Goal: Task Accomplishment & Management: Manage account settings

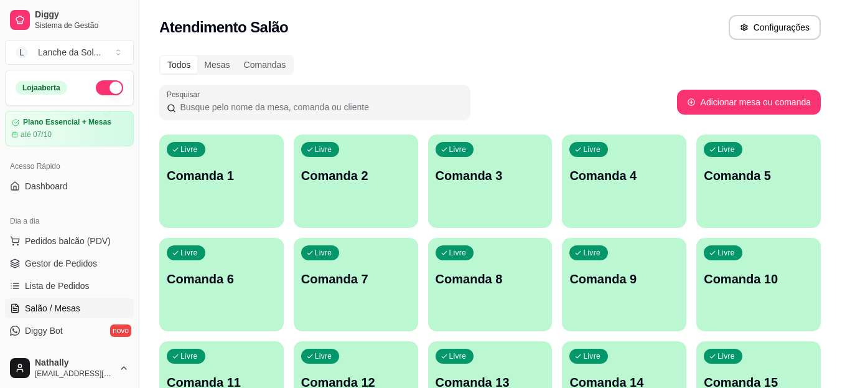
scroll to position [109, 0]
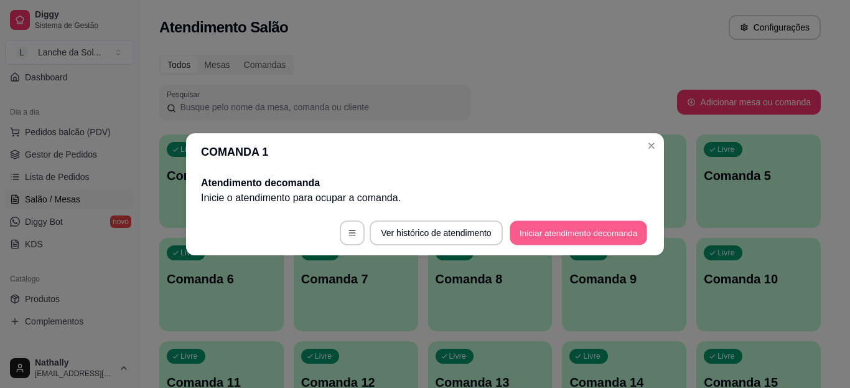
click at [530, 238] on button "Iniciar atendimento de comanda" at bounding box center [579, 232] width 138 height 24
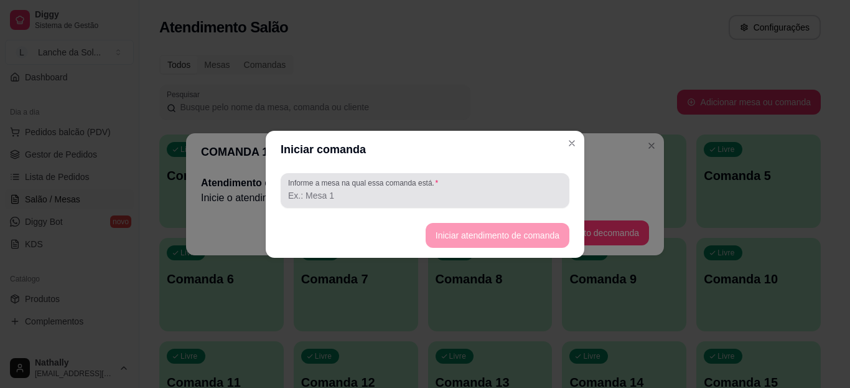
click at [451, 184] on div at bounding box center [425, 190] width 274 height 25
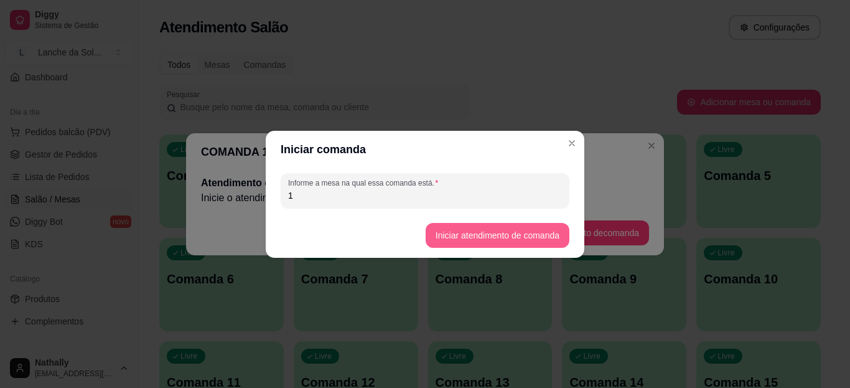
type input "1"
click at [462, 234] on button "Iniciar atendimento de comanda" at bounding box center [497, 235] width 139 height 24
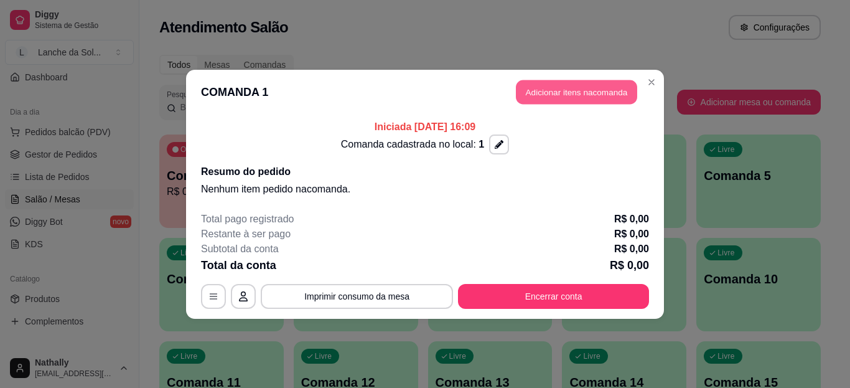
click at [589, 96] on button "Adicionar itens na comanda" at bounding box center [576, 92] width 121 height 24
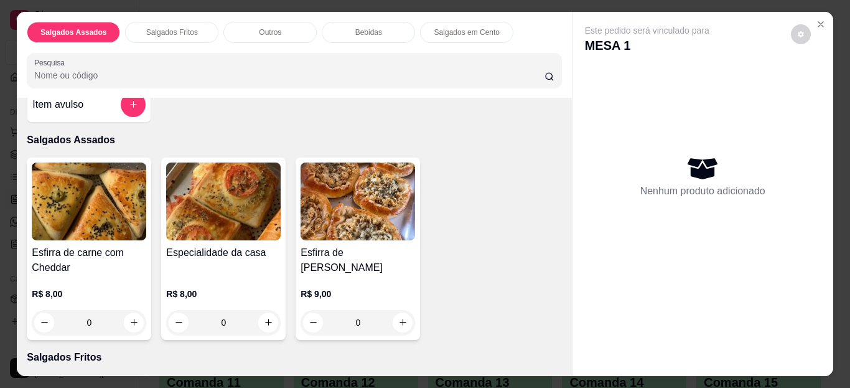
scroll to position [28, 0]
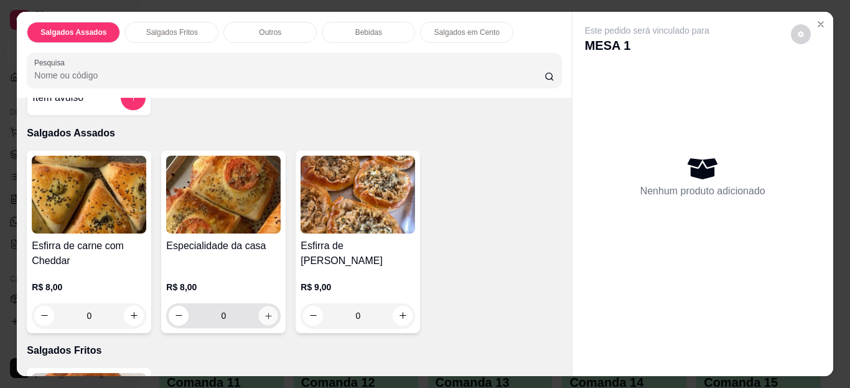
click at [261, 316] on button "increase-product-quantity" at bounding box center [268, 315] width 19 height 19
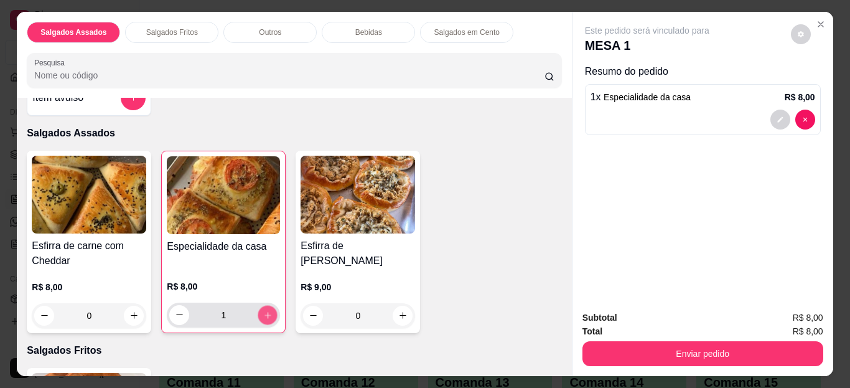
click at [261, 316] on button "increase-product-quantity" at bounding box center [267, 314] width 19 height 19
type input "3"
click at [131, 311] on icon "increase-product-quantity" at bounding box center [133, 315] width 9 height 9
type input "1"
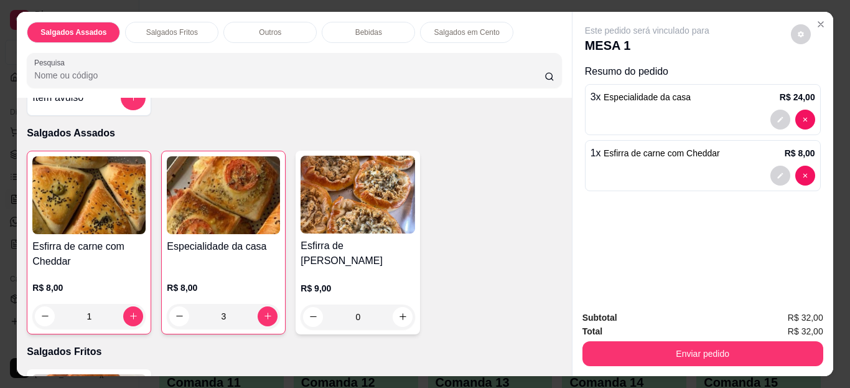
scroll to position [63, 0]
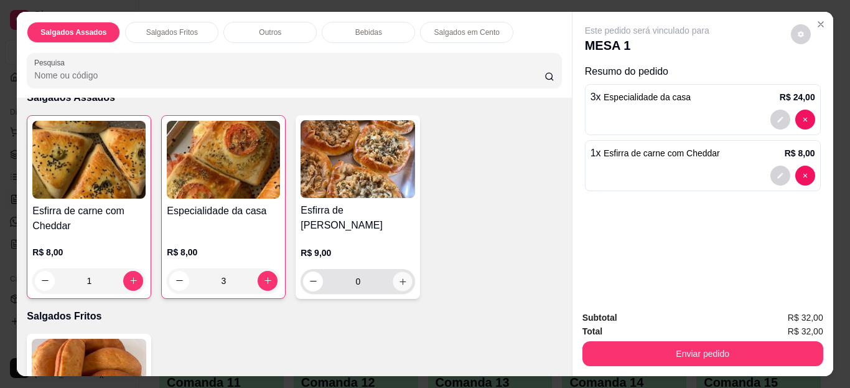
click at [398, 276] on icon "increase-product-quantity" at bounding box center [402, 280] width 9 height 9
type input "1"
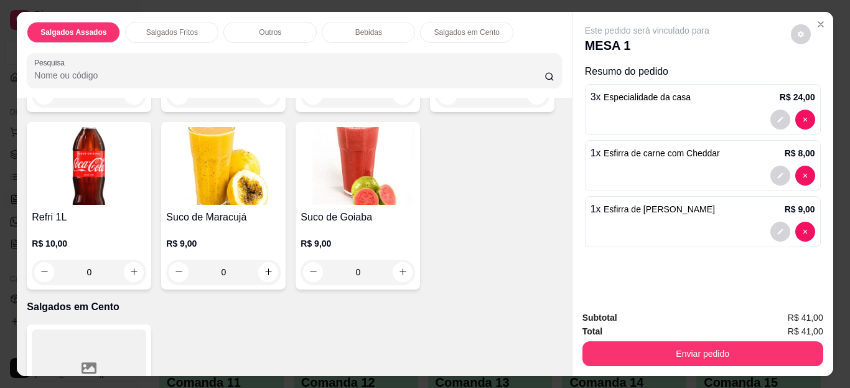
scroll to position [910, 0]
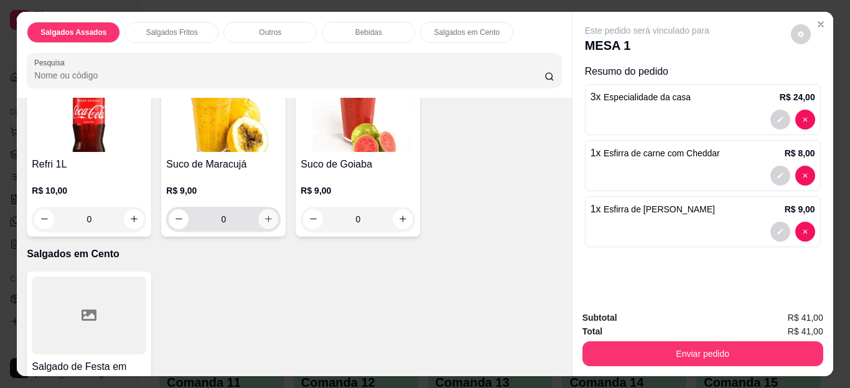
click at [273, 215] on icon "increase-product-quantity" at bounding box center [268, 218] width 9 height 9
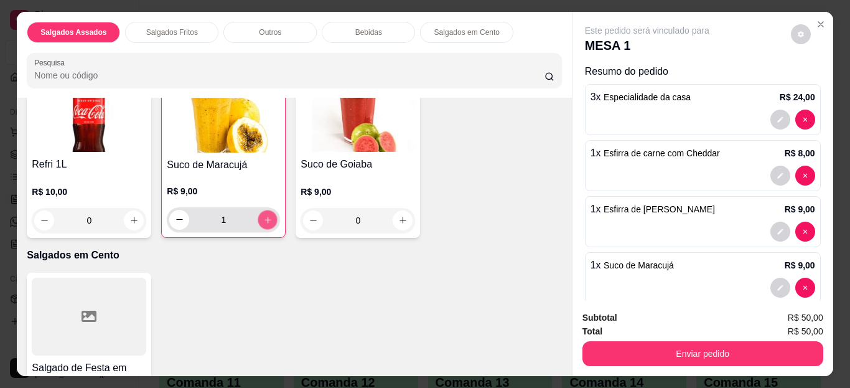
click at [273, 215] on icon "increase-product-quantity" at bounding box center [267, 219] width 9 height 9
type input "2"
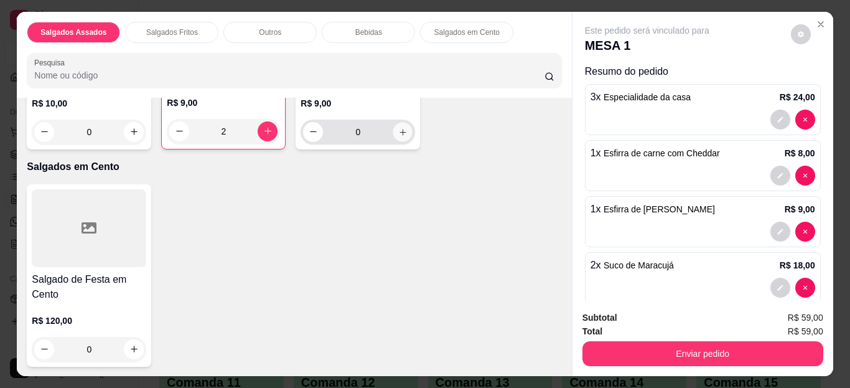
click at [398, 136] on icon "increase-product-quantity" at bounding box center [402, 131] width 9 height 9
type input "1"
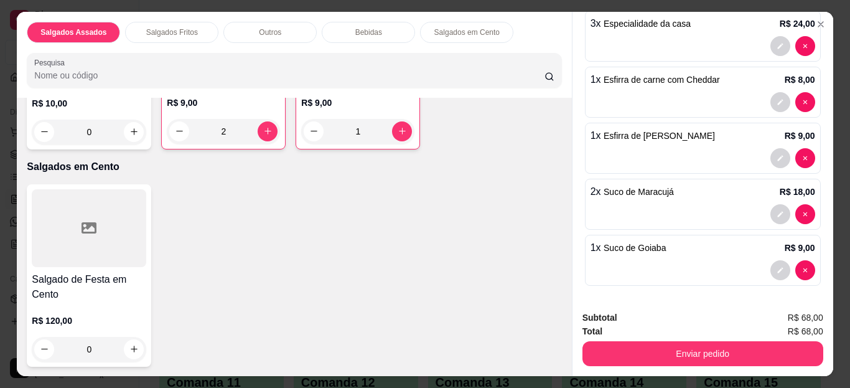
scroll to position [75, 0]
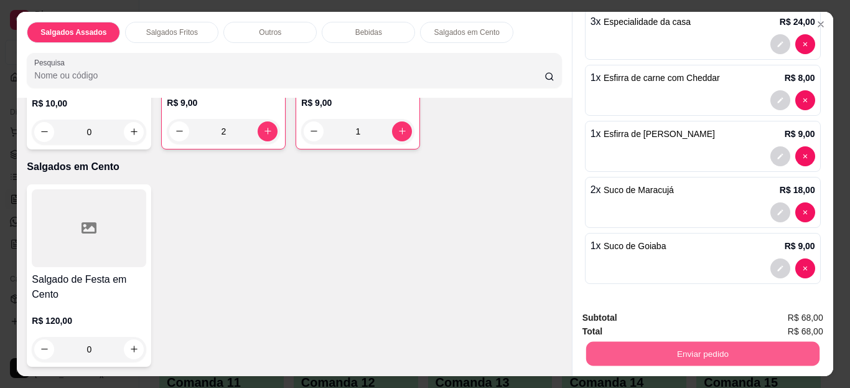
click at [716, 347] on button "Enviar pedido" at bounding box center [702, 354] width 233 height 24
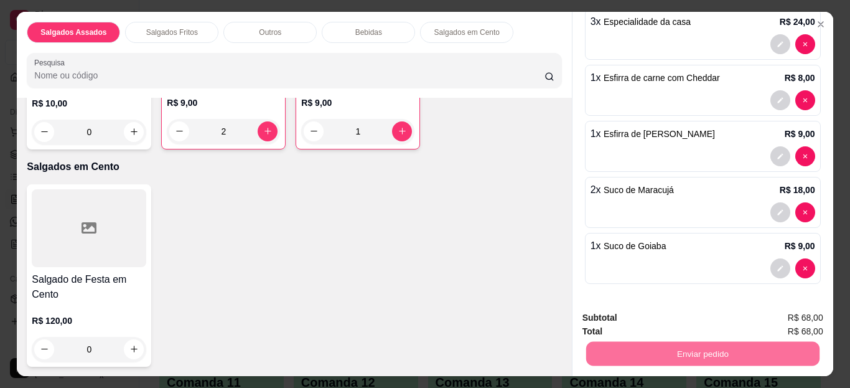
click at [791, 314] on button "Enviar pedido" at bounding box center [791, 318] width 68 height 23
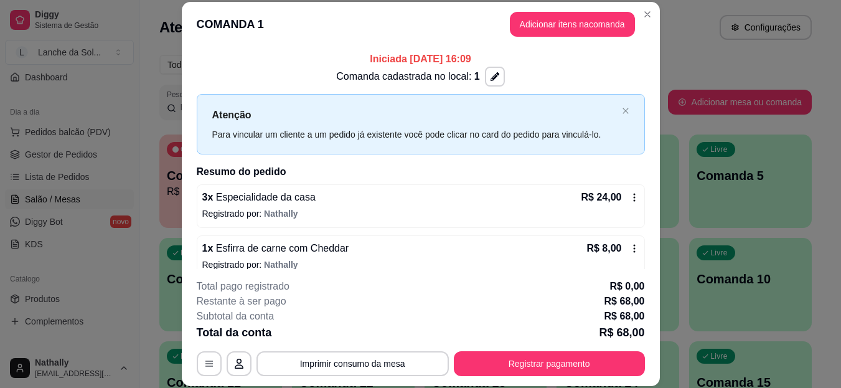
click at [650, 9] on div "Atendimento Salão Configurações" at bounding box center [485, 23] width 692 height 47
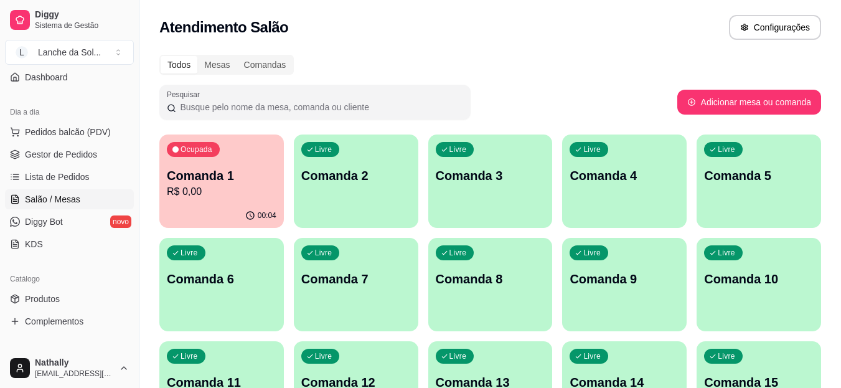
click at [83, 133] on span "Pedidos balcão (PDV)" at bounding box center [68, 132] width 86 height 12
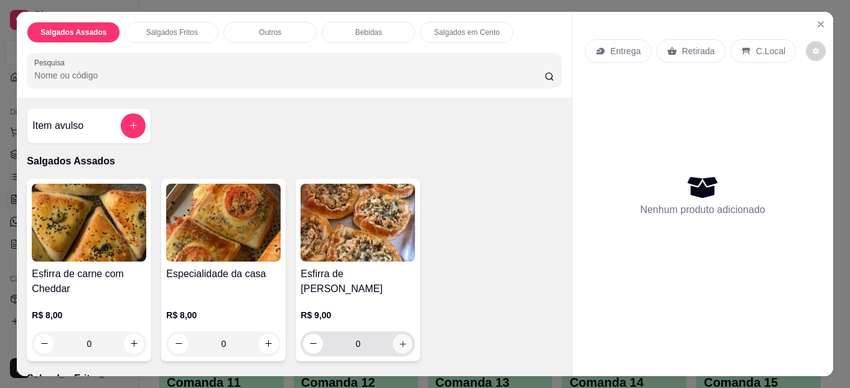
click at [398, 339] on icon "increase-product-quantity" at bounding box center [402, 343] width 9 height 9
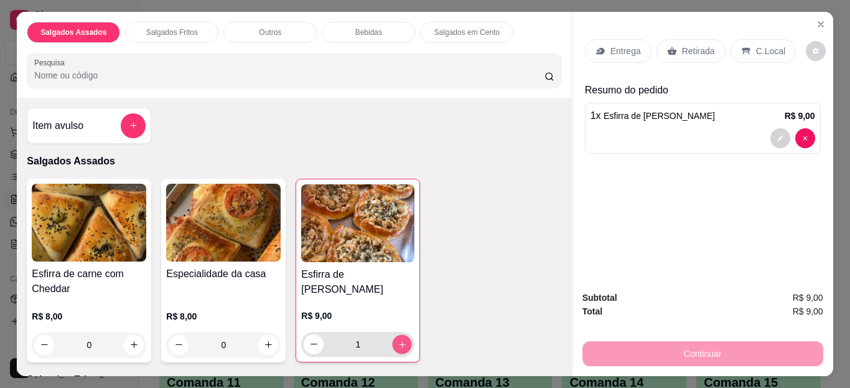
click at [398, 339] on icon "increase-product-quantity" at bounding box center [402, 343] width 9 height 9
type input "2"
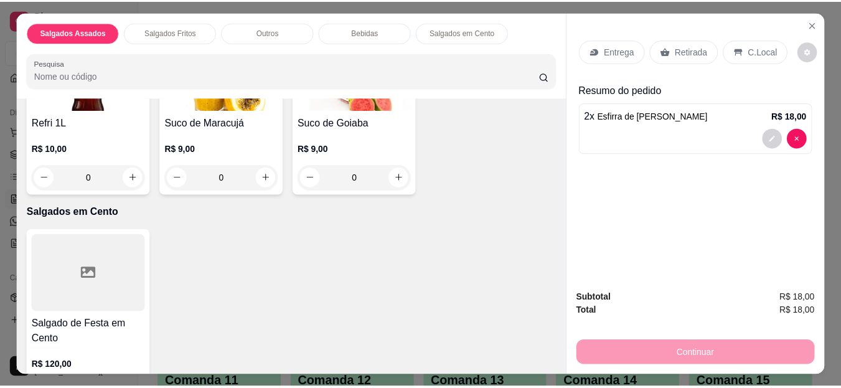
scroll to position [972, 0]
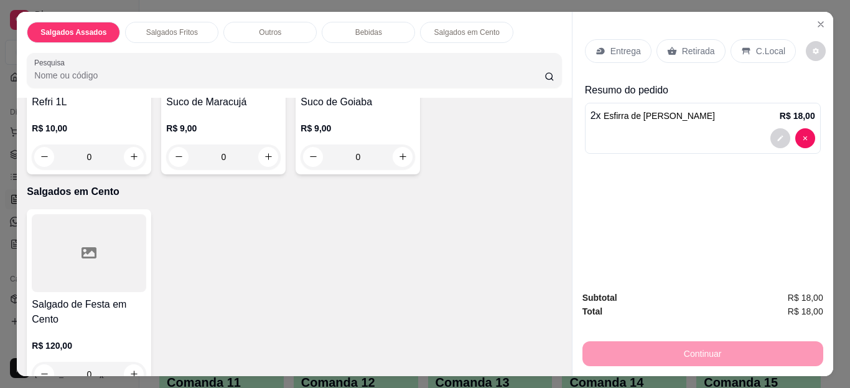
click at [495, 174] on div "Fanta Laranja Lata R$ 7,00 0 Fanta Uva Lata R$ 7,00 0 Guaraná Antártica Lata R$…" at bounding box center [294, 1] width 535 height 345
click at [393, 166] on button "increase-product-quantity" at bounding box center [402, 156] width 19 height 19
type input "1"
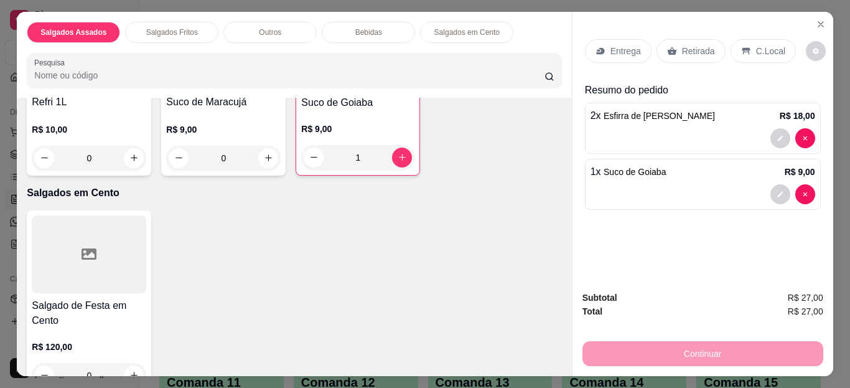
click at [756, 45] on p "C.Local" at bounding box center [770, 51] width 29 height 12
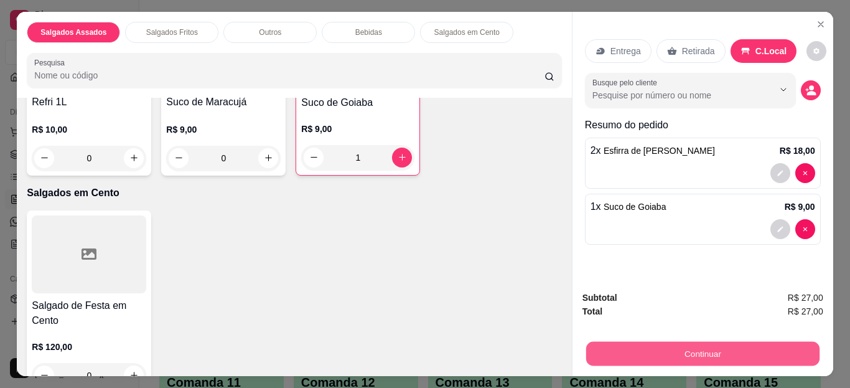
click at [634, 352] on button "Continuar" at bounding box center [702, 354] width 233 height 24
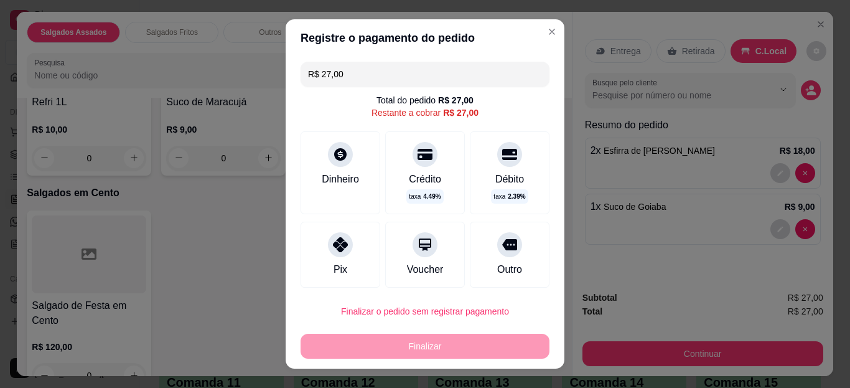
click at [333, 238] on icon at bounding box center [340, 244] width 15 height 15
type input "R$ 0,00"
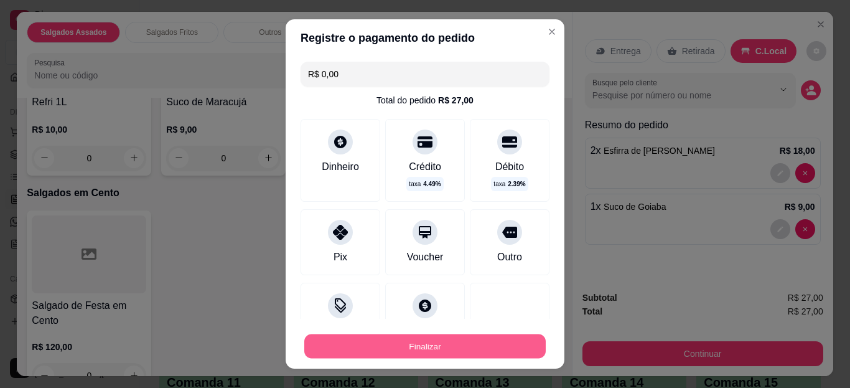
click at [380, 354] on button "Finalizar" at bounding box center [425, 346] width 242 height 24
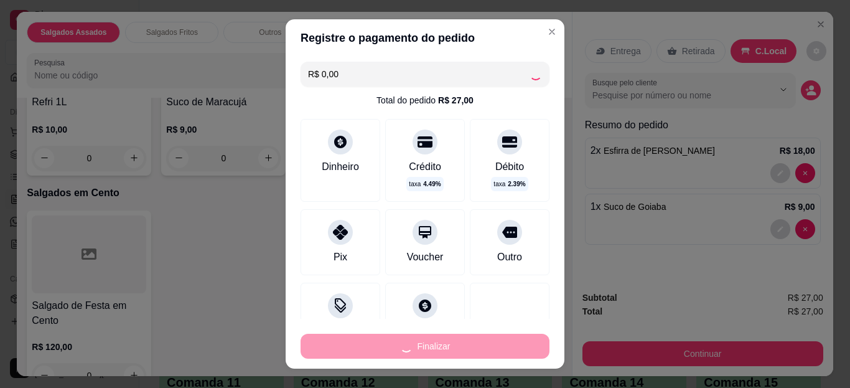
type input "0"
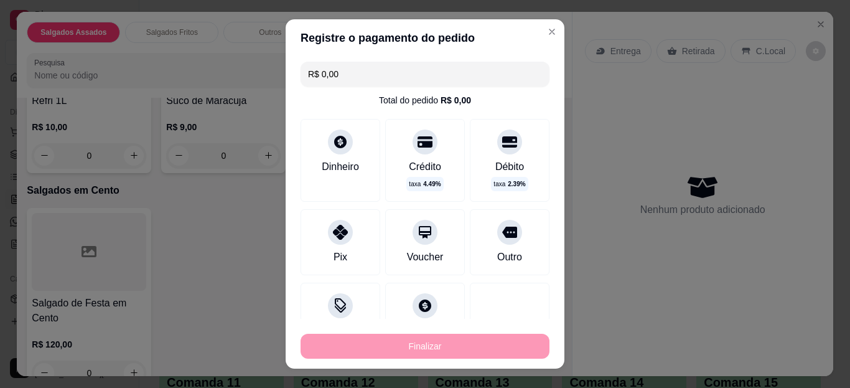
type input "-R$ 27,00"
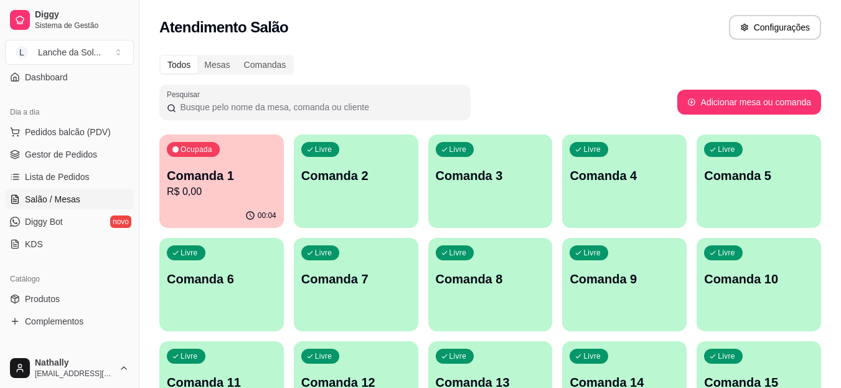
click at [82, 157] on span "Gestor de Pedidos" at bounding box center [61, 154] width 72 height 12
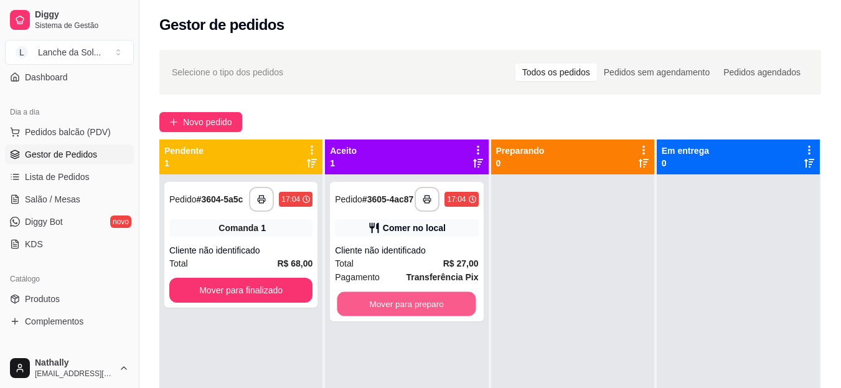
click at [373, 308] on button "Mover para preparo" at bounding box center [406, 304] width 139 height 24
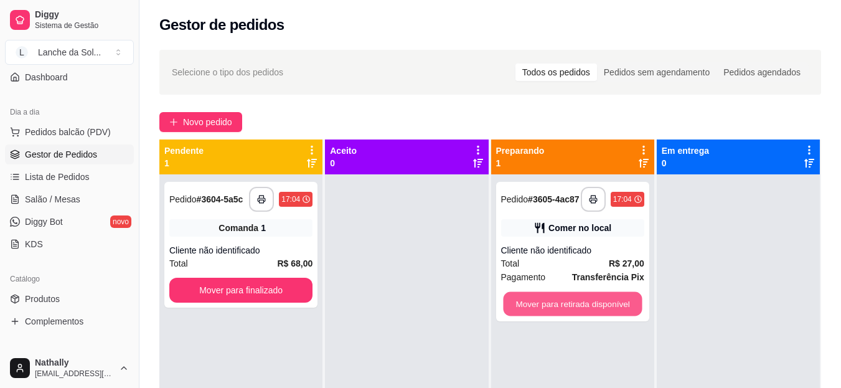
click at [555, 309] on button "Mover para retirada disponível" at bounding box center [572, 304] width 139 height 24
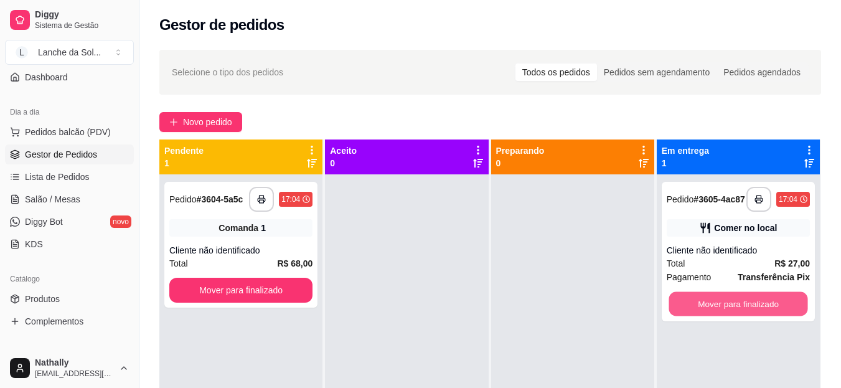
click at [711, 304] on button "Mover para finalizado" at bounding box center [738, 304] width 139 height 24
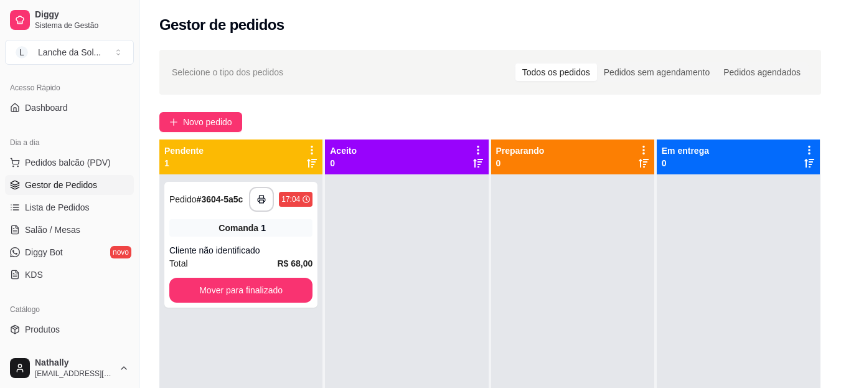
scroll to position [82, 0]
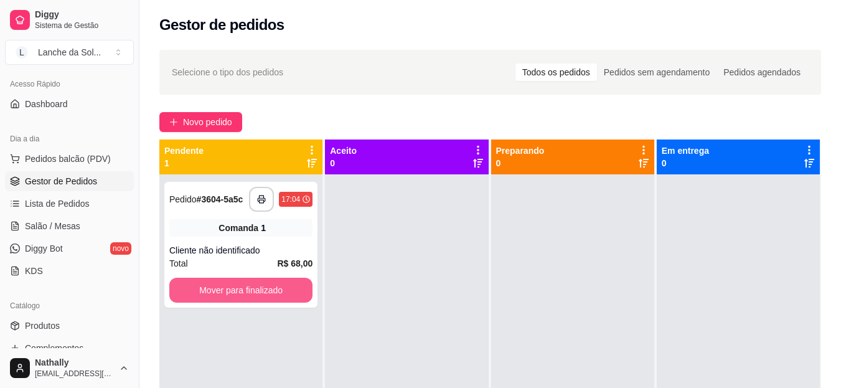
click at [245, 290] on button "Mover para finalizado" at bounding box center [240, 290] width 143 height 25
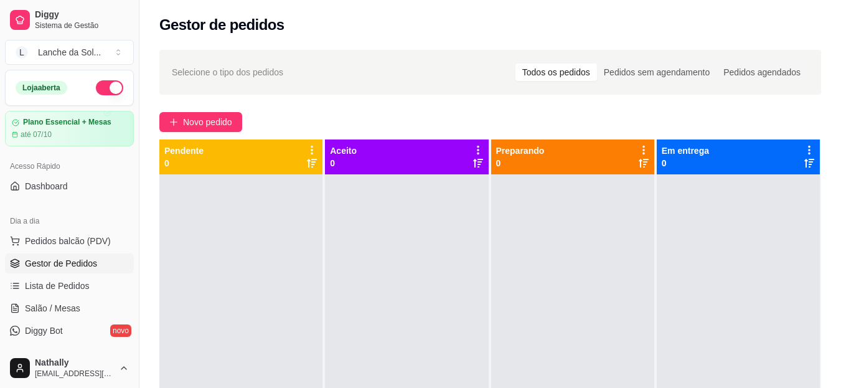
scroll to position [2, 0]
drag, startPoint x: 134, startPoint y: 136, endPoint x: 129, endPoint y: 149, distance: 13.4
click at [129, 149] on div "Diggy Sistema de Gestão L Lanche da Sol ... Loja aberta Plano Essencial + Mesas…" at bounding box center [69, 194] width 139 height 388
click at [134, 131] on button "Toggle Sidebar" at bounding box center [139, 194] width 10 height 388
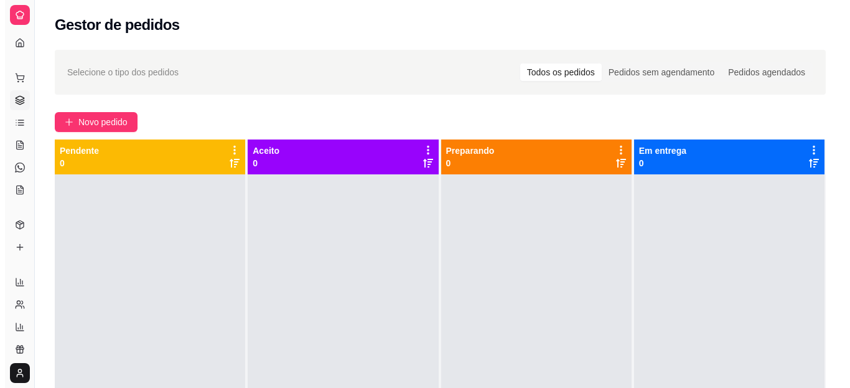
scroll to position [0, 0]
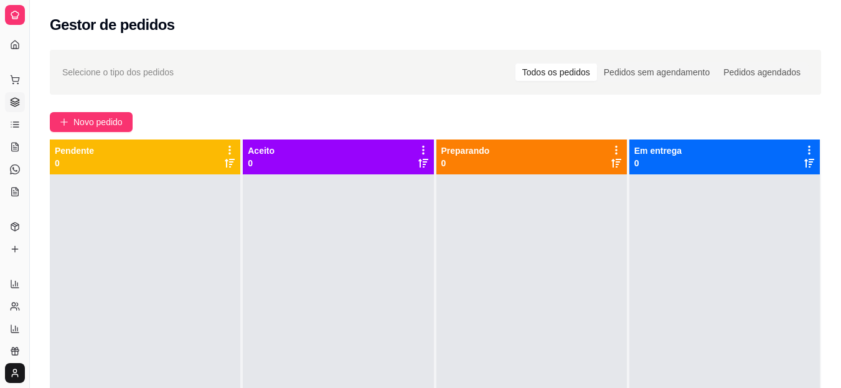
click at [16, 100] on icon at bounding box center [15, 102] width 10 height 10
click at [18, 124] on icon at bounding box center [16, 124] width 6 height 0
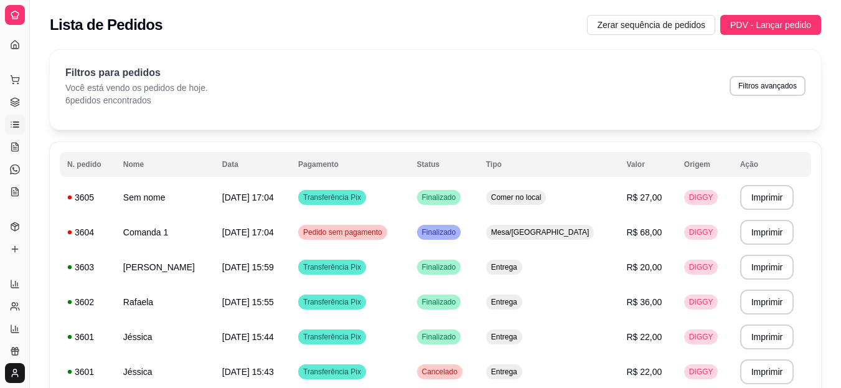
click at [15, 145] on icon at bounding box center [15, 147] width 10 height 10
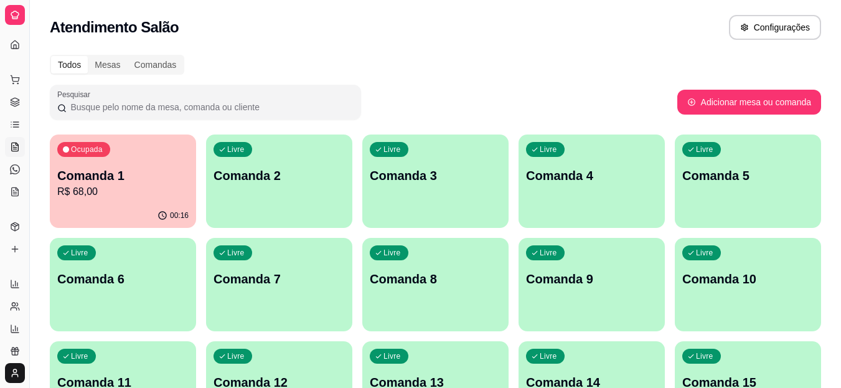
click at [132, 165] on div "Ocupada Comanda 1 R$ 68,00" at bounding box center [123, 168] width 146 height 69
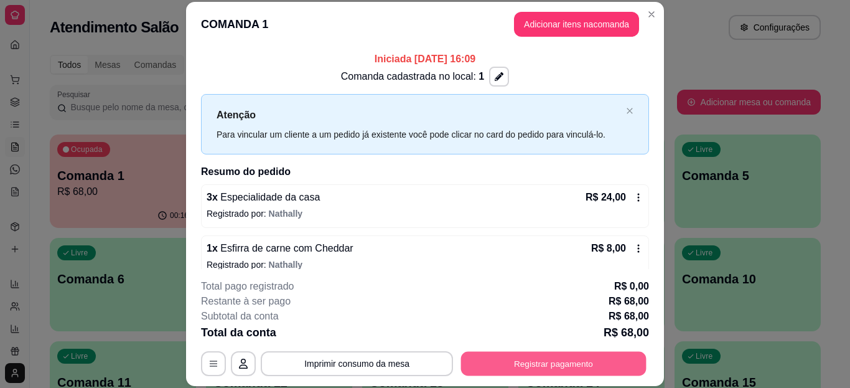
click at [483, 360] on button "Registrar pagamento" at bounding box center [553, 363] width 185 height 24
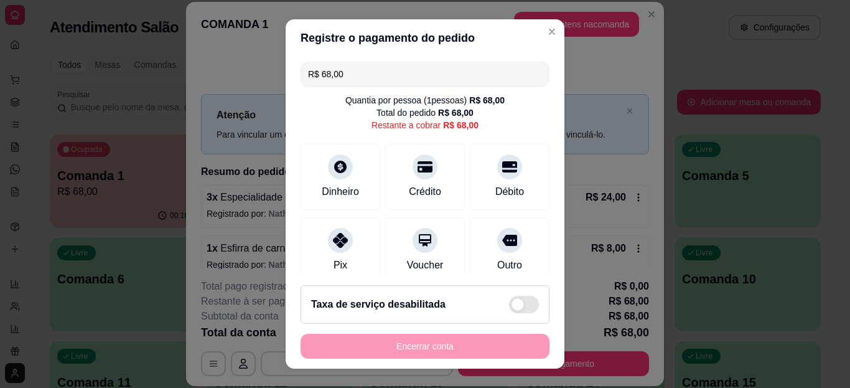
click at [328, 246] on div at bounding box center [340, 240] width 25 height 25
click at [382, 343] on div "Encerrar conta" at bounding box center [425, 346] width 249 height 25
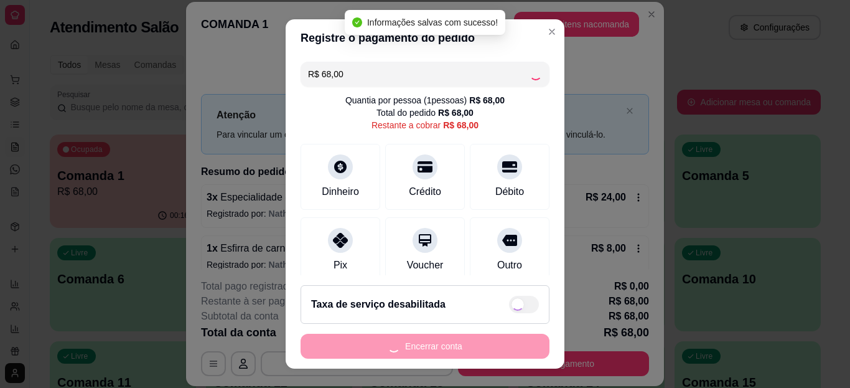
type input "R$ 0,00"
click at [382, 343] on div "Encerrar conta" at bounding box center [425, 346] width 249 height 25
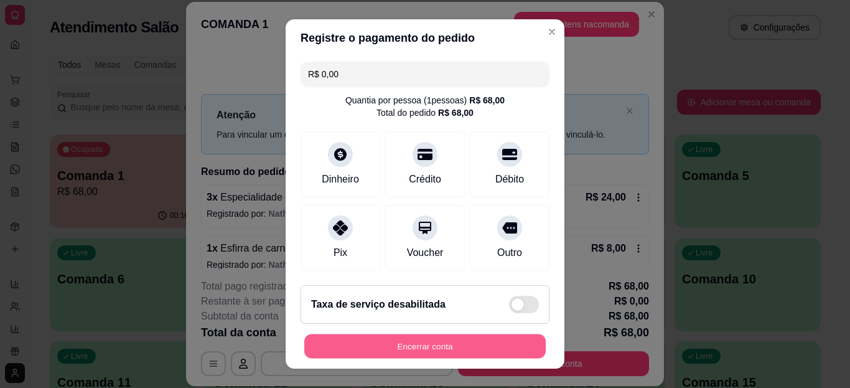
click at [365, 353] on button "Encerrar conta" at bounding box center [425, 346] width 242 height 24
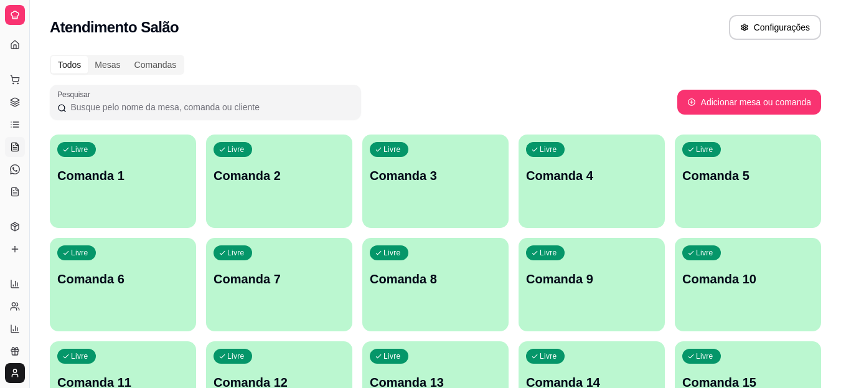
click at [12, 101] on icon at bounding box center [15, 100] width 8 height 4
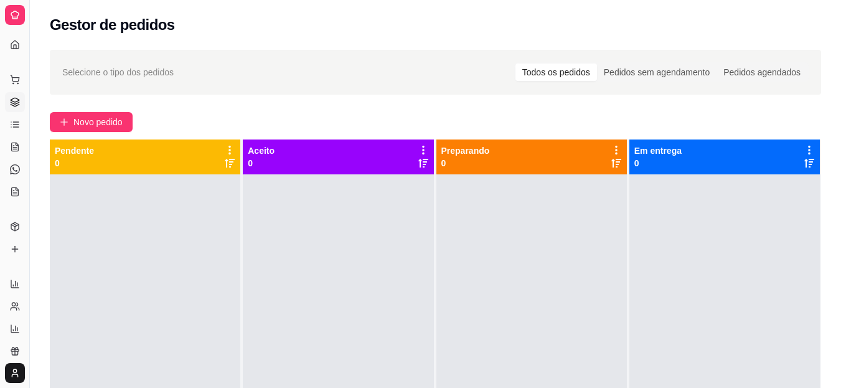
click at [20, 84] on button "Pedidos balcão (PDV)" at bounding box center [15, 80] width 20 height 20
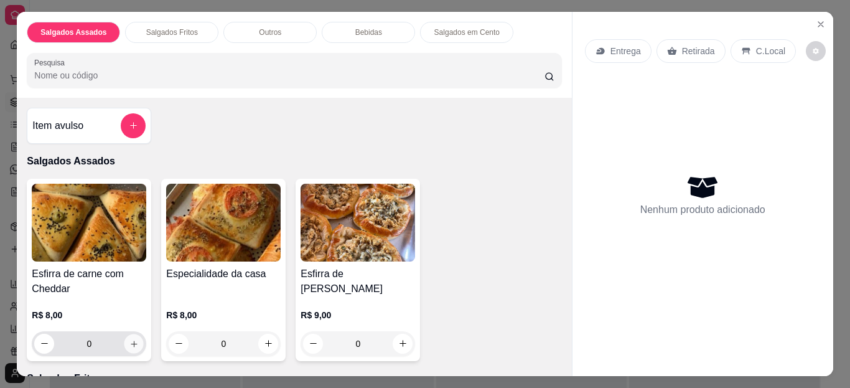
click at [129, 339] on icon "increase-product-quantity" at bounding box center [133, 343] width 9 height 9
type input "1"
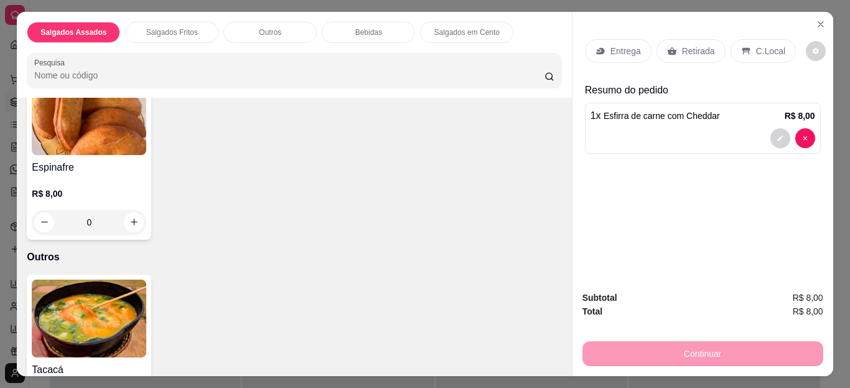
scroll to position [357, 0]
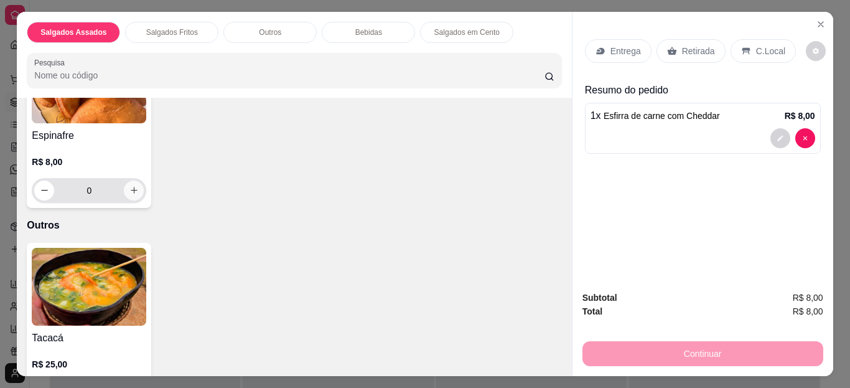
click at [131, 187] on icon "increase-product-quantity" at bounding box center [134, 190] width 7 height 7
type input "1"
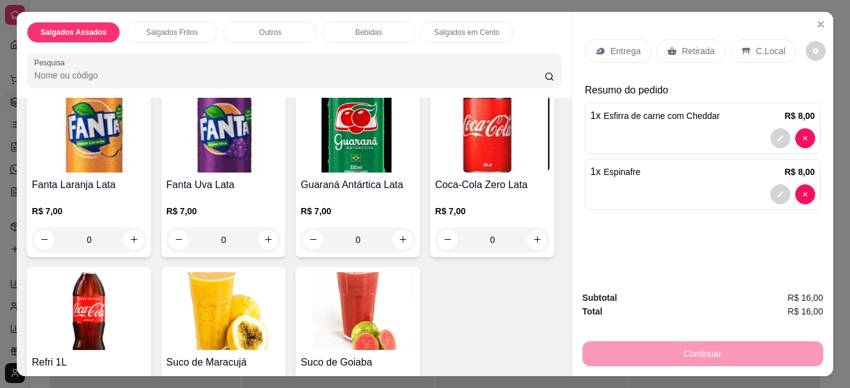
scroll to position [710, 0]
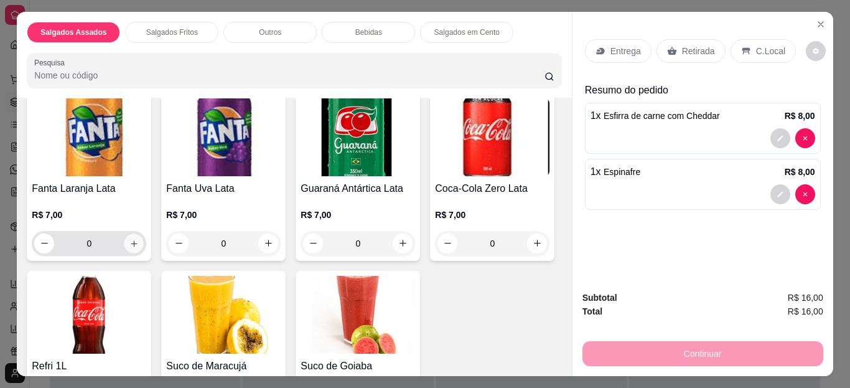
click at [129, 238] on icon "increase-product-quantity" at bounding box center [133, 242] width 9 height 9
type input "1"
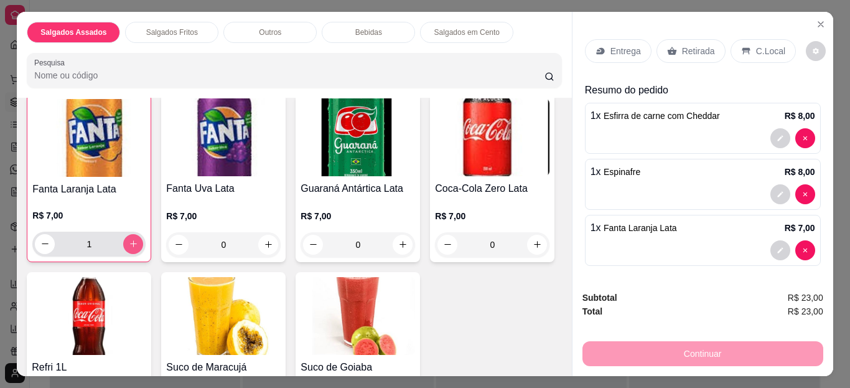
scroll to position [710, 0]
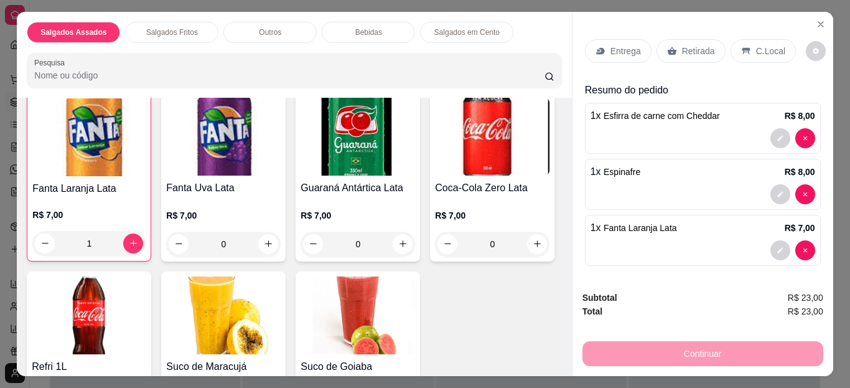
click at [742, 47] on icon at bounding box center [746, 50] width 8 height 7
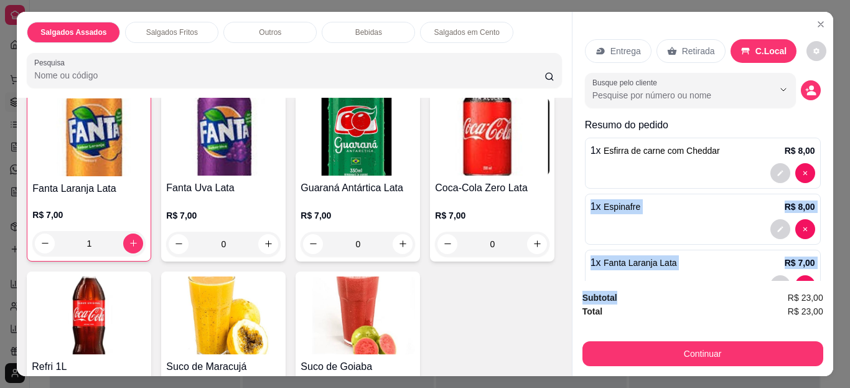
scroll to position [37, 0]
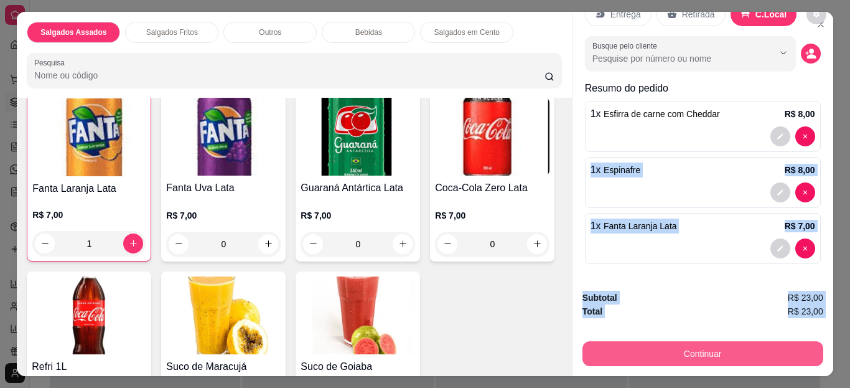
drag, startPoint x: 674, startPoint y: 177, endPoint x: 648, endPoint y: 354, distance: 178.6
click at [648, 354] on div "Entrega Retirada C.Local Busque pelo cliente Resumo do pedido 1 x Esfirra de ca…" at bounding box center [702, 194] width 261 height 365
click at [648, 354] on button "Continuar" at bounding box center [703, 353] width 241 height 25
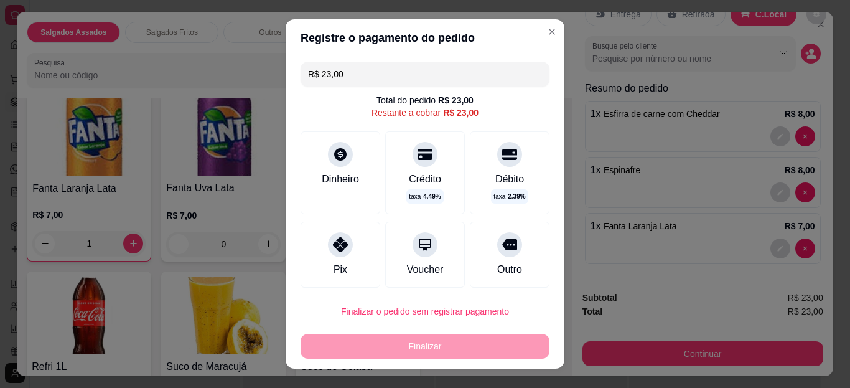
click at [502, 245] on icon at bounding box center [509, 244] width 15 height 15
type input "R$ 0,00"
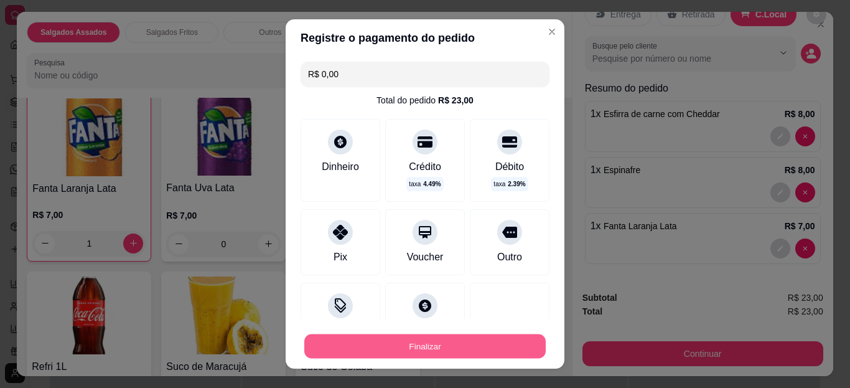
click at [433, 354] on button "Finalizar" at bounding box center [425, 346] width 242 height 24
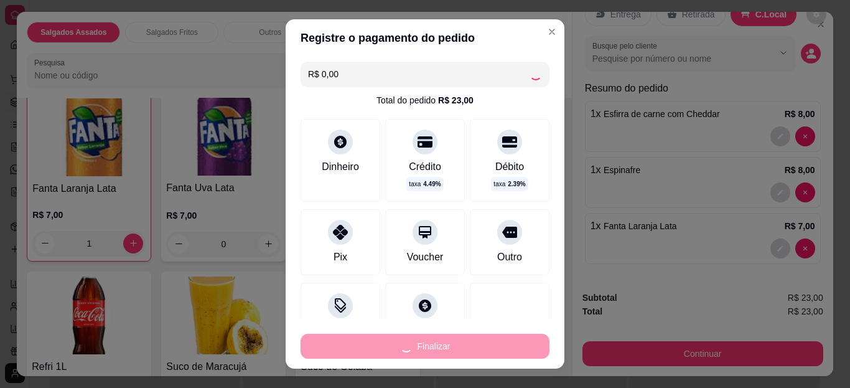
type input "0"
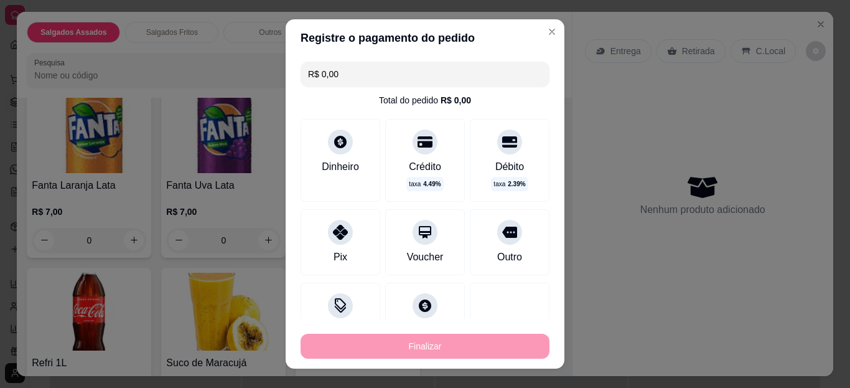
type input "-R$ 23,00"
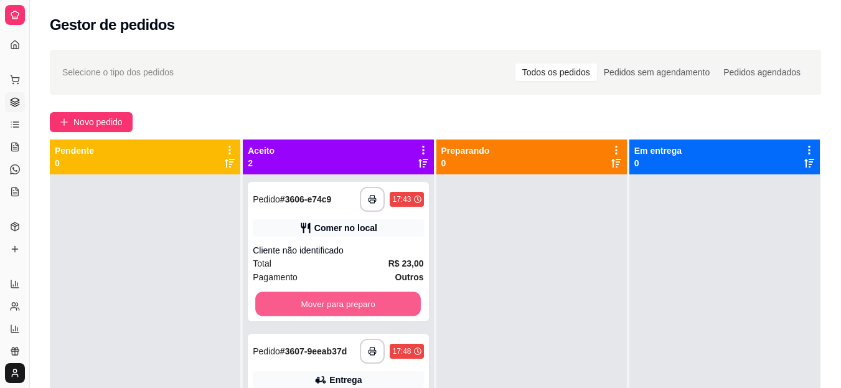
click at [359, 306] on button "Mover para preparo" at bounding box center [338, 304] width 166 height 24
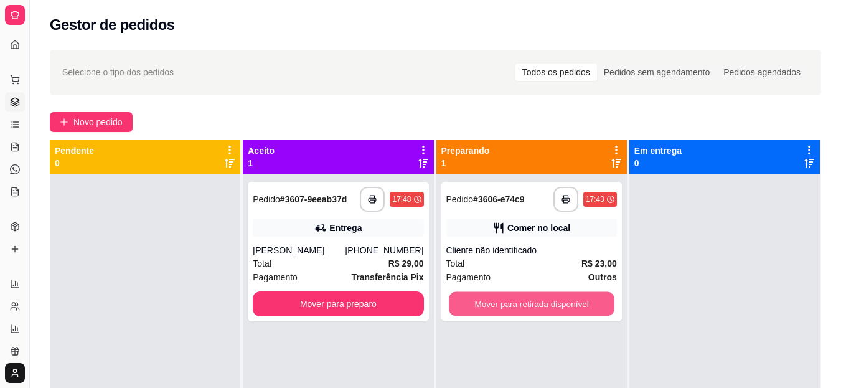
click at [560, 312] on button "Mover para retirada disponível" at bounding box center [532, 304] width 166 height 24
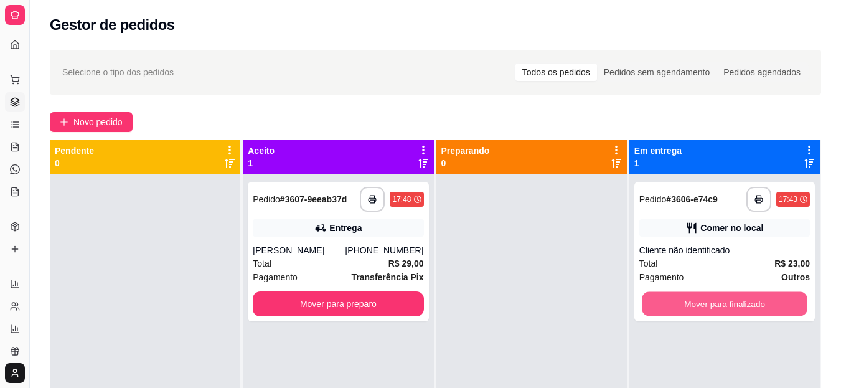
click at [698, 308] on button "Mover para finalizado" at bounding box center [725, 304] width 166 height 24
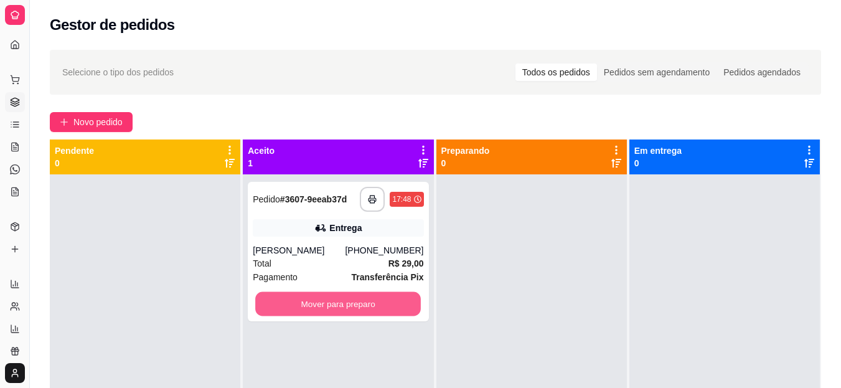
click at [375, 302] on button "Mover para preparo" at bounding box center [338, 304] width 166 height 24
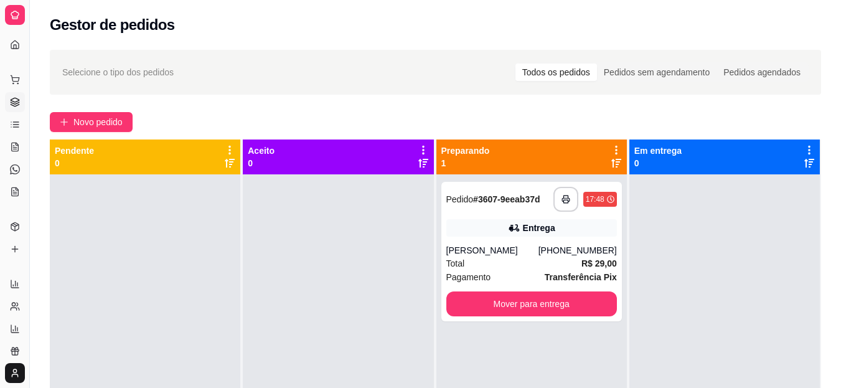
click at [486, 261] on div "Total R$ 29,00" at bounding box center [531, 263] width 171 height 14
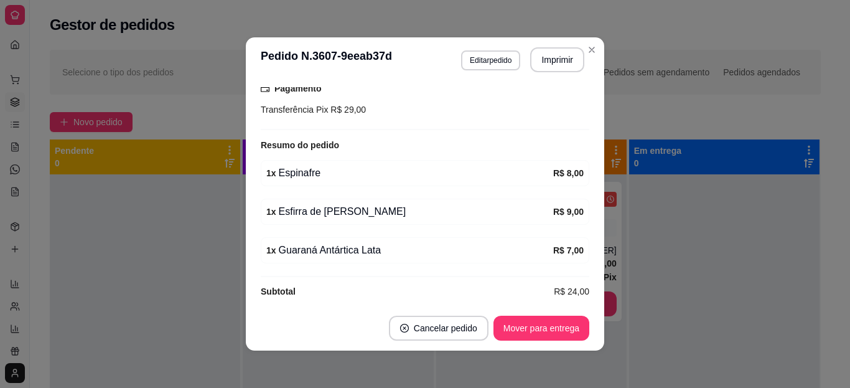
scroll to position [347, 0]
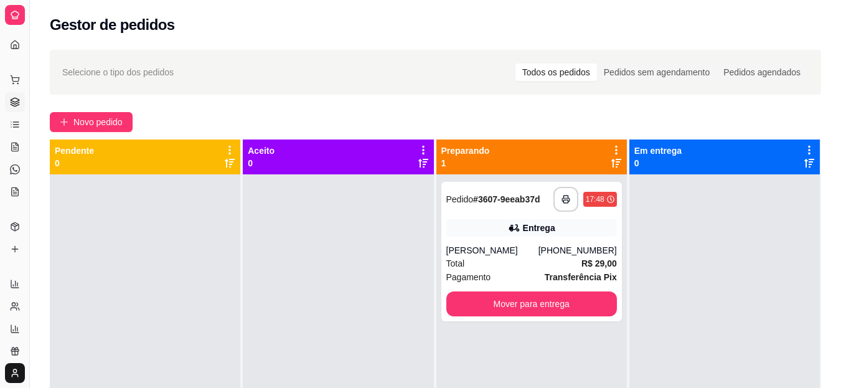
click at [508, 260] on div "Total R$ 29,00" at bounding box center [531, 263] width 171 height 14
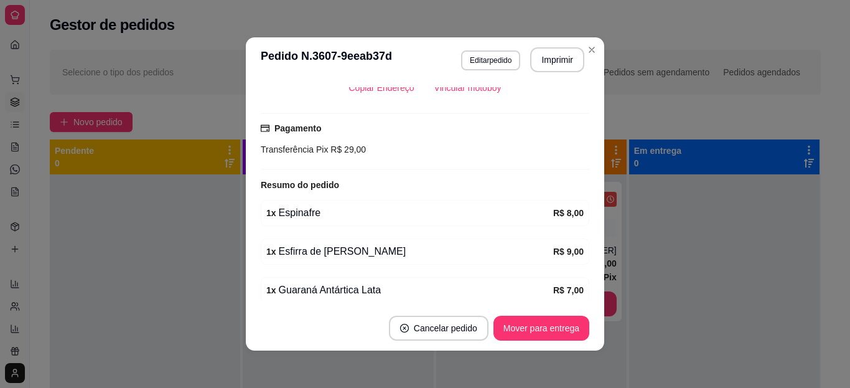
scroll to position [340, 0]
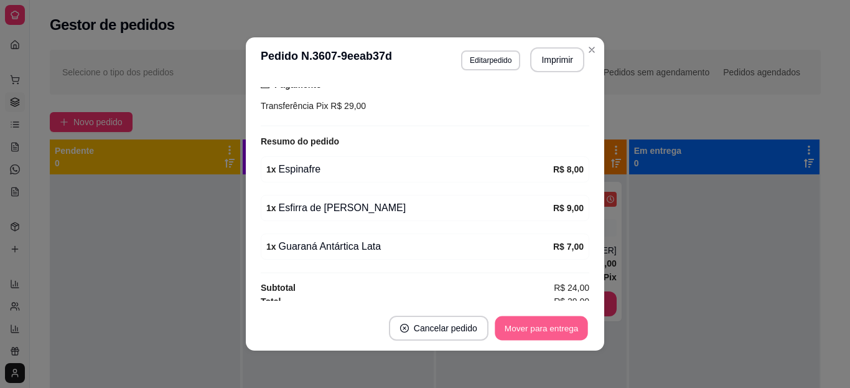
click at [540, 333] on button "Mover para entrega" at bounding box center [541, 328] width 93 height 24
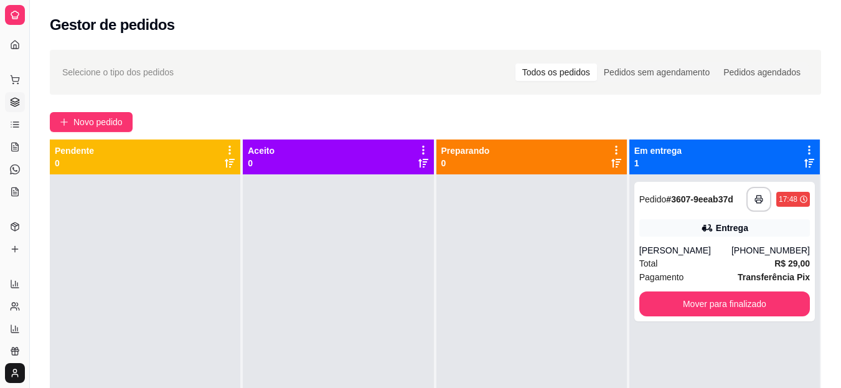
click at [16, 81] on icon at bounding box center [15, 80] width 10 height 10
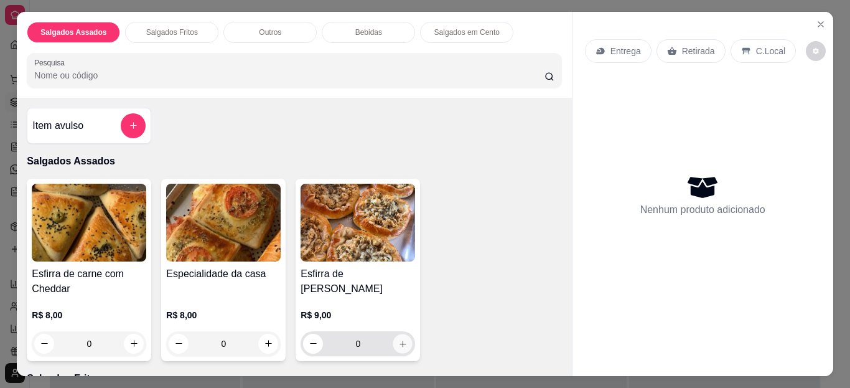
click at [398, 334] on button "increase-product-quantity" at bounding box center [402, 343] width 19 height 19
type input "1"
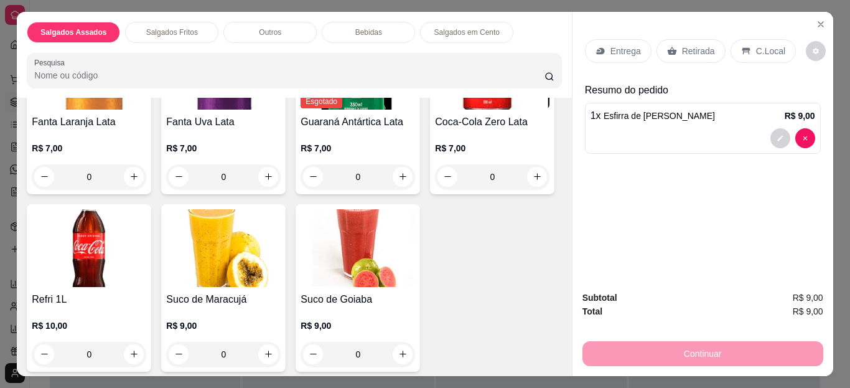
scroll to position [782, 0]
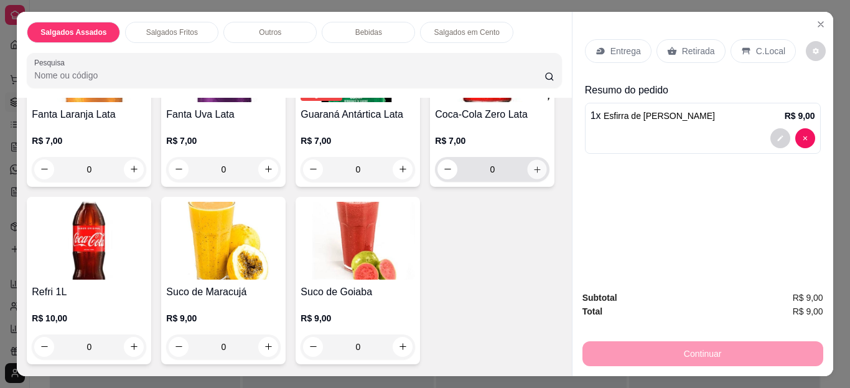
click at [533, 174] on icon "increase-product-quantity" at bounding box center [537, 168] width 9 height 9
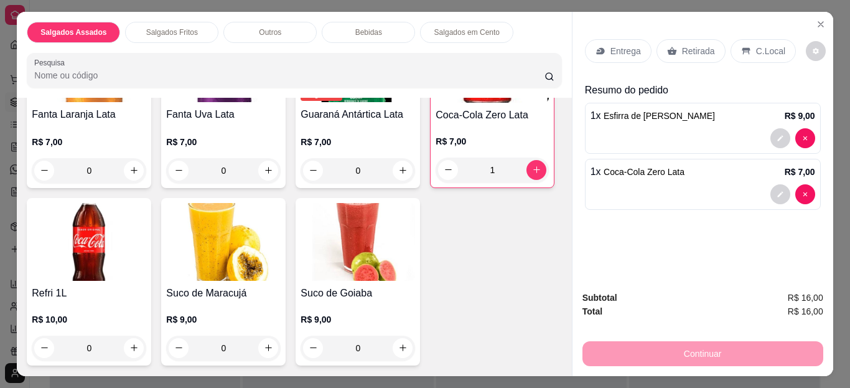
click at [757, 45] on p "C.Local" at bounding box center [770, 51] width 29 height 12
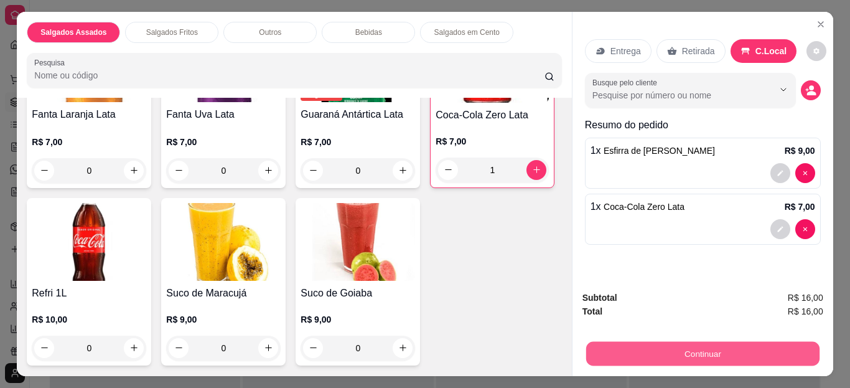
click at [660, 347] on button "Continuar" at bounding box center [702, 354] width 233 height 24
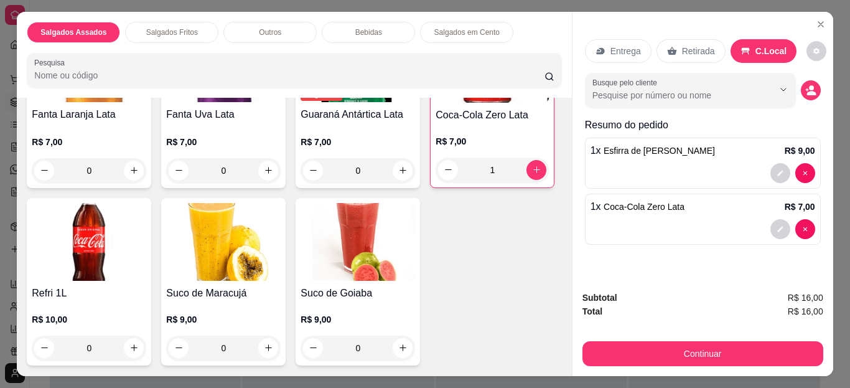
scroll to position [798, 0]
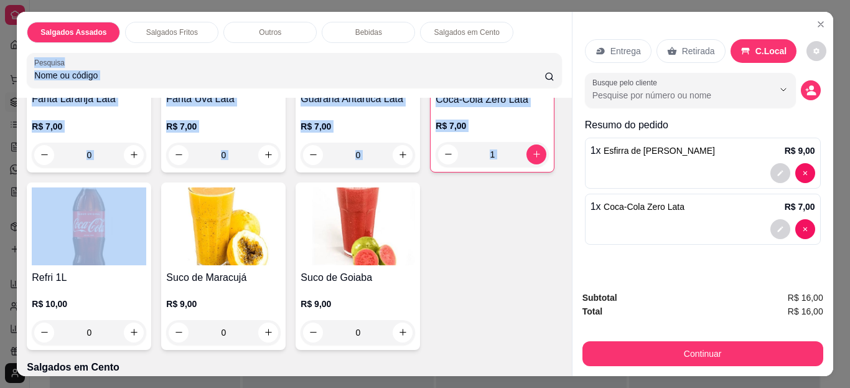
drag, startPoint x: 533, startPoint y: 28, endPoint x: 138, endPoint y: 334, distance: 500.2
click at [138, 334] on div "Salgados Assados Salgados Fritos Outros Bebidas Salgados em Cento Pesquisa Item…" at bounding box center [294, 194] width 555 height 365
click at [438, 167] on div "1" at bounding box center [492, 154] width 108 height 25
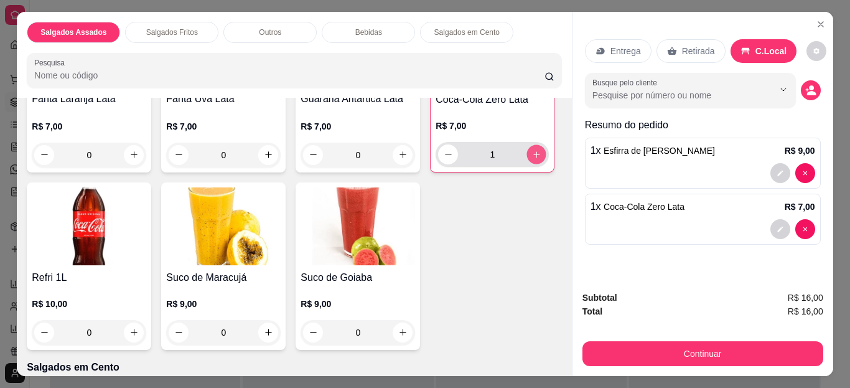
click at [532, 159] on icon "increase-product-quantity" at bounding box center [536, 153] width 9 height 9
click at [444, 159] on icon "decrease-product-quantity" at bounding box center [448, 153] width 9 height 9
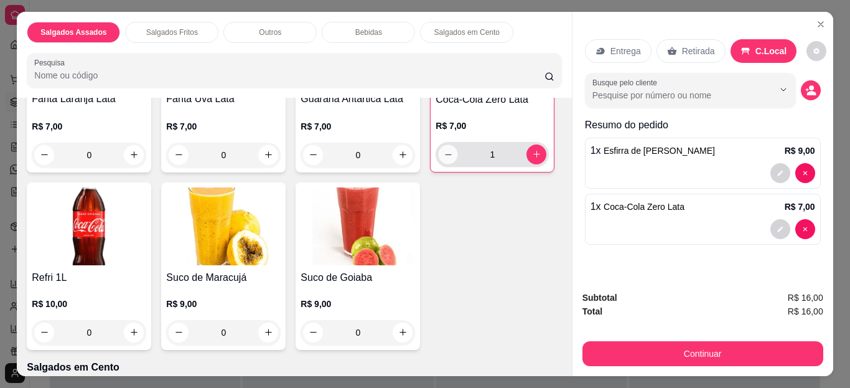
type input "0"
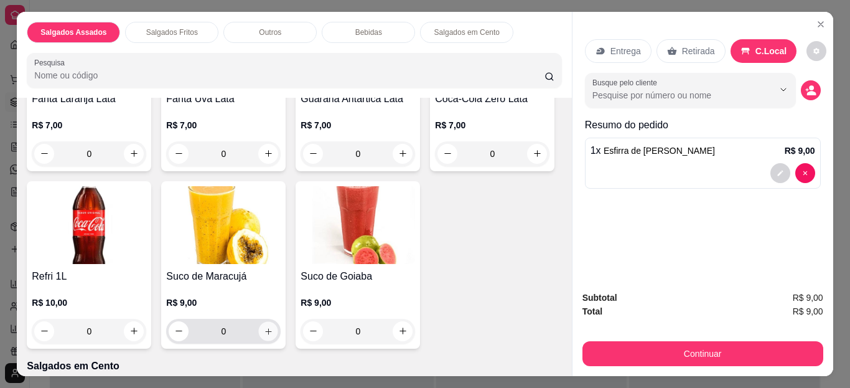
click at [273, 326] on icon "increase-product-quantity" at bounding box center [268, 330] width 9 height 9
type input "1"
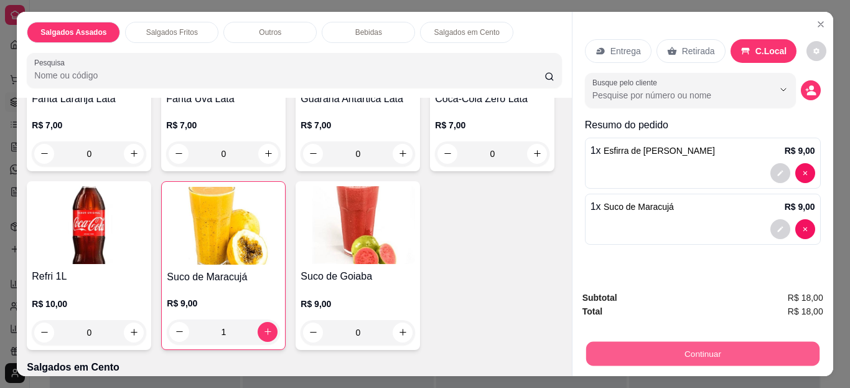
click at [632, 355] on button "Continuar" at bounding box center [702, 354] width 233 height 24
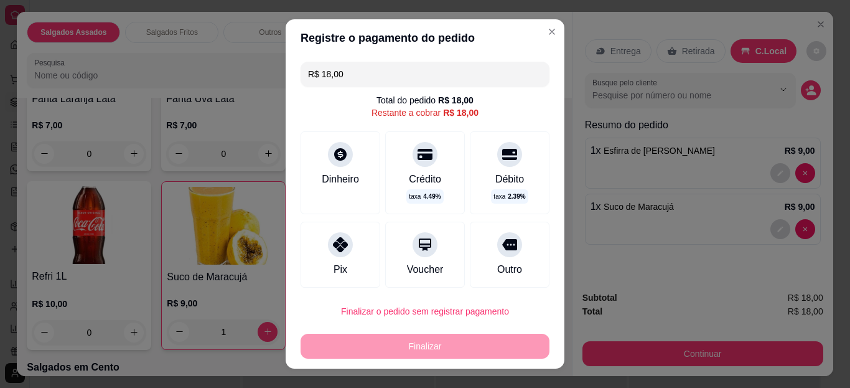
click at [328, 240] on div at bounding box center [340, 244] width 25 height 25
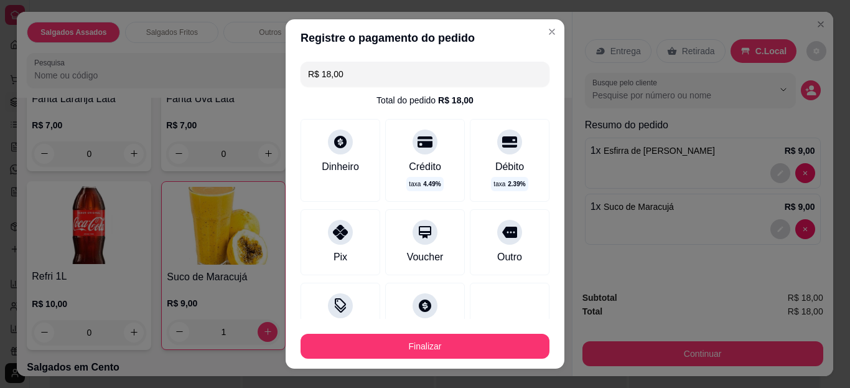
type input "R$ 0,00"
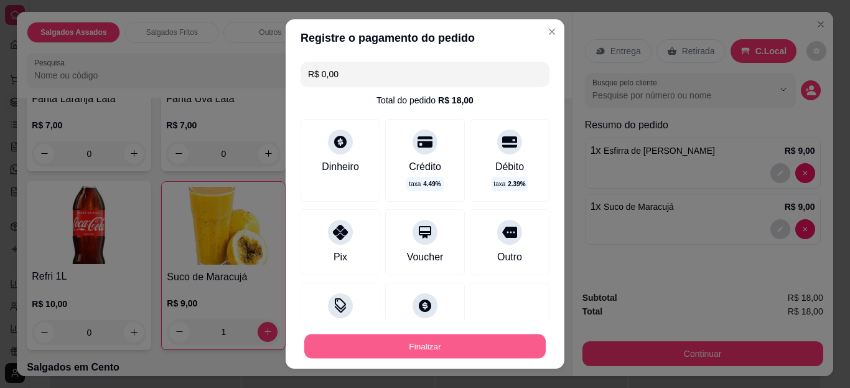
click at [438, 342] on button "Finalizar" at bounding box center [425, 346] width 242 height 24
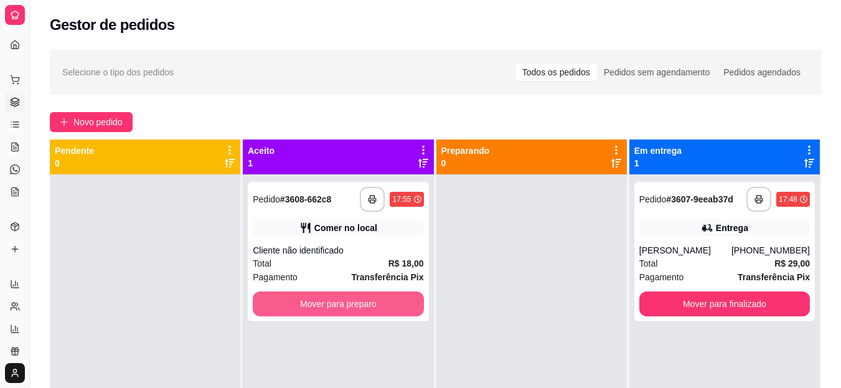
click at [340, 306] on button "Mover para preparo" at bounding box center [338, 303] width 171 height 25
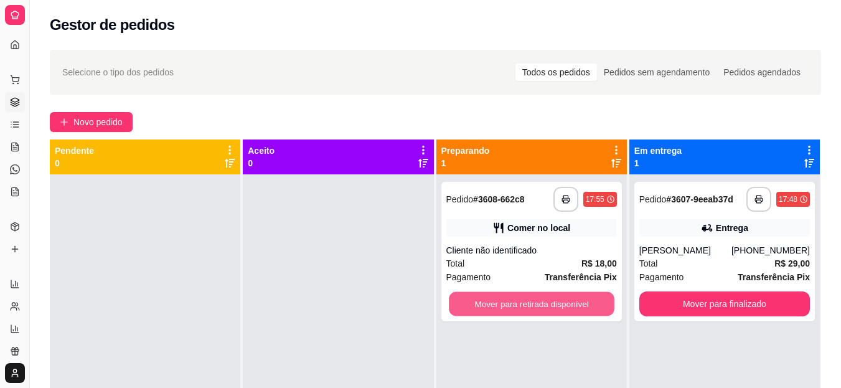
click at [503, 298] on button "Mover para retirada disponível" at bounding box center [532, 304] width 166 height 24
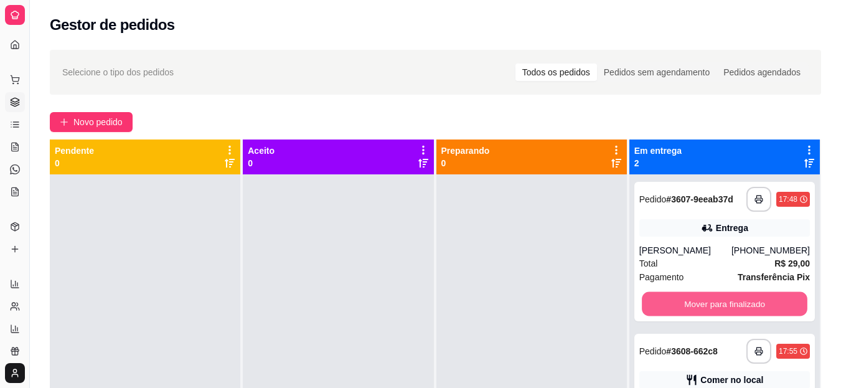
click at [716, 302] on button "Mover para finalizado" at bounding box center [725, 304] width 166 height 24
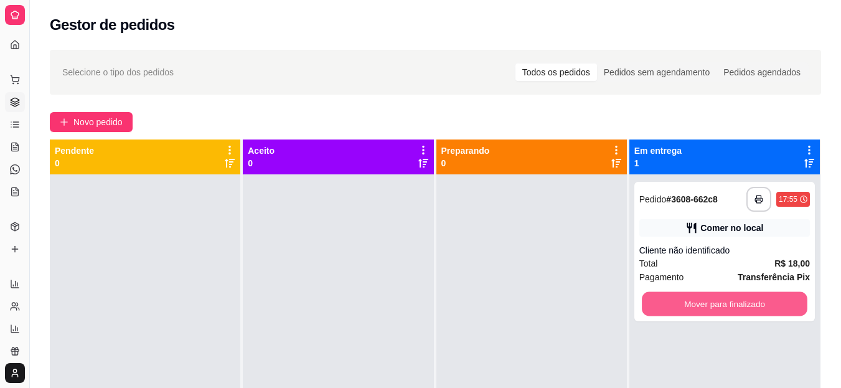
click at [716, 302] on button "Mover para finalizado" at bounding box center [725, 304] width 166 height 24
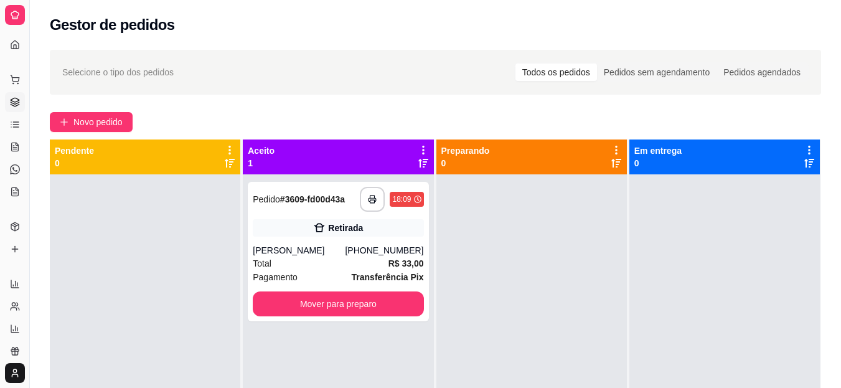
click at [327, 250] on div "[PERSON_NAME]" at bounding box center [299, 250] width 92 height 12
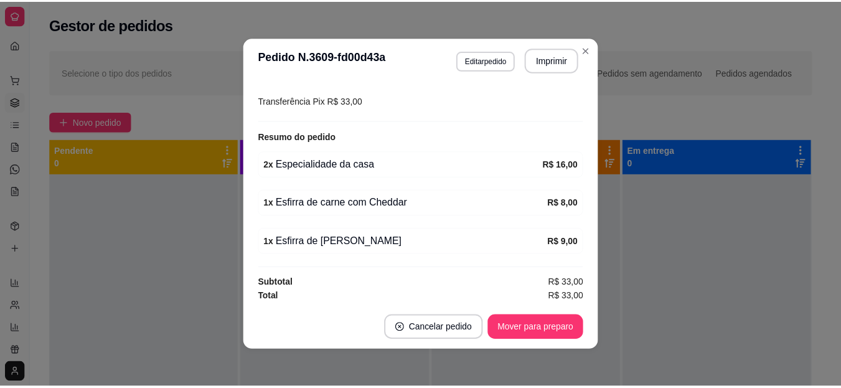
scroll to position [250, 0]
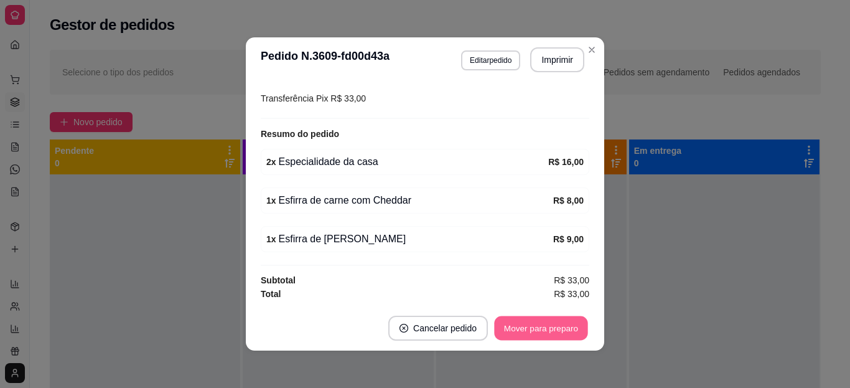
click at [550, 334] on button "Mover para preparo" at bounding box center [540, 328] width 93 height 24
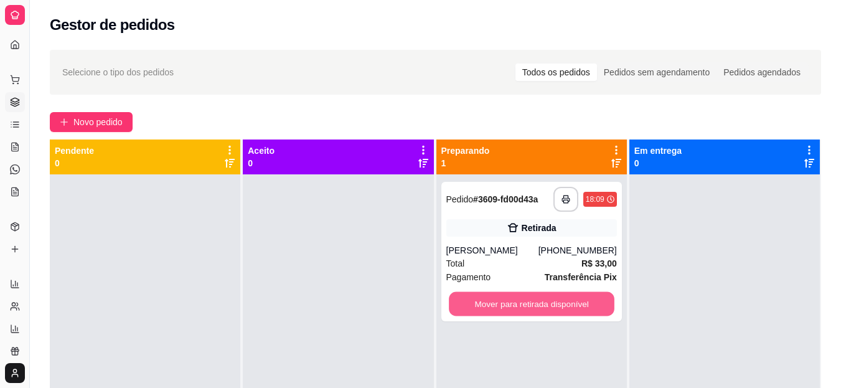
click at [493, 305] on button "Mover para retirada disponível" at bounding box center [532, 304] width 166 height 24
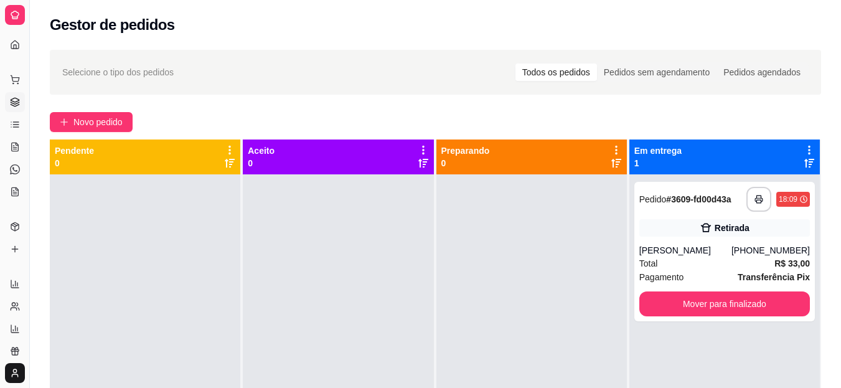
click at [7, 219] on link "Produtos" at bounding box center [15, 227] width 20 height 20
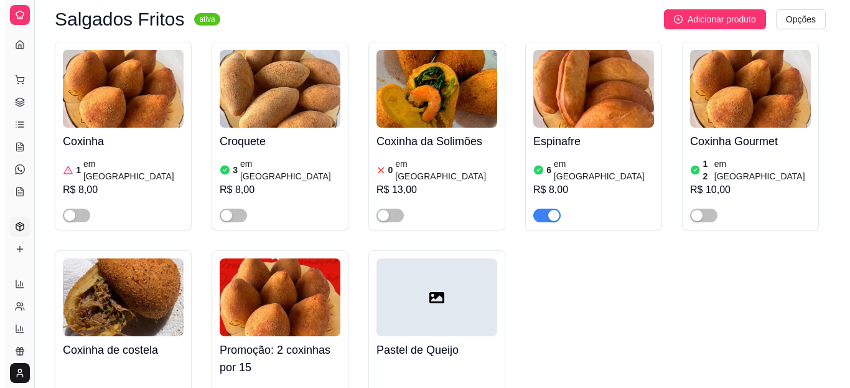
scroll to position [641, 0]
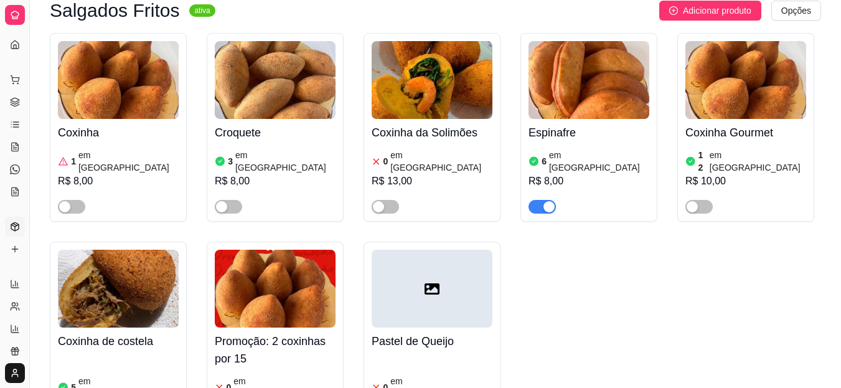
click at [586, 174] on div "R$ 8,00" at bounding box center [588, 181] width 121 height 15
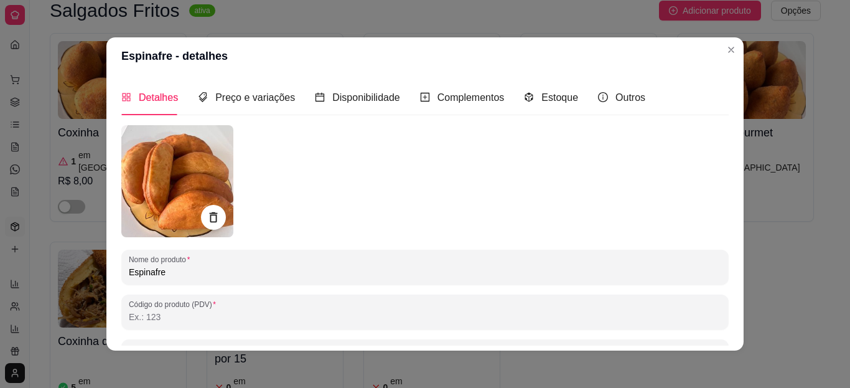
click at [538, 106] on div "Estoque" at bounding box center [551, 97] width 54 height 35
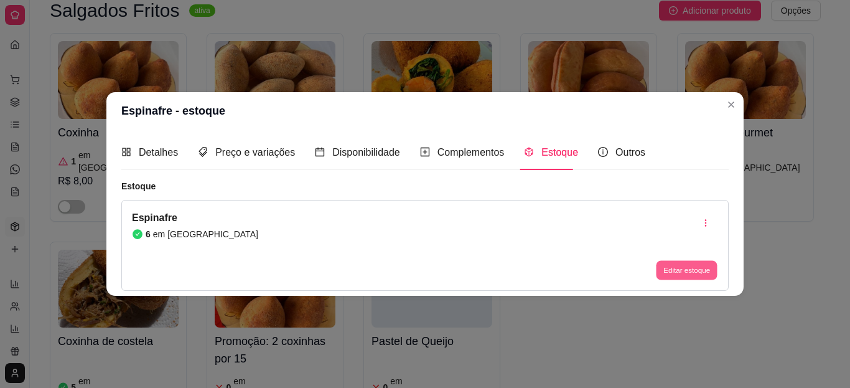
click at [682, 278] on button "Editar estoque" at bounding box center [686, 270] width 61 height 19
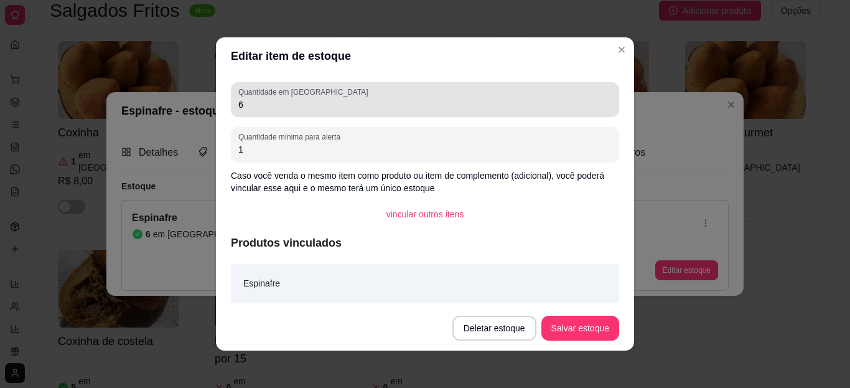
click at [369, 97] on div "6" at bounding box center [424, 99] width 373 height 25
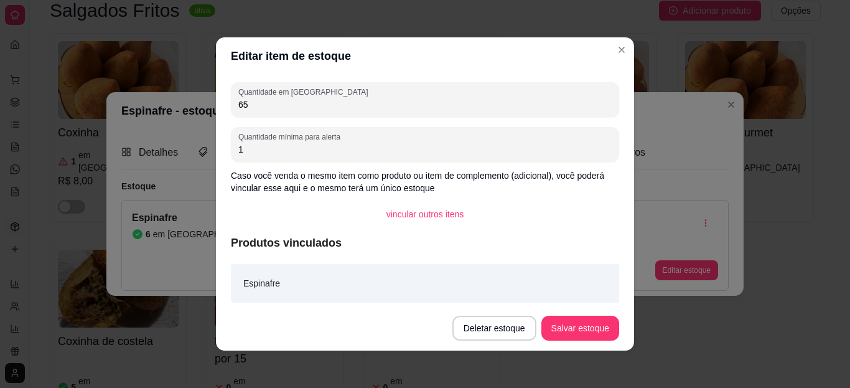
type input "6"
type input "5"
click at [555, 329] on button "Salvar estoque" at bounding box center [580, 328] width 76 height 24
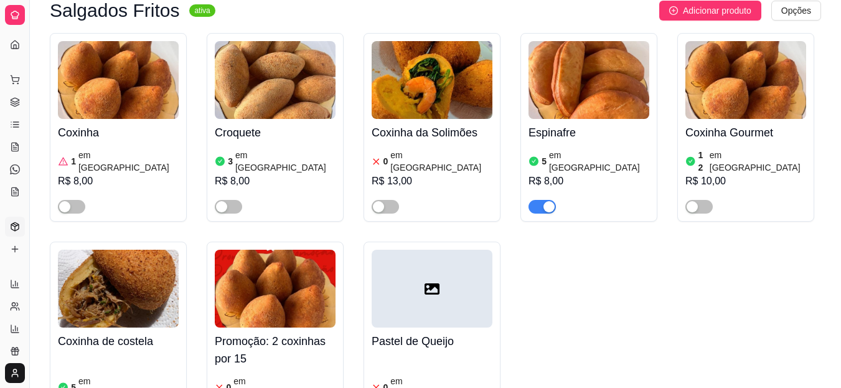
drag, startPoint x: 2, startPoint y: 80, endPoint x: 14, endPoint y: 78, distance: 11.4
click at [14, 78] on div "Dia a dia Pedidos balcão (PDV) Gestor de Pedidos Lista de Pedidos Salão / Mesas…" at bounding box center [14, 136] width 29 height 142
click at [14, 78] on icon at bounding box center [15, 80] width 10 height 10
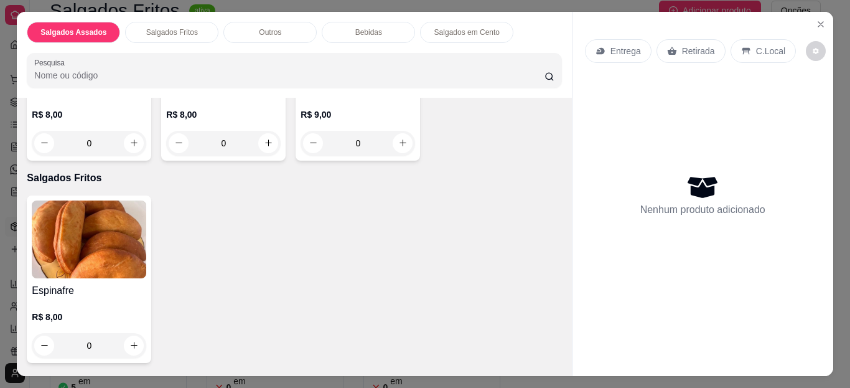
scroll to position [212, 0]
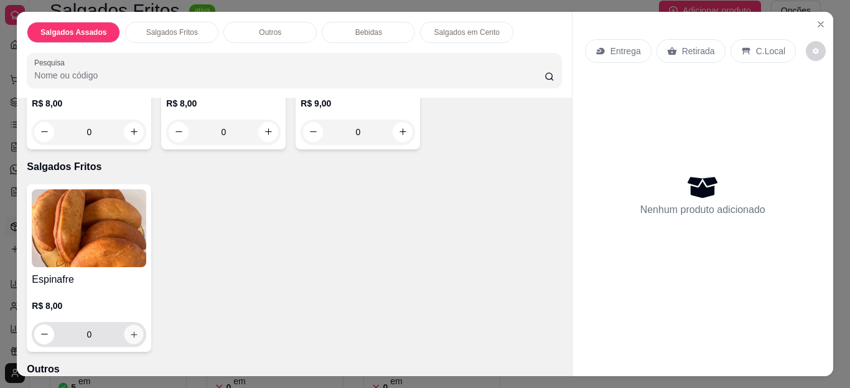
click at [131, 331] on icon "increase-product-quantity" at bounding box center [134, 334] width 6 height 6
type input "1"
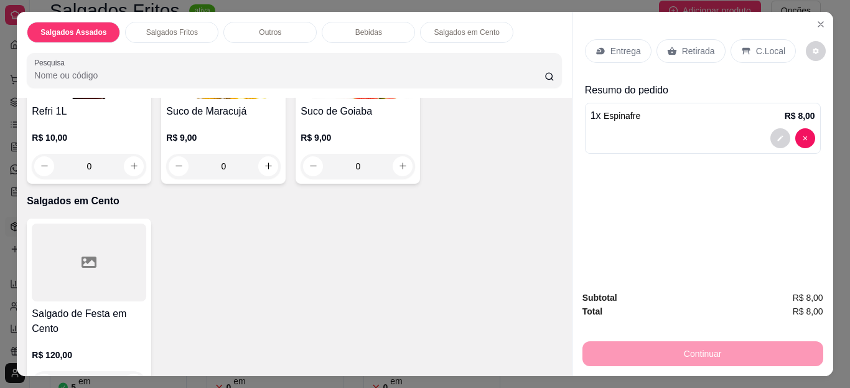
scroll to position [1023, 0]
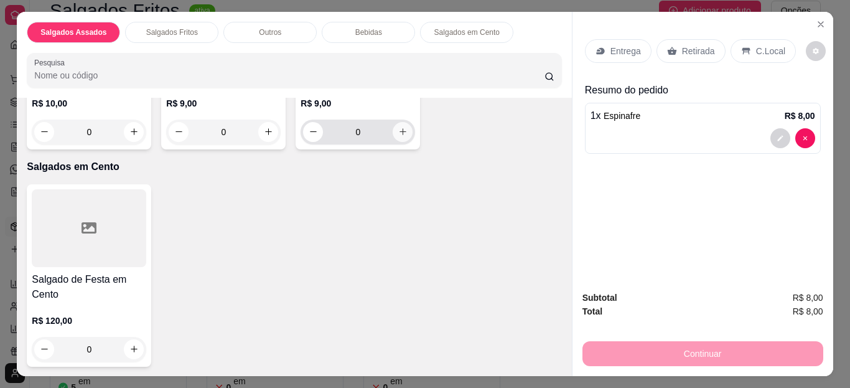
click at [393, 142] on button "increase-product-quantity" at bounding box center [403, 132] width 20 height 20
type input "1"
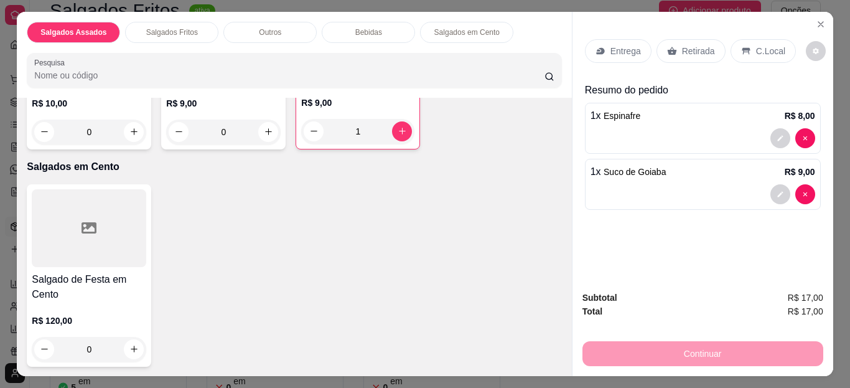
click at [757, 45] on p "C.Local" at bounding box center [770, 51] width 29 height 12
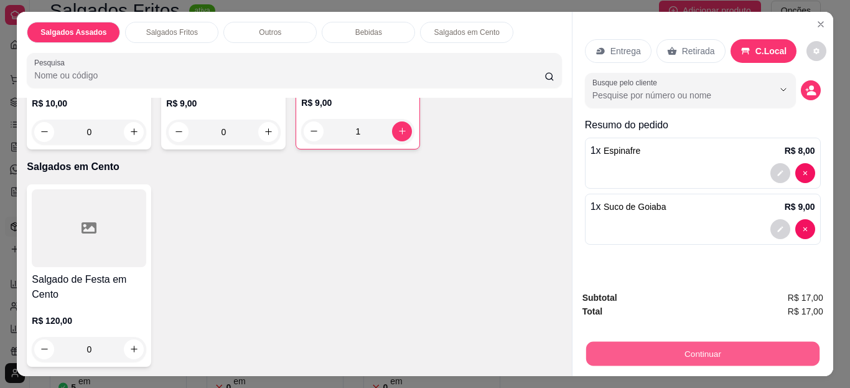
click at [678, 344] on button "Continuar" at bounding box center [702, 354] width 233 height 24
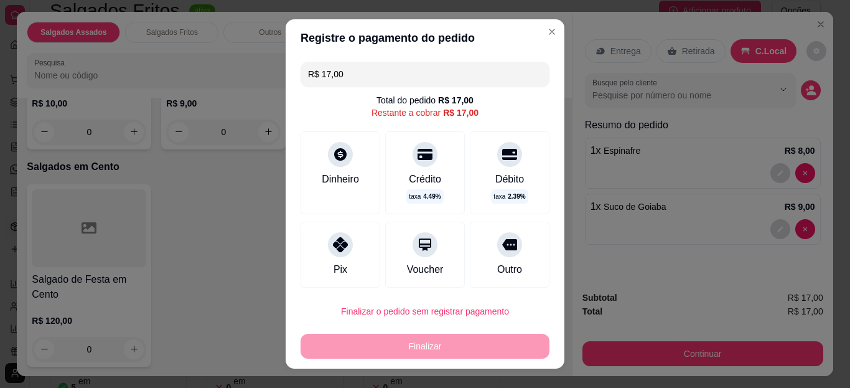
click at [355, 254] on div "Pix" at bounding box center [341, 255] width 80 height 66
type input "R$ 0,00"
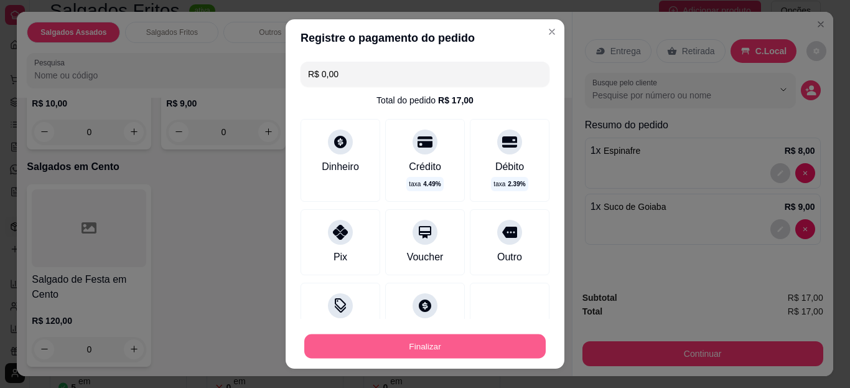
click at [406, 334] on button "Finalizar" at bounding box center [425, 346] width 242 height 24
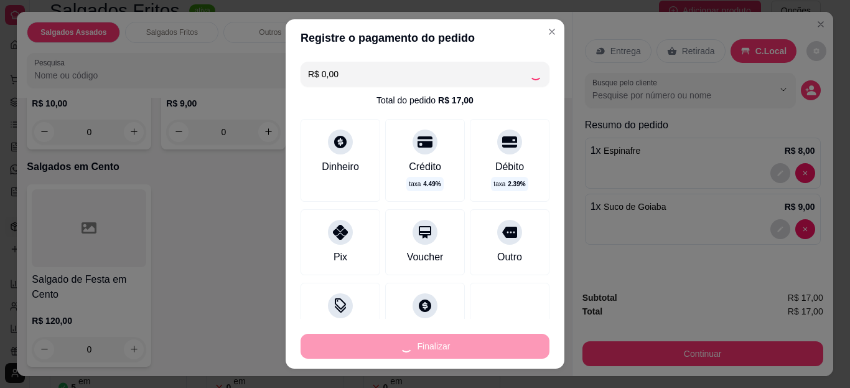
type input "0"
type input "-R$ 17,00"
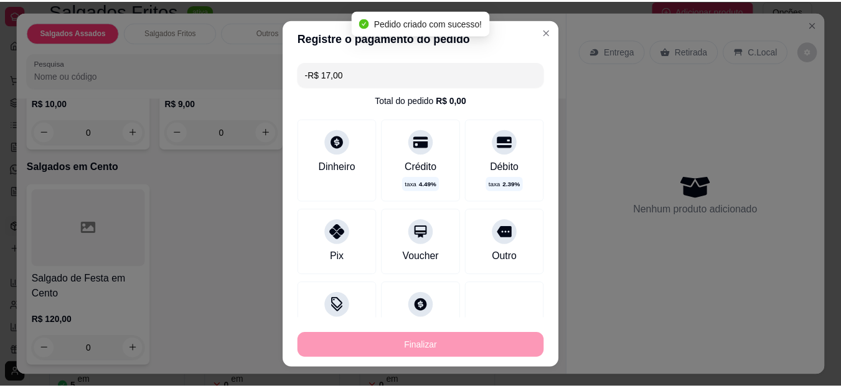
scroll to position [1021, 0]
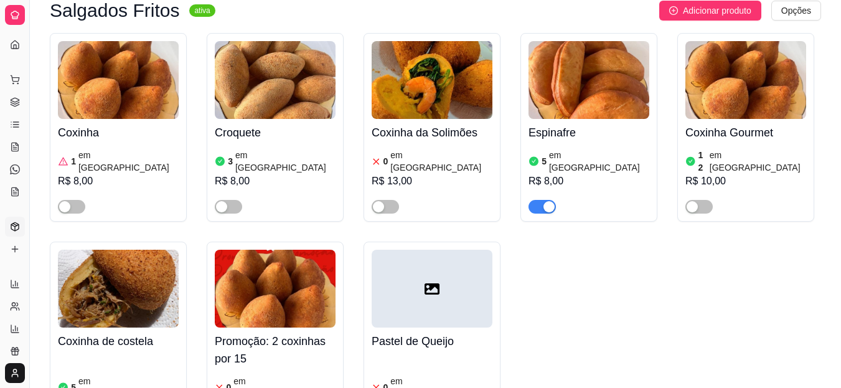
scroll to position [311, 0]
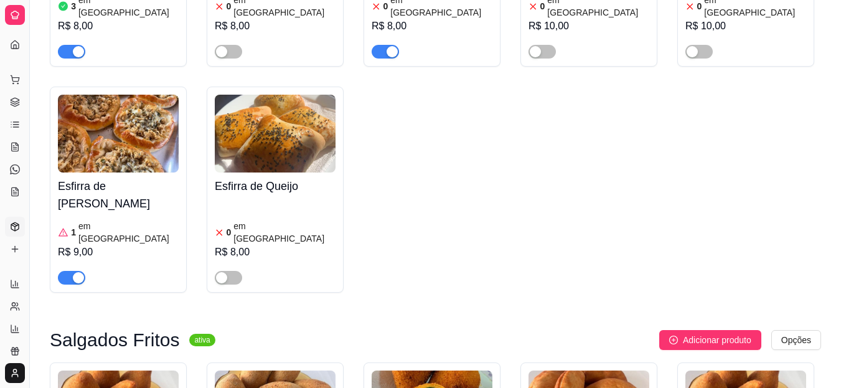
click at [17, 228] on icon at bounding box center [15, 227] width 10 height 10
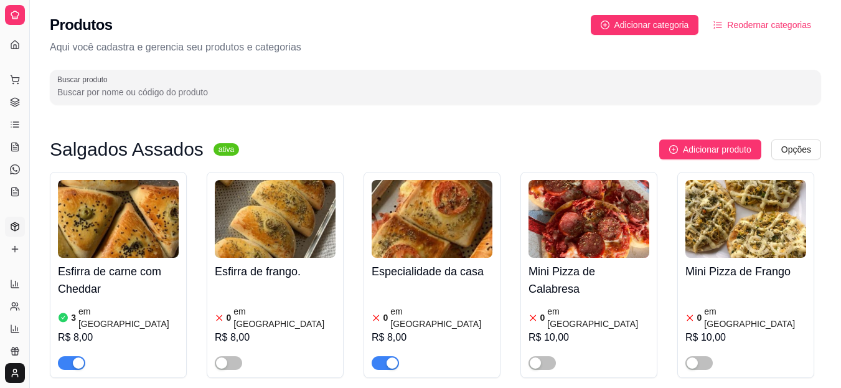
click at [389, 357] on div "button" at bounding box center [392, 362] width 11 height 11
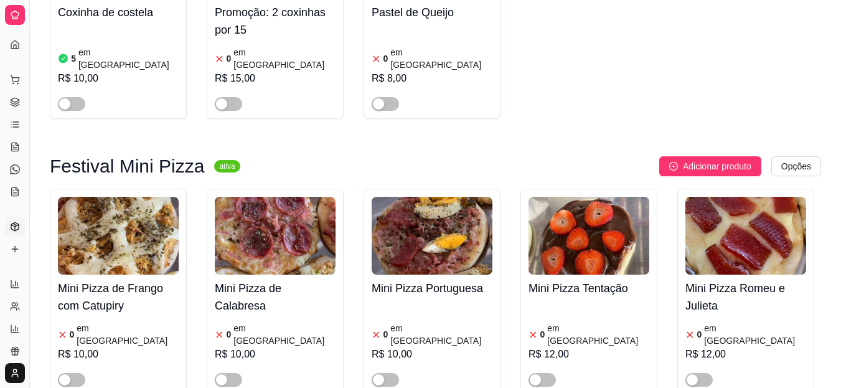
scroll to position [1004, 0]
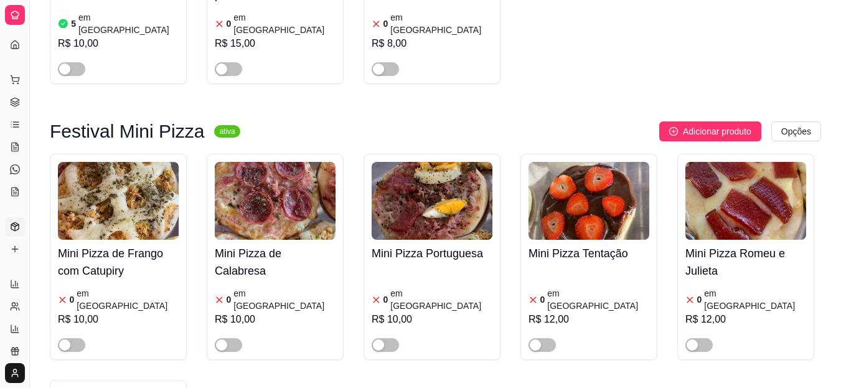
click at [17, 110] on link "Gestor de Pedidos" at bounding box center [15, 102] width 20 height 20
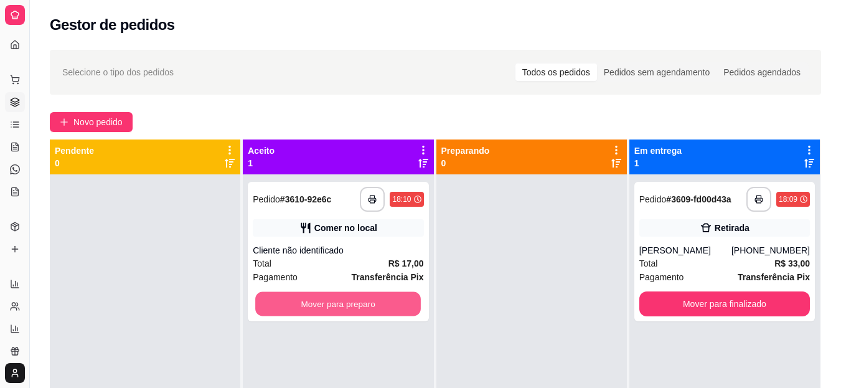
click at [272, 304] on button "Mover para preparo" at bounding box center [338, 304] width 166 height 24
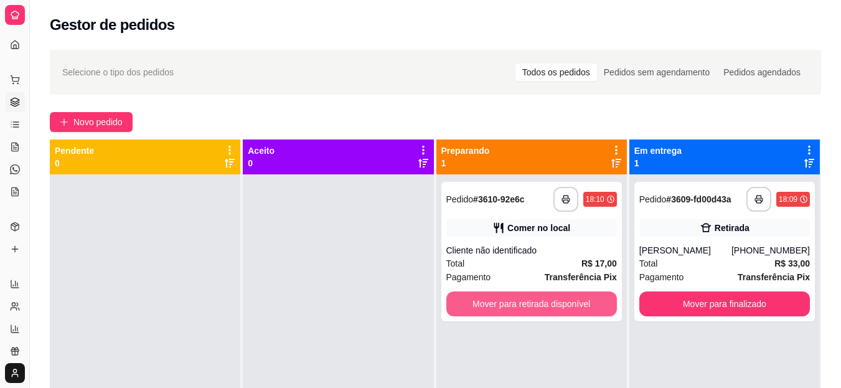
click at [479, 306] on button "Mover para retirada disponível" at bounding box center [531, 303] width 171 height 25
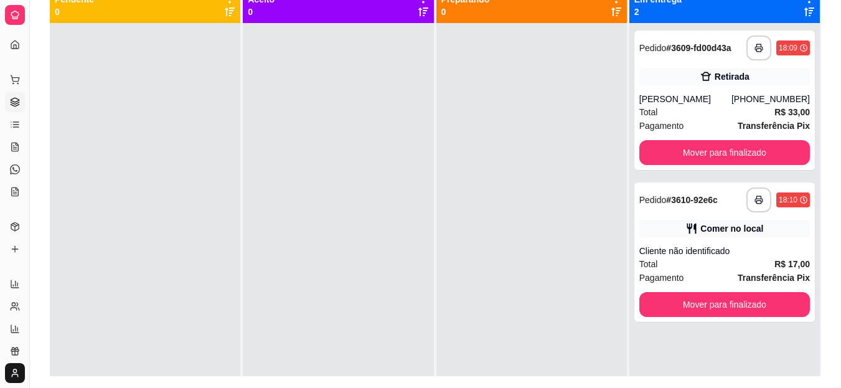
scroll to position [156, 0]
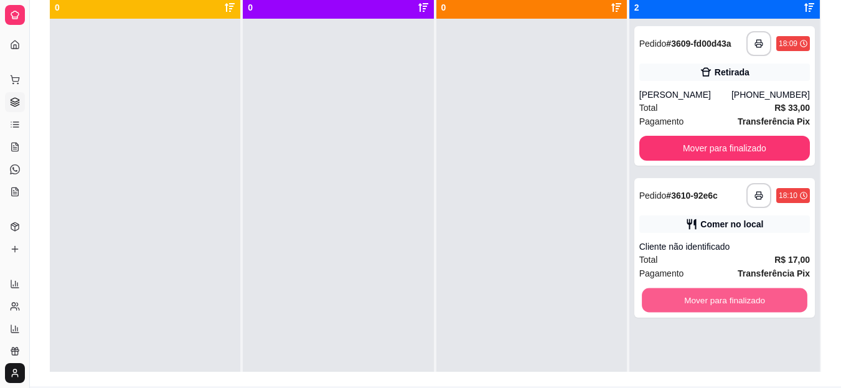
click at [687, 299] on button "Mover para finalizado" at bounding box center [725, 300] width 166 height 24
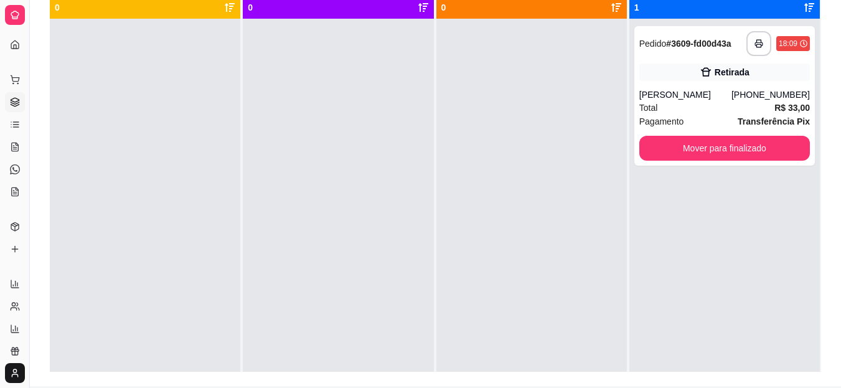
click at [14, 227] on polyline at bounding box center [14, 226] width 7 height 2
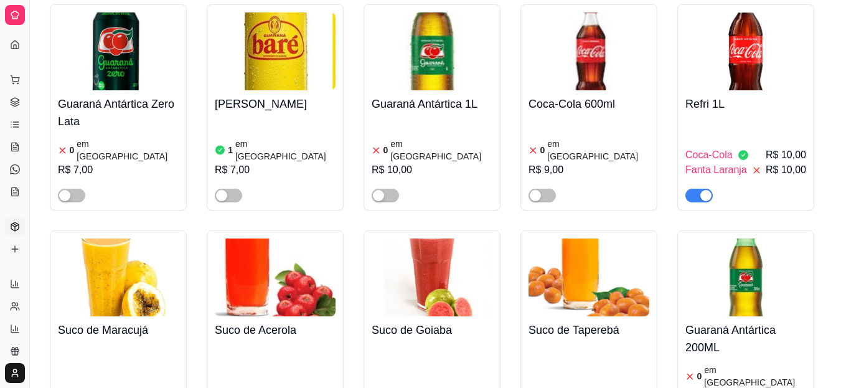
scroll to position [3020, 0]
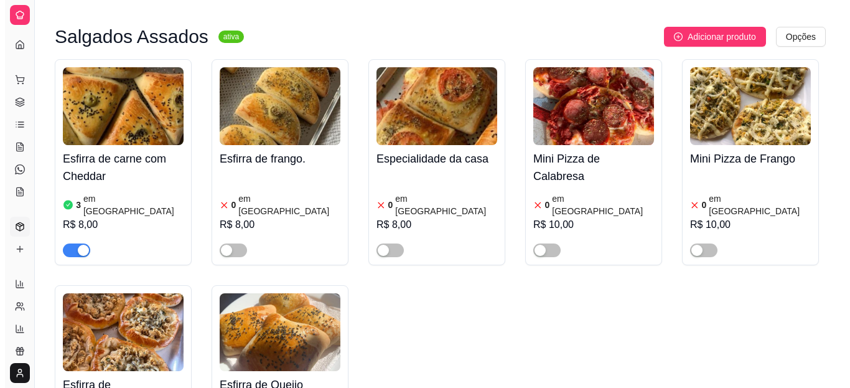
scroll to position [0, 0]
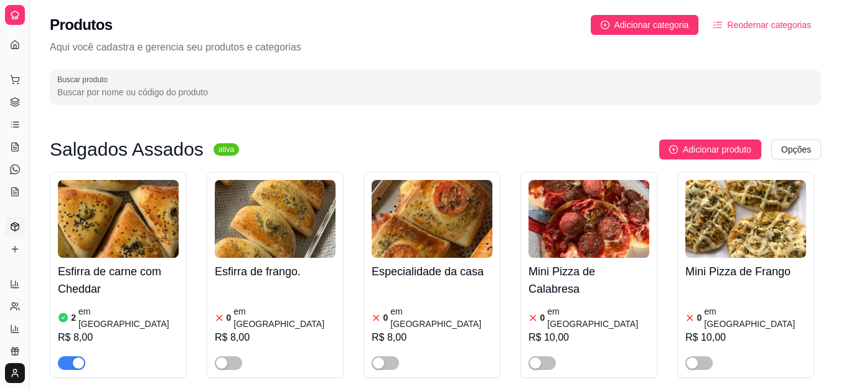
click at [9, 98] on link "Gestor de Pedidos" at bounding box center [15, 102] width 20 height 20
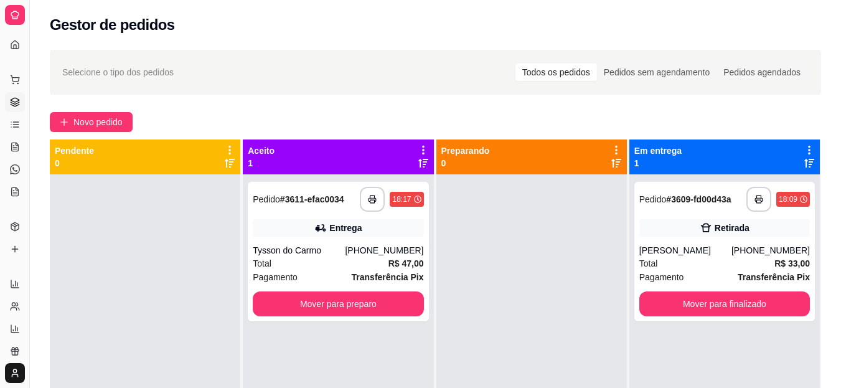
click at [339, 260] on div "Total R$ 47,00" at bounding box center [338, 263] width 171 height 14
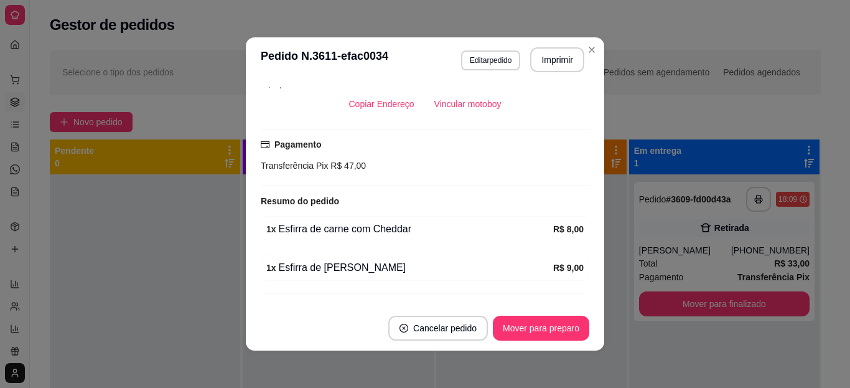
scroll to position [314, 0]
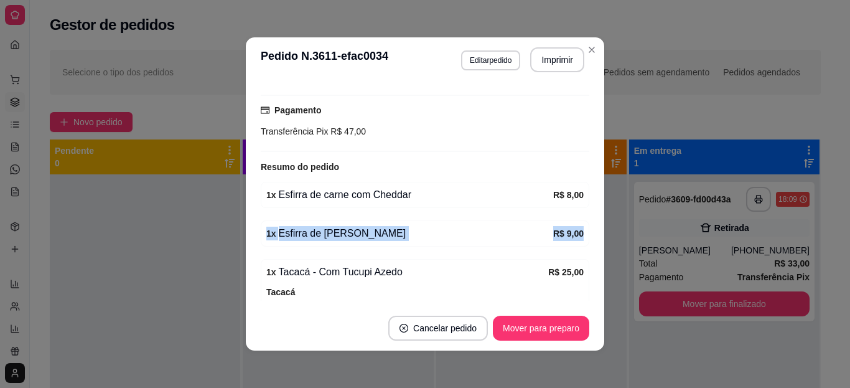
click at [573, 209] on div "feito há 1 minutos Horário do pedido [DATE] 18:17 Status do pedido ACEITO Nome …" at bounding box center [425, 194] width 329 height 214
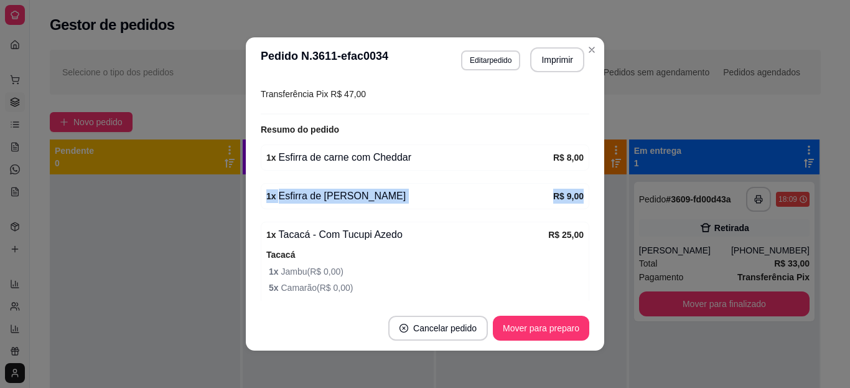
scroll to position [432, 0]
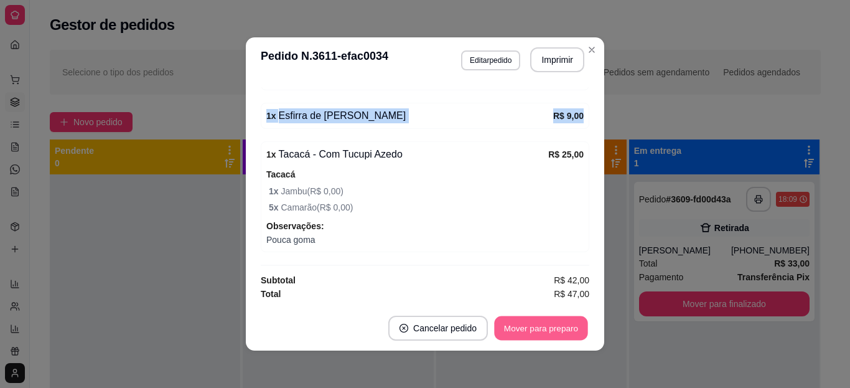
click at [549, 332] on button "Mover para preparo" at bounding box center [540, 328] width 93 height 24
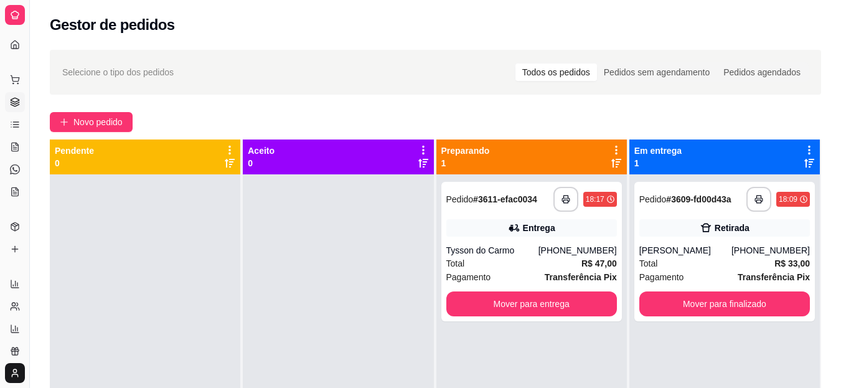
click at [469, 206] on div "Pedido # 3611-efac0034" at bounding box center [491, 199] width 91 height 15
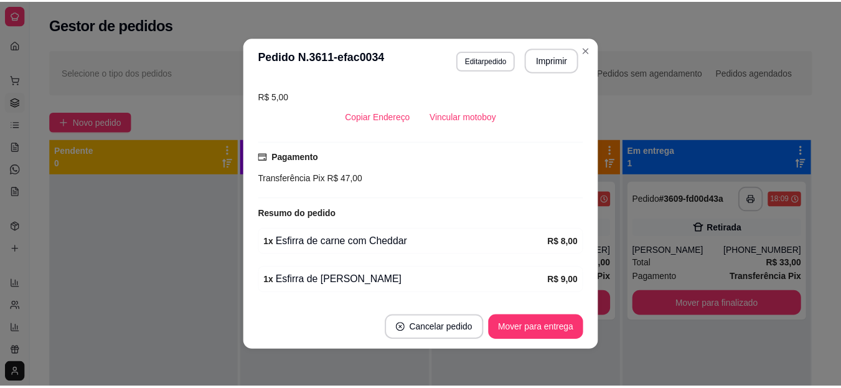
scroll to position [209, 0]
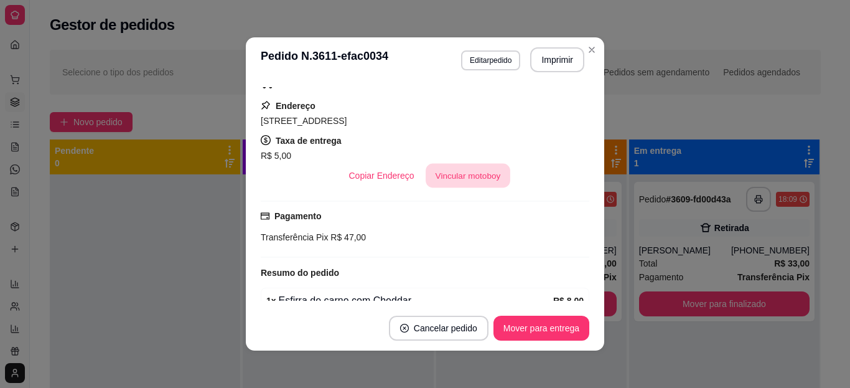
click at [444, 176] on button "Vincular motoboy" at bounding box center [468, 176] width 85 height 24
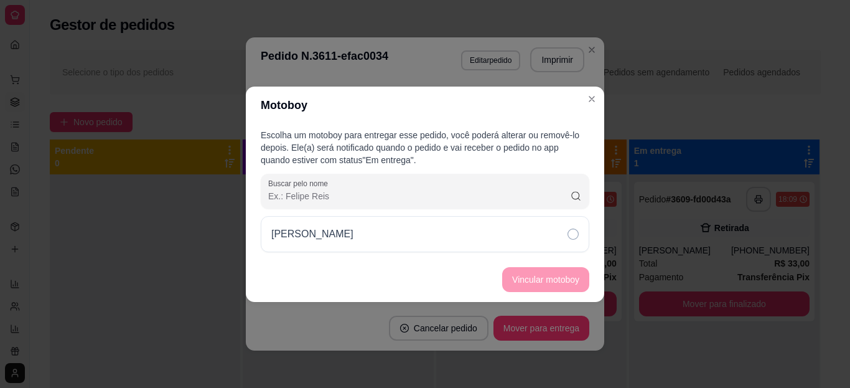
click at [357, 245] on div "[PERSON_NAME]" at bounding box center [425, 234] width 329 height 36
click at [505, 282] on button "Vincular motoboy" at bounding box center [546, 279] width 85 height 24
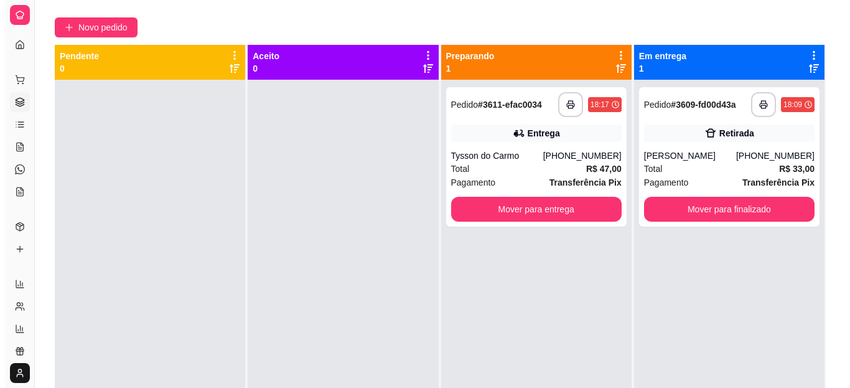
scroll to position [165, 0]
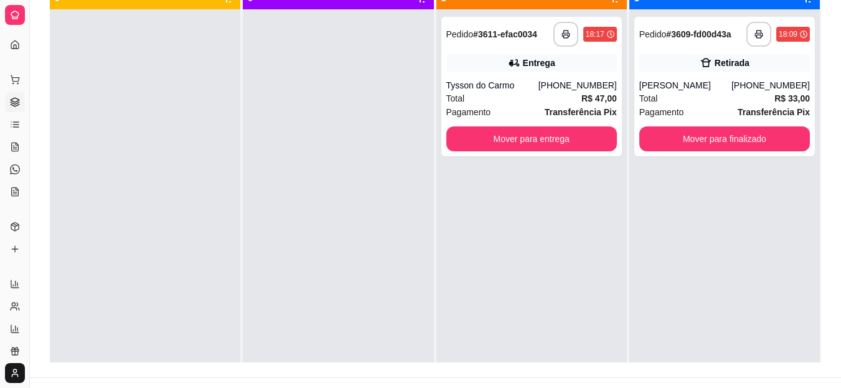
click at [644, 49] on div "**********" at bounding box center [724, 86] width 181 height 139
click at [686, 95] on div "Total R$ 33,00" at bounding box center [724, 99] width 171 height 14
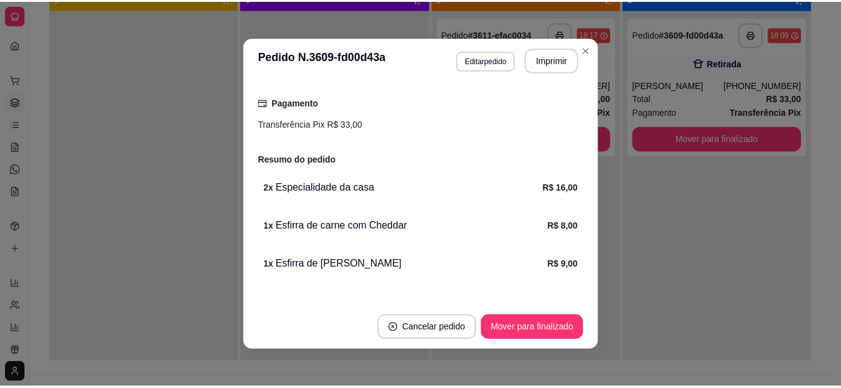
scroll to position [250, 0]
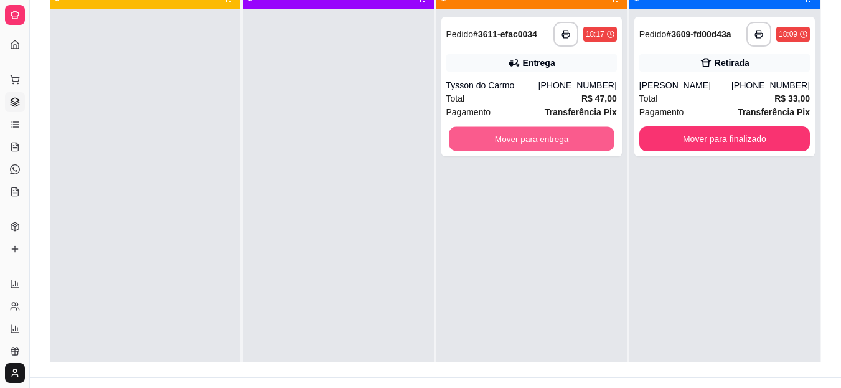
click at [466, 142] on button "Mover para entrega" at bounding box center [532, 139] width 166 height 24
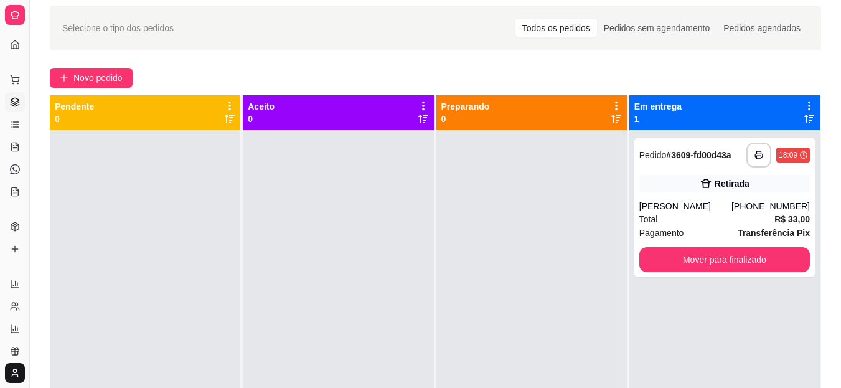
scroll to position [0, 0]
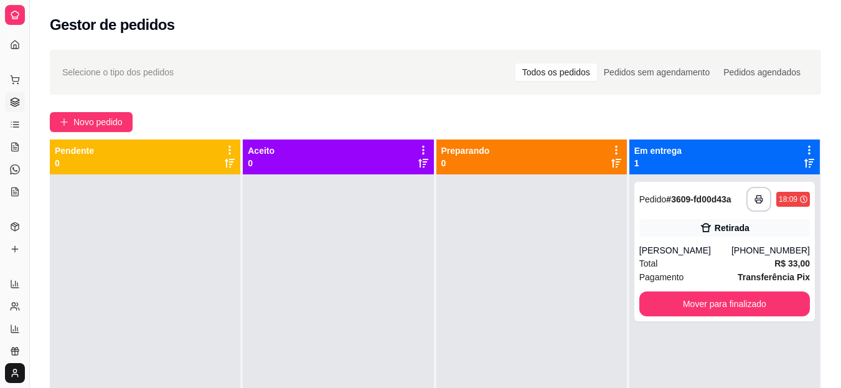
click at [28, 28] on button "Toggle Sidebar" at bounding box center [29, 194] width 10 height 388
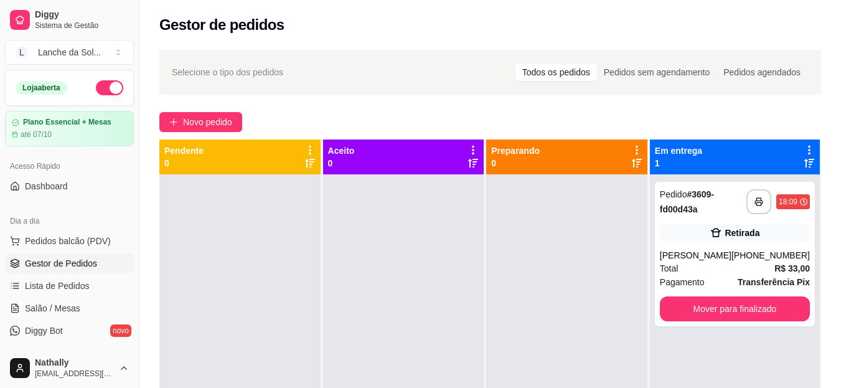
click at [72, 52] on div "Lanche da Sol ..." at bounding box center [69, 52] width 63 height 12
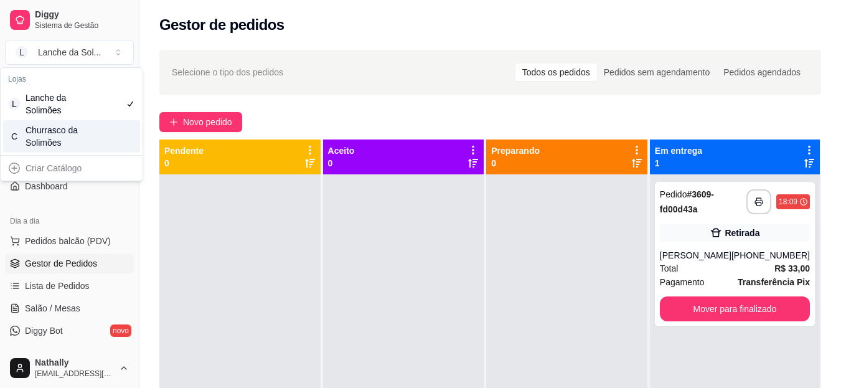
drag, startPoint x: 60, startPoint y: 120, endPoint x: 56, endPoint y: 138, distance: 18.6
click at [56, 138] on div "L Lanche da Solimões C Churrasco da Solimões" at bounding box center [71, 120] width 137 height 65
click at [56, 138] on div "Churrasco da Solimões" at bounding box center [54, 136] width 56 height 25
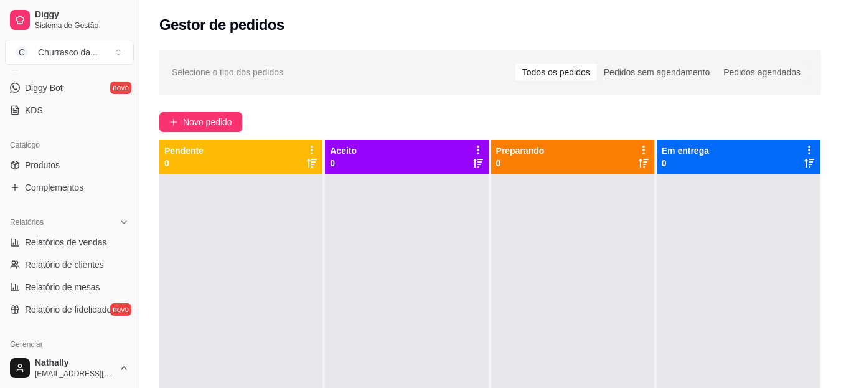
scroll to position [245, 0]
click at [80, 167] on link "Produtos" at bounding box center [69, 163] width 129 height 20
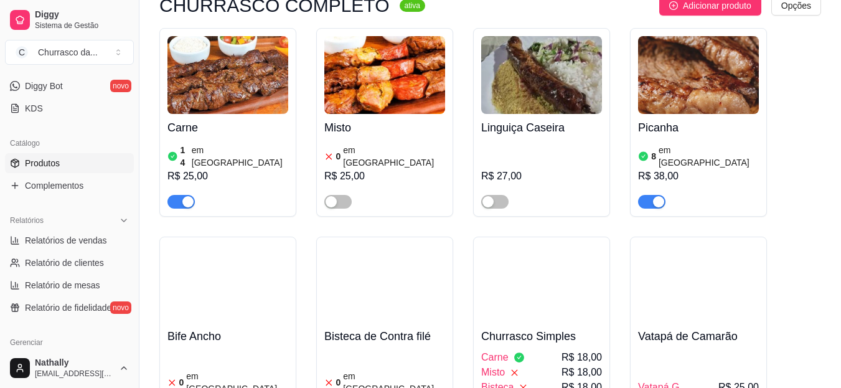
scroll to position [133, 0]
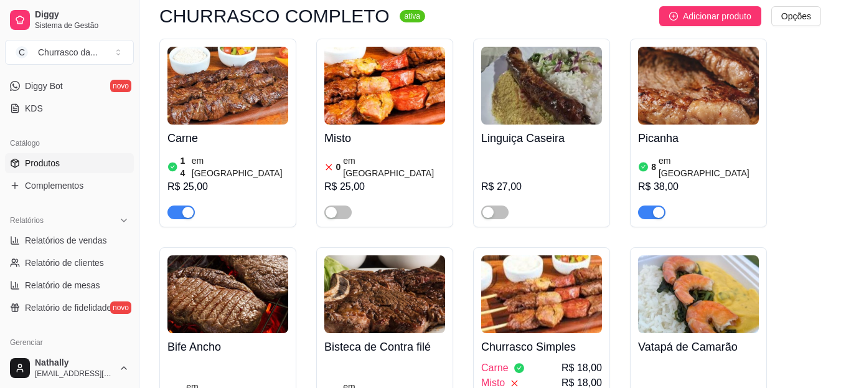
click at [347, 205] on span "button" at bounding box center [337, 212] width 27 height 14
click at [362, 156] on article "em [GEOGRAPHIC_DATA]" at bounding box center [394, 166] width 102 height 25
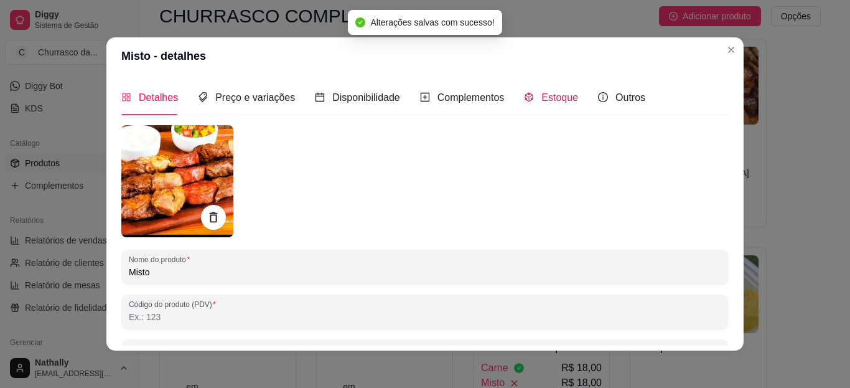
click at [563, 96] on span "Estoque" at bounding box center [560, 97] width 37 height 11
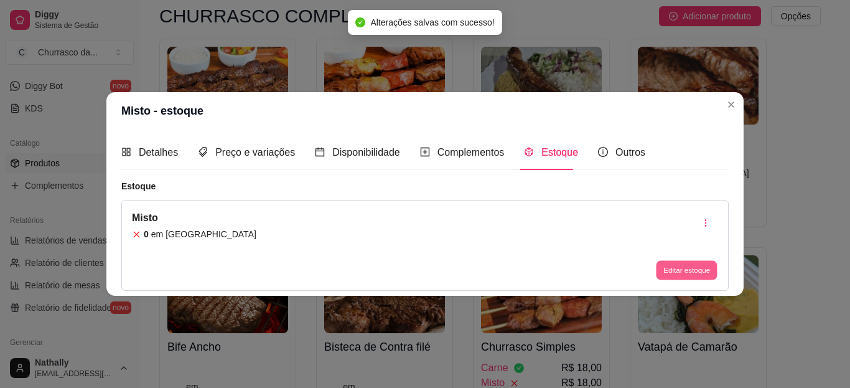
click at [682, 268] on button "Editar estoque" at bounding box center [686, 270] width 61 height 19
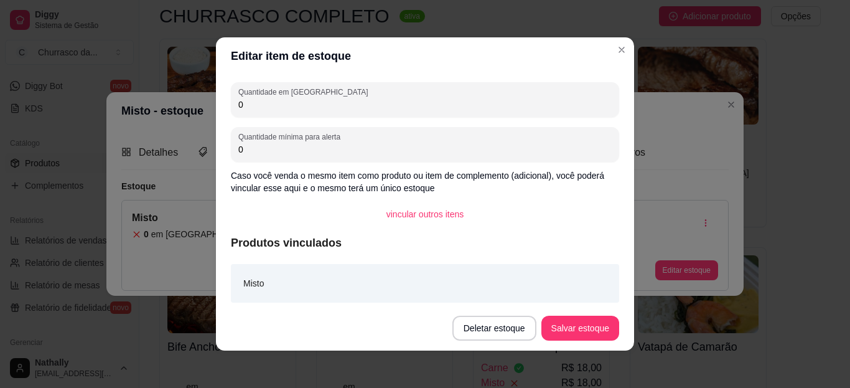
click at [527, 109] on input "0" at bounding box center [424, 104] width 373 height 12
type input "10"
click at [568, 321] on button "Salvar estoque" at bounding box center [580, 328] width 76 height 24
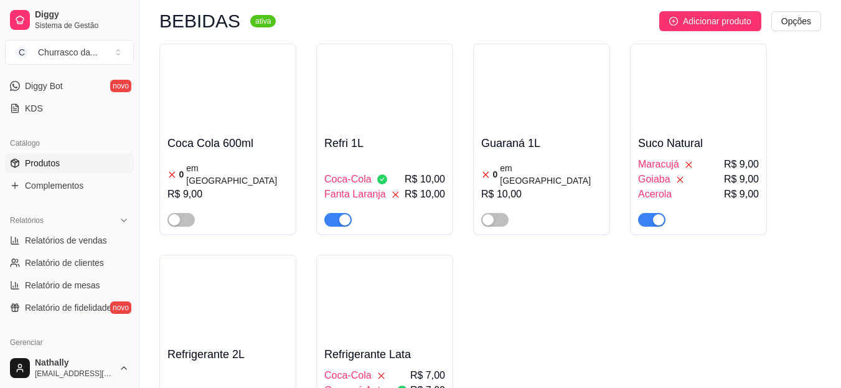
scroll to position [838, 0]
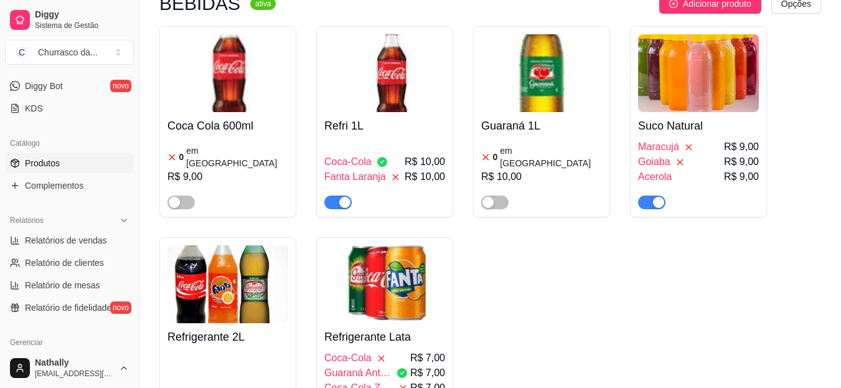
click at [667, 154] on span "Goiaba" at bounding box center [654, 161] width 32 height 15
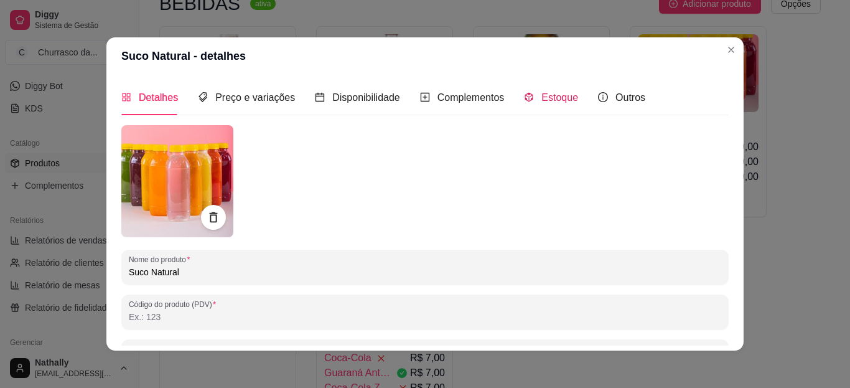
click at [542, 101] on span "Estoque" at bounding box center [560, 97] width 37 height 11
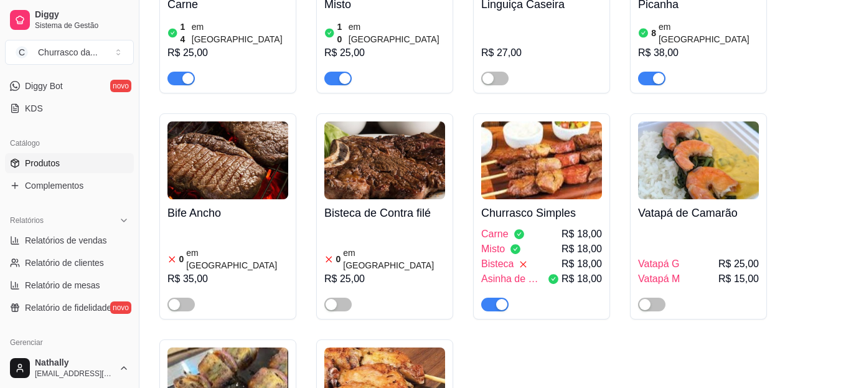
scroll to position [219, 0]
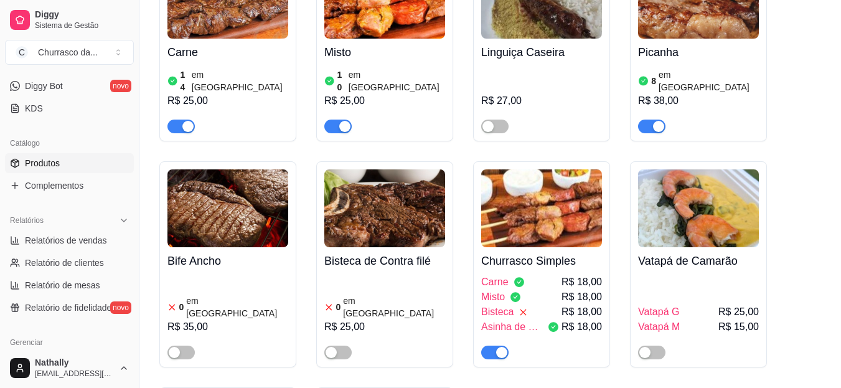
click at [342, 121] on div "button" at bounding box center [344, 126] width 11 height 11
click at [337, 345] on button "button" at bounding box center [337, 352] width 27 height 14
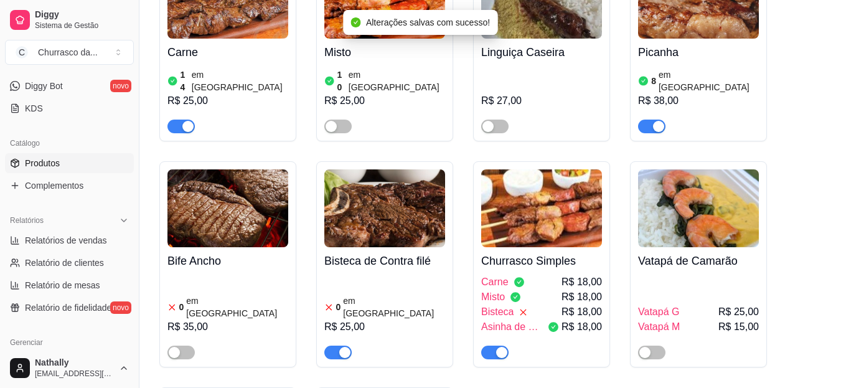
click at [367, 298] on article "em [GEOGRAPHIC_DATA]" at bounding box center [394, 306] width 102 height 25
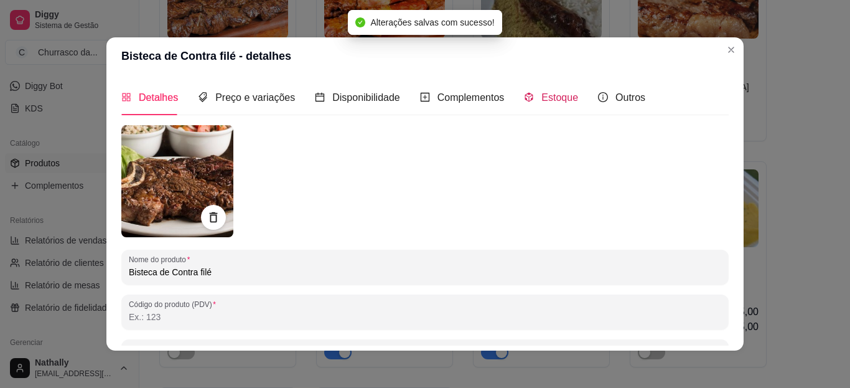
click at [543, 98] on span "Estoque" at bounding box center [560, 97] width 37 height 11
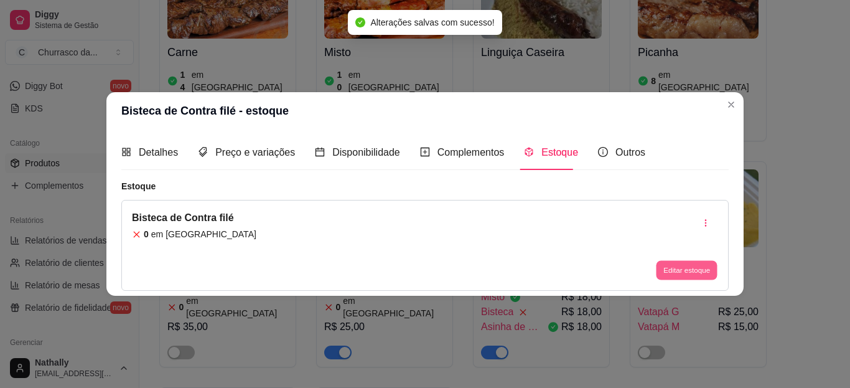
click at [663, 261] on button "Editar estoque" at bounding box center [686, 270] width 61 height 19
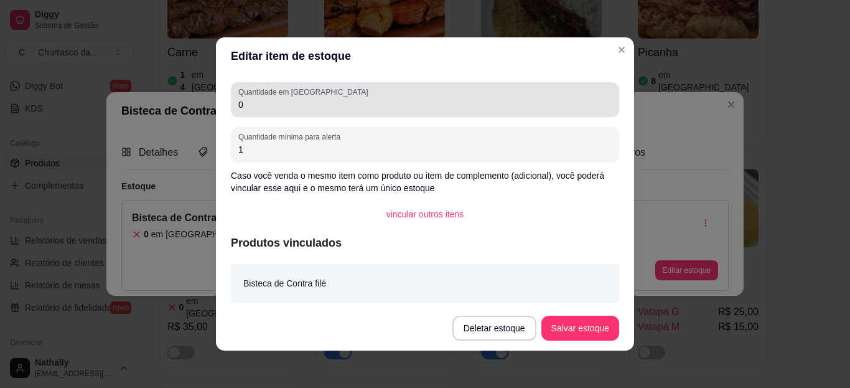
click at [492, 95] on div "0" at bounding box center [424, 99] width 373 height 25
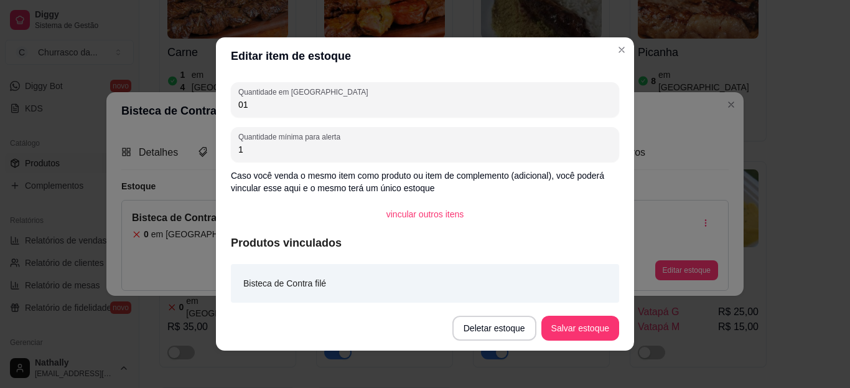
type input "0"
type input "10"
click at [568, 328] on button "Salvar estoque" at bounding box center [580, 328] width 76 height 24
click at [568, 328] on div "Deletar estoque Salvar estoque" at bounding box center [519, 328] width 202 height 25
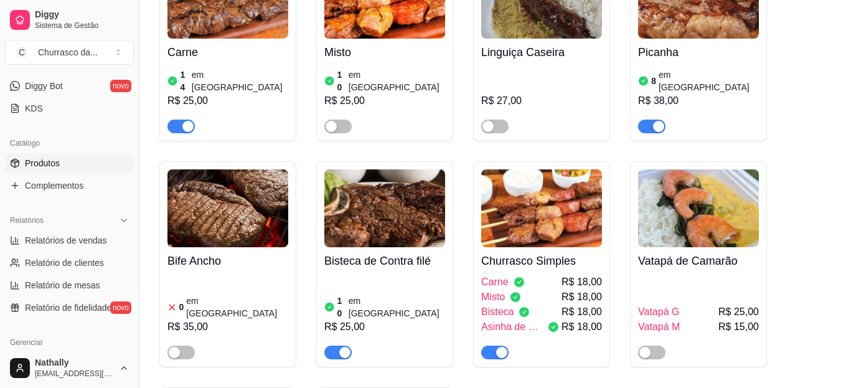
click at [653, 345] on button "button" at bounding box center [651, 352] width 27 height 14
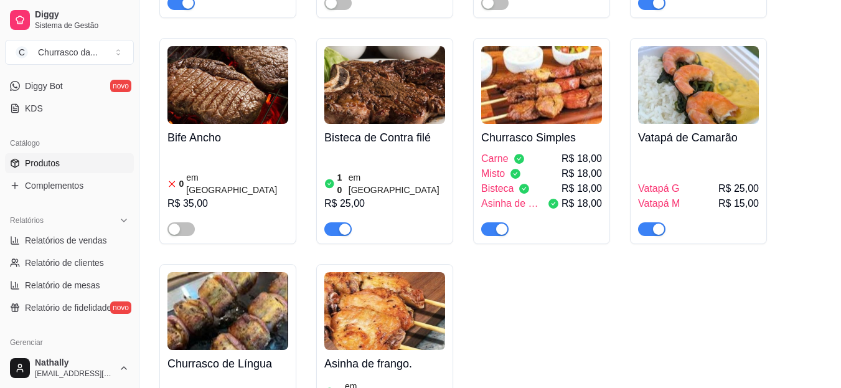
scroll to position [462, 0]
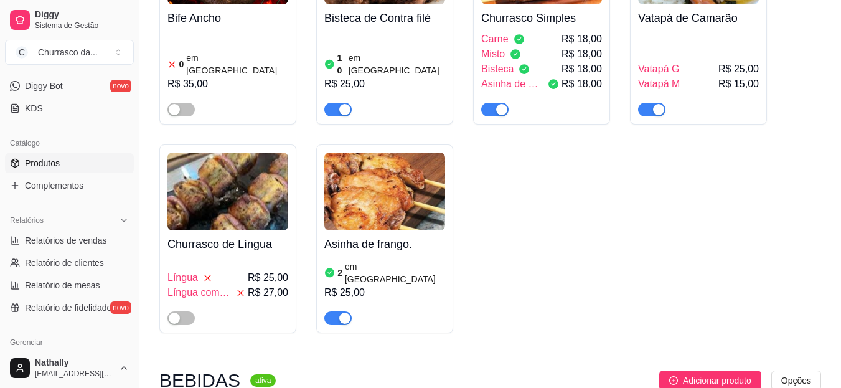
click at [346, 312] on div "button" at bounding box center [344, 317] width 11 height 11
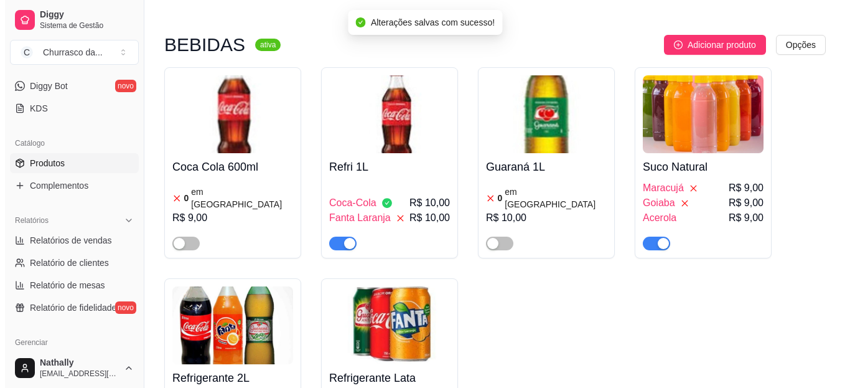
scroll to position [825, 0]
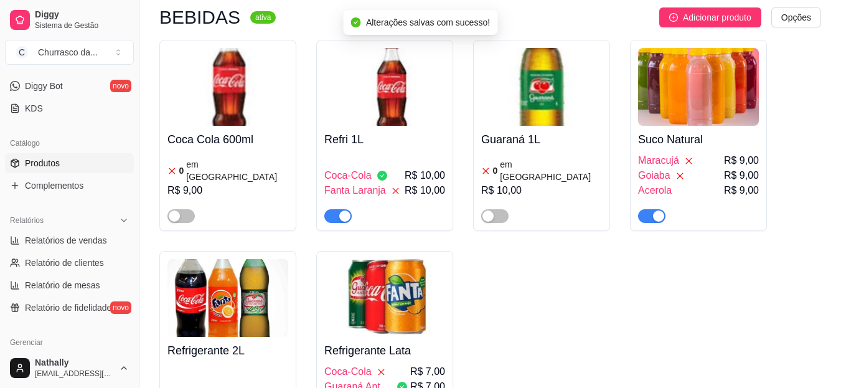
click at [342, 210] on div "button" at bounding box center [344, 215] width 11 height 11
click at [416, 304] on img at bounding box center [384, 298] width 121 height 78
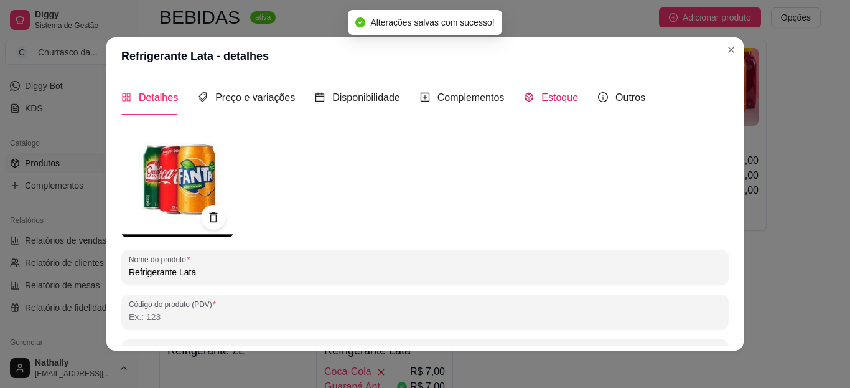
click at [565, 103] on span "Estoque" at bounding box center [560, 97] width 37 height 11
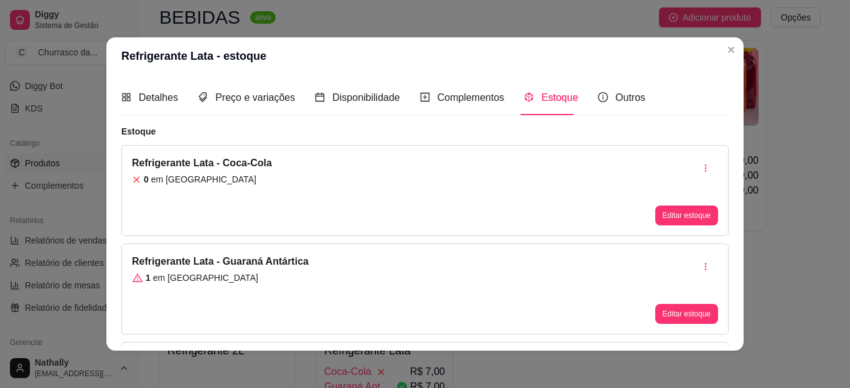
scroll to position [58, 0]
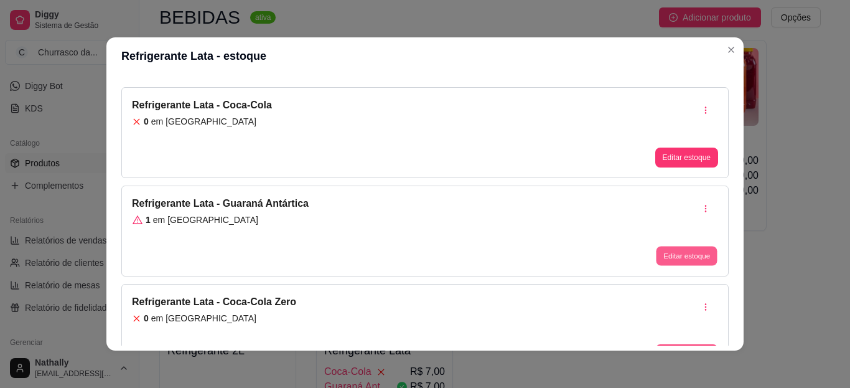
click at [658, 256] on button "Editar estoque" at bounding box center [686, 256] width 61 height 19
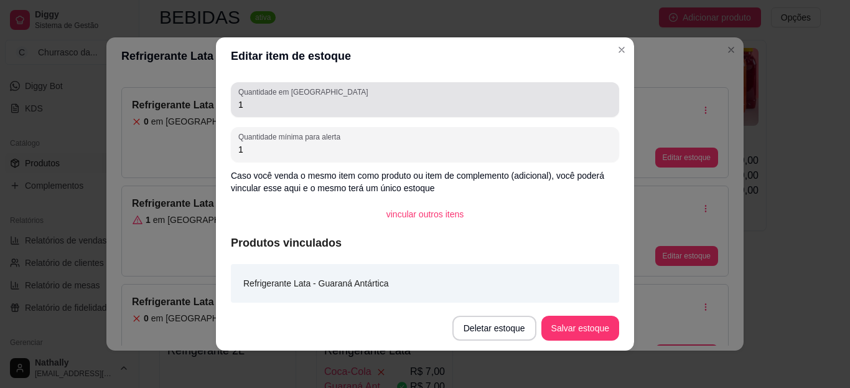
click at [529, 113] on div "Quantidade em estoque 1" at bounding box center [425, 99] width 388 height 35
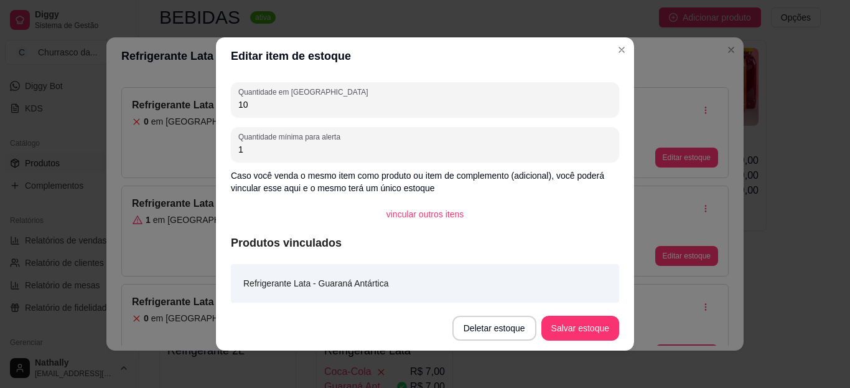
type input "1"
type input "0"
click at [570, 329] on button "Salvar estoque" at bounding box center [580, 328] width 76 height 24
click at [570, 329] on div "Deletar estoque Salvar estoque" at bounding box center [519, 328] width 202 height 25
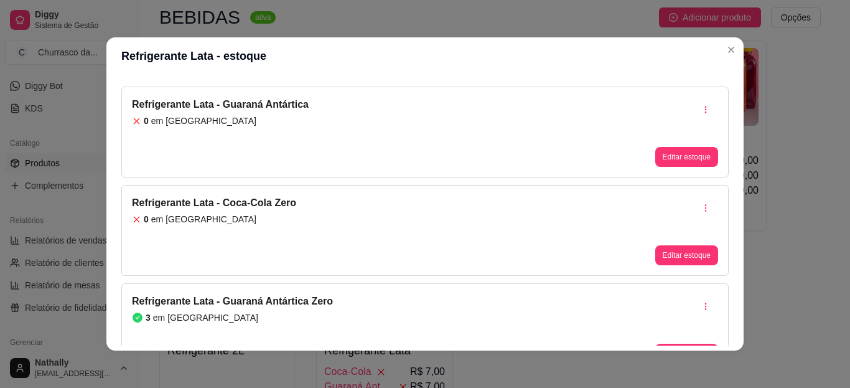
scroll to position [167, 0]
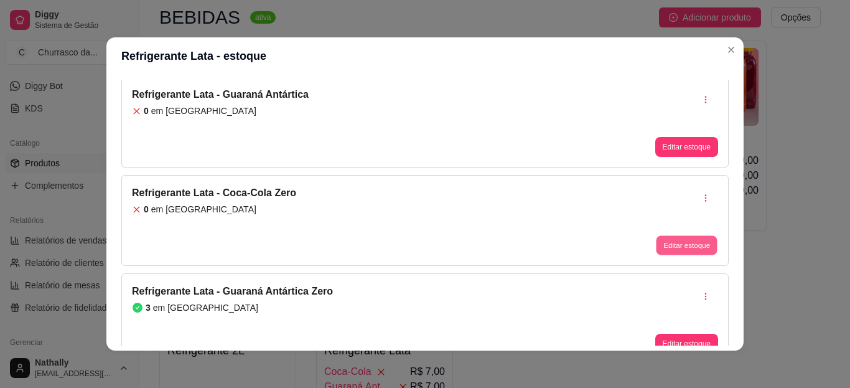
click at [660, 243] on button "Editar estoque" at bounding box center [686, 245] width 61 height 19
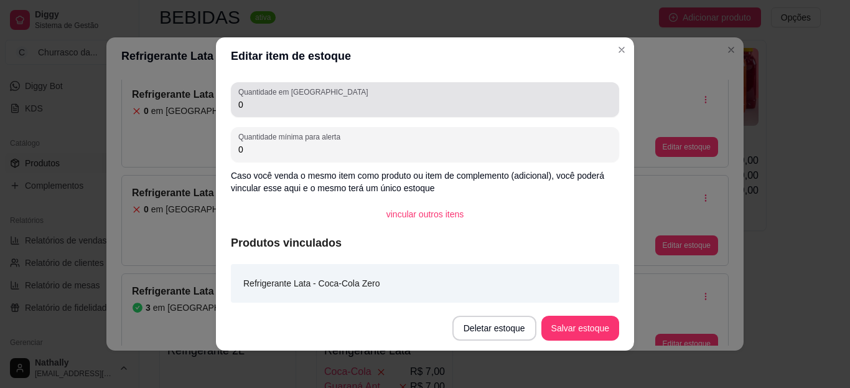
click at [478, 105] on input "0" at bounding box center [424, 104] width 373 height 12
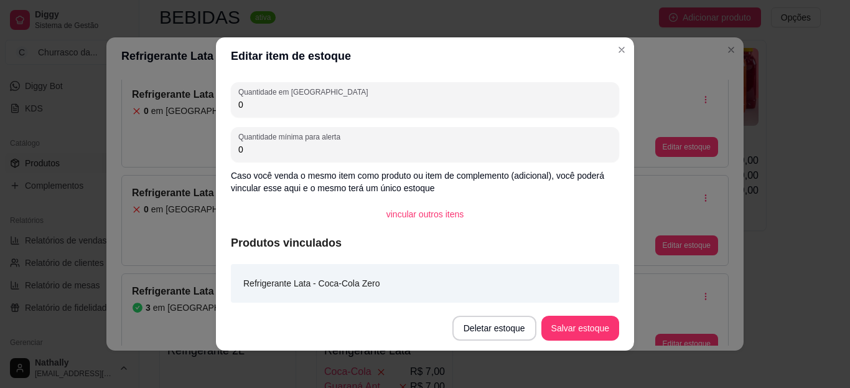
click at [478, 105] on input "0" at bounding box center [424, 104] width 373 height 12
type input "2"
click at [551, 325] on button "Salvar estoque" at bounding box center [580, 328] width 76 height 24
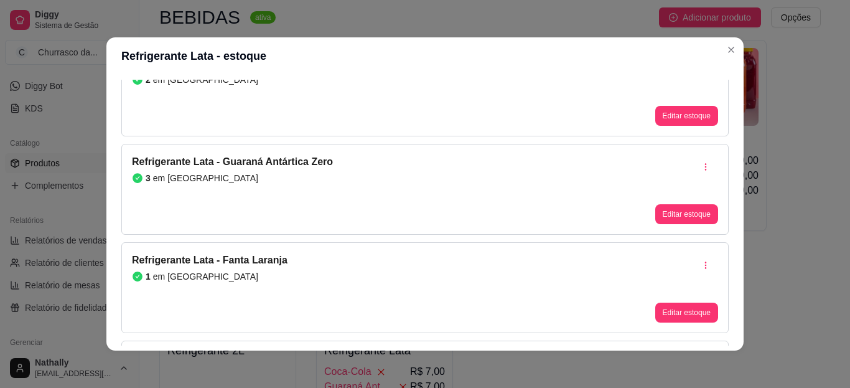
scroll to position [308, 0]
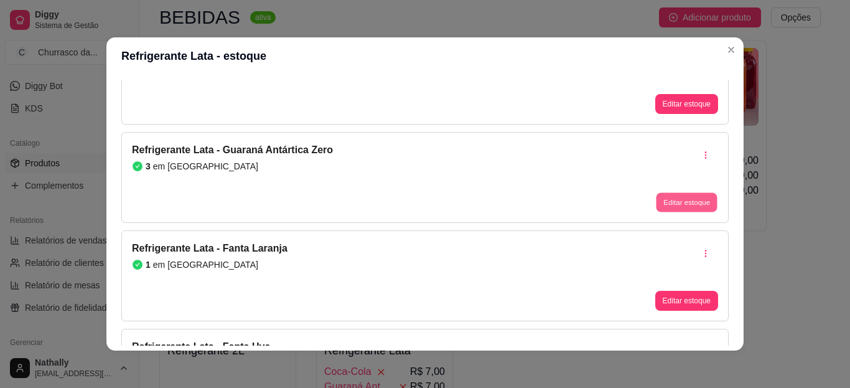
click at [675, 199] on button "Editar estoque" at bounding box center [686, 202] width 61 height 19
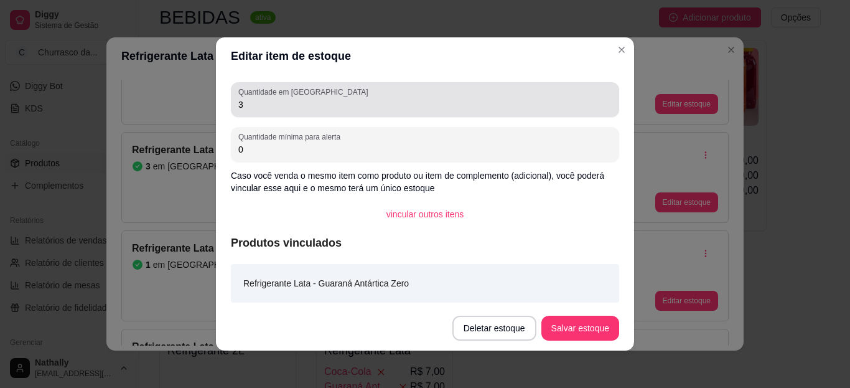
click at [513, 105] on input "3" at bounding box center [424, 104] width 373 height 12
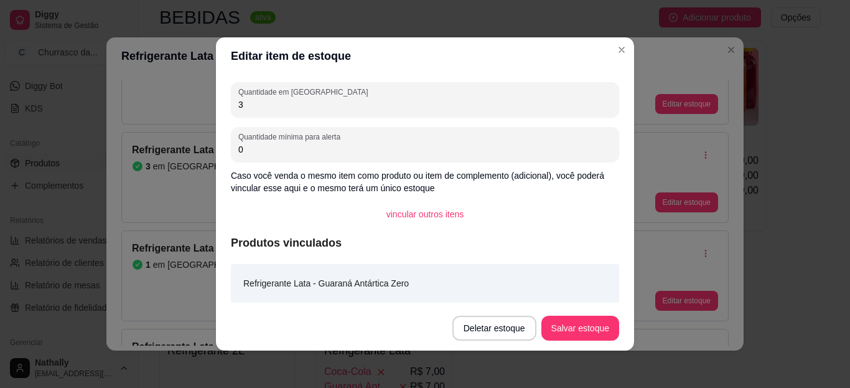
click at [513, 105] on input "3" at bounding box center [424, 104] width 373 height 12
type input "0"
click at [564, 326] on button "Salvar estoque" at bounding box center [580, 328] width 76 height 24
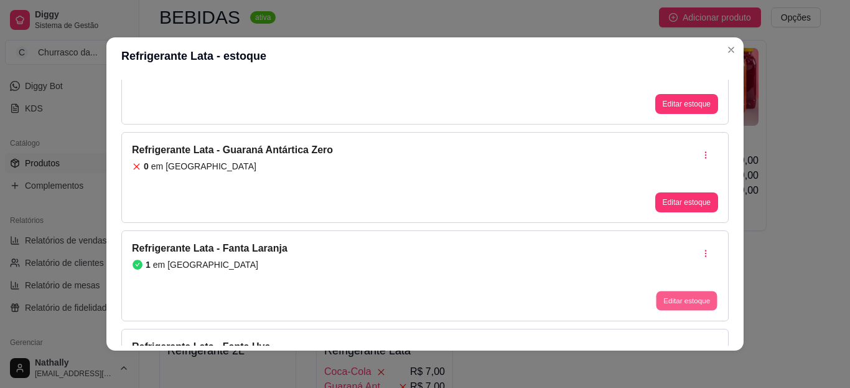
click at [670, 298] on button "Editar estoque" at bounding box center [686, 300] width 61 height 19
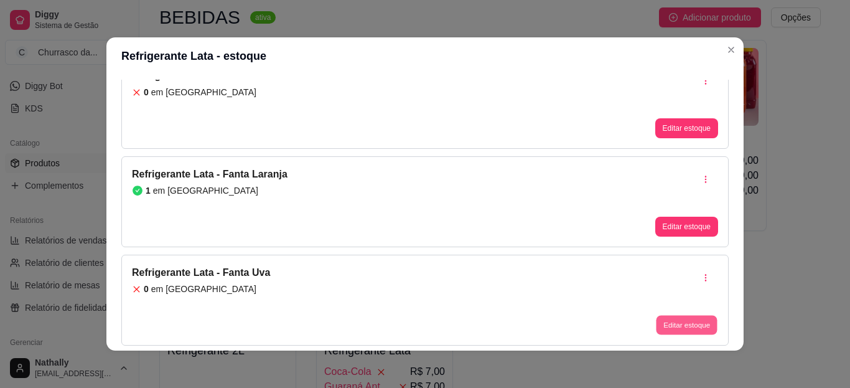
click at [656, 322] on button "Editar estoque" at bounding box center [686, 325] width 61 height 19
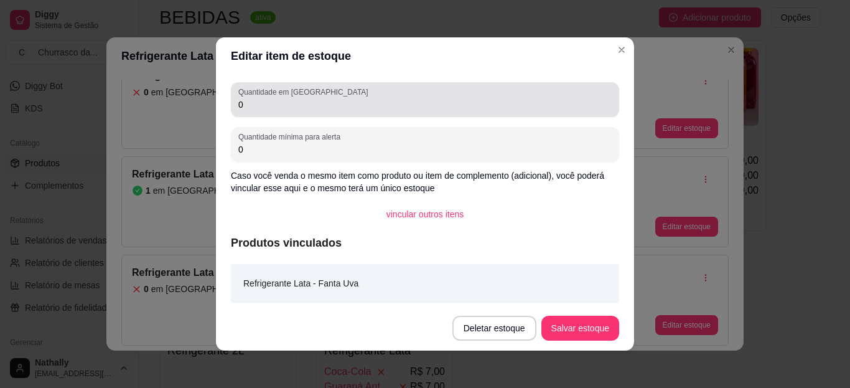
click at [505, 106] on input "0" at bounding box center [424, 104] width 373 height 12
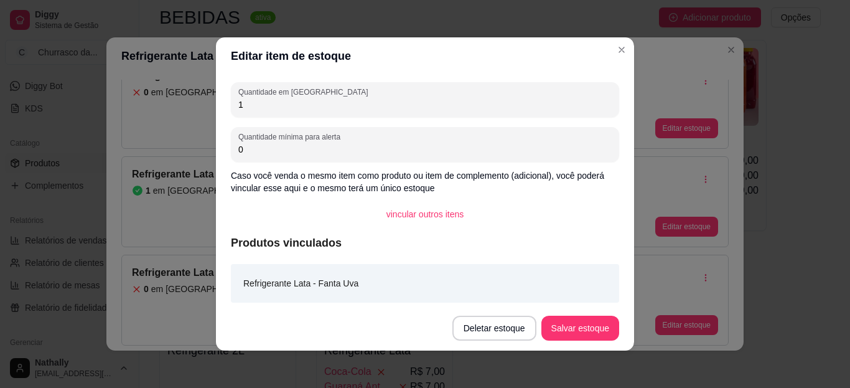
click at [505, 106] on input "1" at bounding box center [424, 104] width 373 height 12
type input "1"
click at [557, 332] on button "Salvar estoque" at bounding box center [580, 328] width 76 height 24
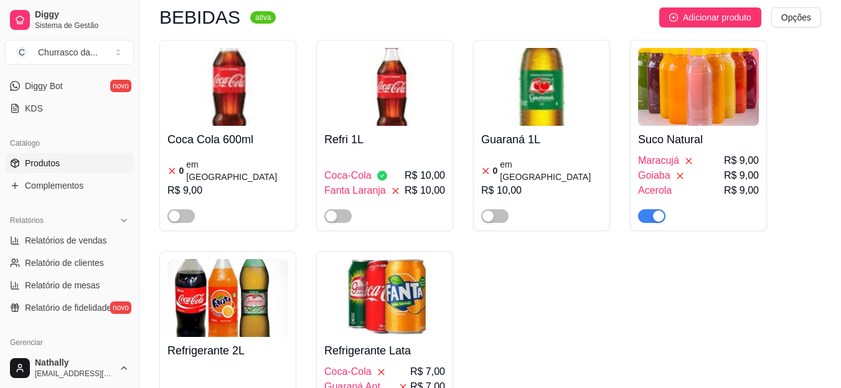
click at [763, 159] on div "Suco Natural Maracujá R$ 9,00 Goiaba R$ 9,00 Acerola R$ 9,00" at bounding box center [698, 135] width 137 height 191
click at [696, 131] on h4 "Suco Natural" at bounding box center [698, 139] width 121 height 17
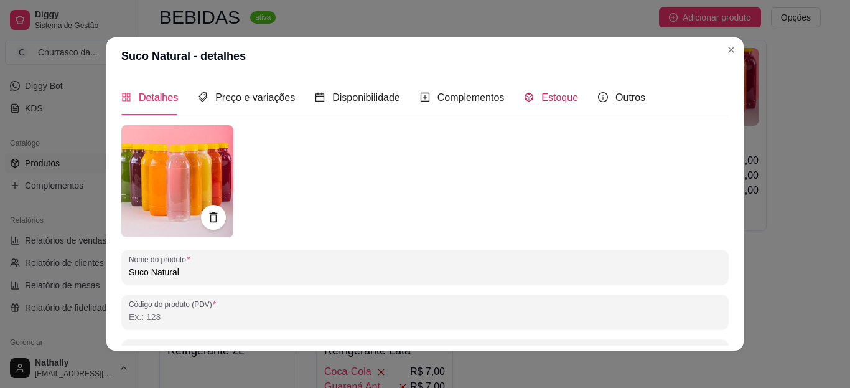
click at [542, 92] on span "Estoque" at bounding box center [560, 97] width 37 height 11
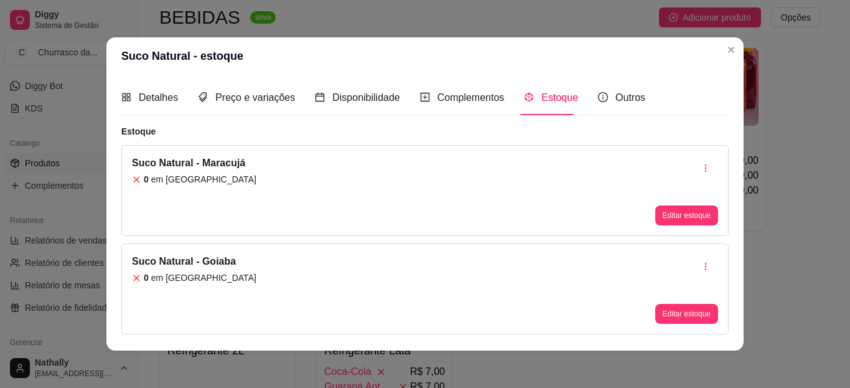
scroll to position [26, 0]
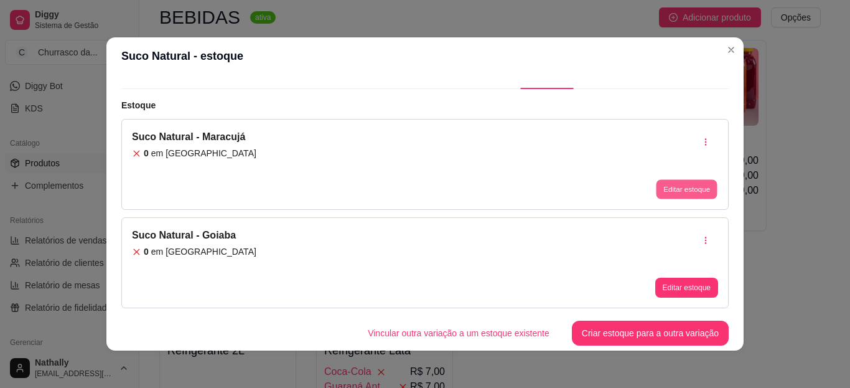
click at [656, 195] on button "Editar estoque" at bounding box center [686, 189] width 61 height 19
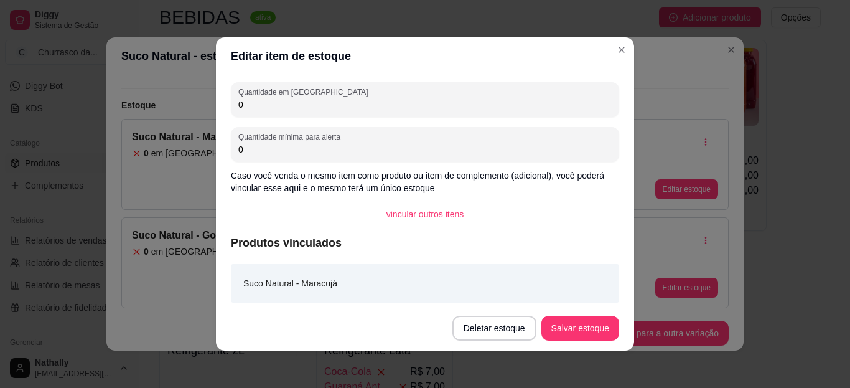
click at [496, 121] on div "Quantidade em estoque 0 Quantidade mínima para alerta 0 Caso você venda o mesmo…" at bounding box center [425, 190] width 418 height 231
drag, startPoint x: 496, startPoint y: 121, endPoint x: 495, endPoint y: 73, distance: 47.9
click at [495, 73] on section "Editar item de estoque Quantidade em estoque 0 Quantidade mínima para alerta 0 …" at bounding box center [425, 193] width 418 height 313
click at [487, 99] on input "0" at bounding box center [424, 104] width 373 height 12
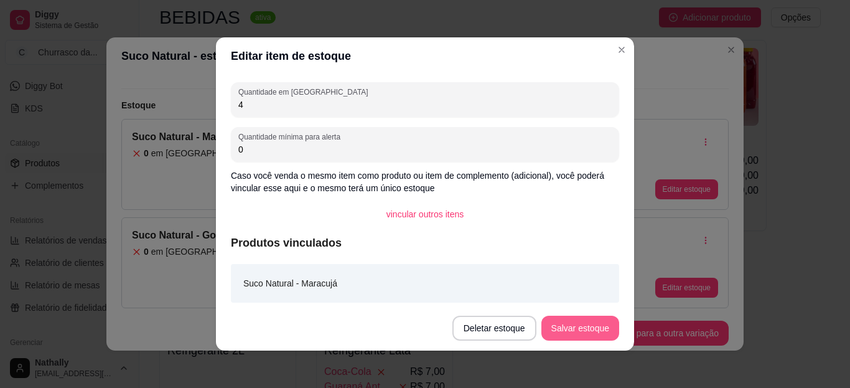
type input "4"
click at [552, 330] on button "Salvar estoque" at bounding box center [580, 328] width 76 height 24
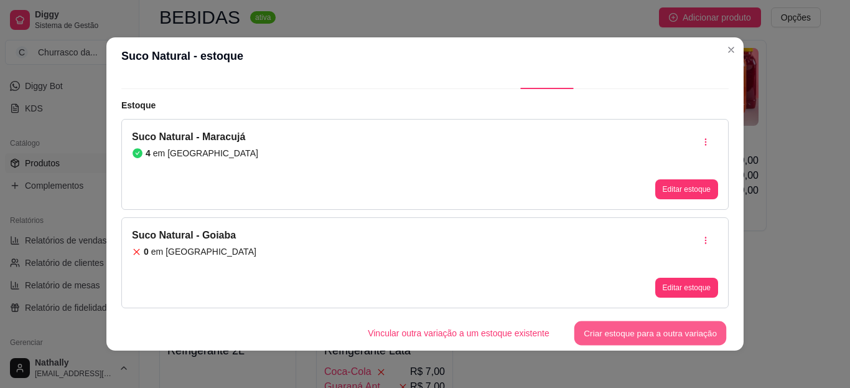
click at [638, 340] on button "Criar estoque para a outra variação" at bounding box center [651, 333] width 153 height 24
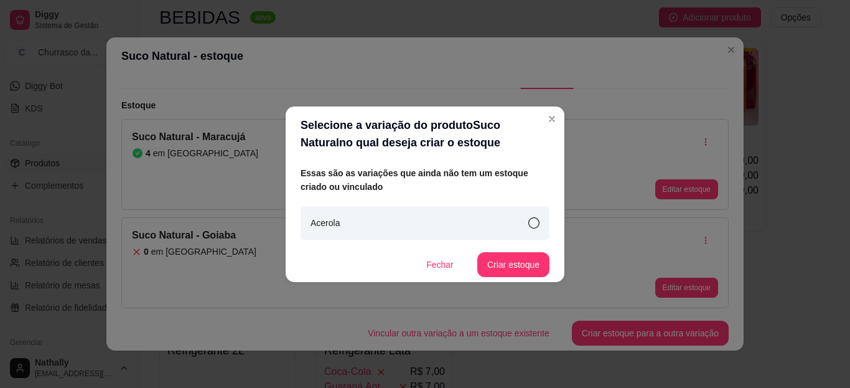
click at [504, 223] on div "Acerola" at bounding box center [425, 223] width 249 height 34
click at [509, 270] on button "Criar estoque" at bounding box center [514, 264] width 70 height 24
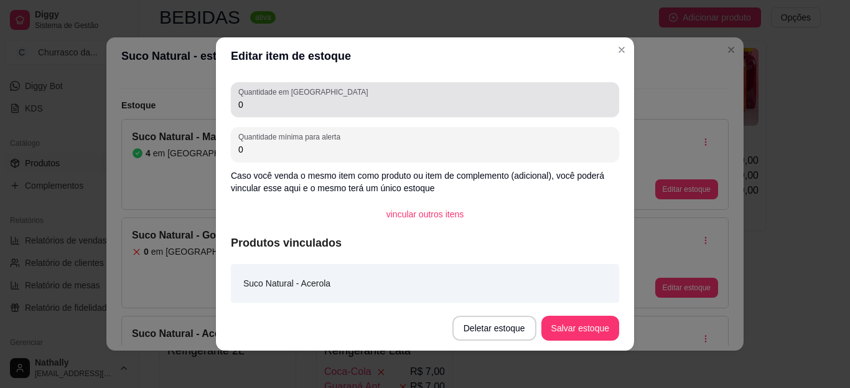
click at [482, 116] on div "Quantidade em estoque 0" at bounding box center [425, 99] width 388 height 35
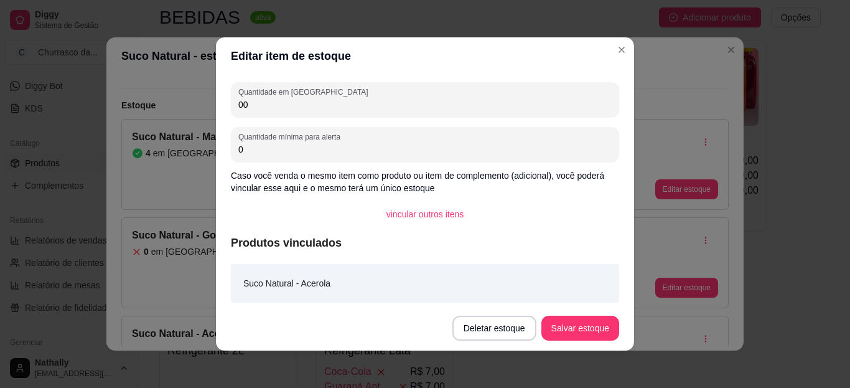
type input "0"
click at [555, 332] on button "Salvar estoque" at bounding box center [580, 328] width 76 height 24
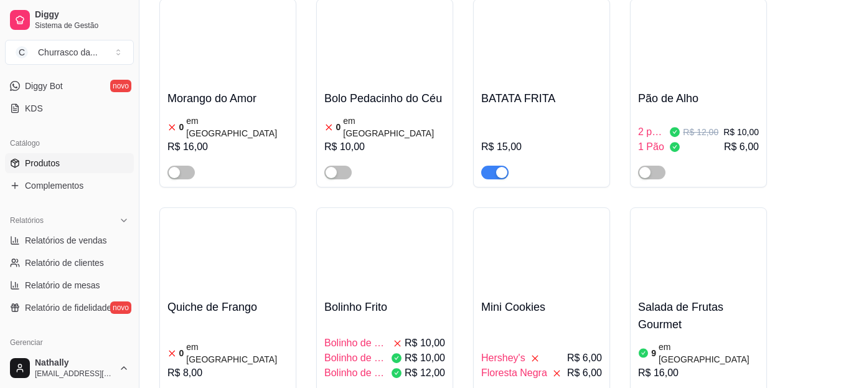
scroll to position [1362, 0]
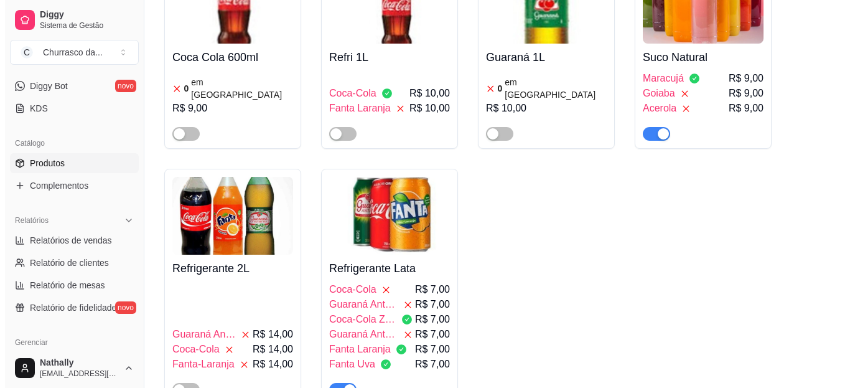
scroll to position [931, 0]
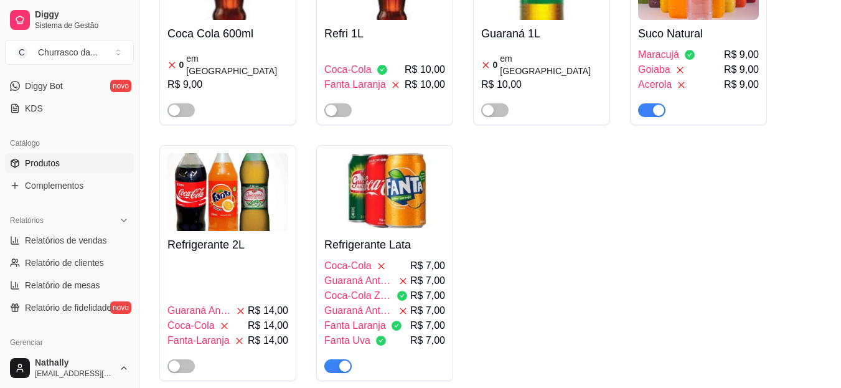
click at [392, 205] on img at bounding box center [384, 192] width 121 height 78
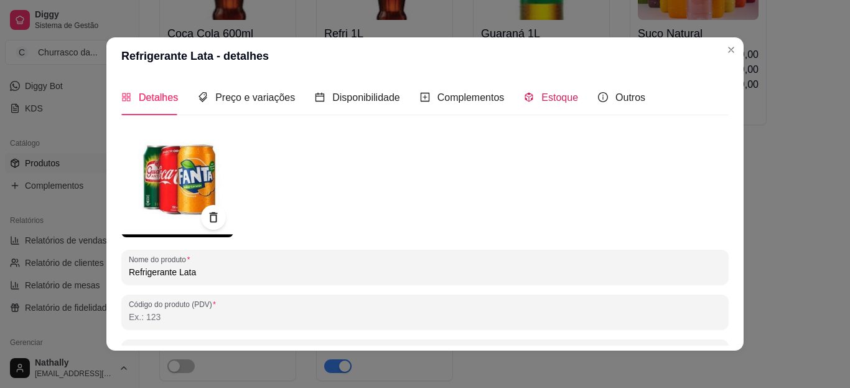
click at [552, 103] on span "Estoque" at bounding box center [560, 97] width 37 height 11
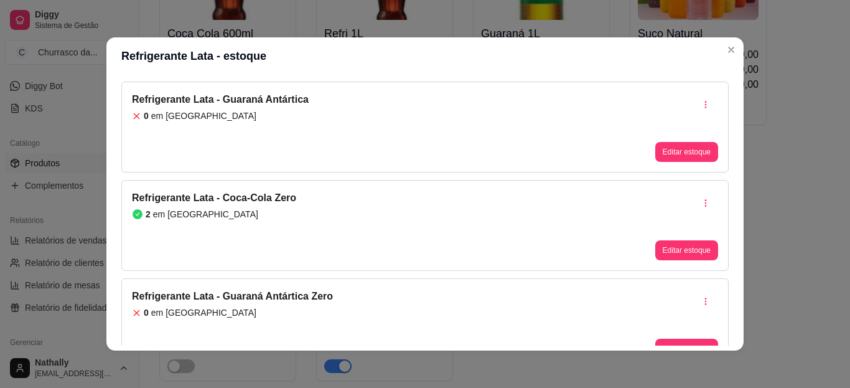
scroll to position [164, 0]
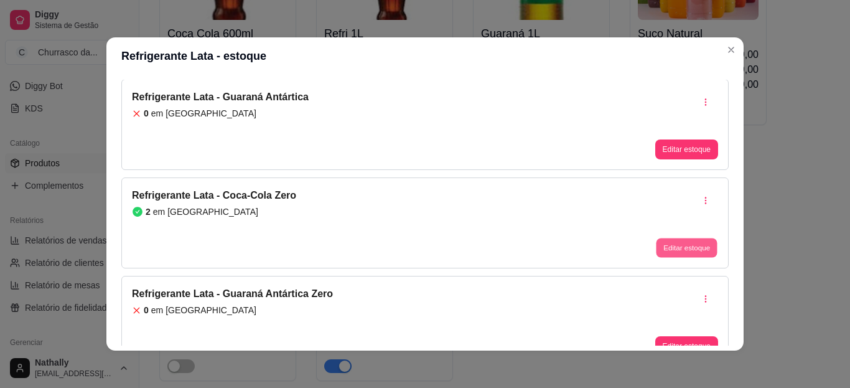
click at [656, 248] on button "Editar estoque" at bounding box center [686, 247] width 61 height 19
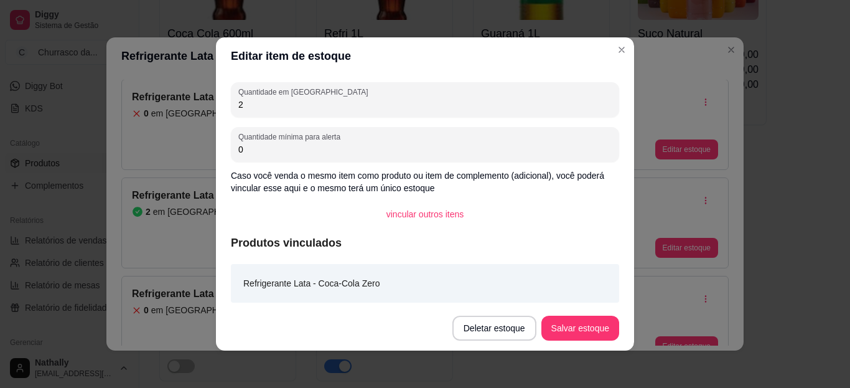
click at [505, 103] on input "2" at bounding box center [424, 104] width 373 height 12
click at [505, 103] on input "1" at bounding box center [424, 104] width 373 height 12
type input "1"
click at [571, 329] on button "Salvar estoque" at bounding box center [580, 328] width 76 height 24
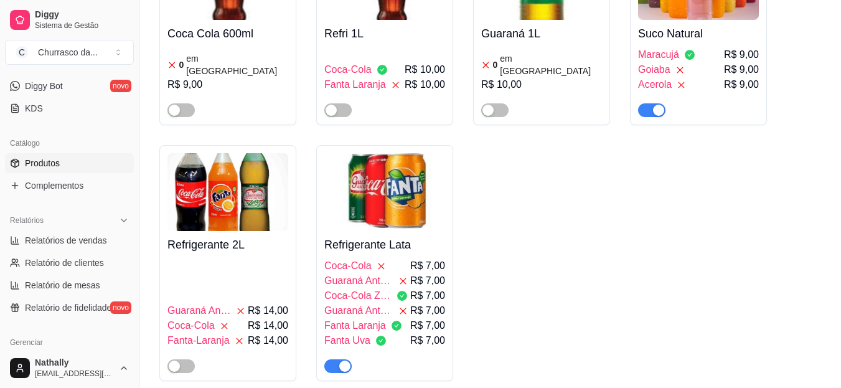
scroll to position [893, 0]
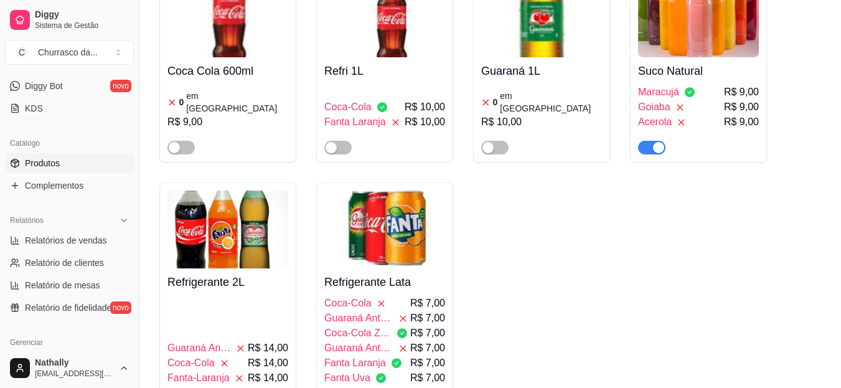
click at [110, 51] on button "C Churrasco da ..." at bounding box center [69, 52] width 129 height 25
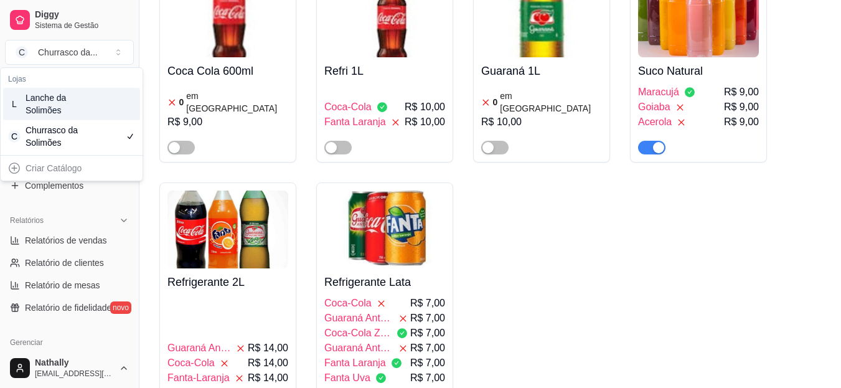
click at [72, 120] on div "L Lanche da Solimões" at bounding box center [71, 104] width 137 height 32
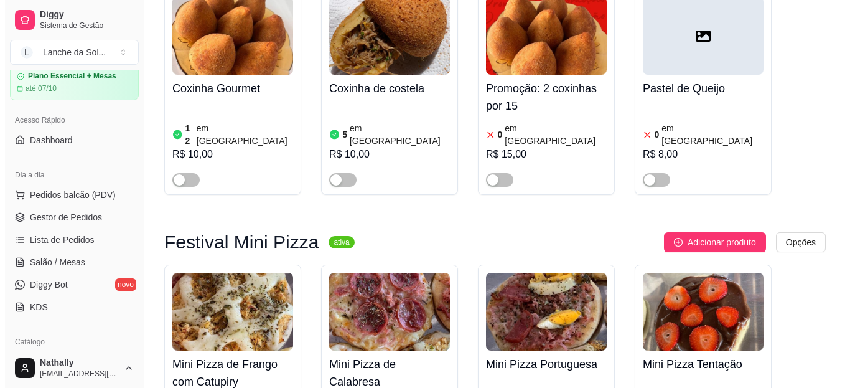
scroll to position [55, 0]
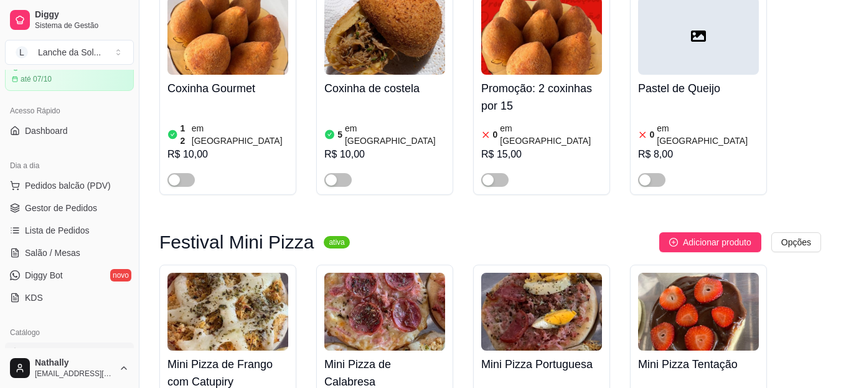
click at [83, 186] on span "Pedidos balcão (PDV)" at bounding box center [68, 185] width 86 height 12
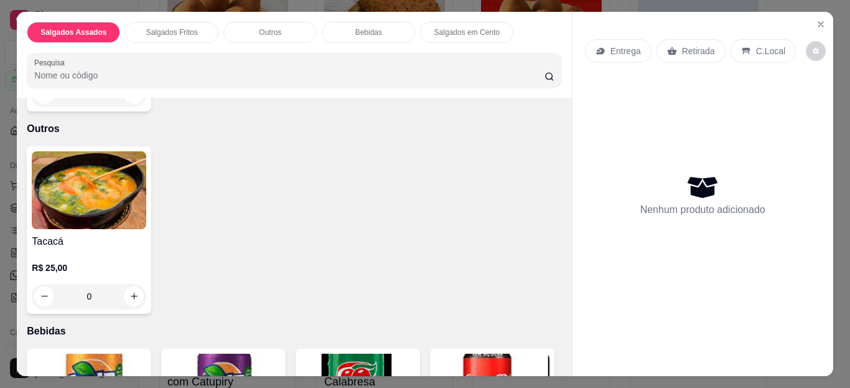
scroll to position [471, 0]
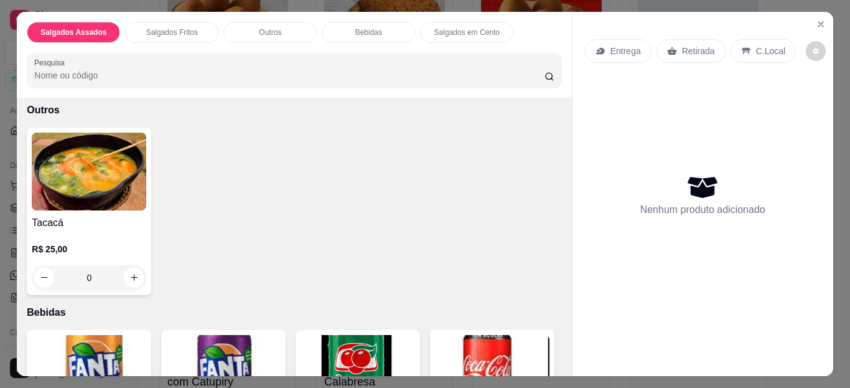
click at [129, 270] on div "0" at bounding box center [89, 277] width 115 height 25
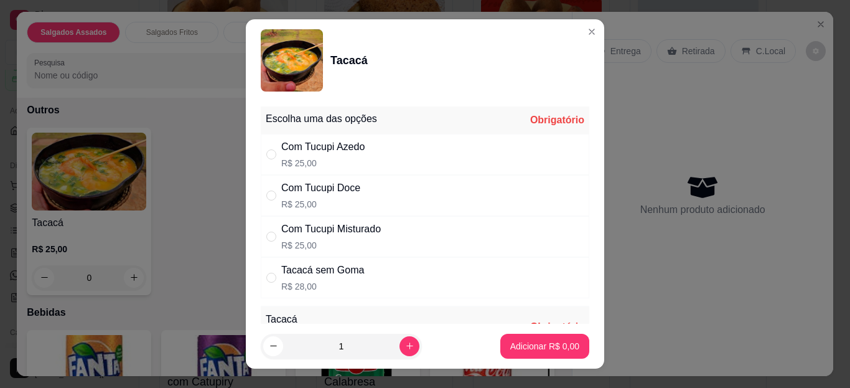
click at [360, 185] on div "Com Tucupi Doce R$ 25,00" at bounding box center [425, 195] width 329 height 41
radio input "true"
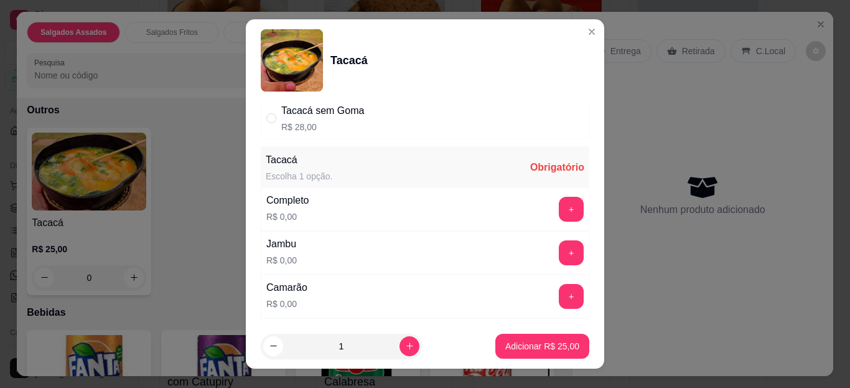
scroll to position [161, 0]
click at [560, 207] on button "+" at bounding box center [572, 207] width 24 height 24
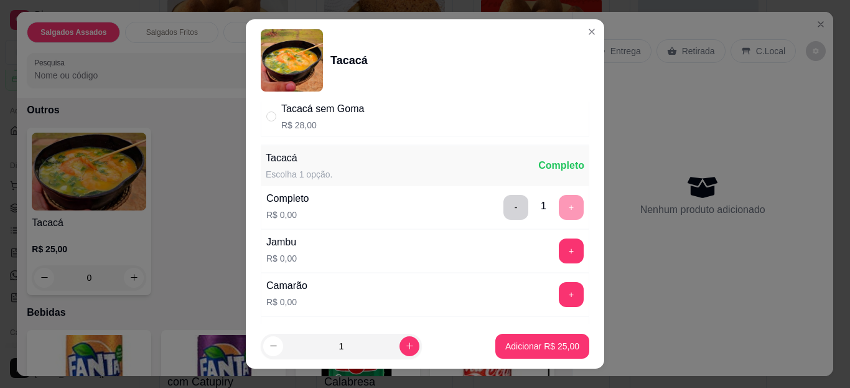
click at [539, 207] on div "- 1 +" at bounding box center [544, 207] width 90 height 25
click at [400, 352] on button "increase-product-quantity" at bounding box center [410, 346] width 20 height 20
type input "2"
click at [507, 344] on p "Adicionar R$ 50,00" at bounding box center [543, 346] width 72 height 12
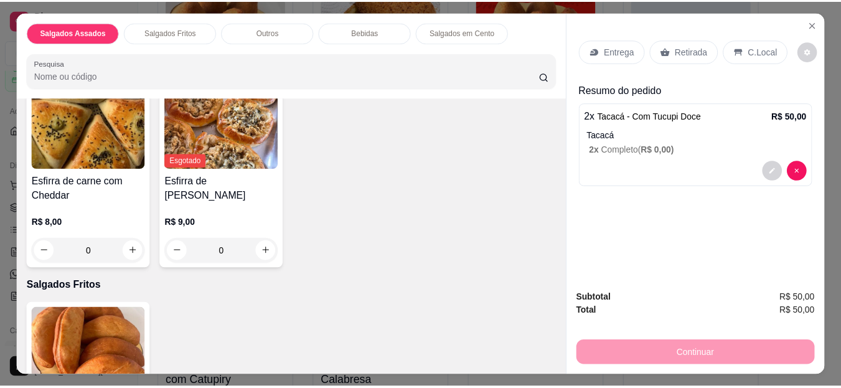
scroll to position [0, 0]
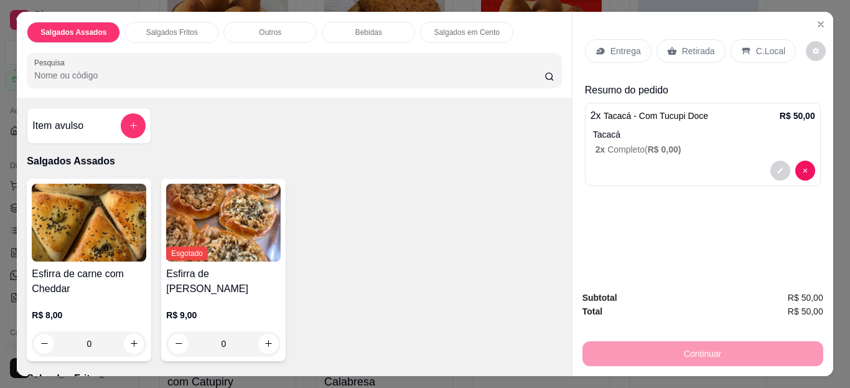
click at [731, 40] on div "C.Local" at bounding box center [763, 51] width 65 height 24
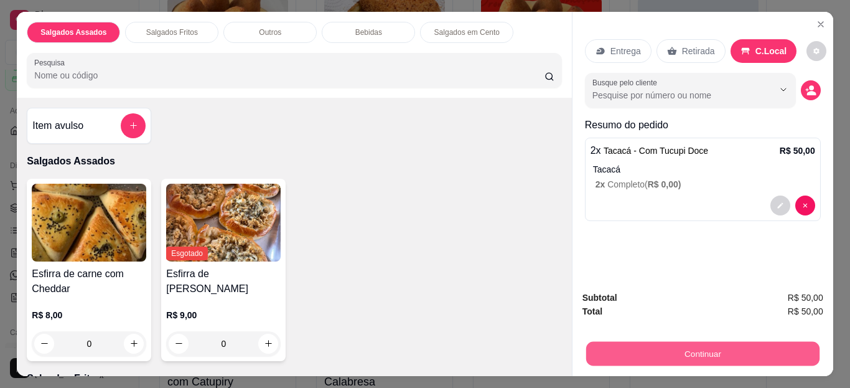
click at [632, 352] on button "Continuar" at bounding box center [702, 354] width 233 height 24
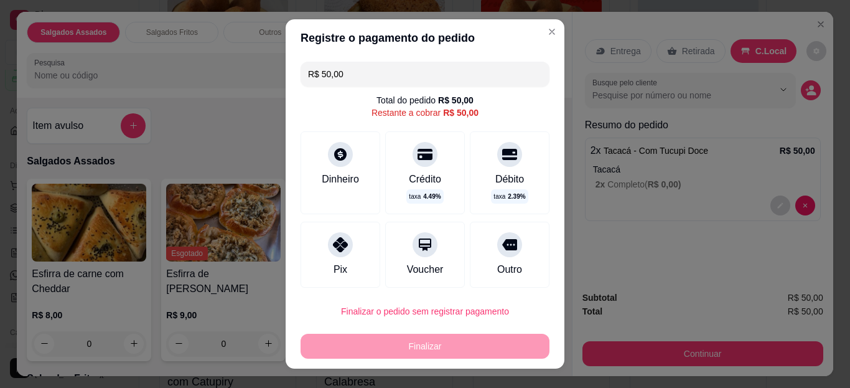
click at [328, 250] on div at bounding box center [340, 244] width 25 height 25
type input "R$ 0,00"
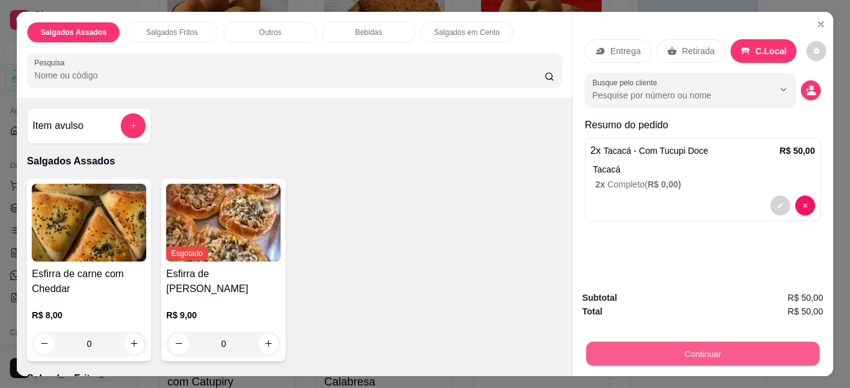
click at [614, 342] on button "Continuar" at bounding box center [702, 354] width 233 height 24
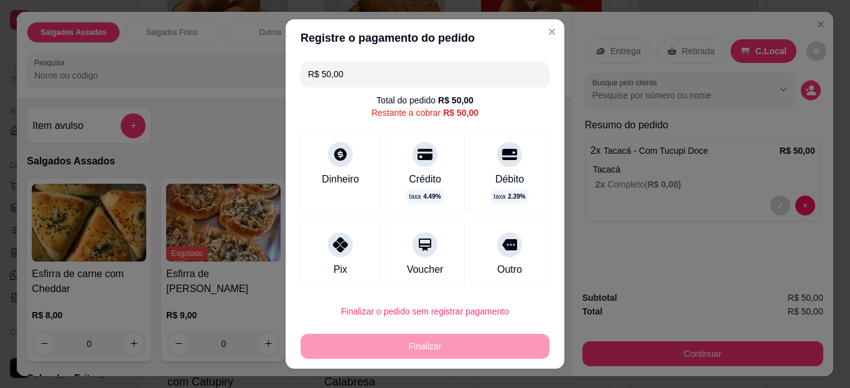
click at [339, 148] on icon at bounding box center [340, 154] width 12 height 12
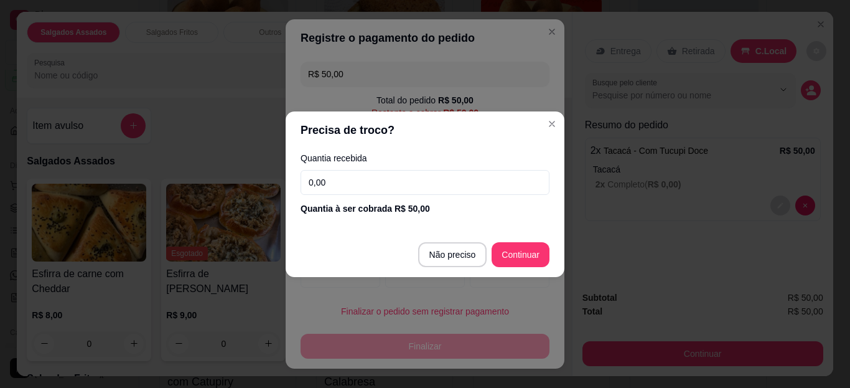
click at [360, 191] on input "0,00" at bounding box center [425, 182] width 249 height 25
type input "50,00"
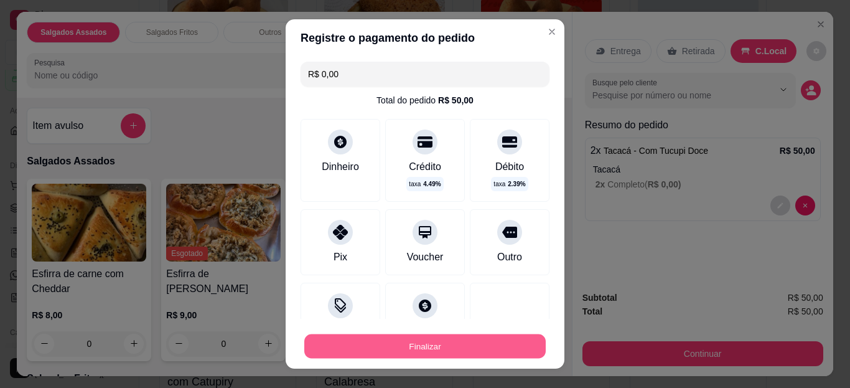
click at [454, 347] on button "Finalizar" at bounding box center [425, 346] width 242 height 24
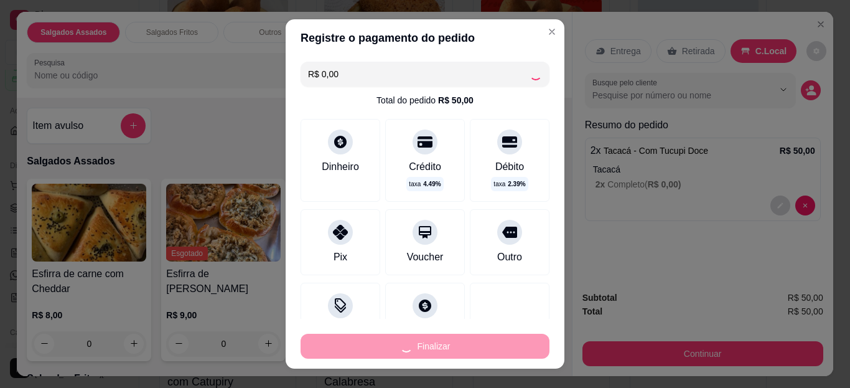
type input "-R$ 50,00"
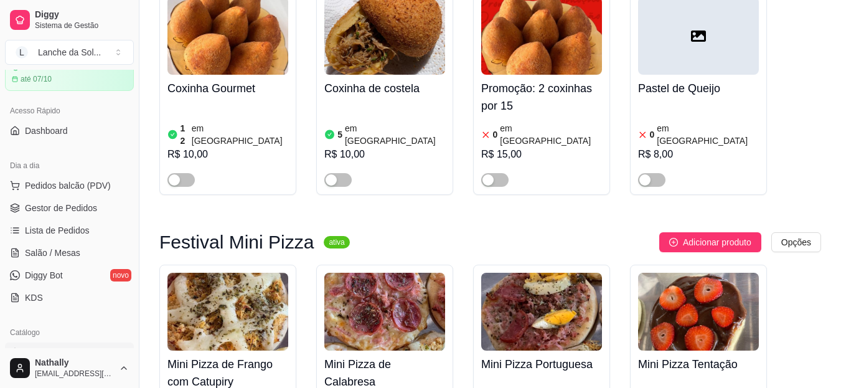
scroll to position [763, 0]
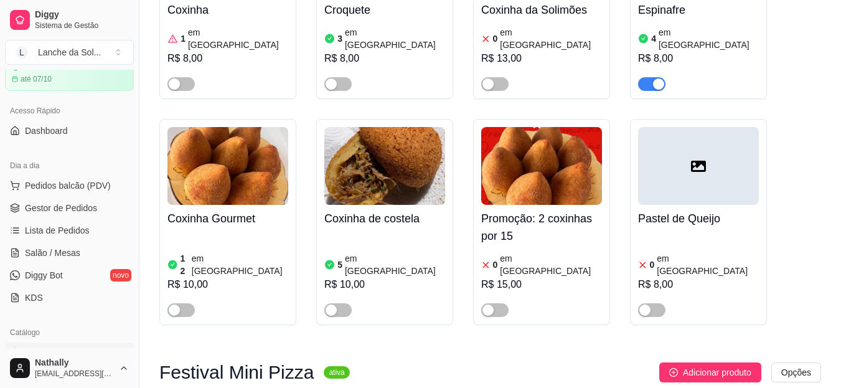
click at [64, 233] on span "Lista de Pedidos" at bounding box center [57, 230] width 65 height 12
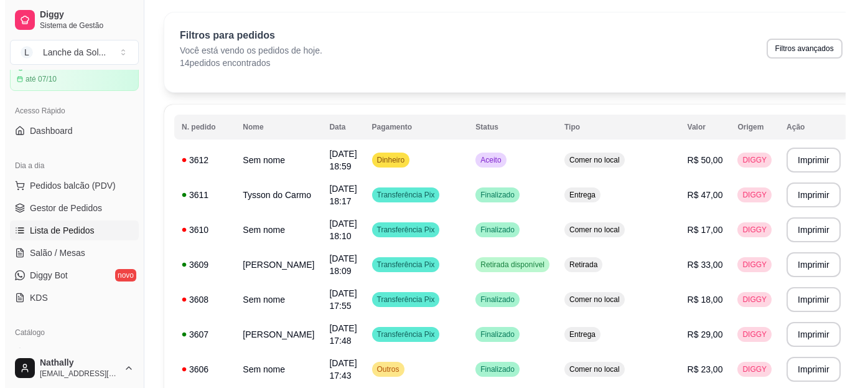
scroll to position [22, 0]
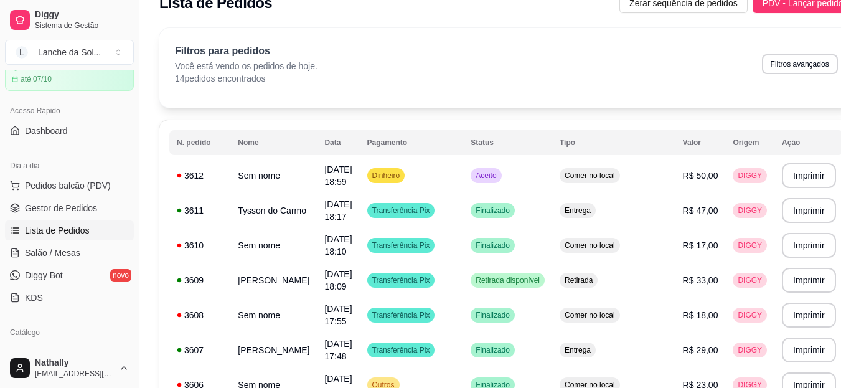
click at [40, 190] on span "Pedidos balcão (PDV)" at bounding box center [68, 185] width 86 height 12
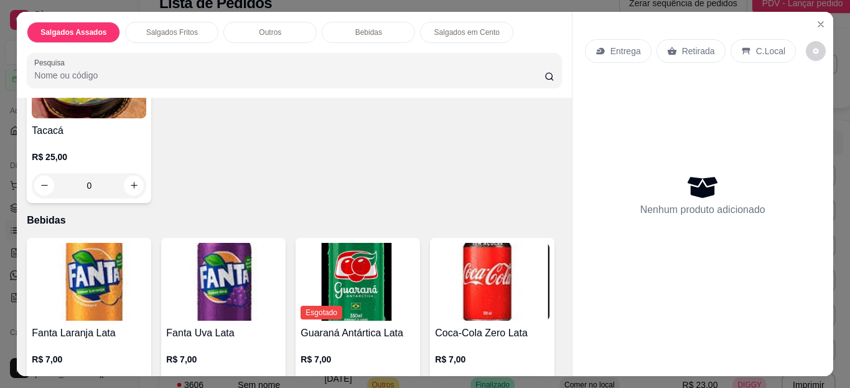
scroll to position [575, 0]
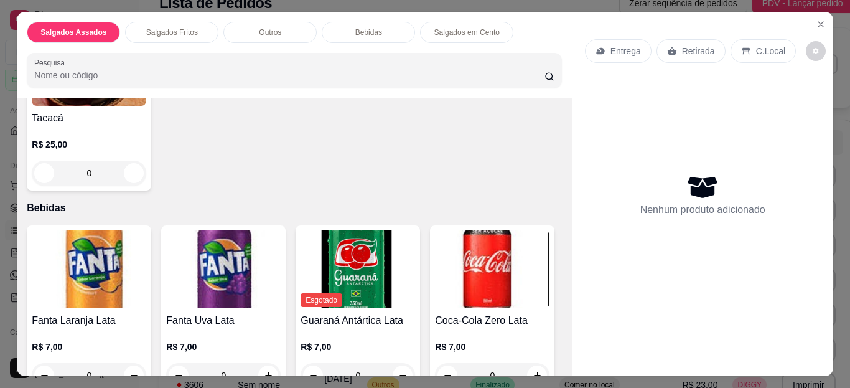
click at [135, 169] on div "0" at bounding box center [89, 173] width 115 height 25
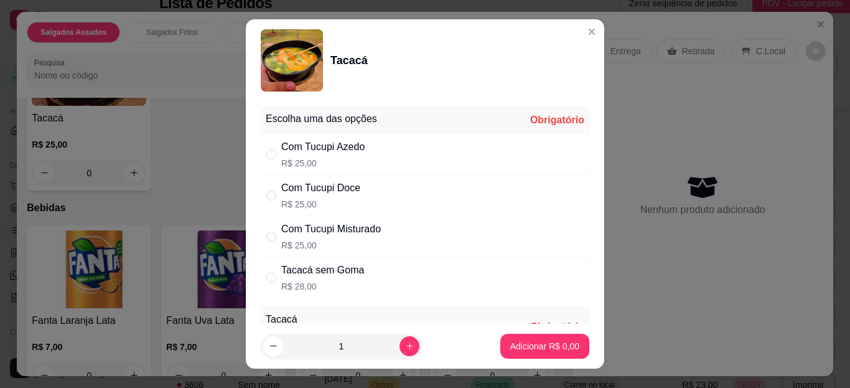
click at [337, 194] on div "Com Tucupi Doce" at bounding box center [320, 188] width 79 height 15
radio input "true"
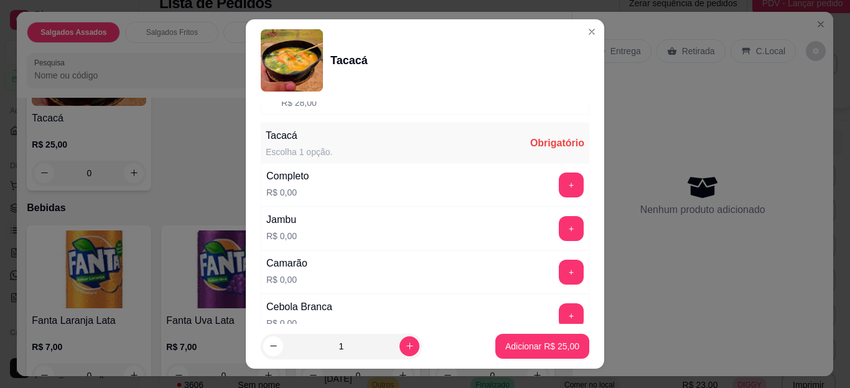
scroll to position [201, 0]
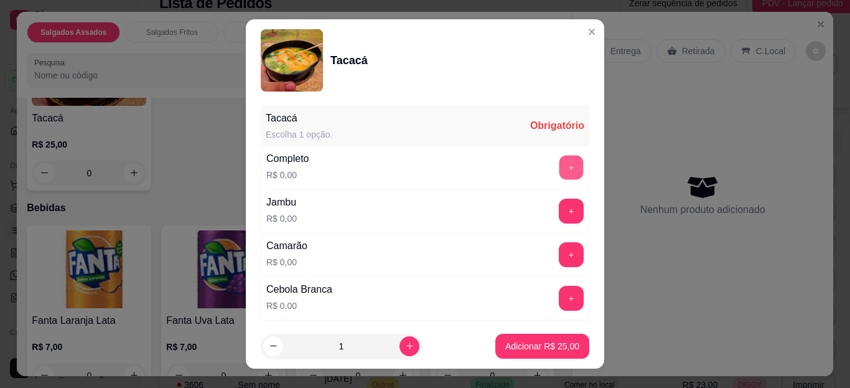
click at [560, 170] on button "+" at bounding box center [572, 168] width 24 height 24
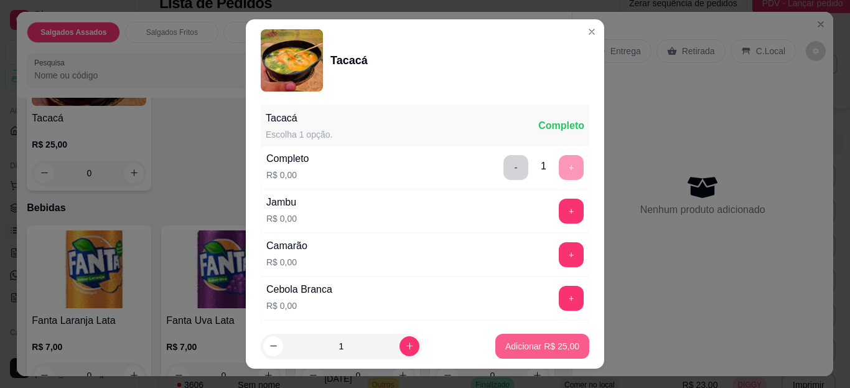
click at [495, 347] on button "Adicionar R$ 25,00" at bounding box center [542, 346] width 94 height 25
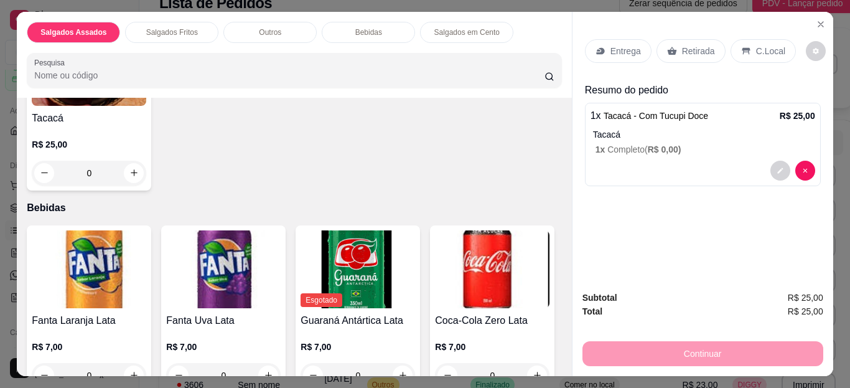
click at [742, 47] on icon at bounding box center [746, 50] width 8 height 7
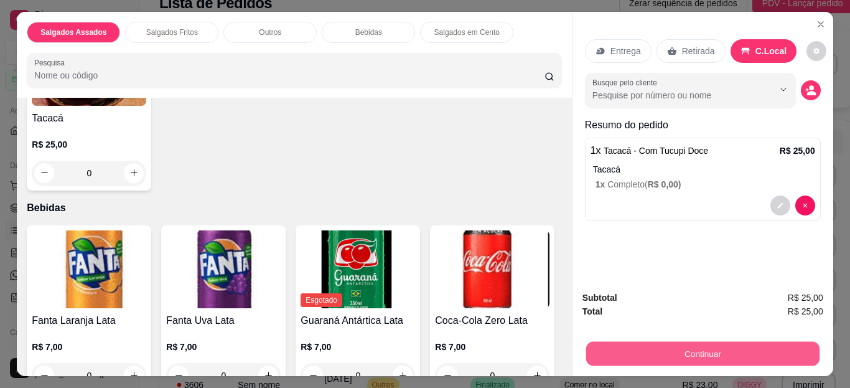
click at [610, 352] on button "Continuar" at bounding box center [702, 354] width 233 height 24
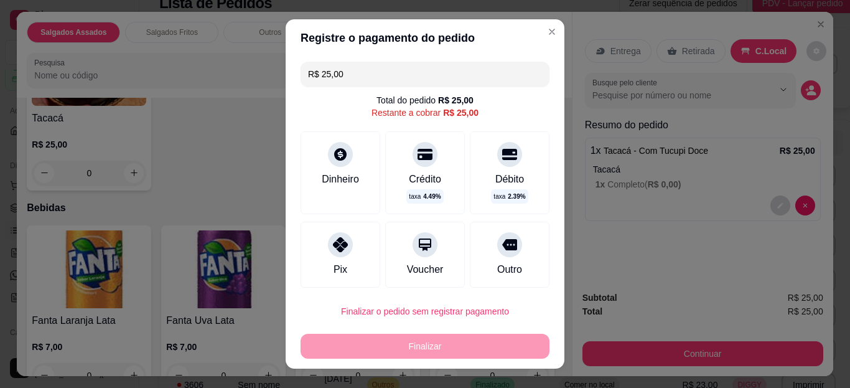
click at [328, 244] on div at bounding box center [340, 244] width 25 height 25
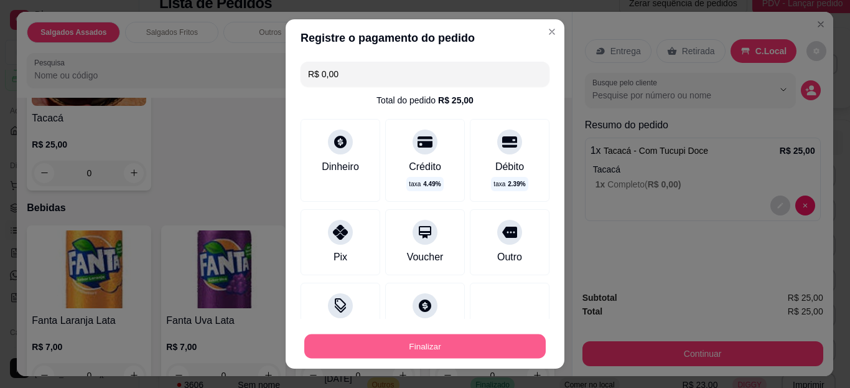
click at [375, 336] on button "Finalizar" at bounding box center [425, 346] width 242 height 24
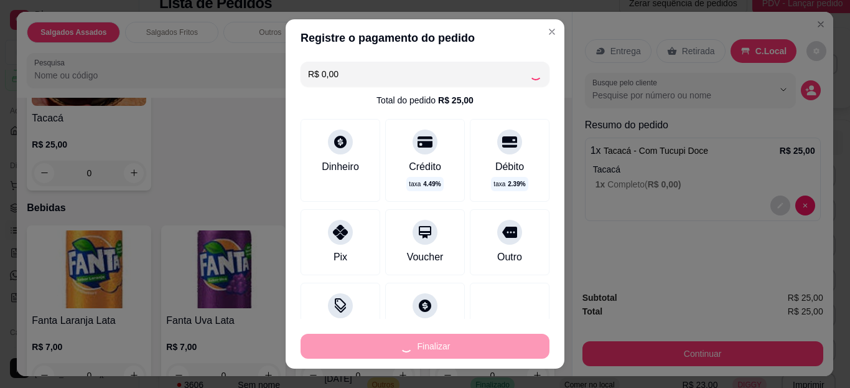
type input "-R$ 25,00"
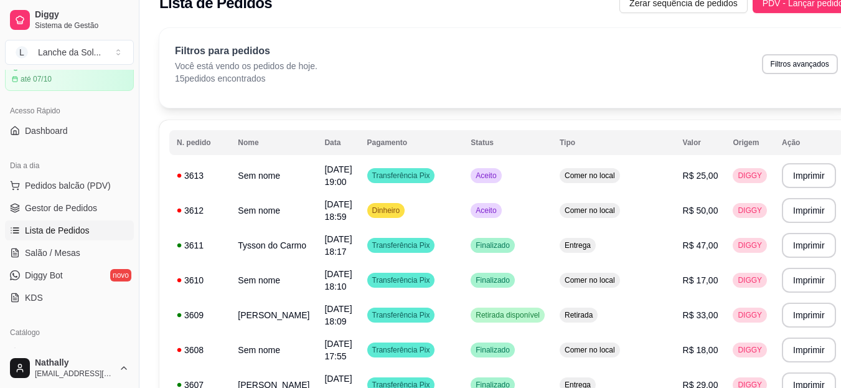
click at [65, 187] on span "Pedidos balcão (PDV)" at bounding box center [68, 185] width 86 height 12
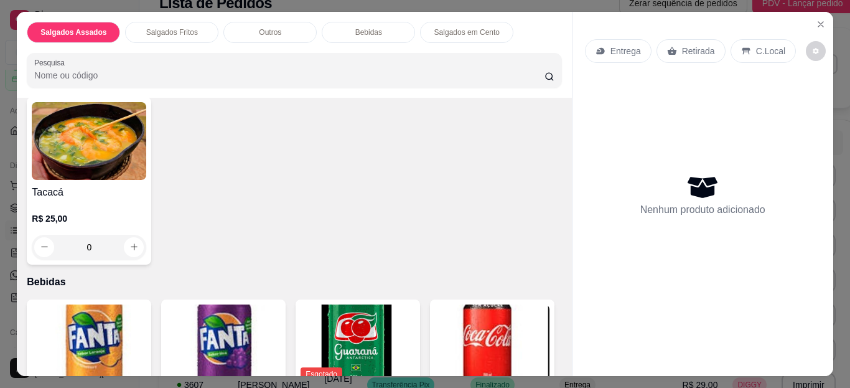
scroll to position [523, 0]
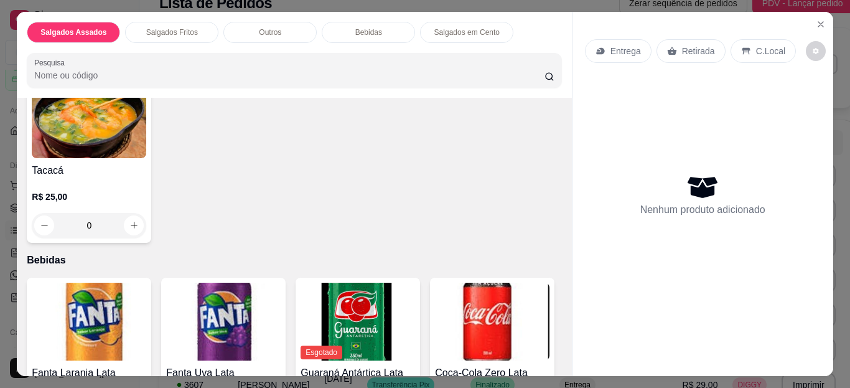
click at [125, 223] on div "0" at bounding box center [89, 225] width 115 height 25
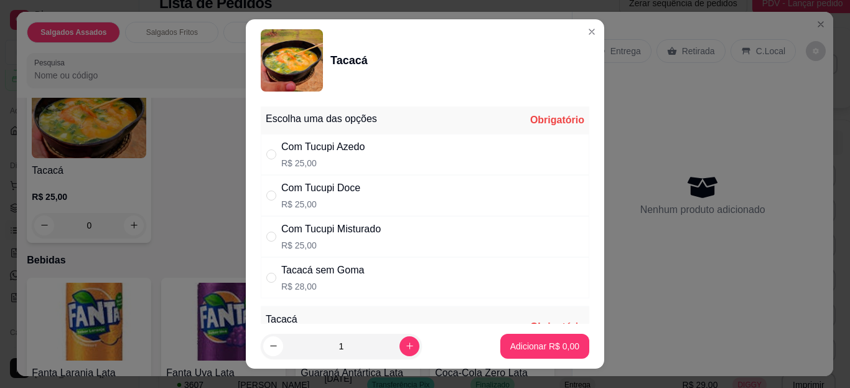
click at [353, 176] on div "Com Tucupi Doce R$ 25,00" at bounding box center [425, 195] width 329 height 41
radio input "true"
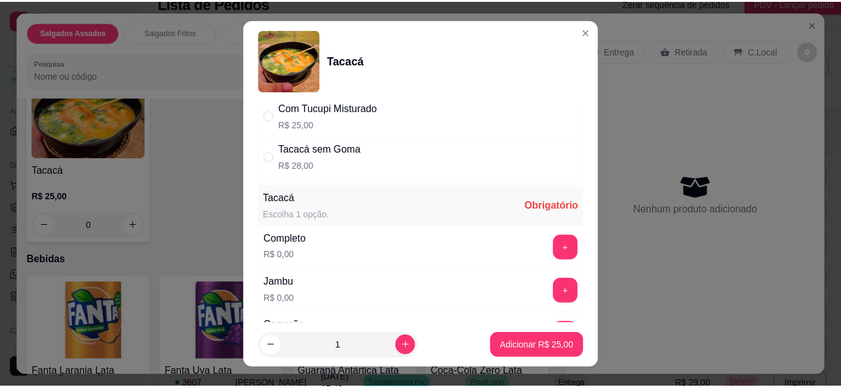
scroll to position [137, 0]
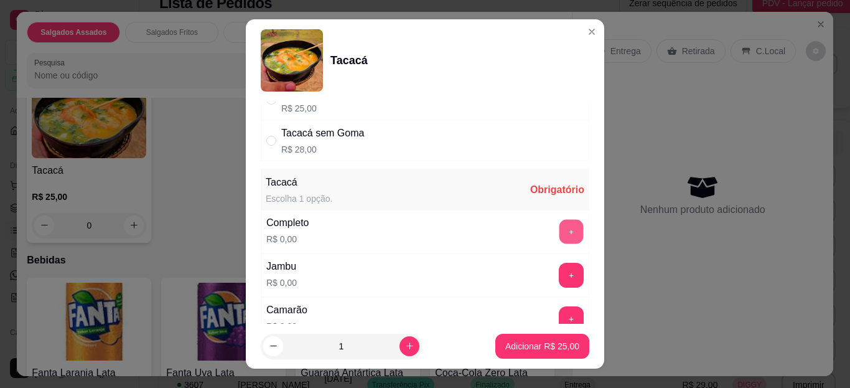
click at [560, 231] on button "+" at bounding box center [572, 232] width 24 height 24
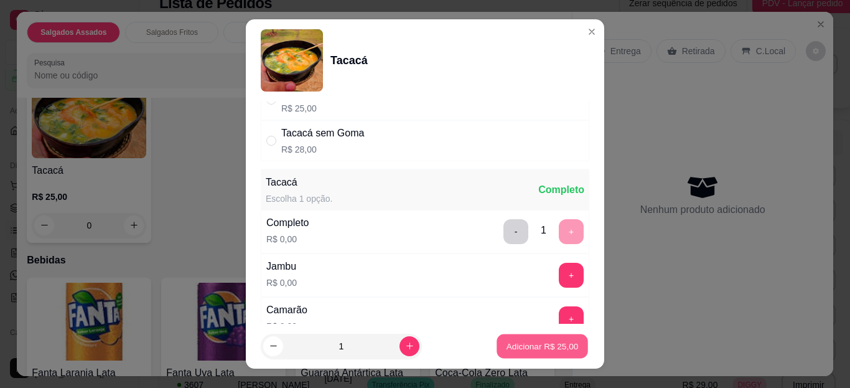
click at [507, 345] on p "Adicionar R$ 25,00" at bounding box center [543, 346] width 72 height 12
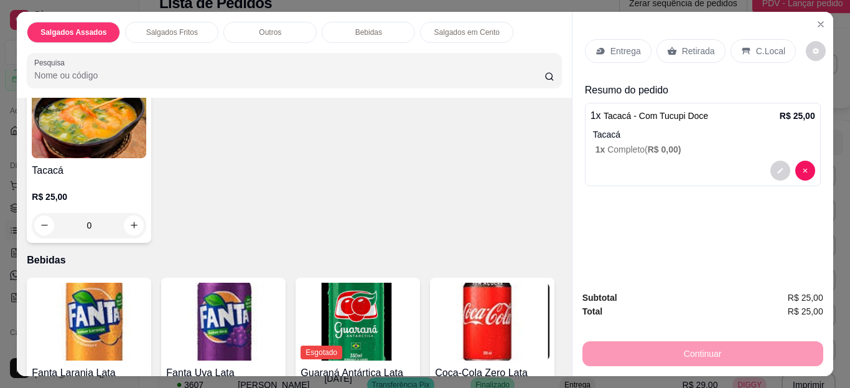
click at [746, 56] on div "C.Local" at bounding box center [763, 51] width 65 height 24
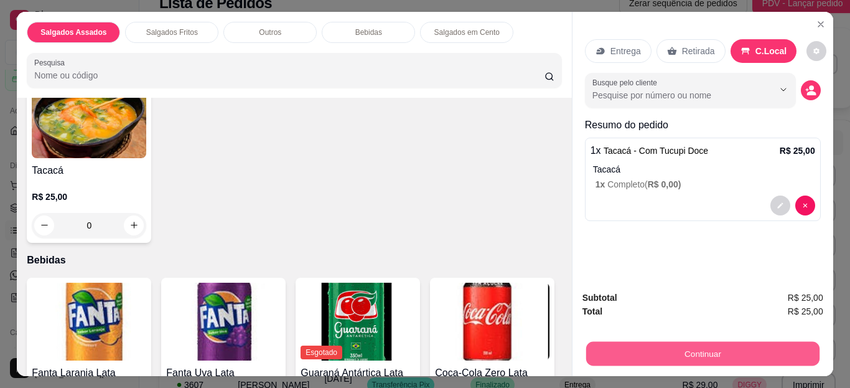
click at [641, 342] on button "Continuar" at bounding box center [702, 354] width 233 height 24
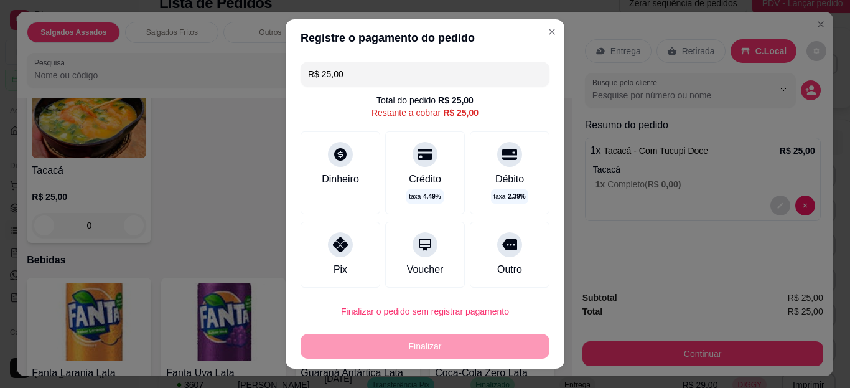
click at [345, 166] on div "Dinheiro" at bounding box center [341, 172] width 80 height 83
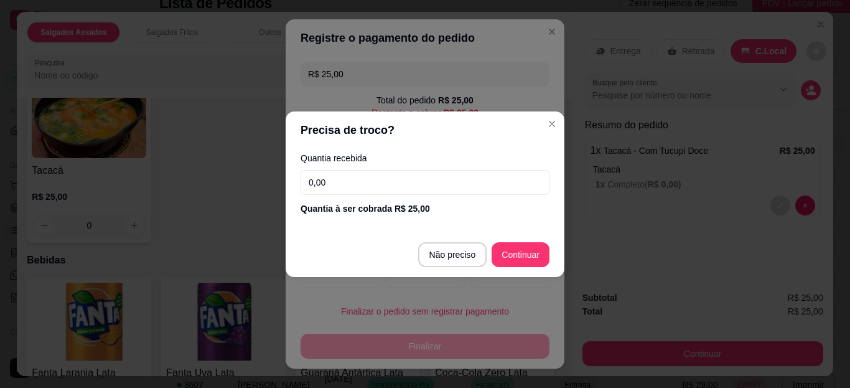
click at [380, 186] on input "0,00" at bounding box center [425, 182] width 249 height 25
type input "25,00"
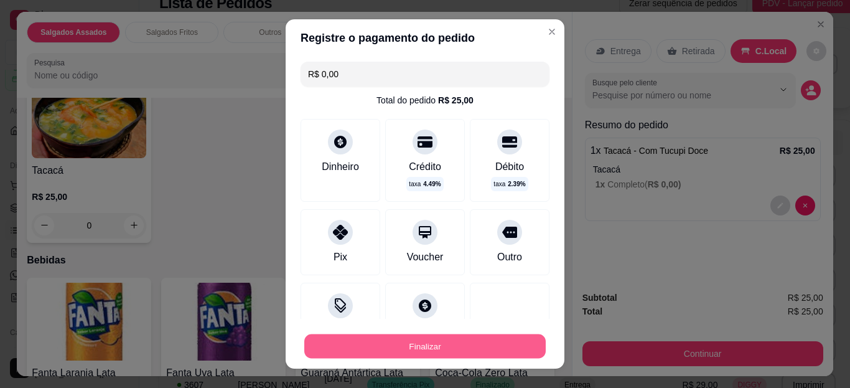
click at [463, 334] on button "Finalizar" at bounding box center [425, 346] width 242 height 24
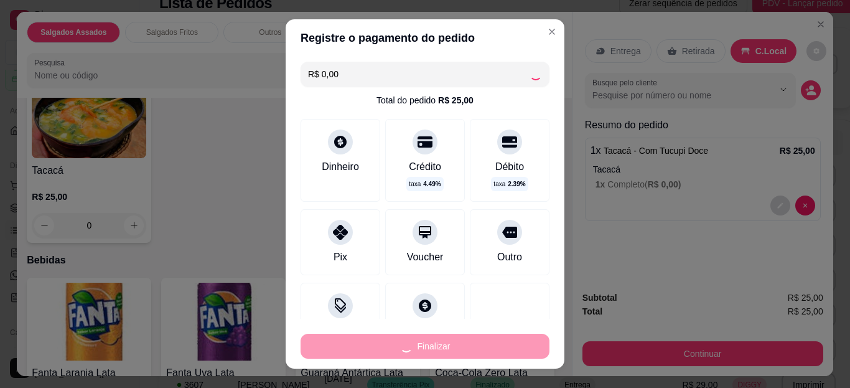
type input "-R$ 25,00"
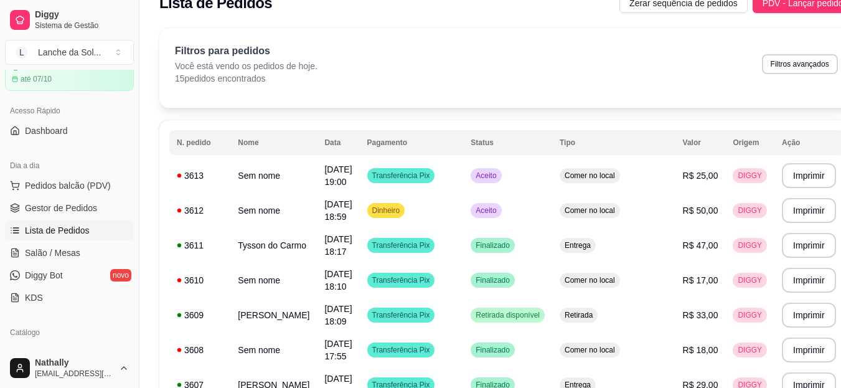
click at [89, 191] on span "Pedidos balcão (PDV)" at bounding box center [68, 185] width 86 height 12
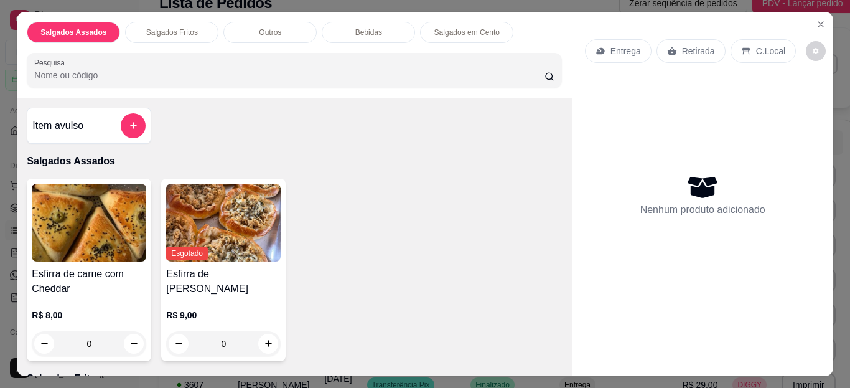
click at [819, 19] on icon "Close" at bounding box center [821, 24] width 10 height 10
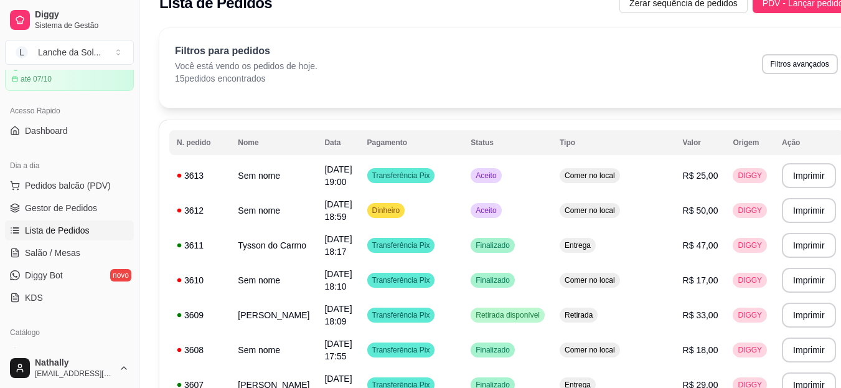
click at [88, 204] on span "Gestor de Pedidos" at bounding box center [61, 208] width 72 height 12
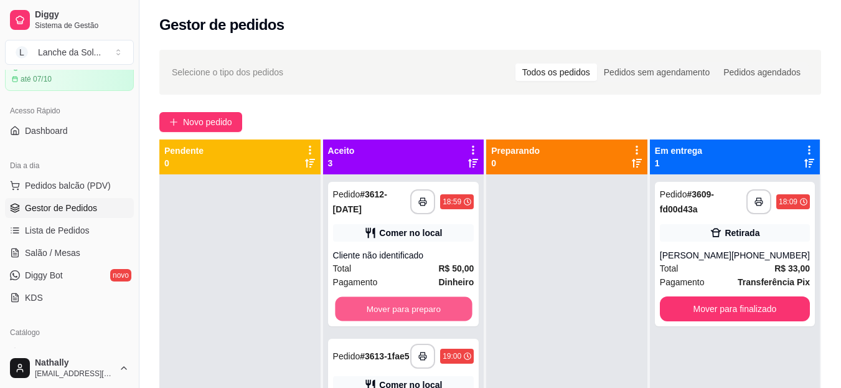
click at [416, 312] on button "Mover para preparo" at bounding box center [403, 309] width 137 height 24
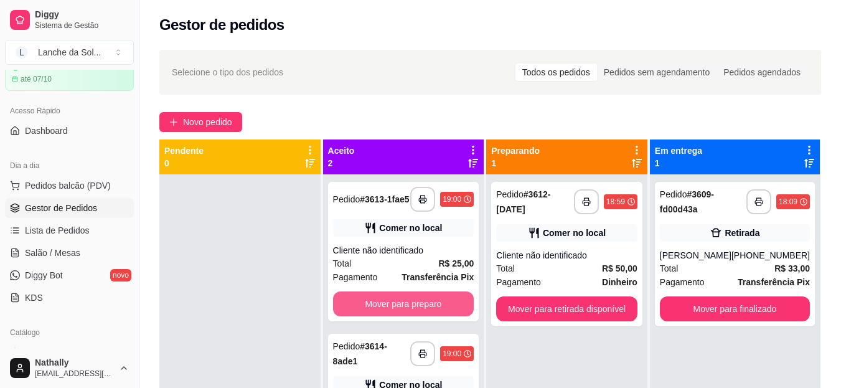
click at [416, 312] on button "Mover para preparo" at bounding box center [403, 303] width 141 height 25
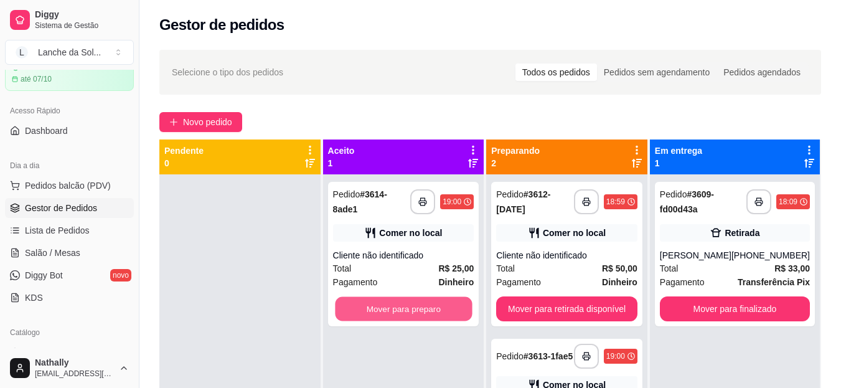
click at [416, 312] on button "Mover para preparo" at bounding box center [403, 309] width 137 height 24
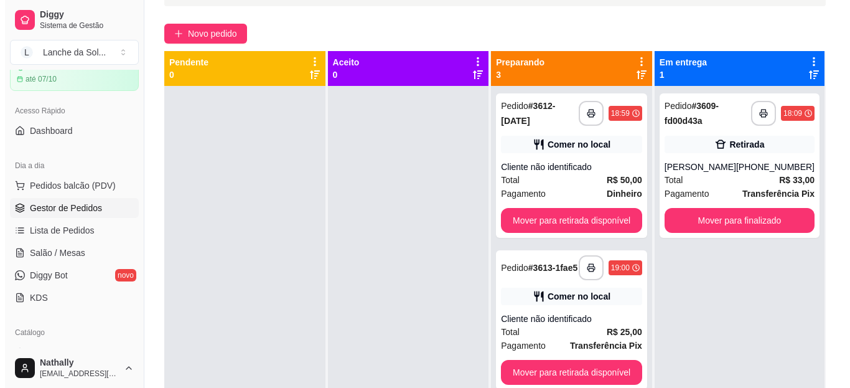
scroll to position [108, 0]
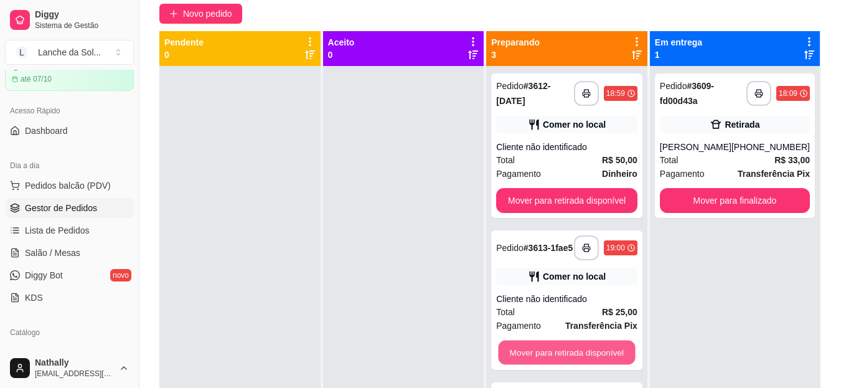
click at [568, 349] on button "Mover para retirada disponível" at bounding box center [567, 352] width 137 height 24
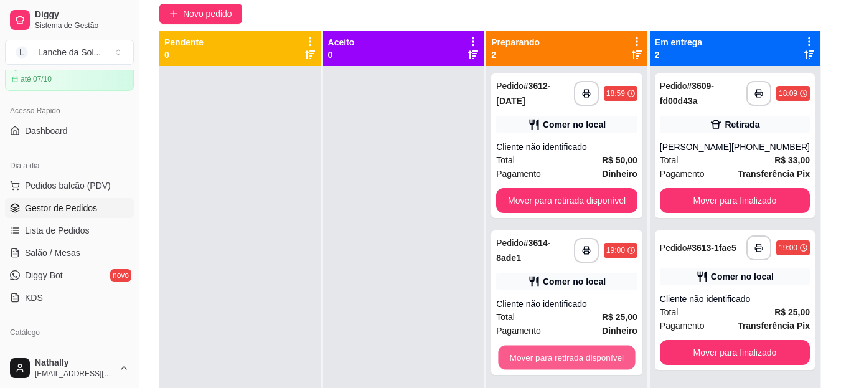
click at [568, 349] on button "Mover para retirada disponível" at bounding box center [567, 357] width 137 height 24
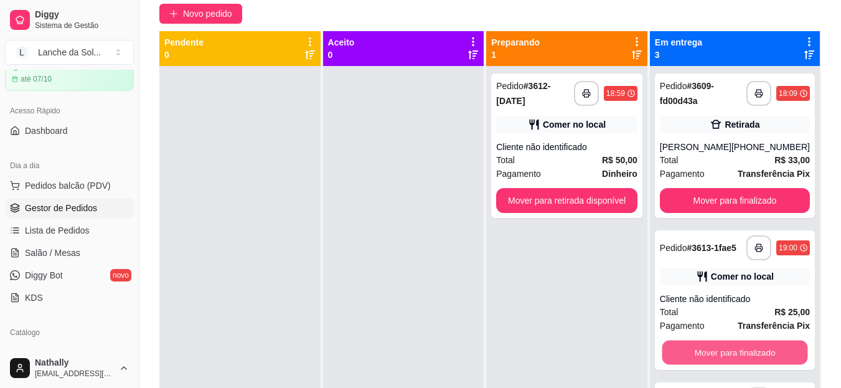
click at [695, 355] on button "Mover para finalizado" at bounding box center [735, 352] width 146 height 24
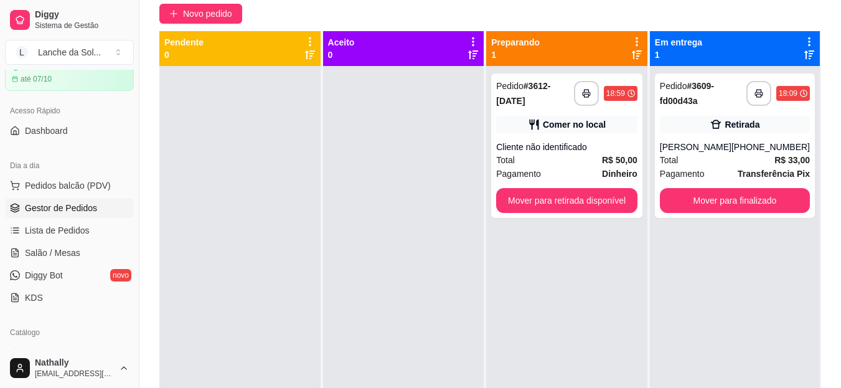
click at [782, 174] on strong "Transferência Pix" at bounding box center [774, 174] width 72 height 10
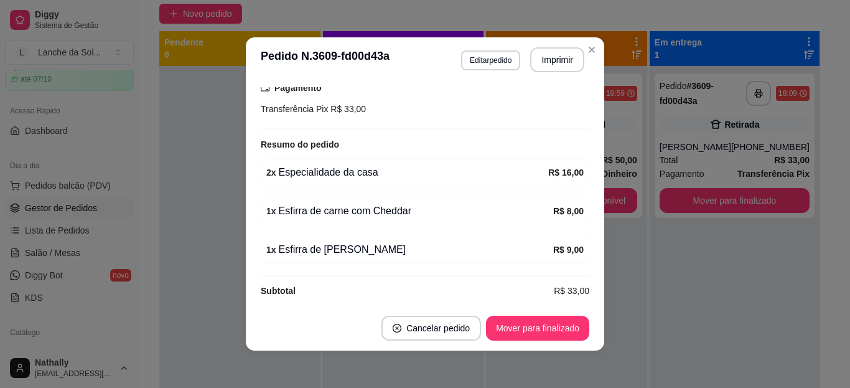
scroll to position [250, 0]
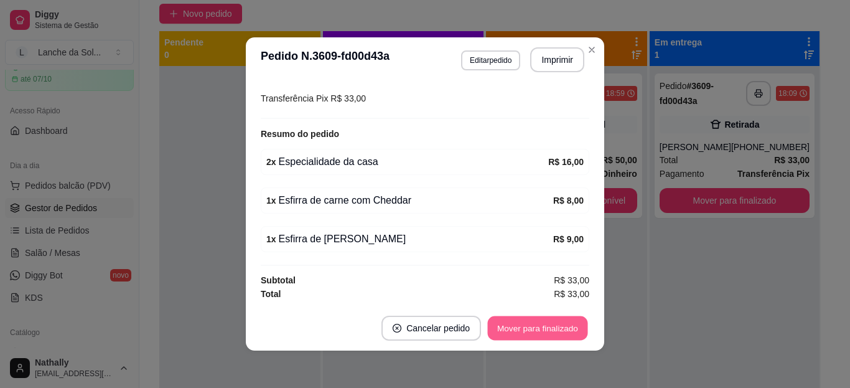
click at [545, 334] on button "Mover para finalizado" at bounding box center [538, 328] width 100 height 24
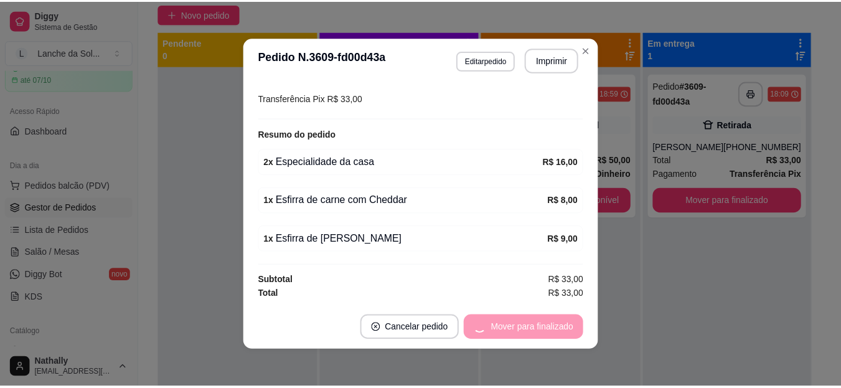
scroll to position [222, 0]
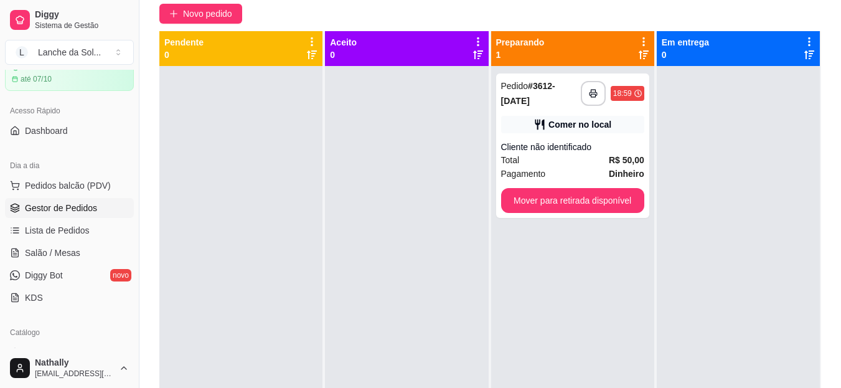
click at [116, 59] on button "L Lanche da Sol ..." at bounding box center [69, 52] width 129 height 25
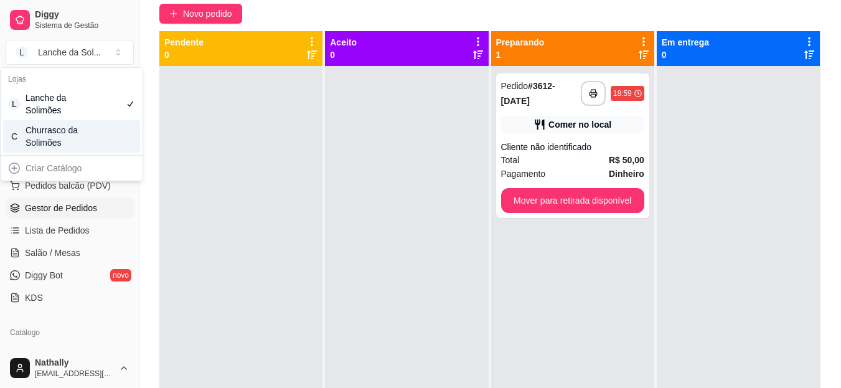
click at [84, 128] on div "C Churrasco da Solimões" at bounding box center [71, 136] width 137 height 32
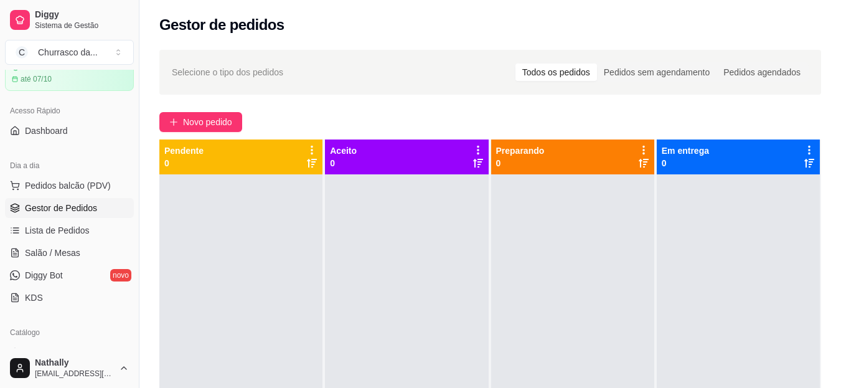
click at [93, 56] on div "Churrasco da ..." at bounding box center [68, 52] width 60 height 12
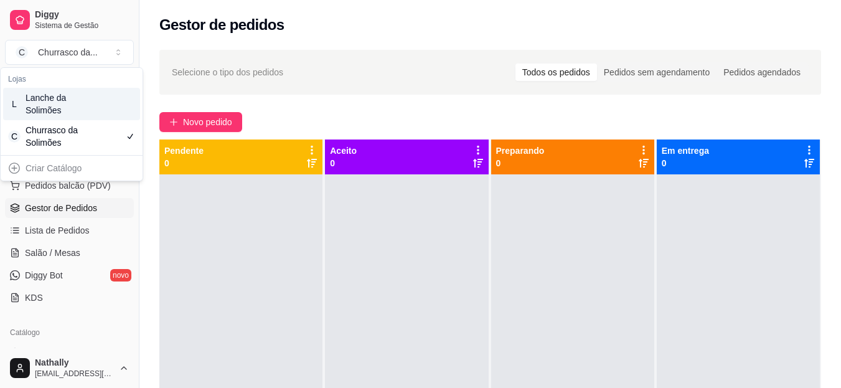
click at [110, 49] on button "C Churrasco da ..." at bounding box center [69, 52] width 129 height 25
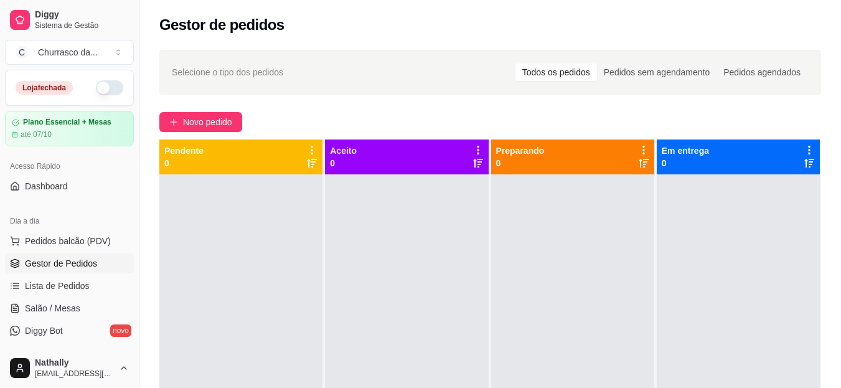
click at [96, 91] on button "button" at bounding box center [109, 87] width 27 height 15
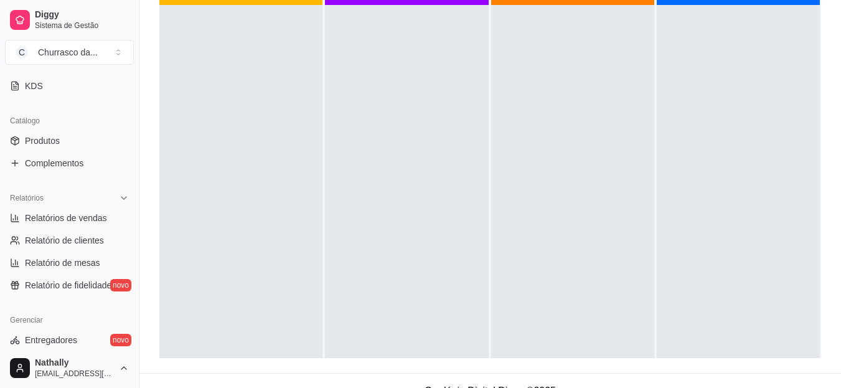
scroll to position [261, 0]
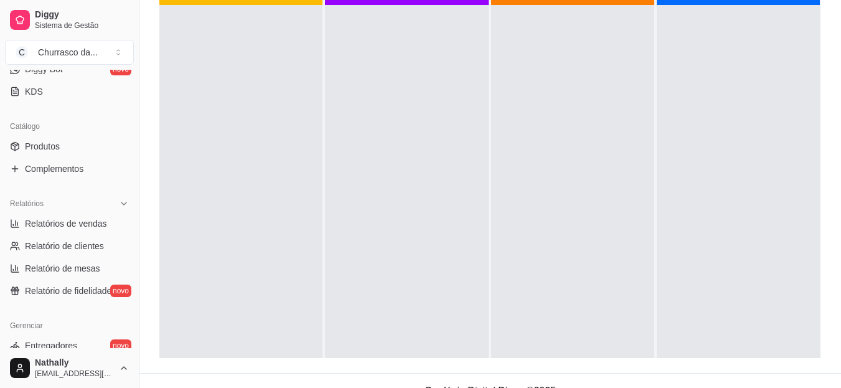
click at [75, 155] on link "Produtos" at bounding box center [69, 146] width 129 height 20
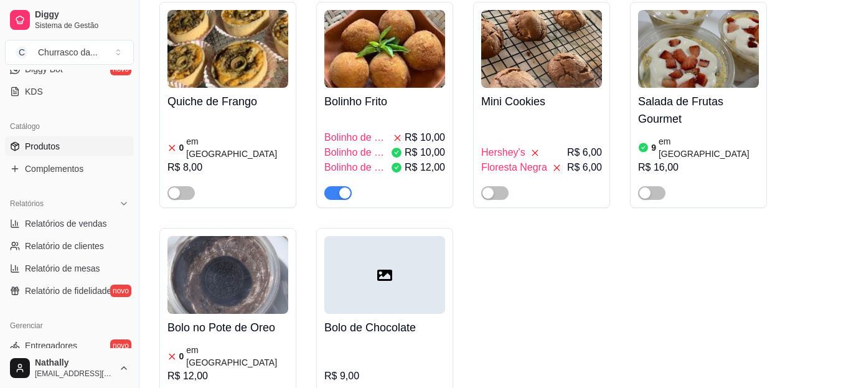
scroll to position [1592, 0]
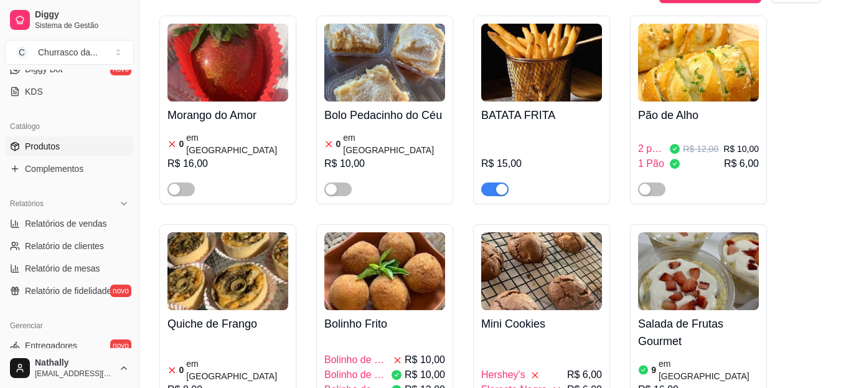
scroll to position [0, 0]
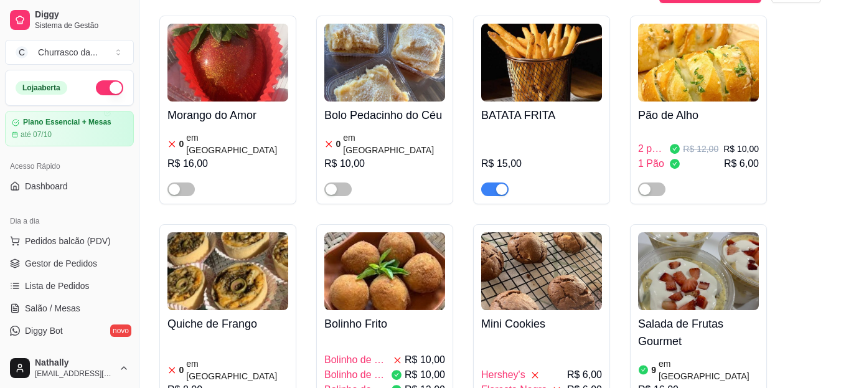
click at [801, 154] on div "Morango do Amor 0 em estoque R$ 16,00 Bolo Pedacinho do Céu 0 em estoque R$ 10,…" at bounding box center [490, 327] width 662 height 623
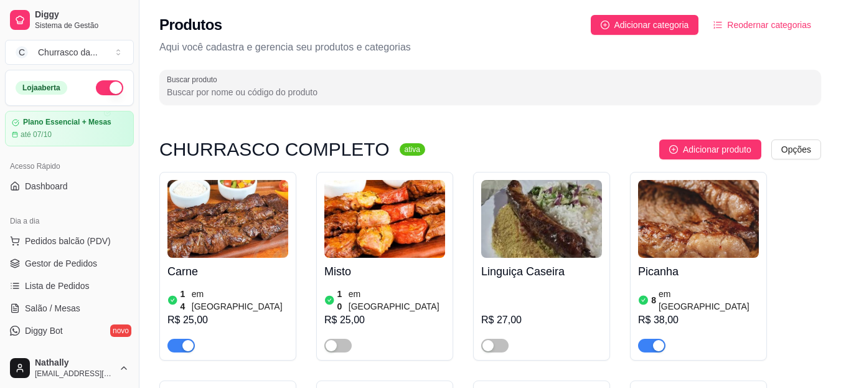
click at [87, 247] on button "Pedidos balcão (PDV)" at bounding box center [69, 241] width 129 height 20
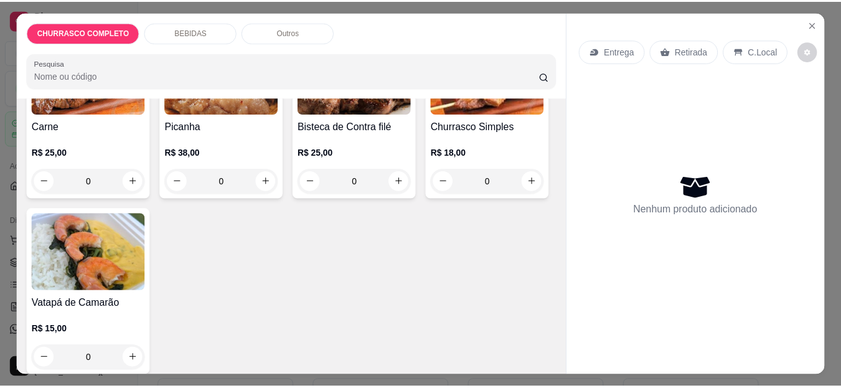
scroll to position [77, 0]
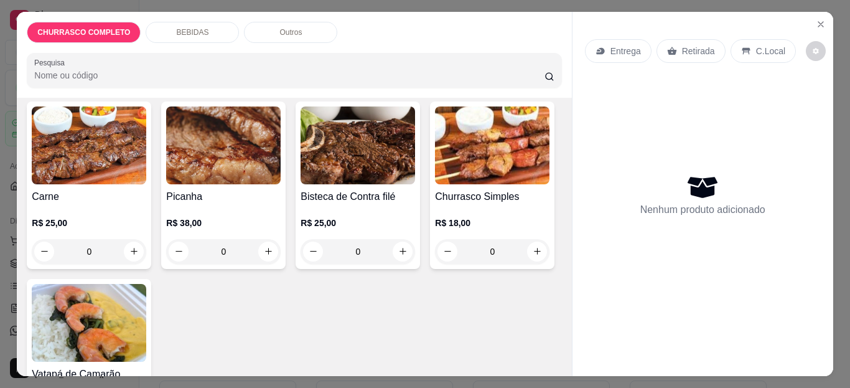
click at [822, 20] on button "Close" at bounding box center [821, 24] width 20 height 20
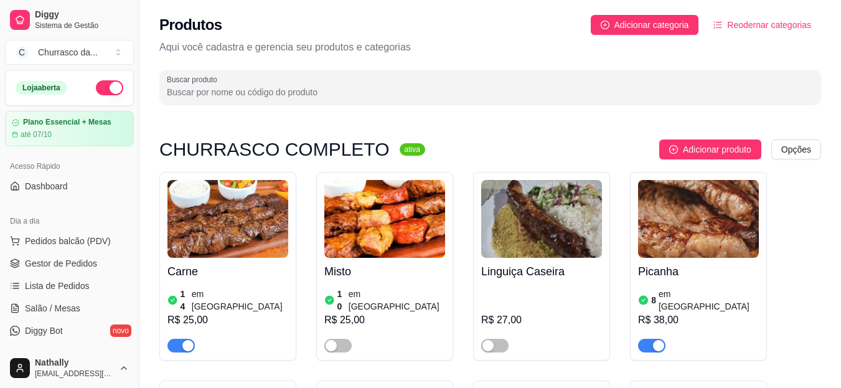
click at [67, 52] on div "Churrasco da ..." at bounding box center [68, 52] width 60 height 12
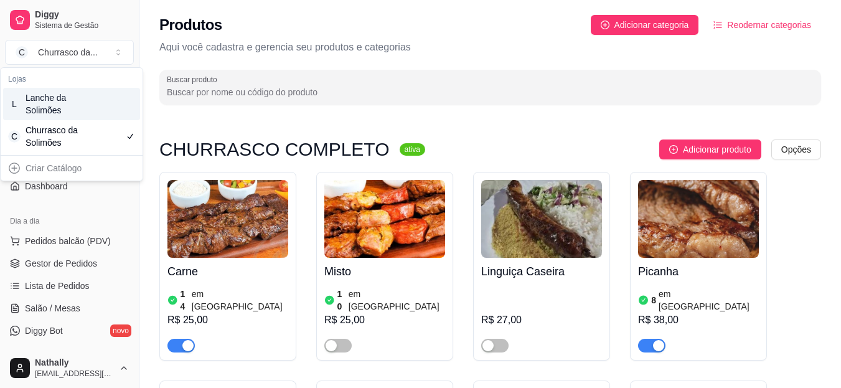
click at [72, 113] on div "Lanche da Solimões" at bounding box center [54, 104] width 56 height 25
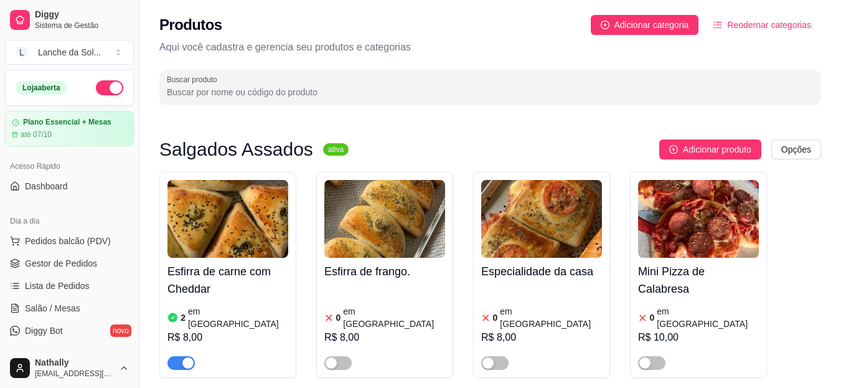
click at [87, 270] on link "Gestor de Pedidos" at bounding box center [69, 263] width 129 height 20
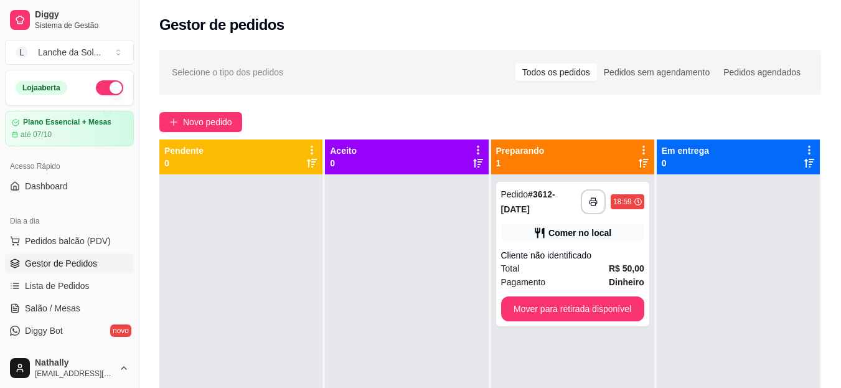
click at [88, 247] on span "Pedidos balcão (PDV)" at bounding box center [68, 241] width 86 height 12
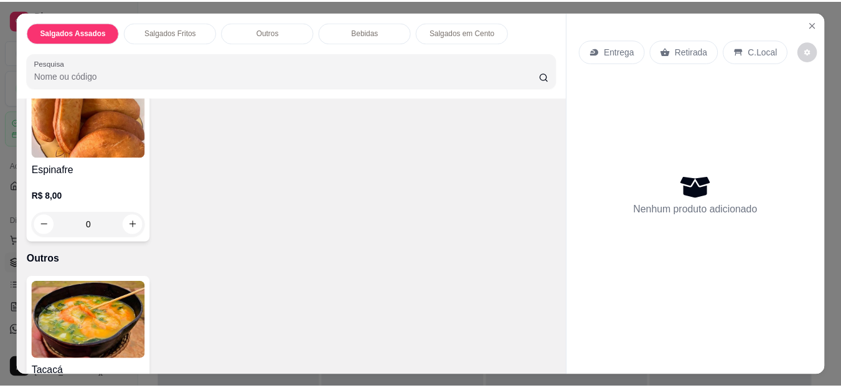
scroll to position [325, 0]
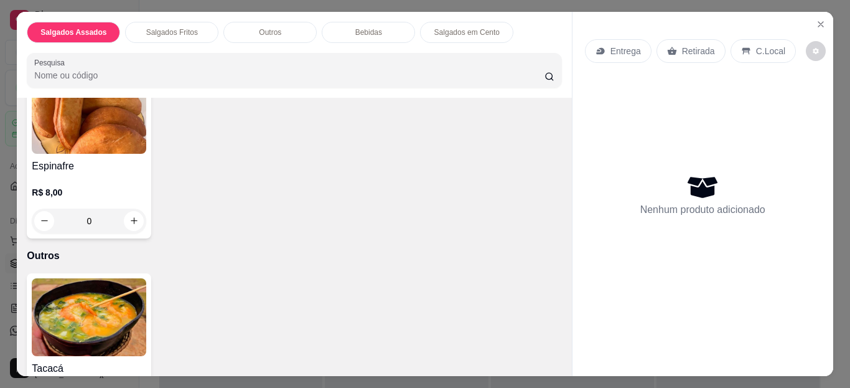
click at [819, 25] on button "Close" at bounding box center [821, 24] width 20 height 20
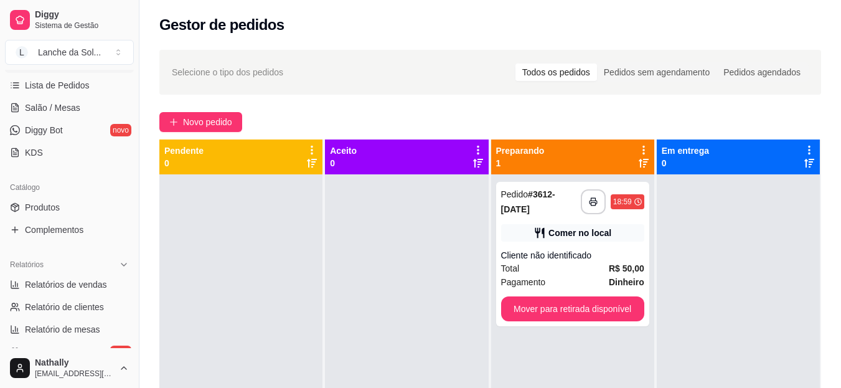
scroll to position [208, 0]
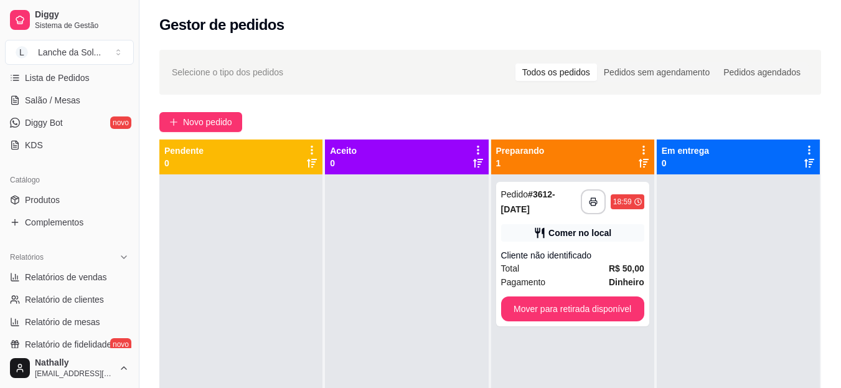
click at [69, 194] on link "Produtos" at bounding box center [69, 200] width 129 height 20
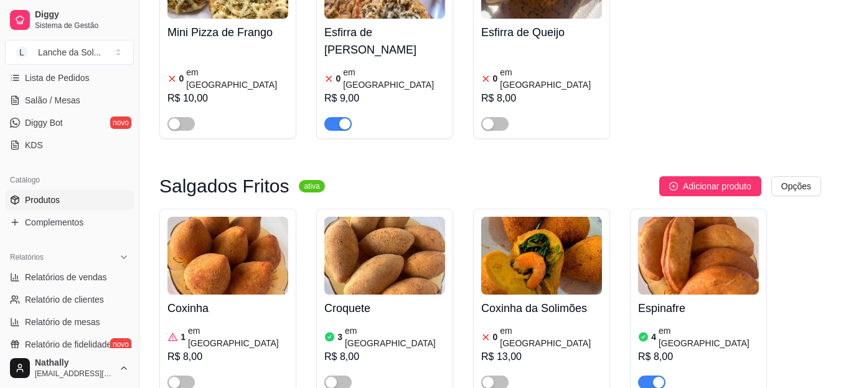
scroll to position [428, 0]
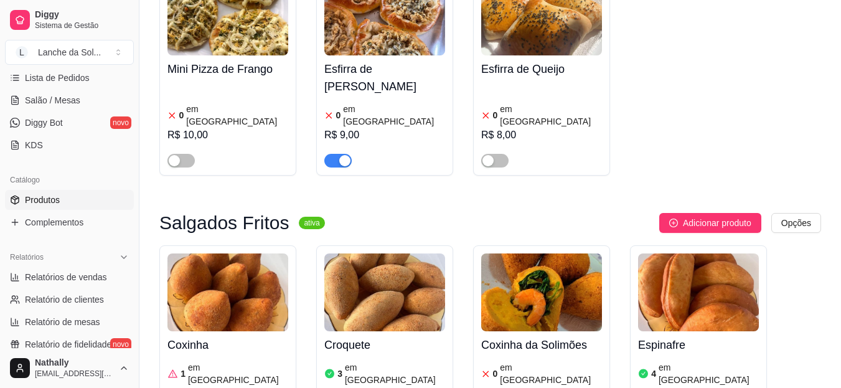
click at [337, 144] on div "Esfirra de [PERSON_NAME] 0 em estoque R$ 9,00" at bounding box center [384, 72] width 137 height 206
click at [346, 155] on div "button" at bounding box center [344, 160] width 11 height 11
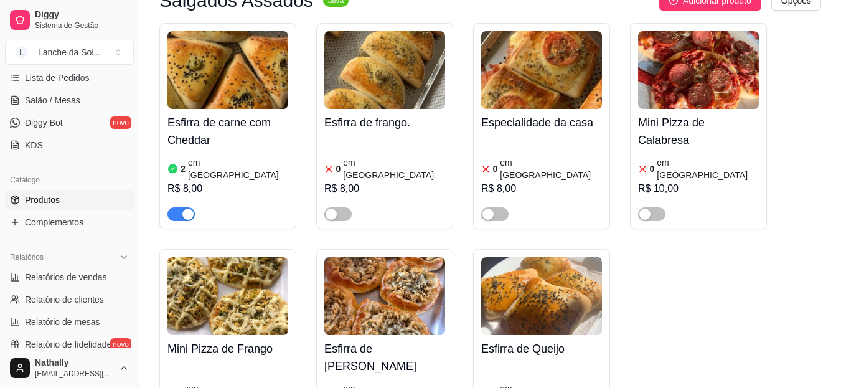
scroll to position [93, 0]
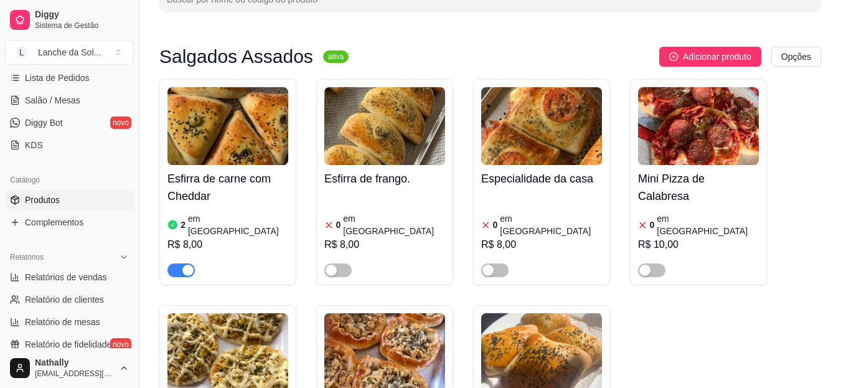
click at [187, 265] on div "button" at bounding box center [187, 270] width 11 height 11
click at [187, 263] on span "button" at bounding box center [180, 270] width 27 height 14
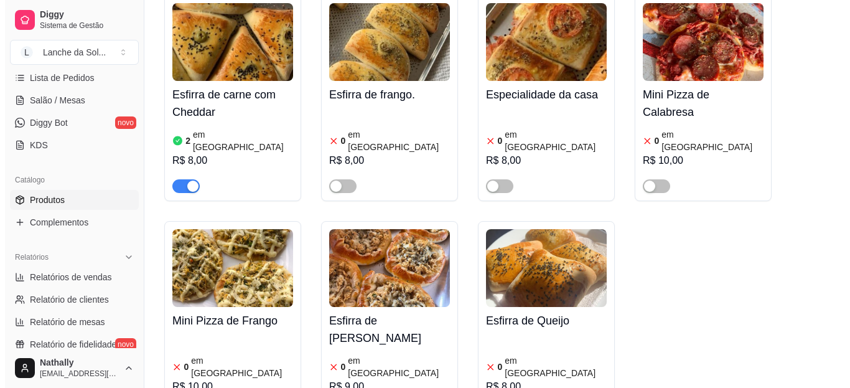
scroll to position [78, 0]
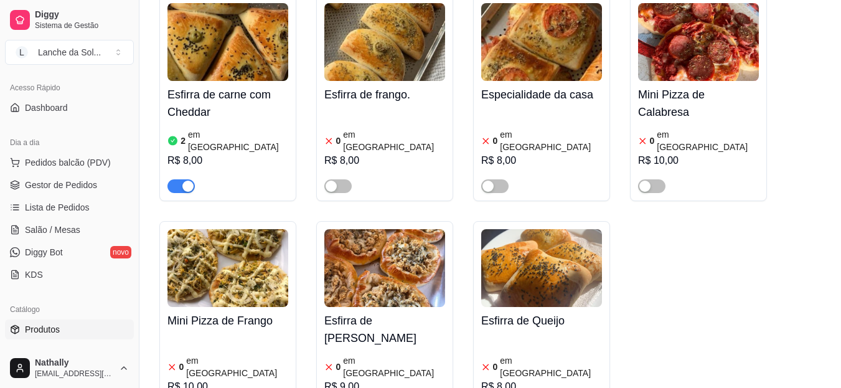
click at [72, 167] on span "Pedidos balcão (PDV)" at bounding box center [68, 162] width 86 height 12
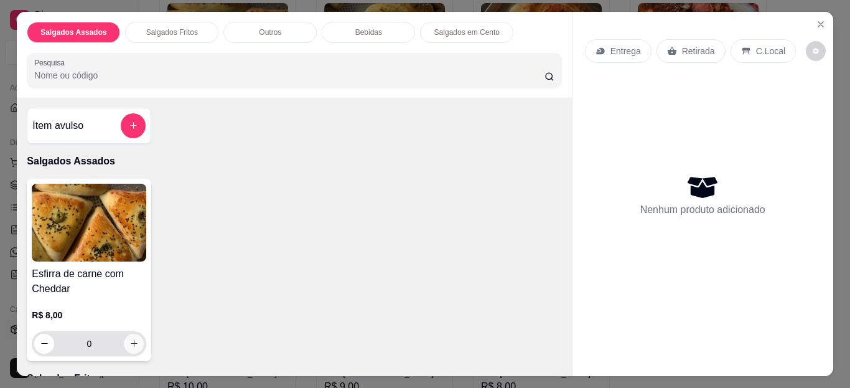
drag, startPoint x: 123, startPoint y: 349, endPoint x: 131, endPoint y: 332, distance: 18.1
click at [131, 332] on div "0" at bounding box center [89, 343] width 110 height 25
click at [131, 334] on button "increase-product-quantity" at bounding box center [134, 344] width 20 height 20
type input "1"
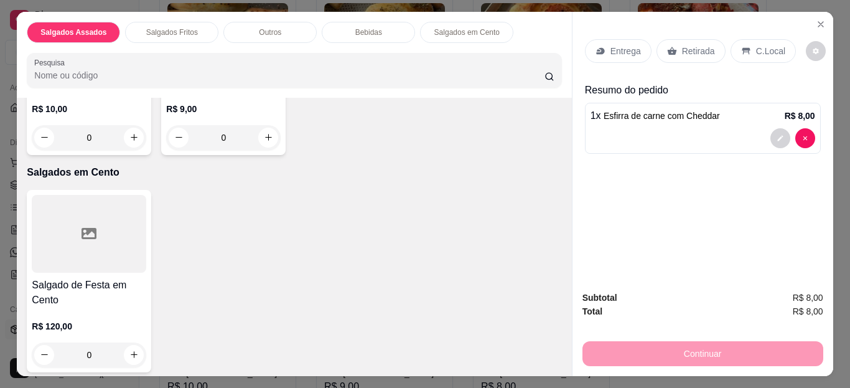
scroll to position [938, 0]
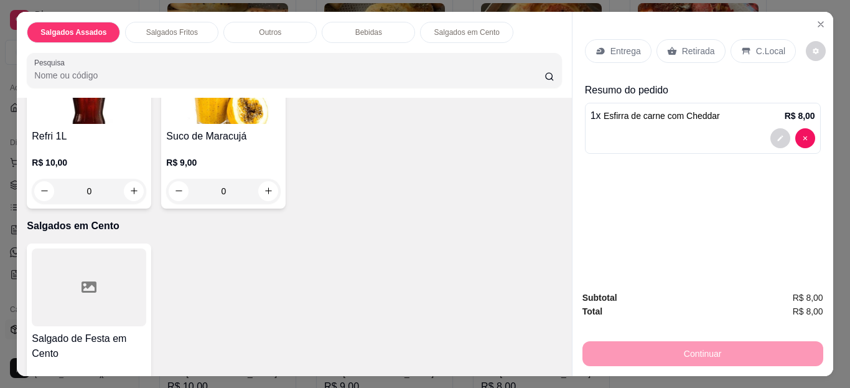
click at [533, 18] on icon "increase-product-quantity" at bounding box center [537, 13] width 9 height 9
type input "1"
click at [756, 45] on p "C.Local" at bounding box center [770, 51] width 29 height 12
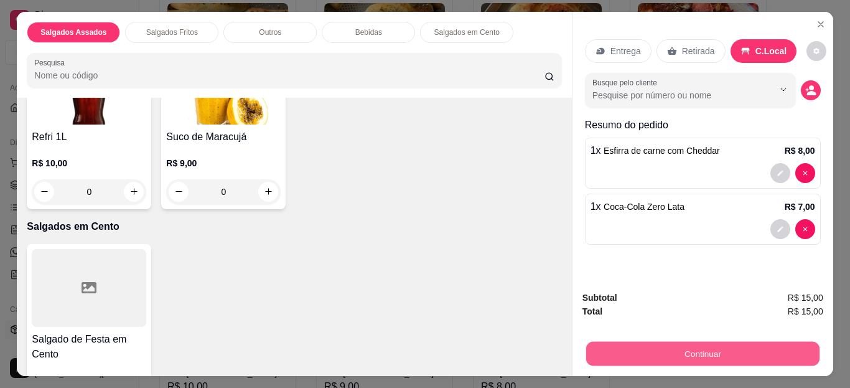
click at [685, 348] on button "Continuar" at bounding box center [702, 354] width 233 height 24
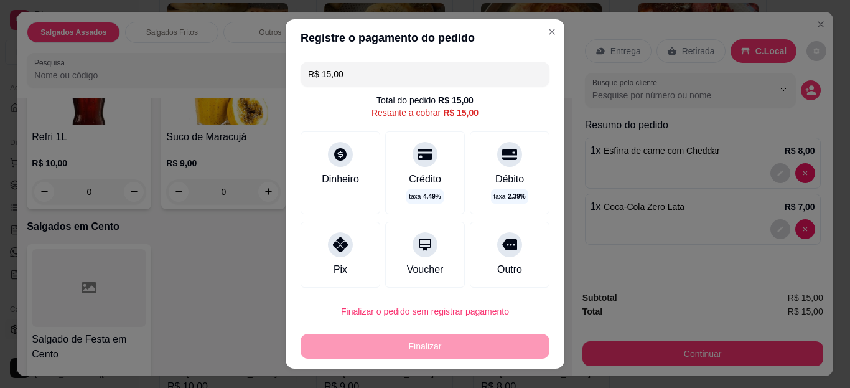
click at [328, 250] on div at bounding box center [340, 244] width 25 height 25
type input "R$ 0,00"
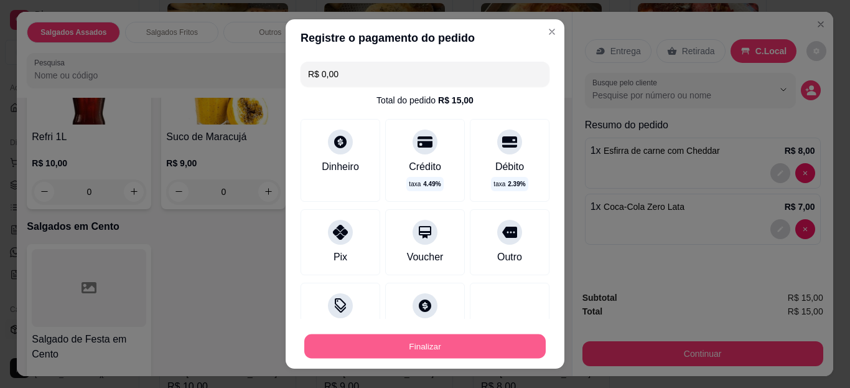
click at [393, 336] on button "Finalizar" at bounding box center [425, 346] width 242 height 24
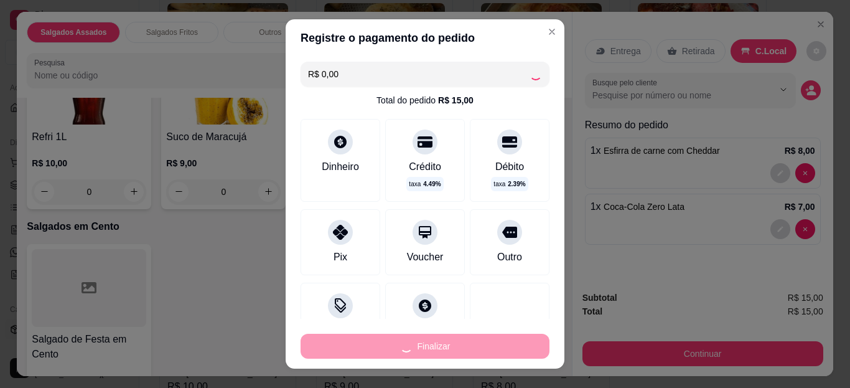
type input "0"
type input "-R$ 15,00"
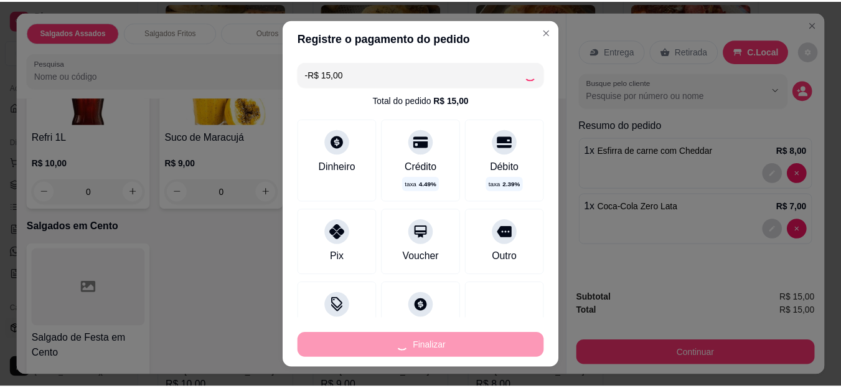
scroll to position [937, 0]
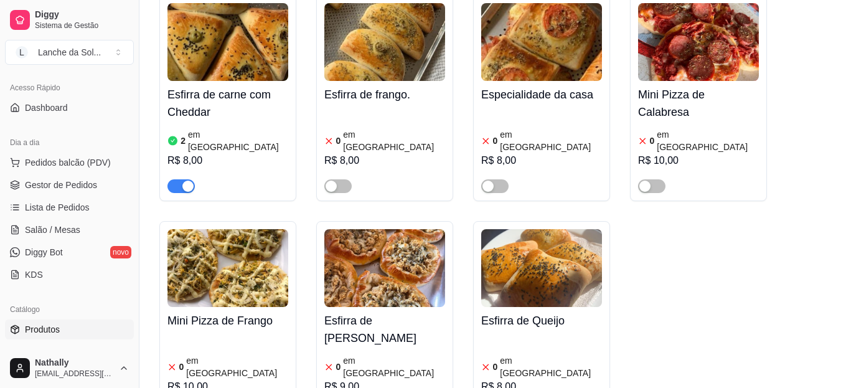
click at [539, 29] on img at bounding box center [541, 42] width 121 height 78
click at [185, 181] on div "button" at bounding box center [187, 186] width 11 height 11
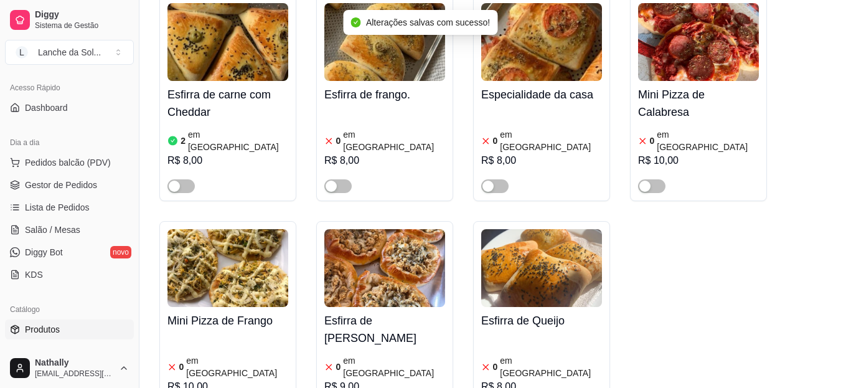
click at [98, 184] on link "Gestor de Pedidos" at bounding box center [69, 185] width 129 height 20
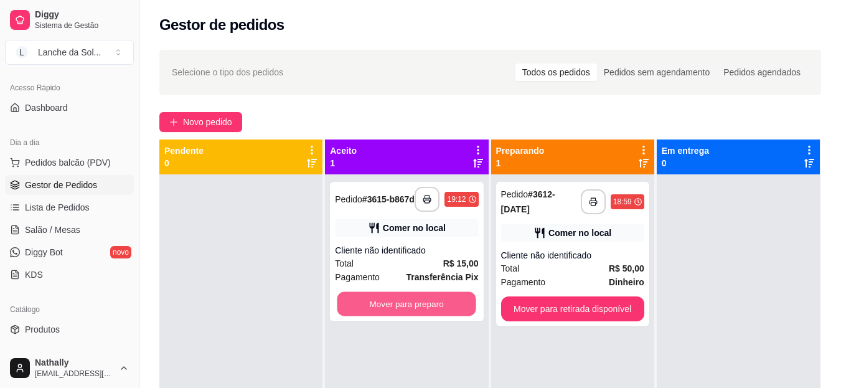
click at [397, 298] on button "Mover para preparo" at bounding box center [406, 304] width 139 height 24
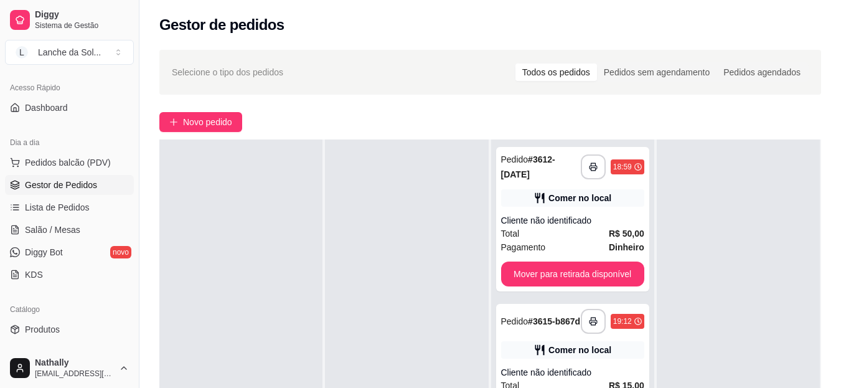
scroll to position [90, 0]
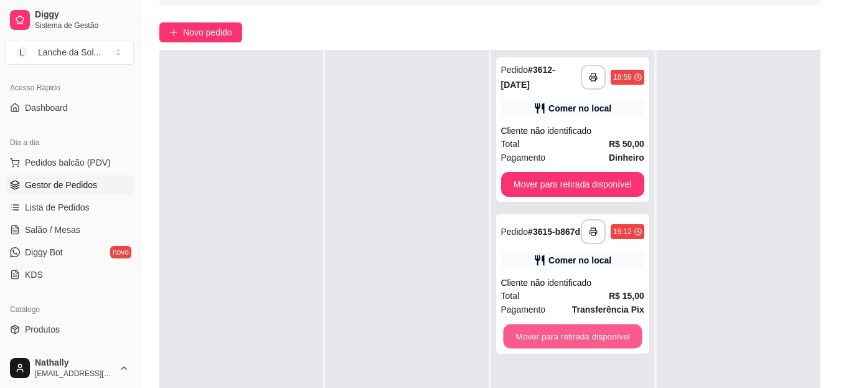
click at [557, 337] on button "Mover para retirada disponível" at bounding box center [572, 336] width 139 height 24
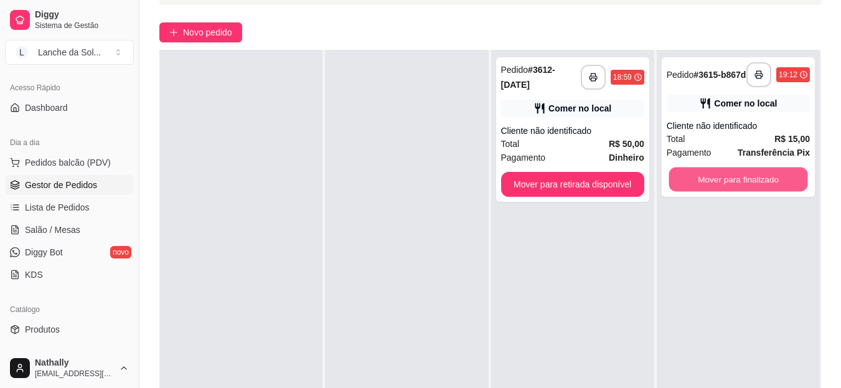
click at [719, 185] on button "Mover para finalizado" at bounding box center [738, 179] width 139 height 24
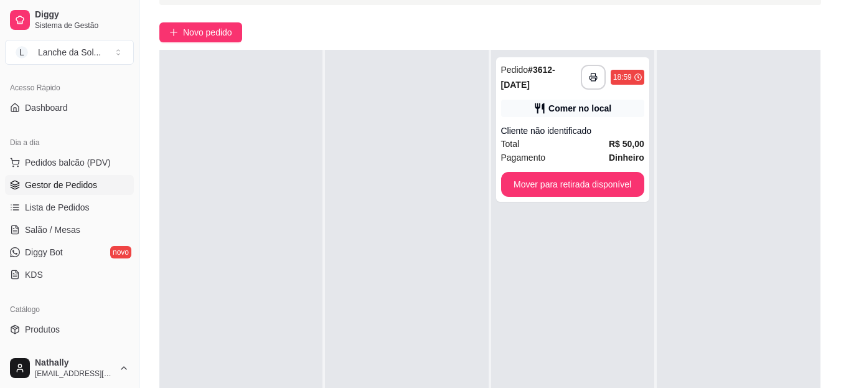
click at [88, 222] on link "Salão / Mesas" at bounding box center [69, 230] width 129 height 20
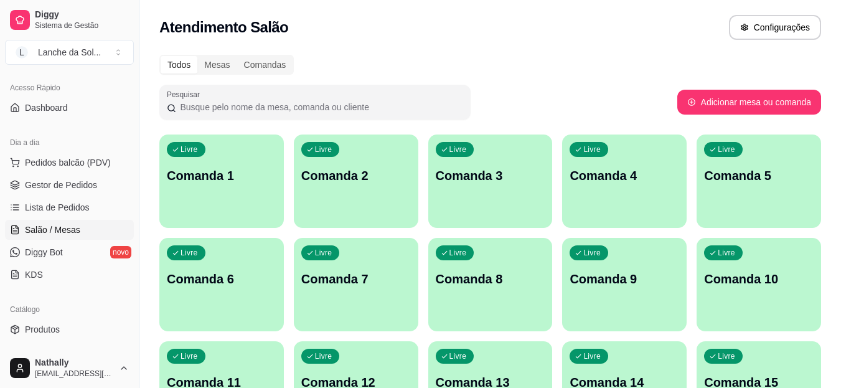
click at [82, 332] on link "Produtos" at bounding box center [69, 329] width 129 height 20
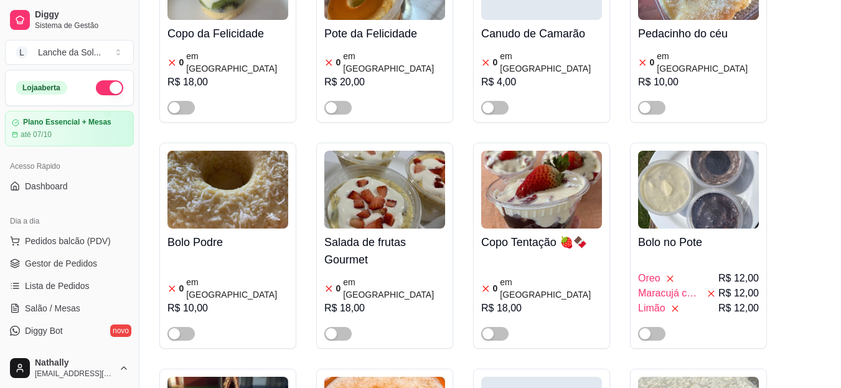
click at [98, 88] on button "button" at bounding box center [109, 87] width 27 height 15
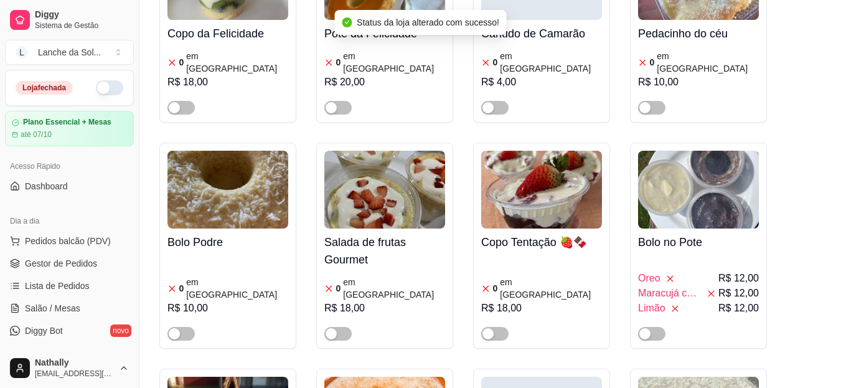
click at [117, 55] on button "L Lanche da Sol ..." at bounding box center [69, 52] width 129 height 25
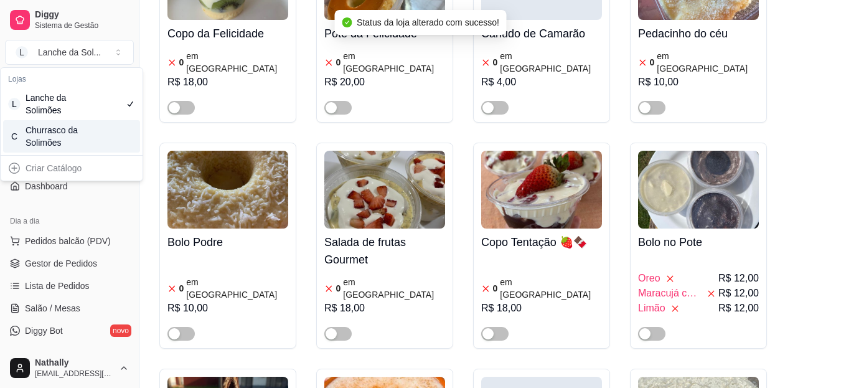
click at [93, 131] on div "C Churrasco da Solimões" at bounding box center [71, 136] width 137 height 32
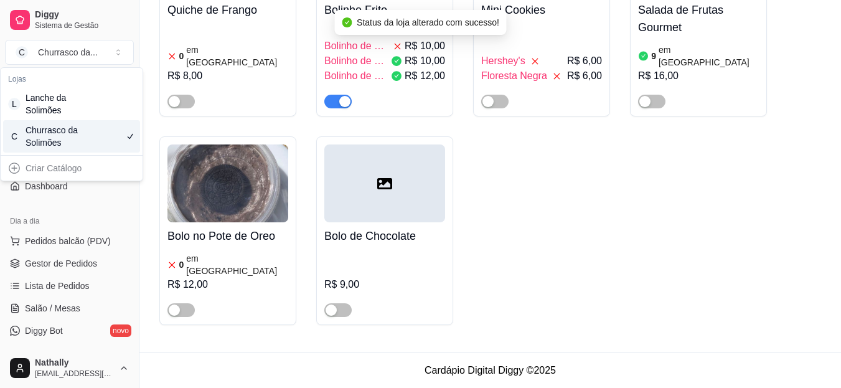
scroll to position [1622, 0]
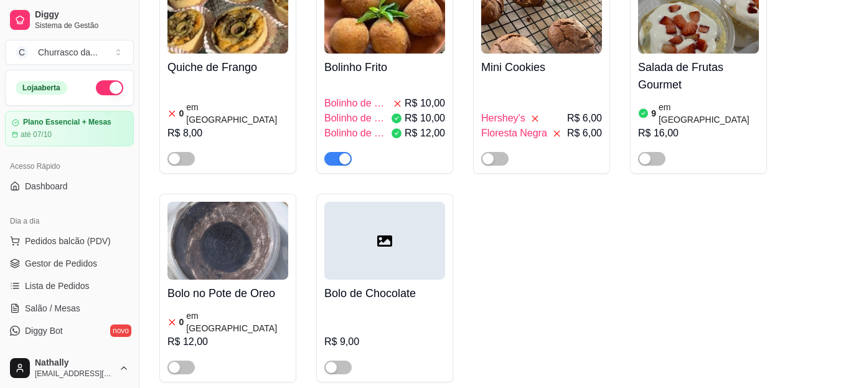
click at [80, 262] on span "Gestor de Pedidos" at bounding box center [61, 263] width 72 height 12
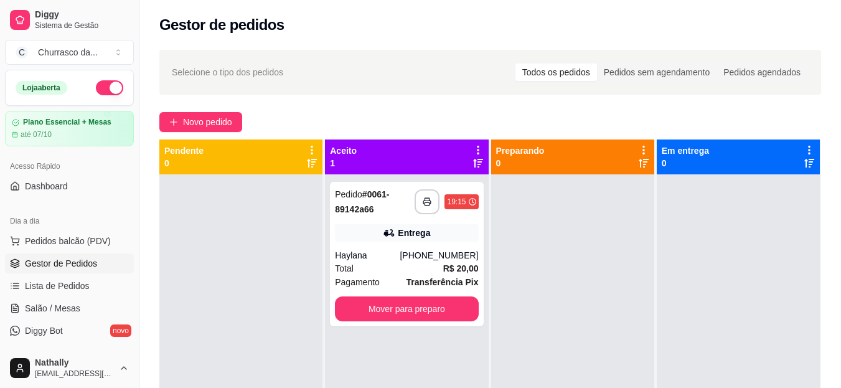
click at [413, 272] on div "Total R$ 20,00" at bounding box center [406, 268] width 143 height 14
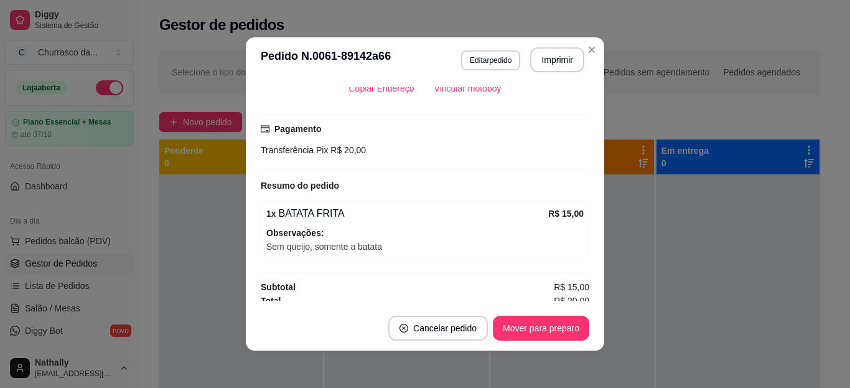
scroll to position [303, 0]
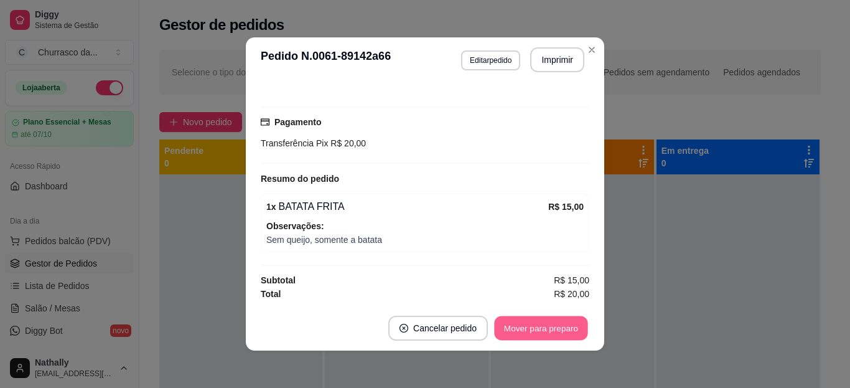
click at [535, 333] on button "Mover para preparo" at bounding box center [540, 328] width 93 height 24
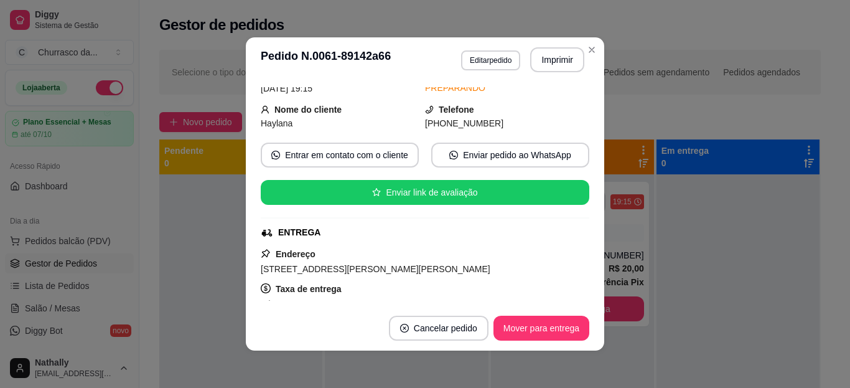
scroll to position [0, 0]
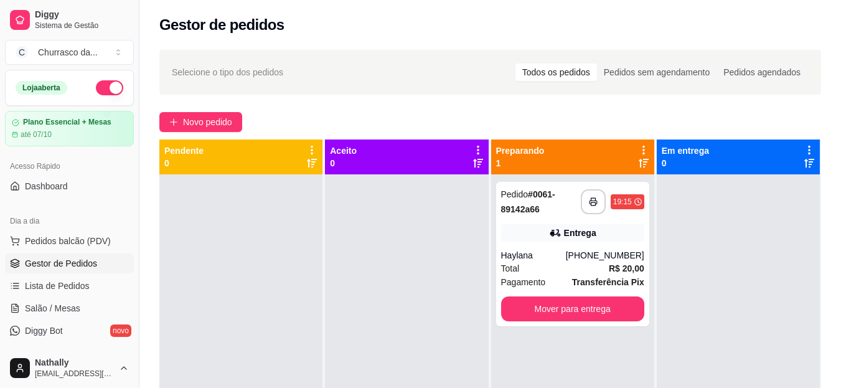
click at [551, 198] on strong "# 0061-89142a66" at bounding box center [528, 201] width 54 height 25
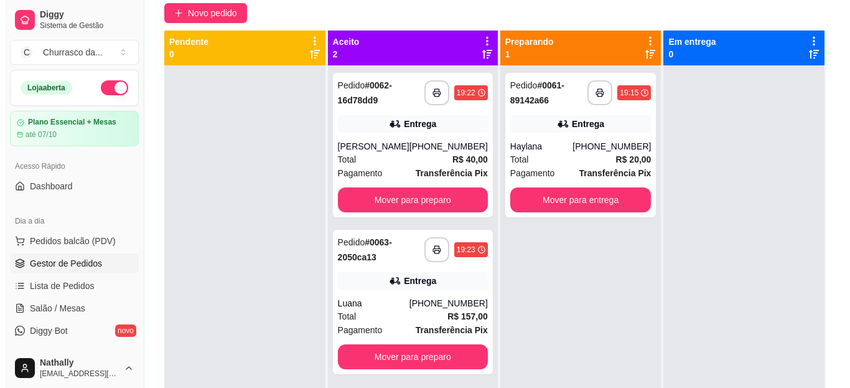
scroll to position [116, 0]
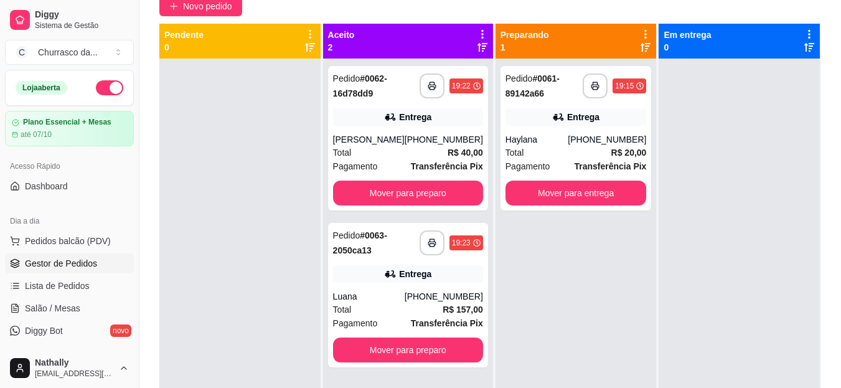
click at [443, 314] on strong "R$ 157,00" at bounding box center [463, 309] width 40 height 10
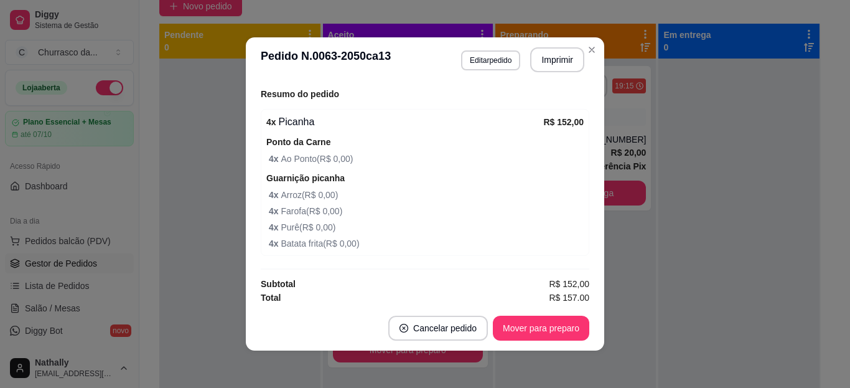
scroll to position [391, 0]
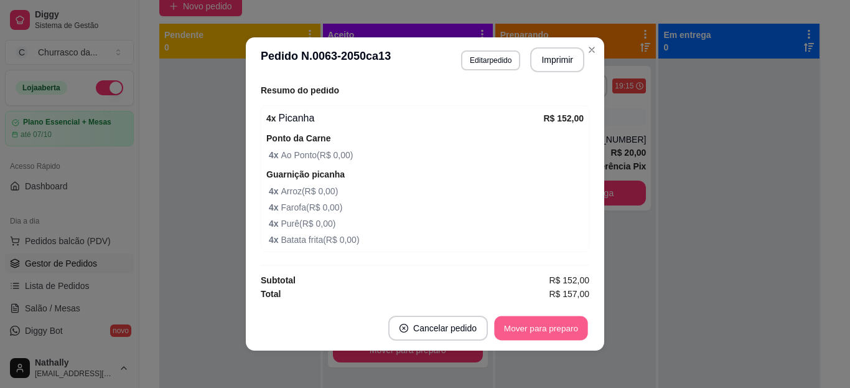
click at [544, 331] on button "Mover para preparo" at bounding box center [540, 328] width 93 height 24
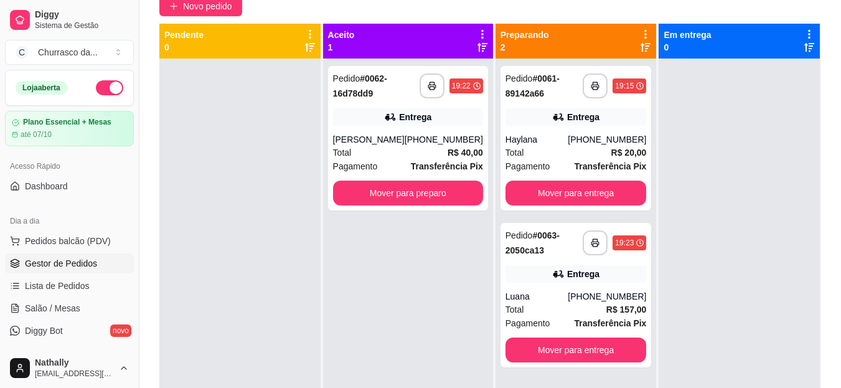
click at [429, 159] on div "Total R$ 40,00" at bounding box center [408, 153] width 150 height 14
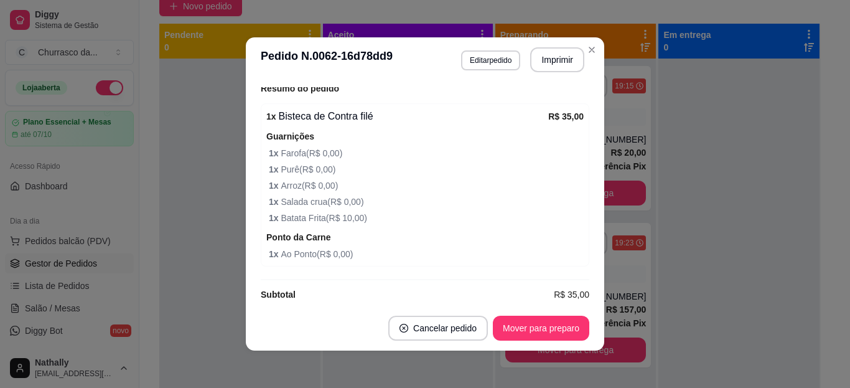
scroll to position [407, 0]
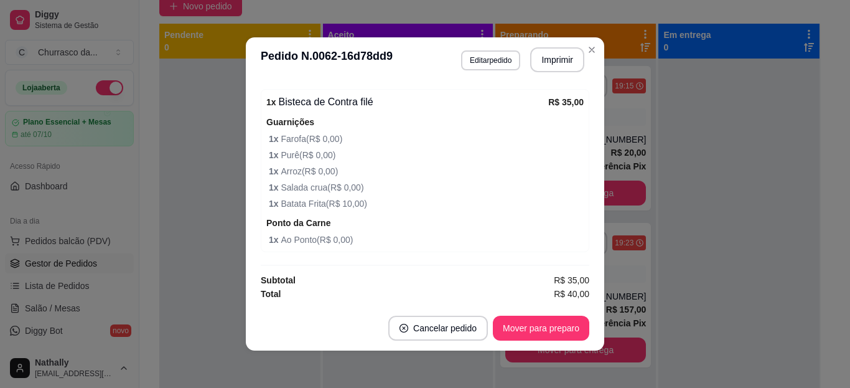
click at [586, 238] on div "feito há 1 minutos Horário do pedido [DATE] 19:22 Status do pedido ACEITO Nome …" at bounding box center [425, 193] width 359 height 223
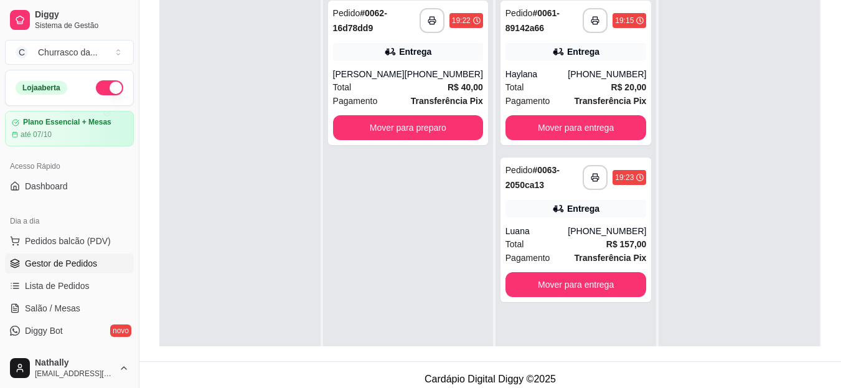
scroll to position [190, 0]
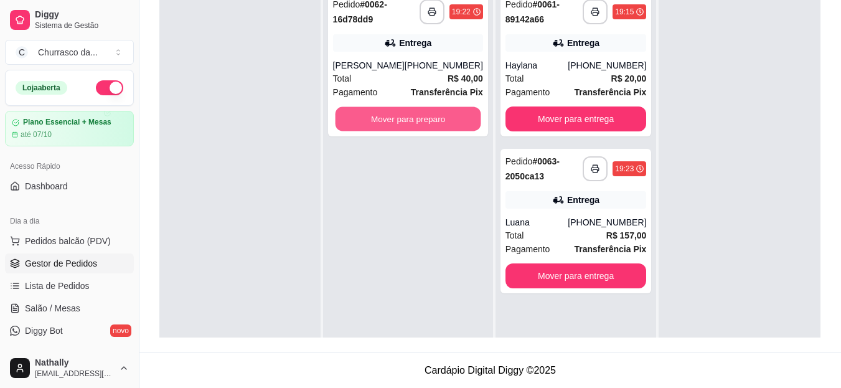
click at [434, 131] on button "Mover para preparo" at bounding box center [408, 119] width 146 height 24
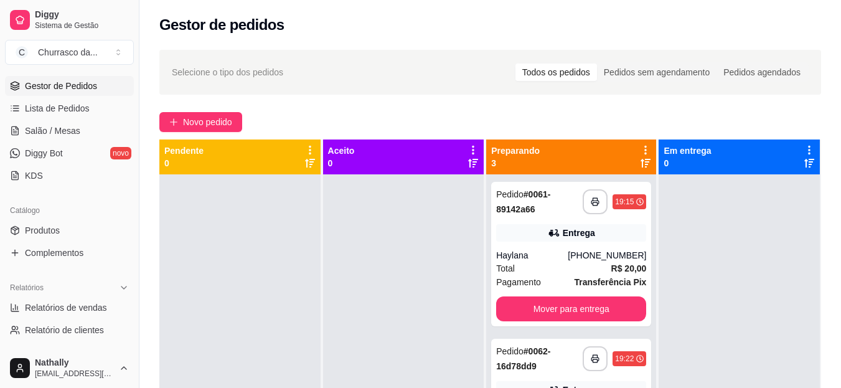
scroll to position [191, 0]
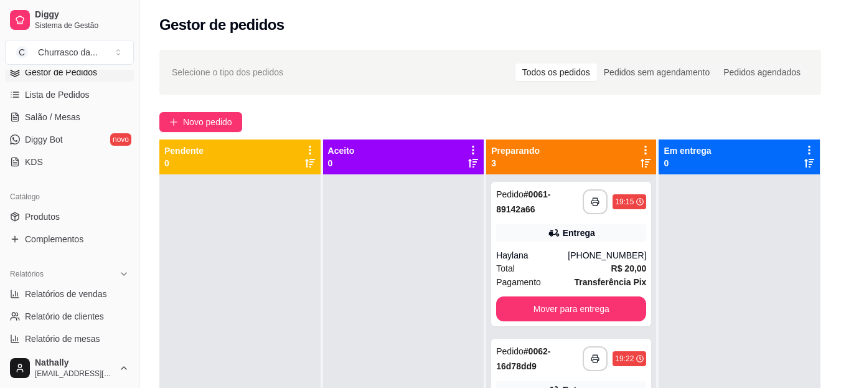
click at [64, 214] on link "Produtos" at bounding box center [69, 217] width 129 height 20
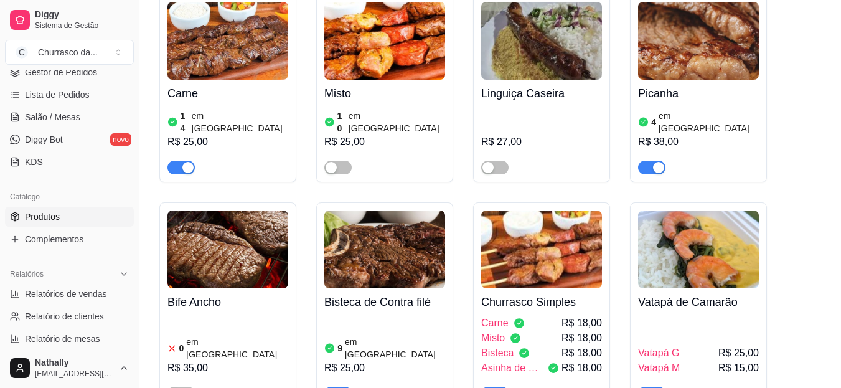
scroll to position [219, 0]
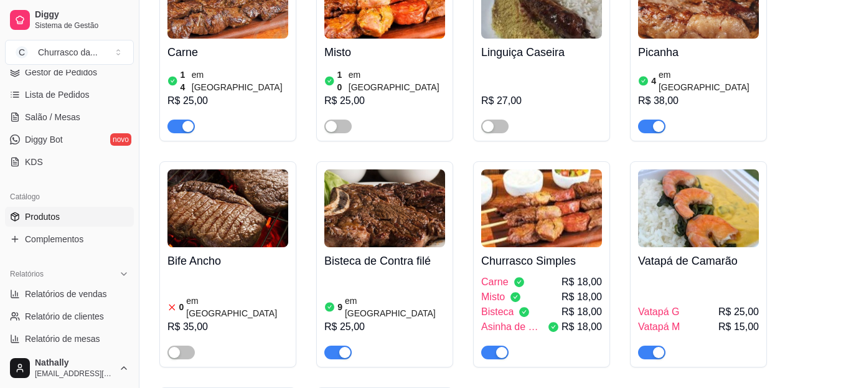
click at [359, 289] on div "9 em estoque R$ 25,00" at bounding box center [384, 317] width 121 height 85
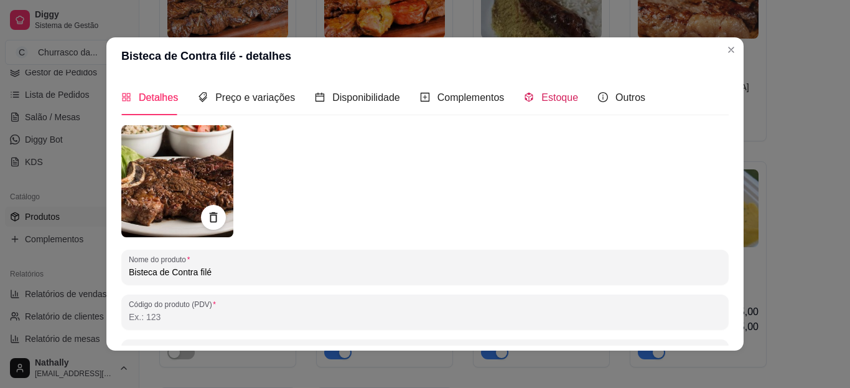
click at [562, 101] on span "Estoque" at bounding box center [560, 97] width 37 height 11
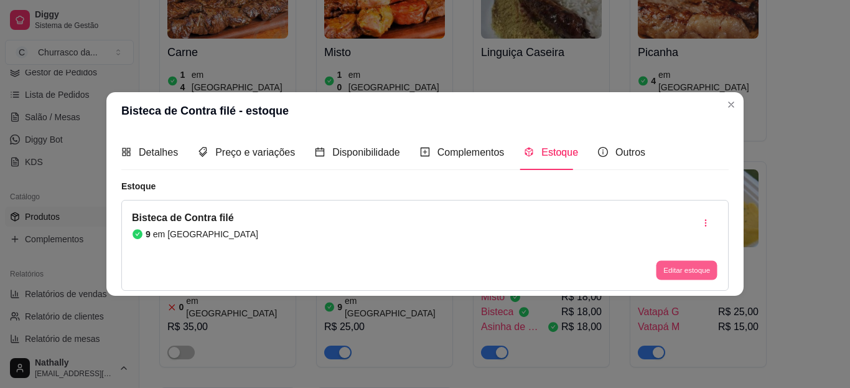
click at [660, 265] on button "Editar estoque" at bounding box center [686, 270] width 61 height 19
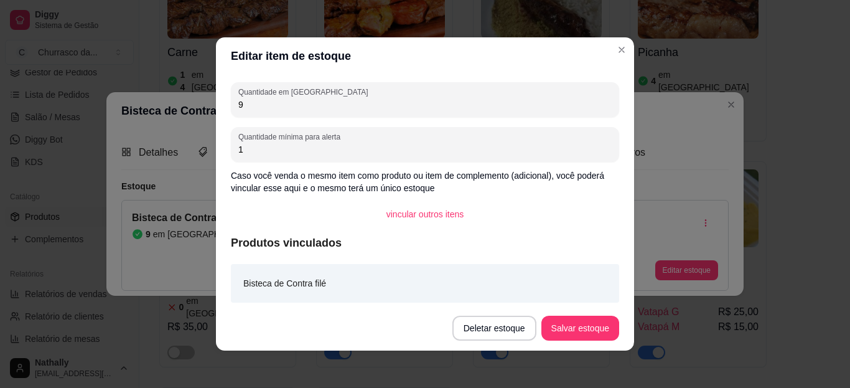
click at [481, 105] on input "9" at bounding box center [424, 104] width 373 height 12
type input "6"
click at [562, 327] on button "Salvar estoque" at bounding box center [580, 328] width 76 height 24
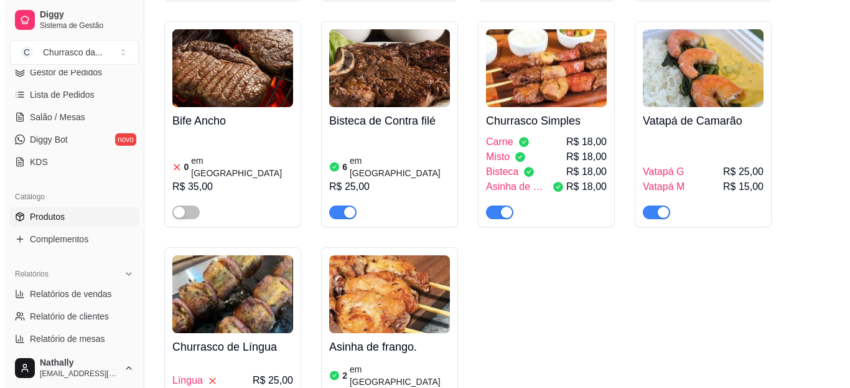
scroll to position [370, 0]
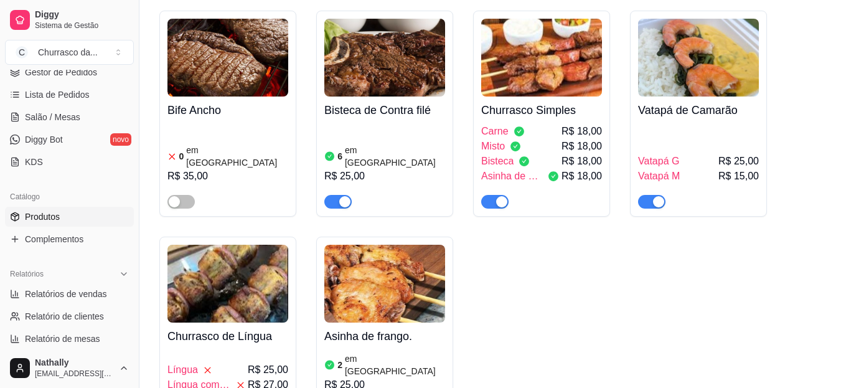
click at [700, 102] on h4 "Vatapá de Camarão" at bounding box center [698, 109] width 121 height 17
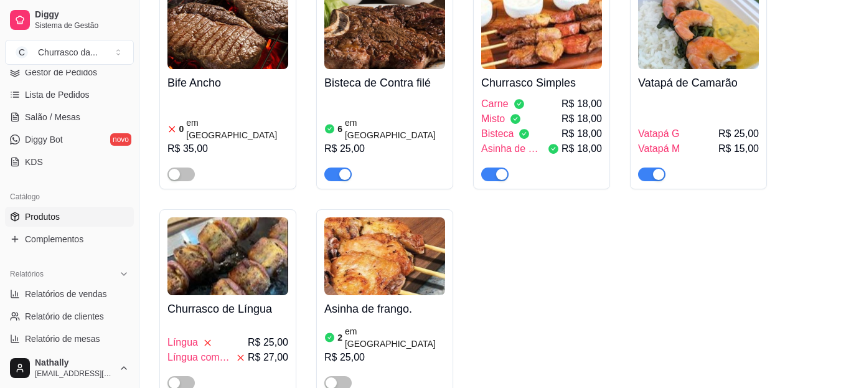
scroll to position [363, 0]
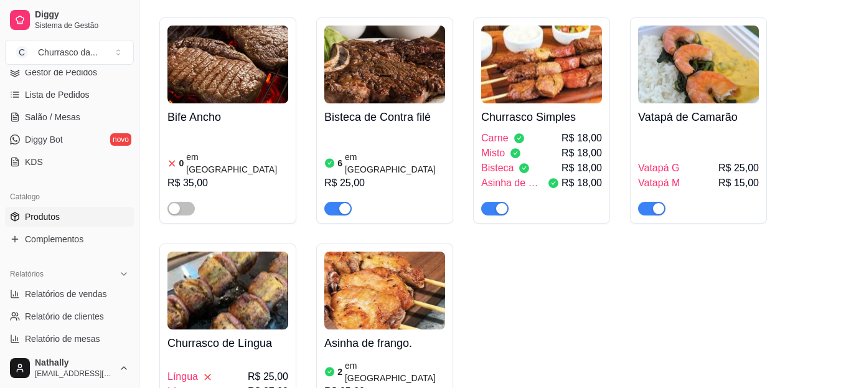
click at [65, 72] on span "Gestor de Pedidos" at bounding box center [61, 72] width 72 height 12
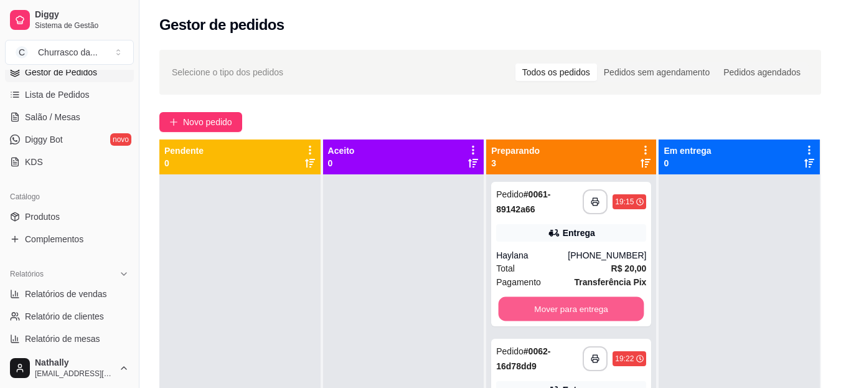
click at [520, 316] on button "Mover para entrega" at bounding box center [572, 309] width 146 height 24
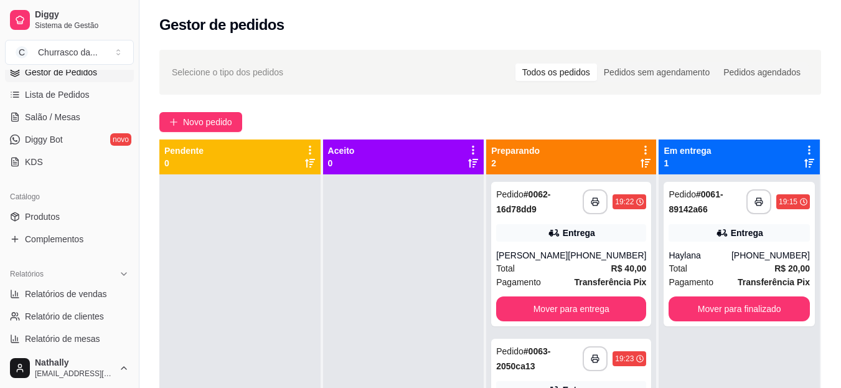
click at [726, 273] on div "Total R$ 20,00" at bounding box center [739, 268] width 141 height 14
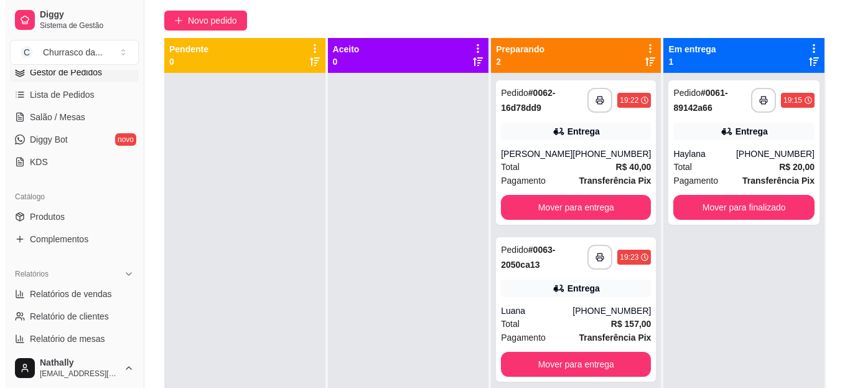
scroll to position [100, 0]
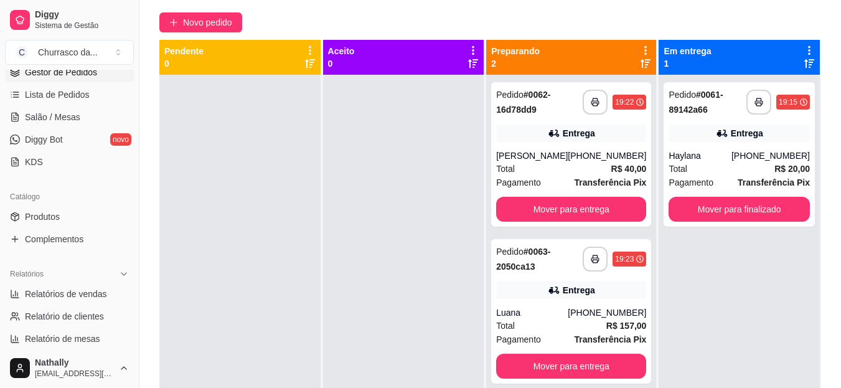
click at [675, 294] on div "**********" at bounding box center [739, 269] width 161 height 388
click at [627, 294] on div "Entrega" at bounding box center [571, 289] width 150 height 17
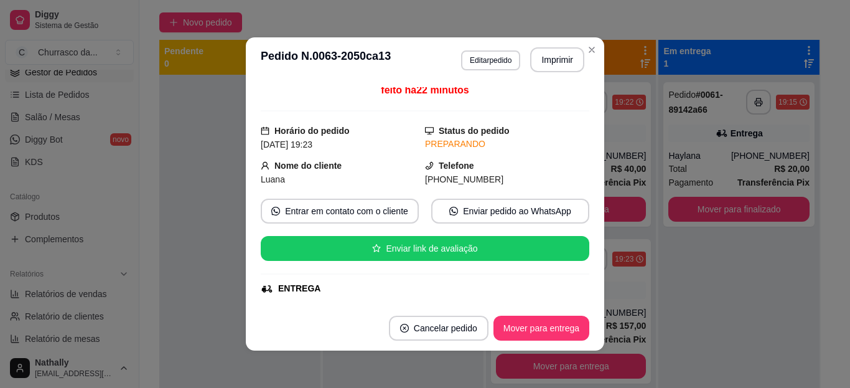
scroll to position [0, 0]
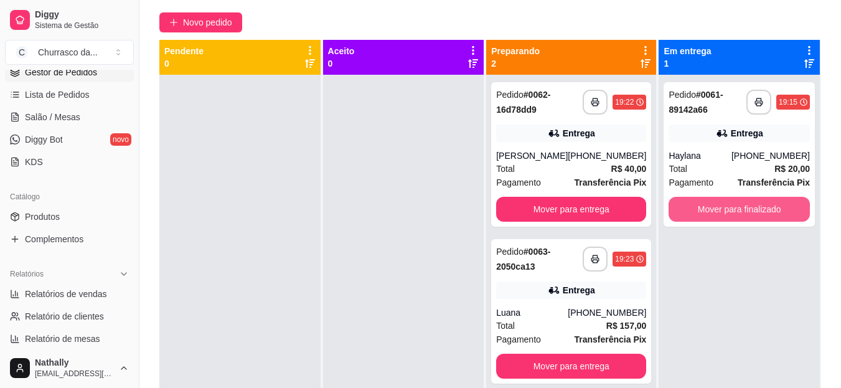
click at [680, 201] on button "Mover para finalizado" at bounding box center [739, 209] width 141 height 25
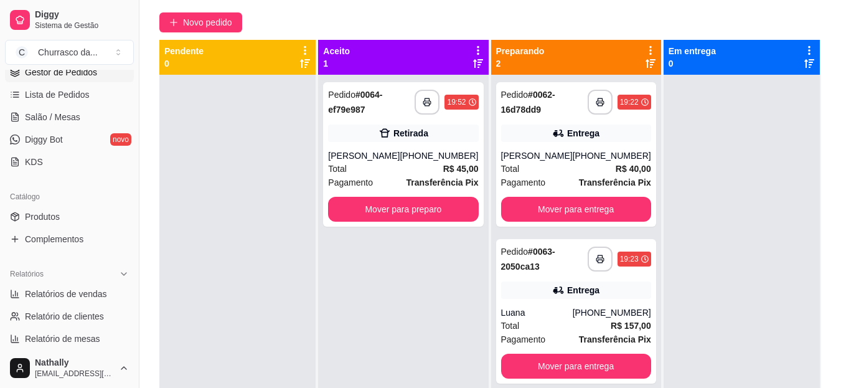
click at [381, 161] on div "[PERSON_NAME]" at bounding box center [364, 155] width 72 height 12
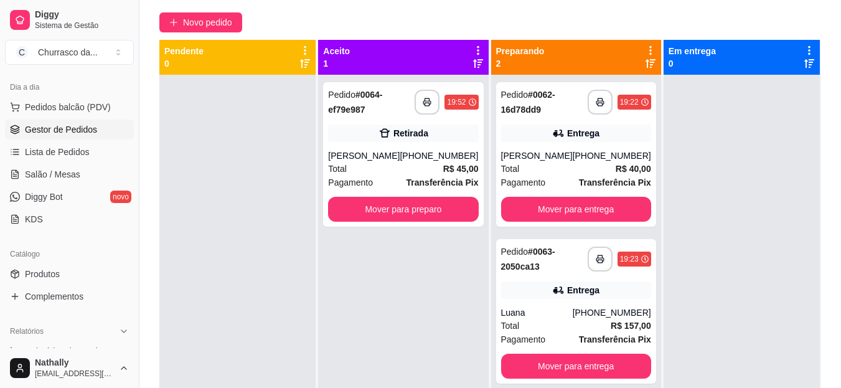
scroll to position [132, 0]
click at [57, 158] on span "Lista de Pedidos" at bounding box center [57, 154] width 65 height 12
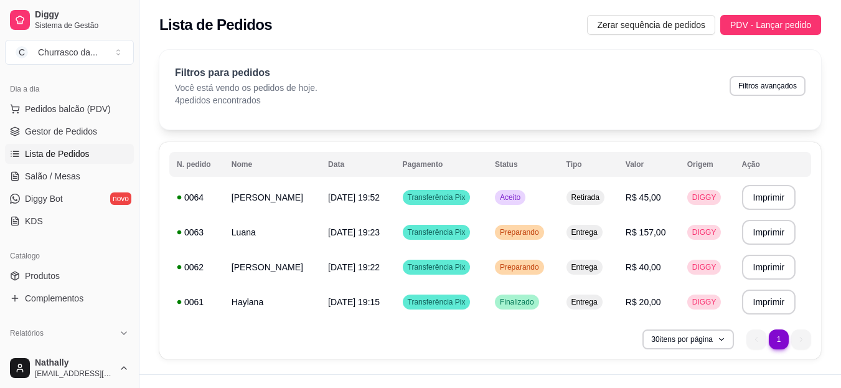
click at [90, 127] on span "Gestor de Pedidos" at bounding box center [61, 131] width 72 height 12
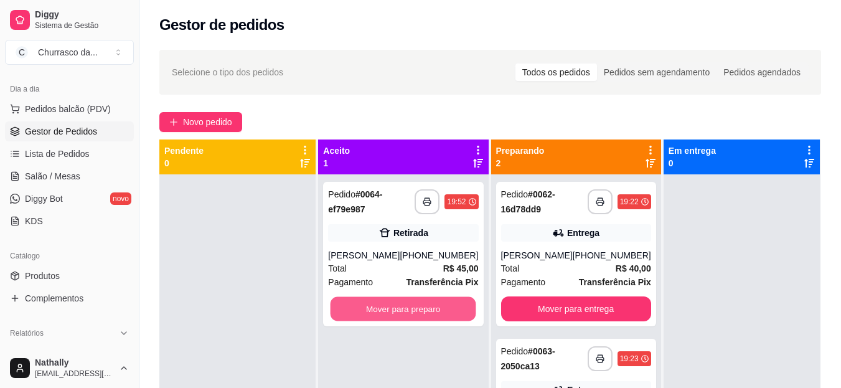
click at [431, 306] on button "Mover para preparo" at bounding box center [404, 309] width 146 height 24
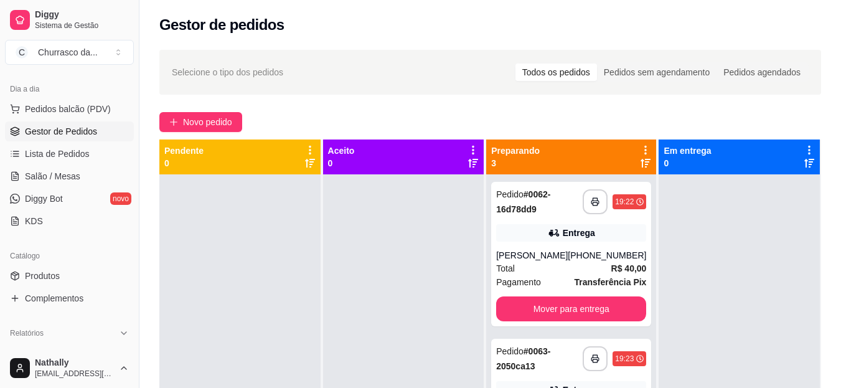
click at [73, 279] on link "Produtos" at bounding box center [69, 276] width 129 height 20
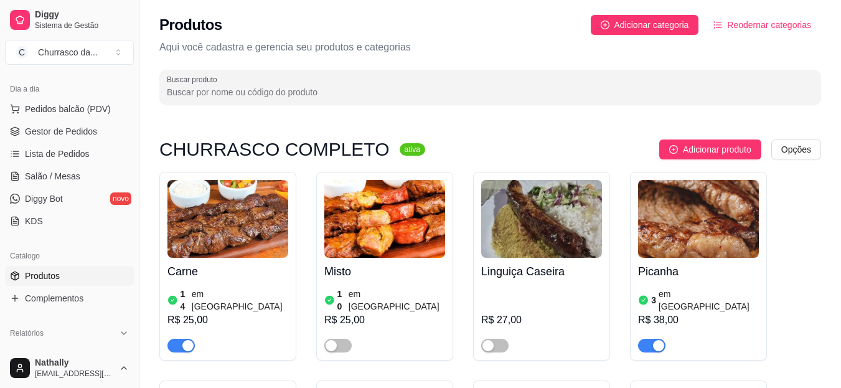
click at [659, 340] on div "button" at bounding box center [658, 345] width 11 height 11
click at [55, 133] on span "Gestor de Pedidos" at bounding box center [61, 131] width 72 height 12
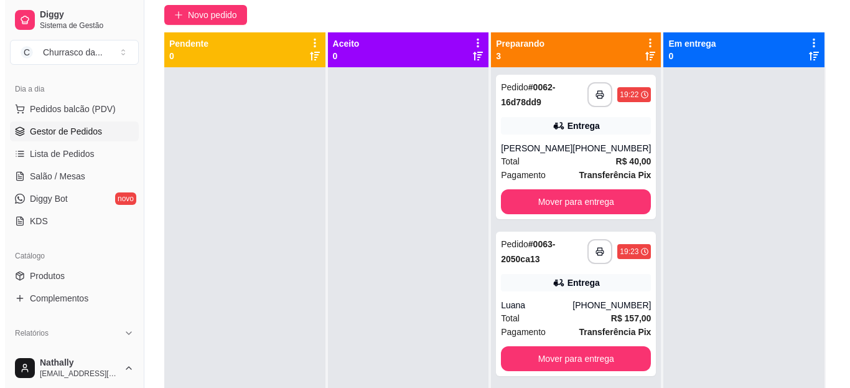
scroll to position [137, 0]
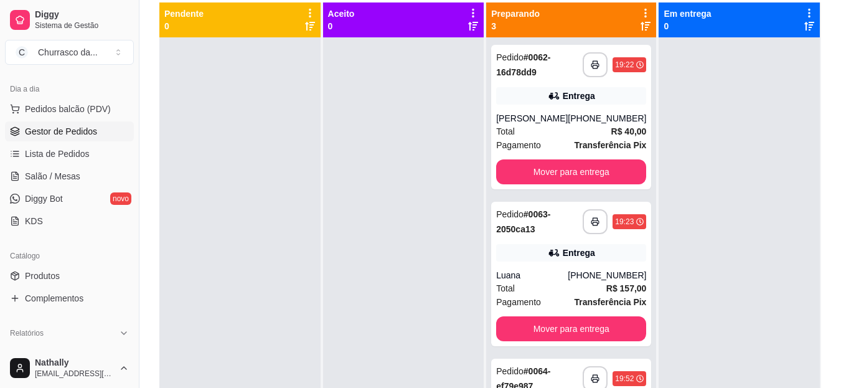
click at [522, 261] on div "Entrega" at bounding box center [571, 252] width 150 height 17
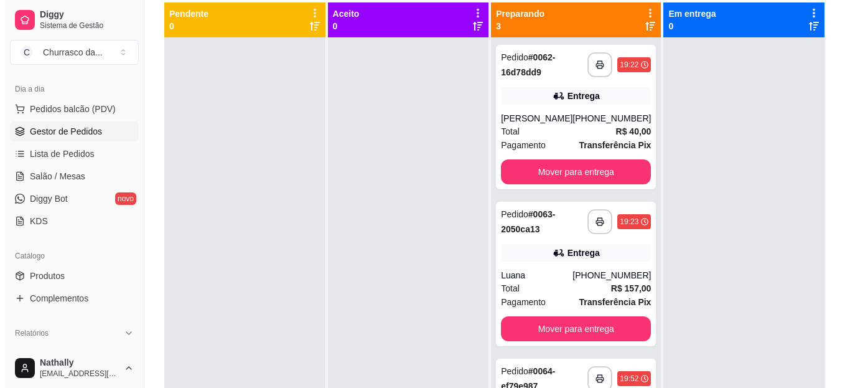
scroll to position [108, 0]
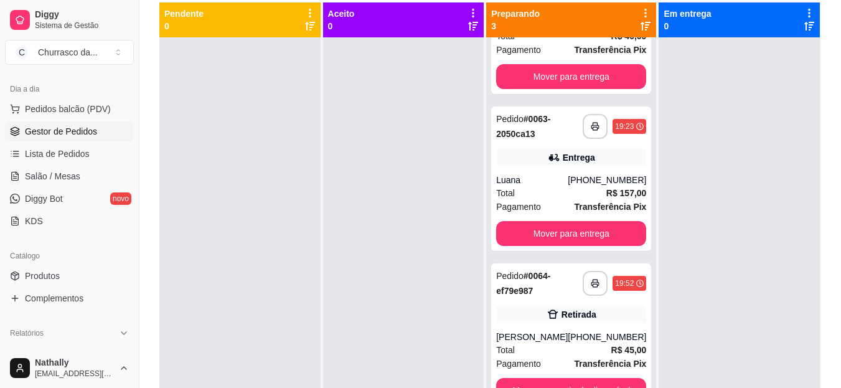
click at [550, 339] on div "[PERSON_NAME]" at bounding box center [532, 337] width 72 height 12
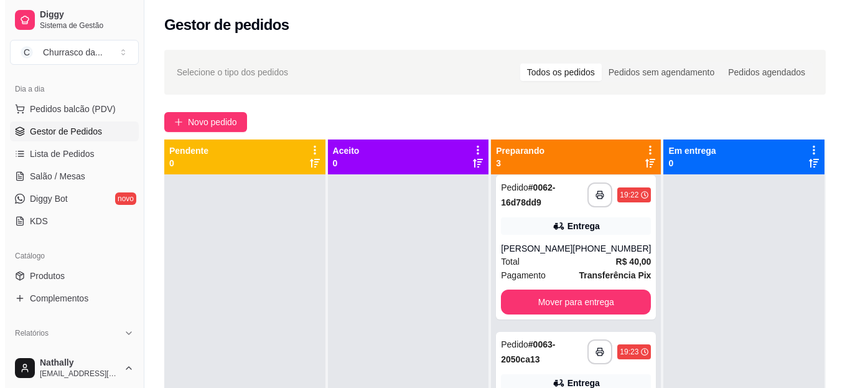
scroll to position [0, 0]
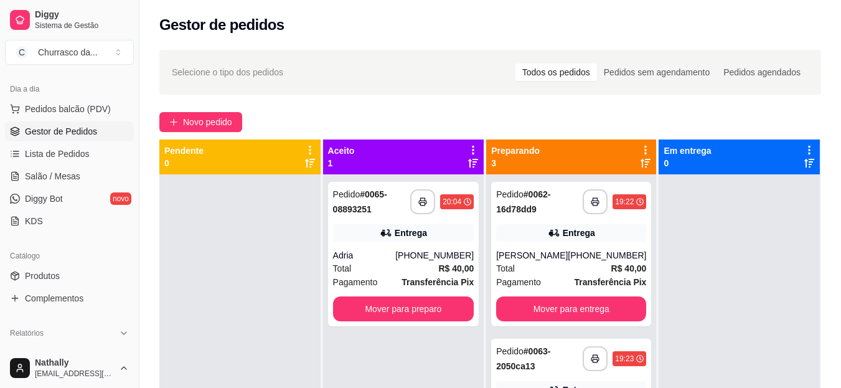
click at [384, 255] on div "Adria" at bounding box center [364, 255] width 63 height 12
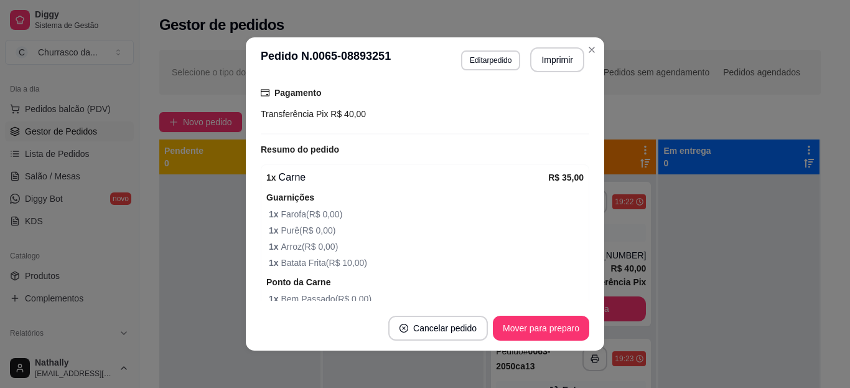
scroll to position [391, 0]
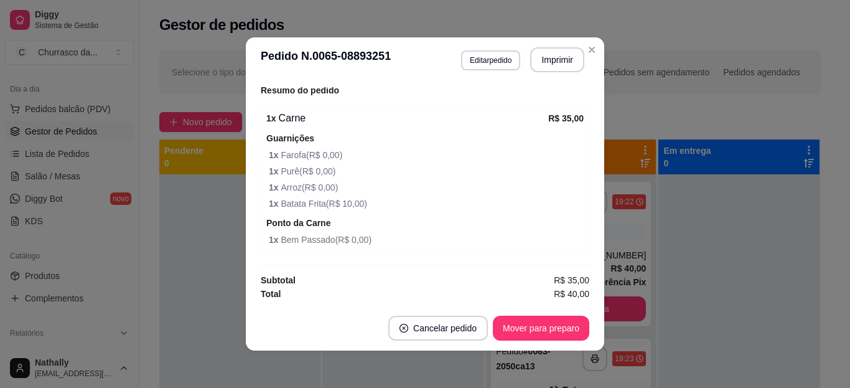
click at [530, 314] on footer "Cancelar pedido Mover para preparo" at bounding box center [425, 328] width 359 height 45
click at [534, 337] on button "Mover para preparo" at bounding box center [540, 328] width 93 height 24
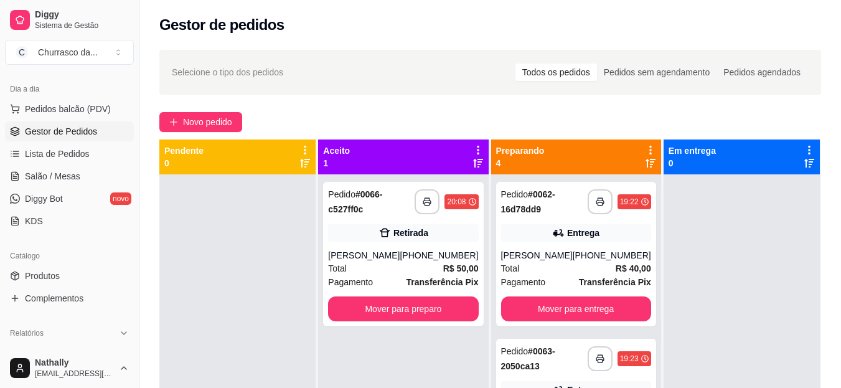
click at [401, 247] on div "**********" at bounding box center [403, 254] width 160 height 144
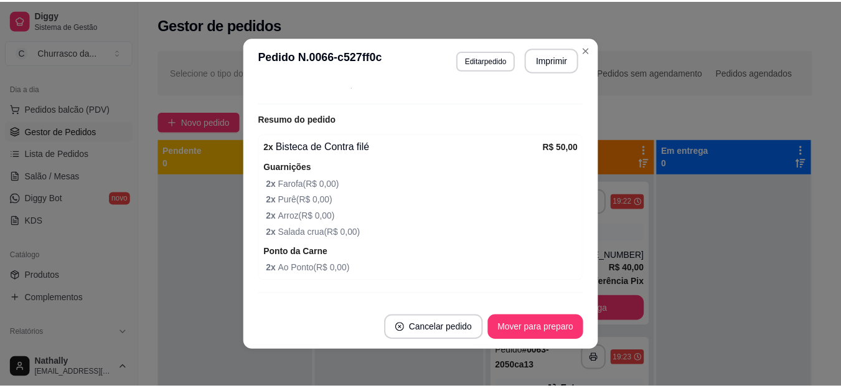
scroll to position [294, 0]
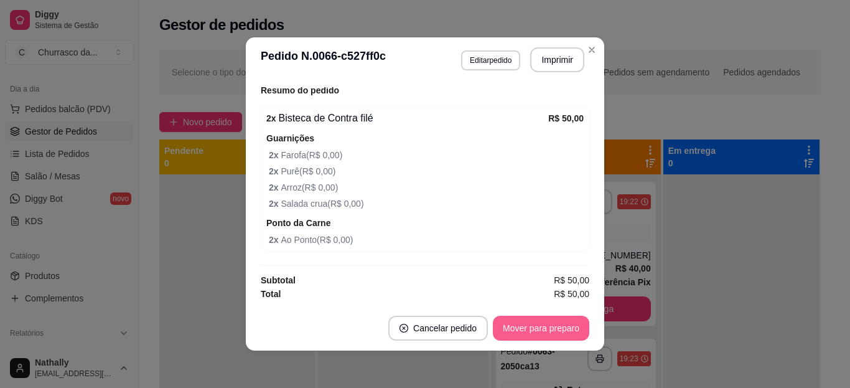
click at [527, 325] on button "Mover para preparo" at bounding box center [541, 328] width 96 height 25
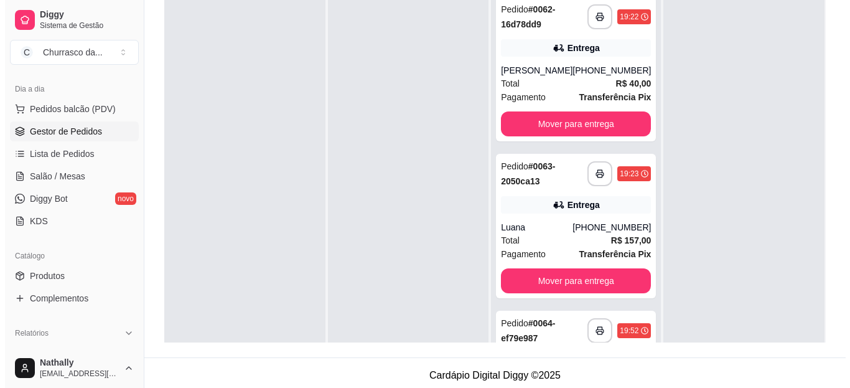
scroll to position [190, 0]
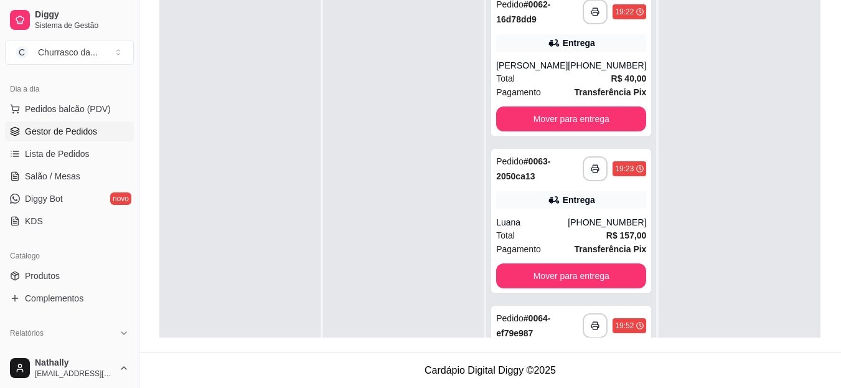
click at [571, 72] on div "[PHONE_NUMBER]" at bounding box center [607, 65] width 78 height 12
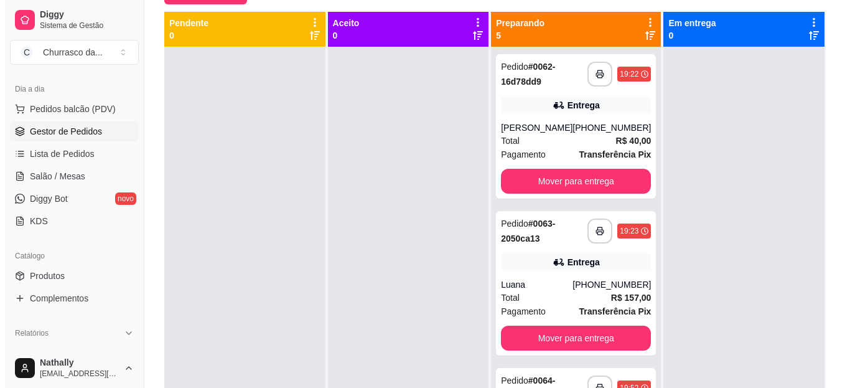
scroll to position [113, 0]
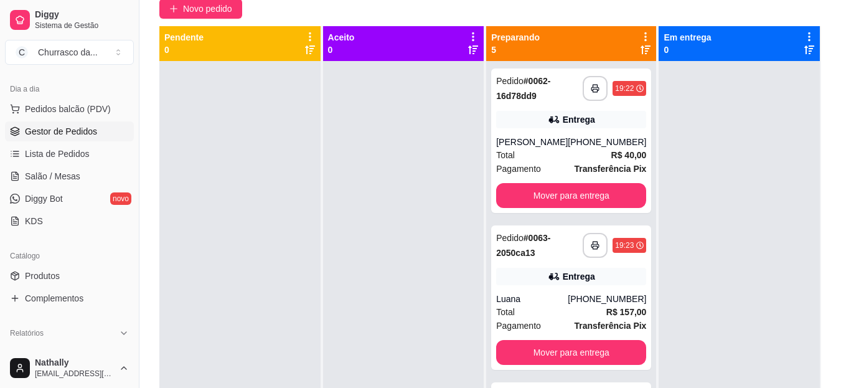
click at [574, 161] on div "Total R$ 40,00" at bounding box center [571, 155] width 150 height 14
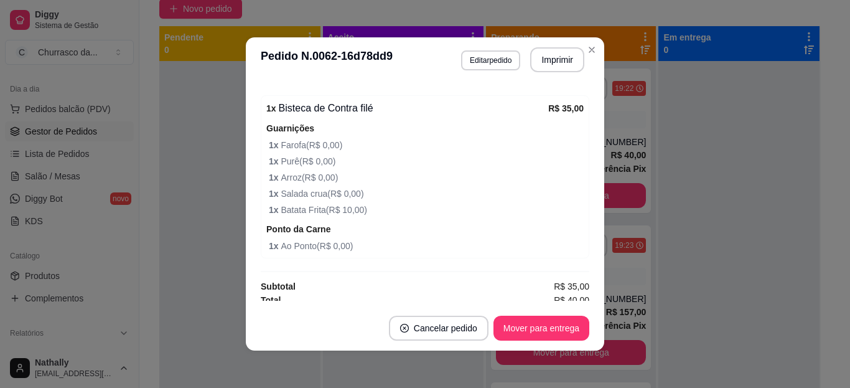
scroll to position [407, 0]
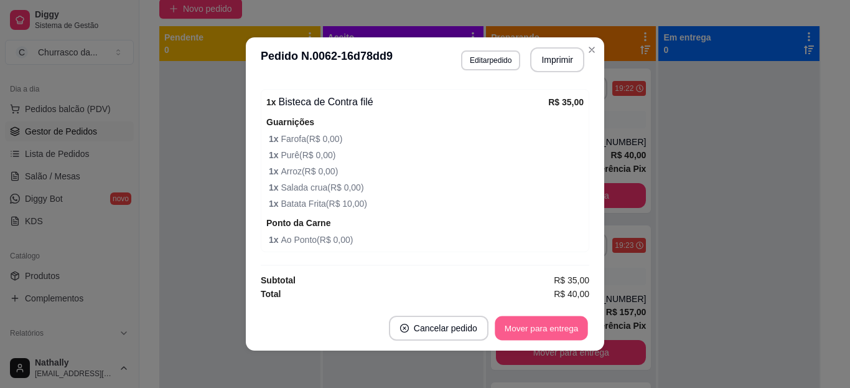
click at [537, 336] on button "Mover para entrega" at bounding box center [541, 328] width 93 height 24
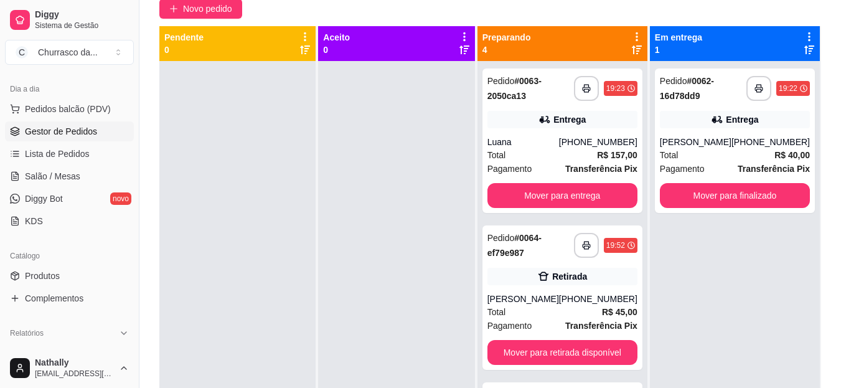
click at [578, 293] on div "[PHONE_NUMBER]" at bounding box center [598, 299] width 78 height 12
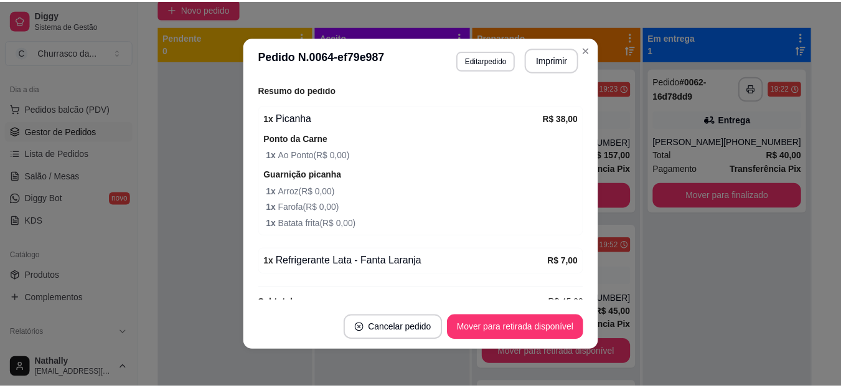
scroll to position [316, 0]
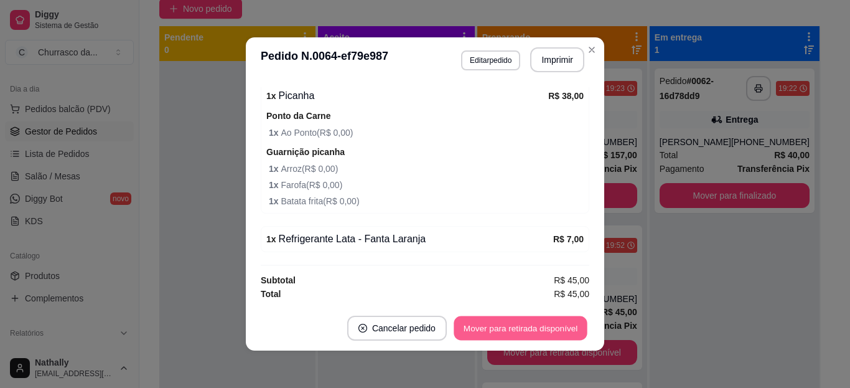
click at [519, 330] on button "Mover para retirada disponível" at bounding box center [520, 328] width 133 height 24
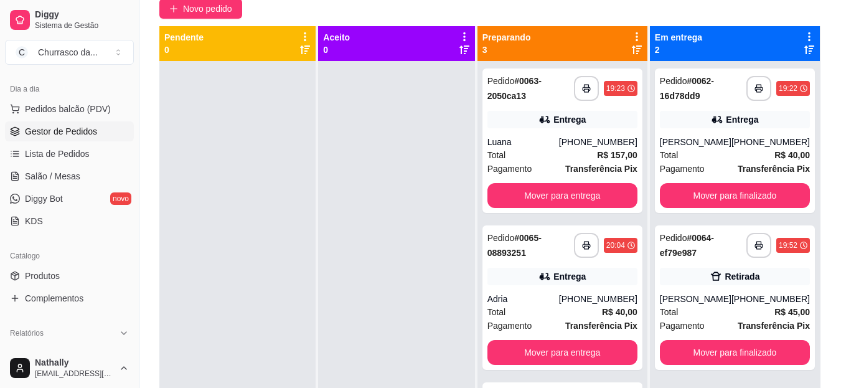
click at [60, 275] on link "Produtos" at bounding box center [69, 276] width 129 height 20
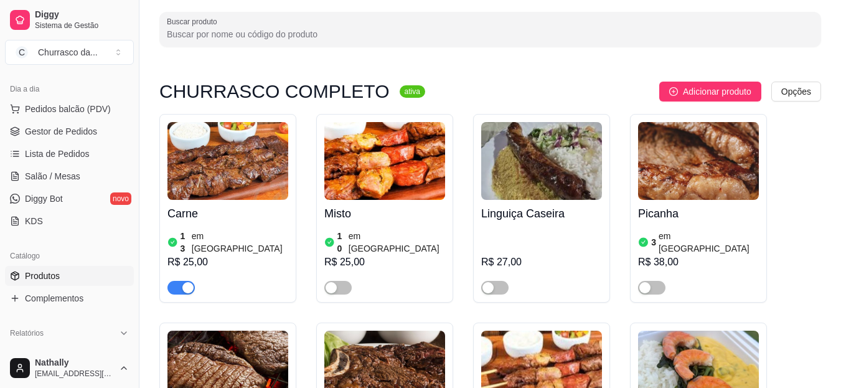
scroll to position [62, 0]
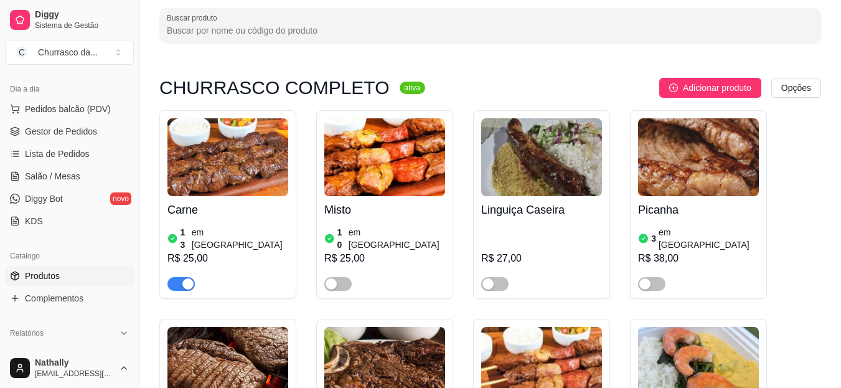
click at [712, 216] on h4 "Picanha" at bounding box center [698, 209] width 121 height 17
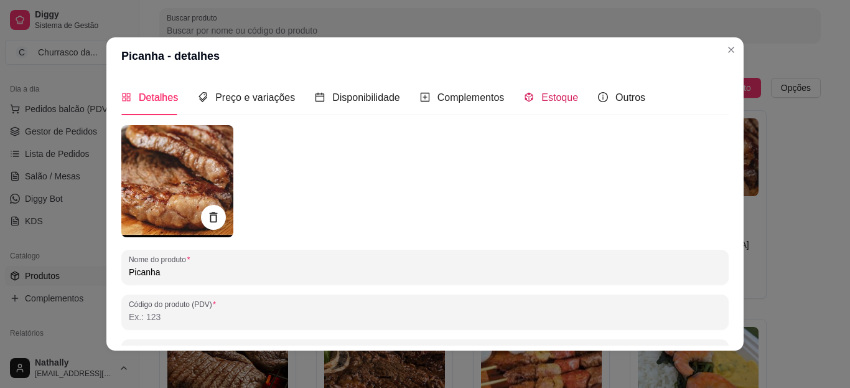
click at [530, 97] on div "Estoque" at bounding box center [551, 98] width 54 height 16
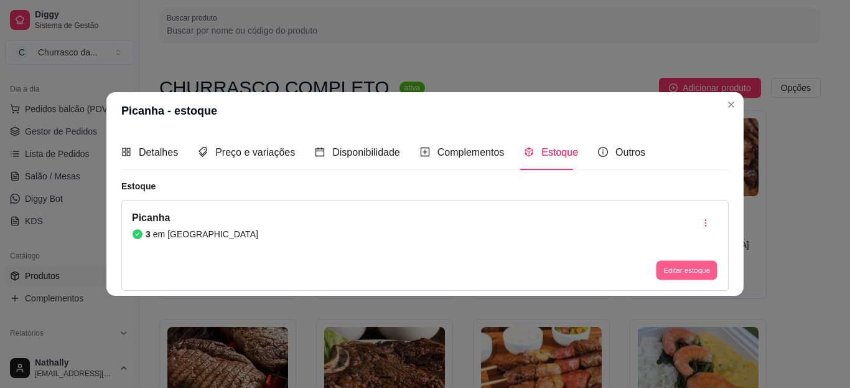
click at [662, 270] on button "Editar estoque" at bounding box center [686, 270] width 61 height 19
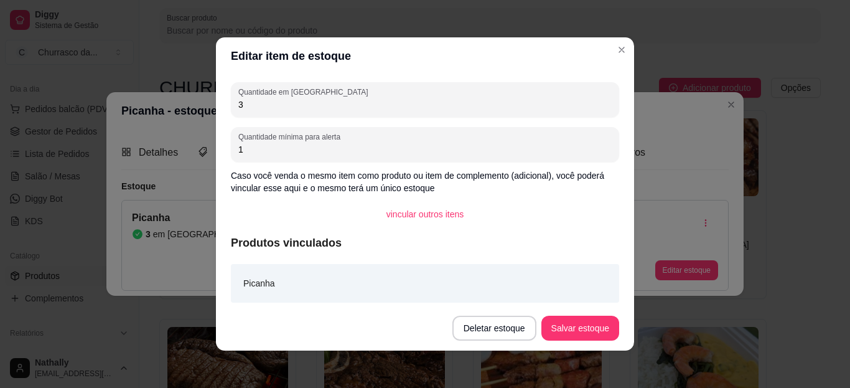
click at [352, 103] on input "3" at bounding box center [424, 104] width 373 height 12
type input "1"
click at [588, 316] on button "Salvar estoque" at bounding box center [580, 328] width 76 height 24
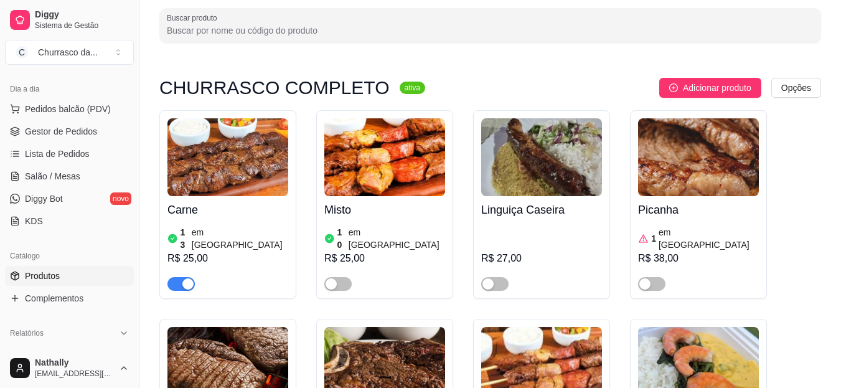
click at [655, 277] on span "button" at bounding box center [651, 284] width 27 height 14
click at [73, 132] on span "Gestor de Pedidos" at bounding box center [61, 131] width 72 height 12
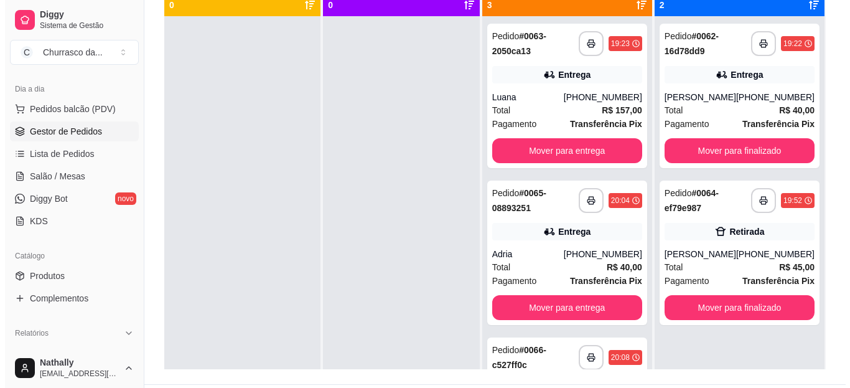
scroll to position [165, 0]
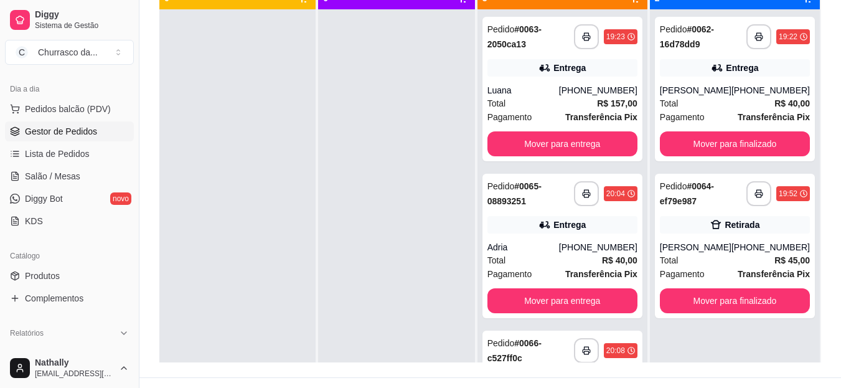
click at [711, 253] on div "[PERSON_NAME]" at bounding box center [696, 247] width 72 height 12
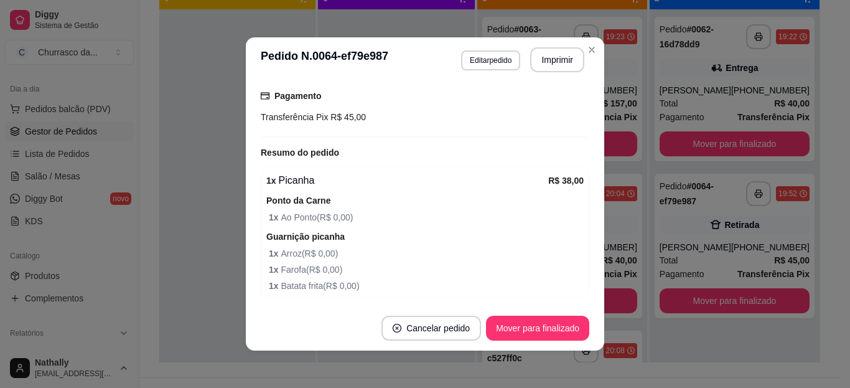
scroll to position [247, 0]
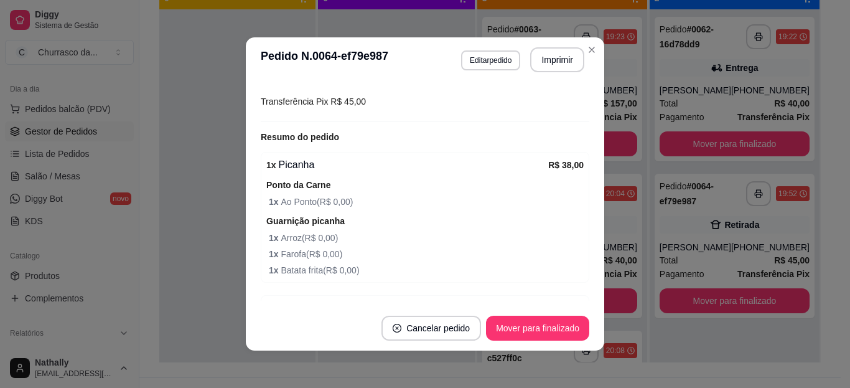
click at [570, 197] on div "1 x Picanha R$ 38,00 Ponto da Carne 1 x Ao Ponto ( R$ 0,00 ) Guarnição picanha …" at bounding box center [425, 217] width 329 height 131
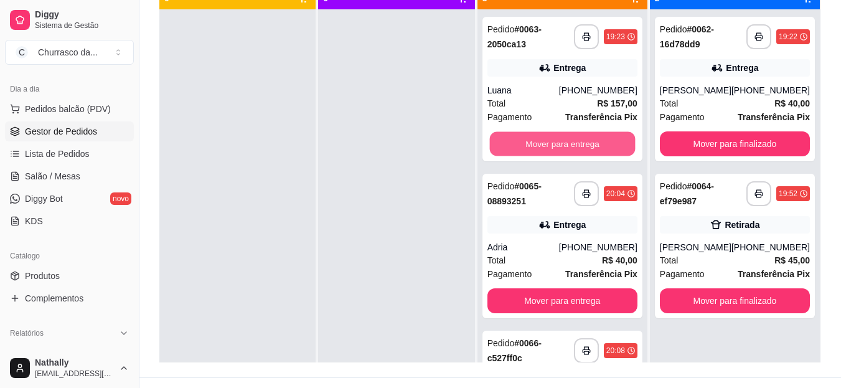
click at [555, 137] on button "Mover para entrega" at bounding box center [562, 144] width 146 height 24
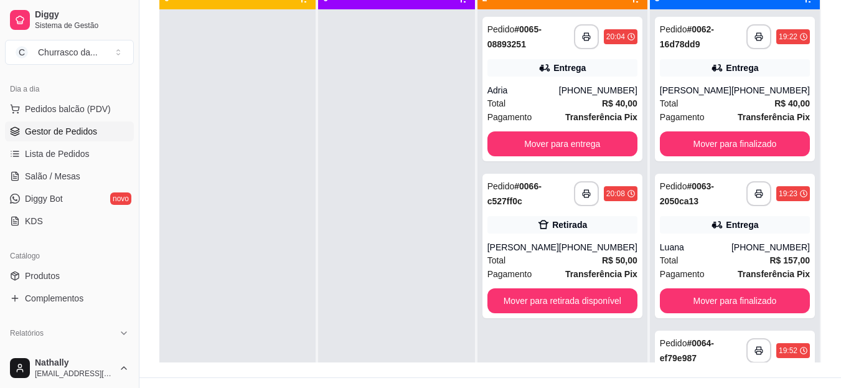
click at [751, 253] on div "[PHONE_NUMBER]" at bounding box center [770, 247] width 78 height 12
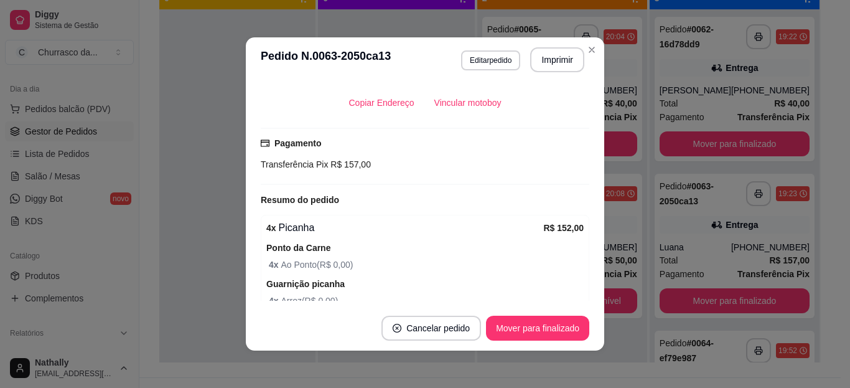
scroll to position [391, 0]
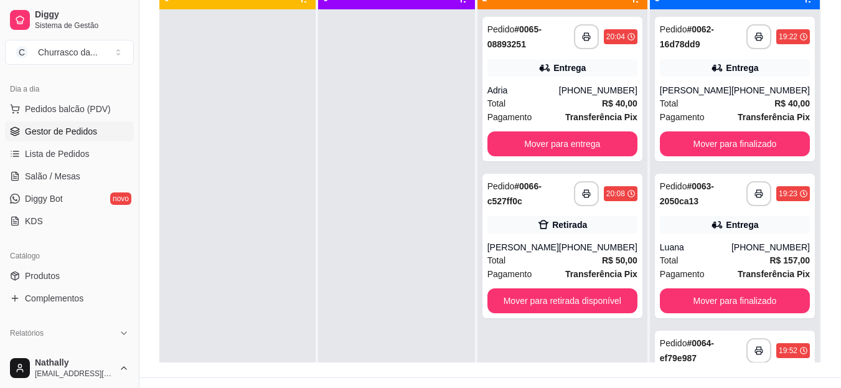
click at [576, 266] on div "Total R$ 50,00" at bounding box center [562, 260] width 150 height 14
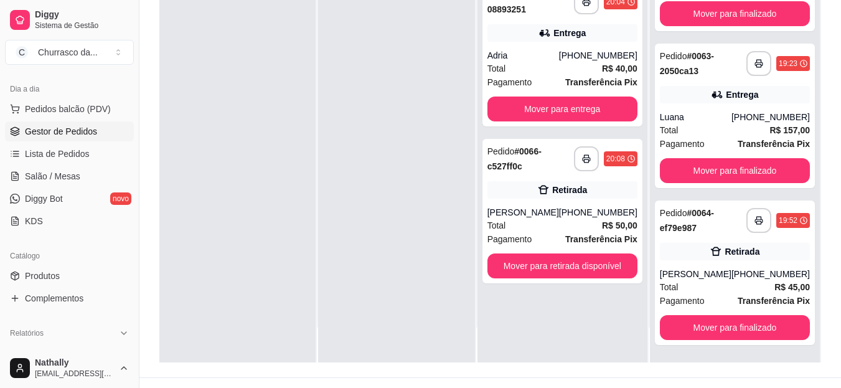
scroll to position [0, 0]
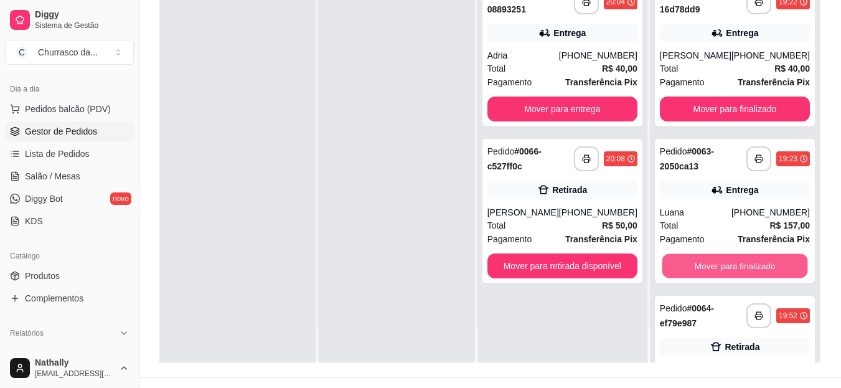
click at [688, 278] on button "Mover para finalizado" at bounding box center [735, 266] width 146 height 24
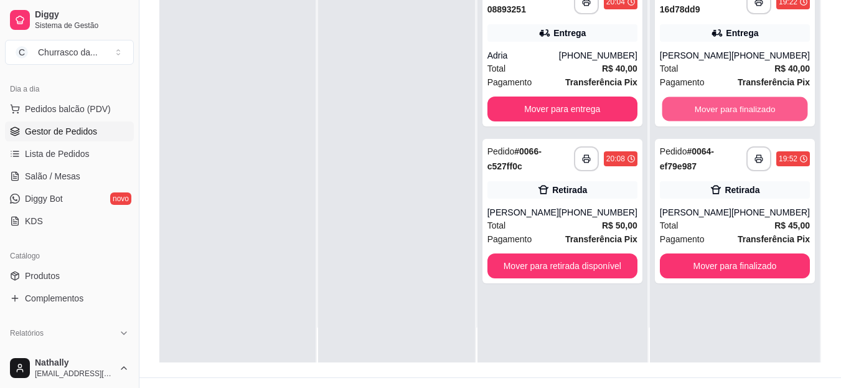
click at [710, 121] on button "Mover para finalizado" at bounding box center [735, 109] width 146 height 24
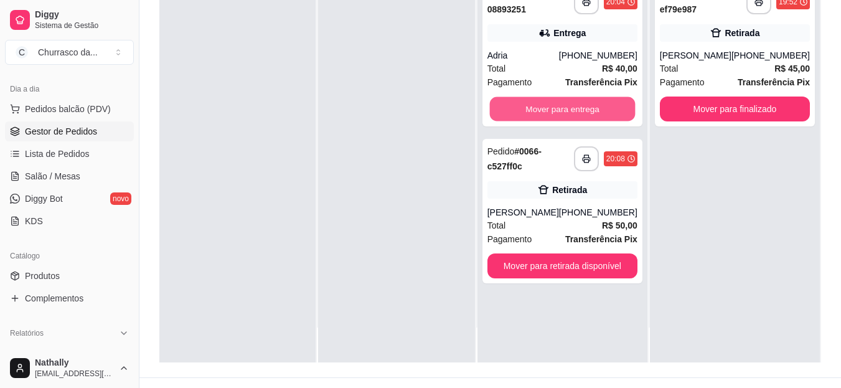
click at [594, 100] on button "Mover para entrega" at bounding box center [562, 109] width 146 height 24
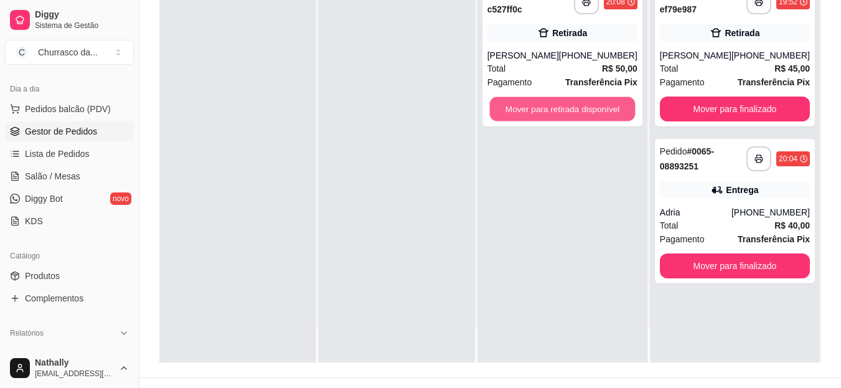
click at [563, 111] on button "Mover para retirada disponível" at bounding box center [562, 109] width 146 height 24
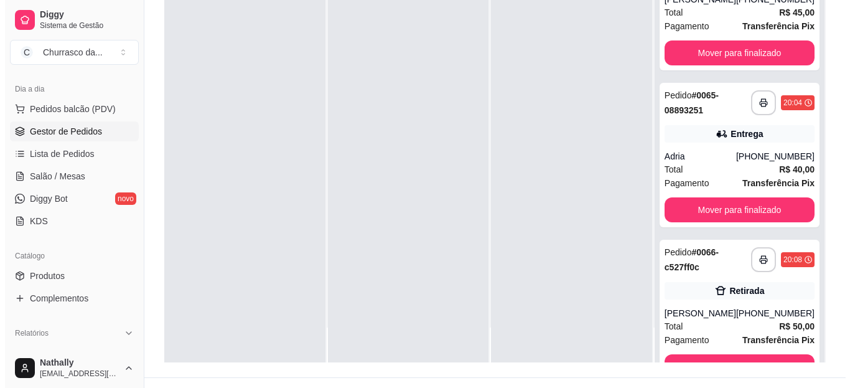
scroll to position [95, 0]
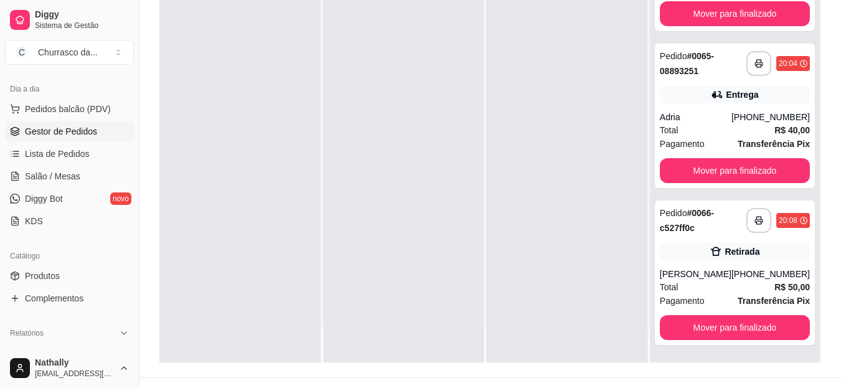
click at [698, 123] on div "Total R$ 40,00" at bounding box center [735, 130] width 150 height 14
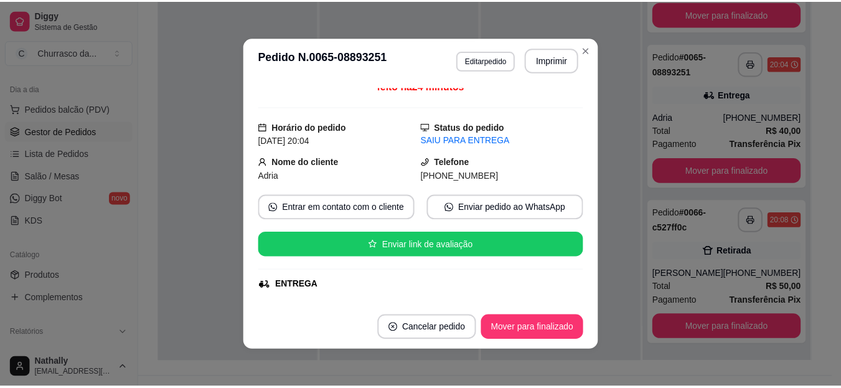
scroll to position [0, 0]
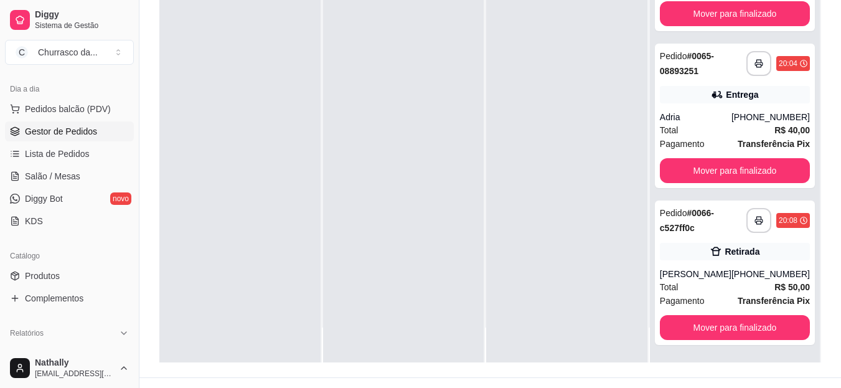
click at [62, 157] on span "Lista de Pedidos" at bounding box center [57, 154] width 65 height 12
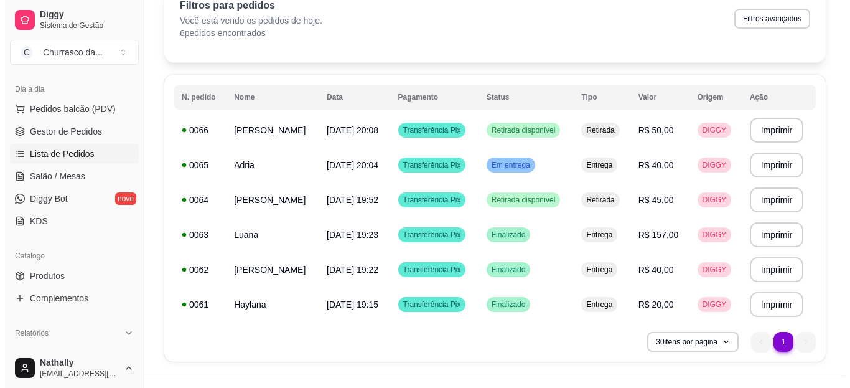
scroll to position [68, 0]
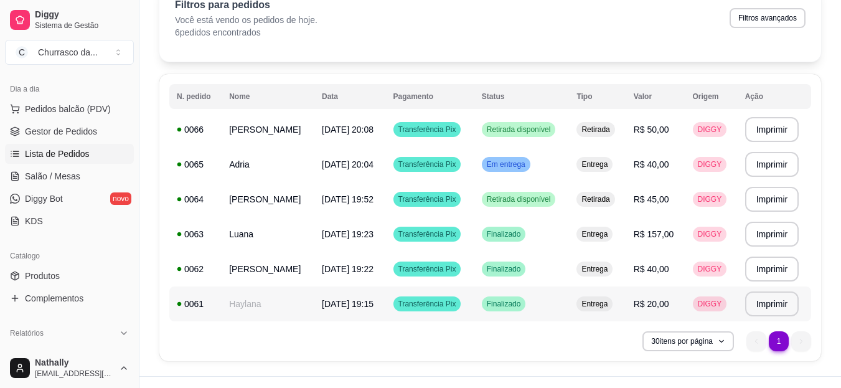
click at [373, 299] on span "[DATE] 19:15" at bounding box center [348, 304] width 52 height 10
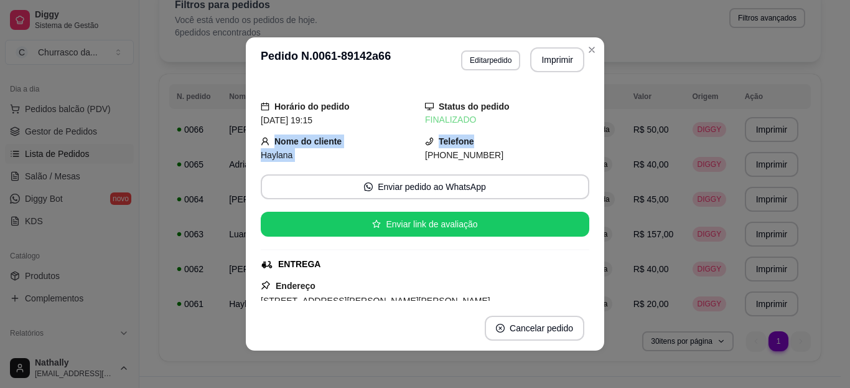
drag, startPoint x: 574, startPoint y: 125, endPoint x: 562, endPoint y: 133, distance: 14.3
click at [562, 133] on div "Horário do pedido [DATE] 19:15 Status do pedido FINALIZADO Nome do cliente Hayl…" at bounding box center [425, 194] width 329 height 214
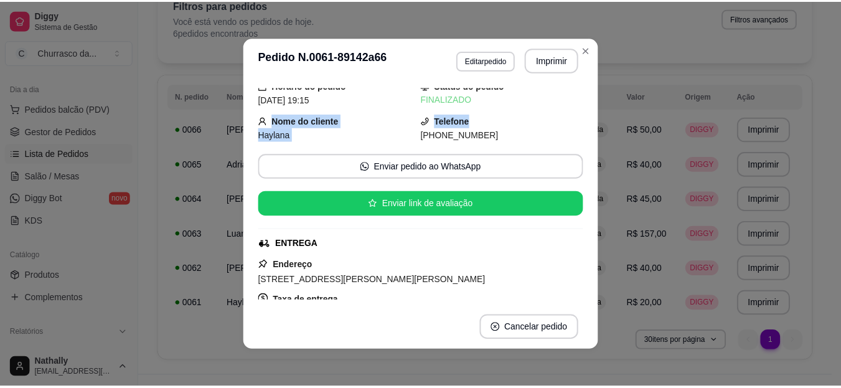
scroll to position [0, 0]
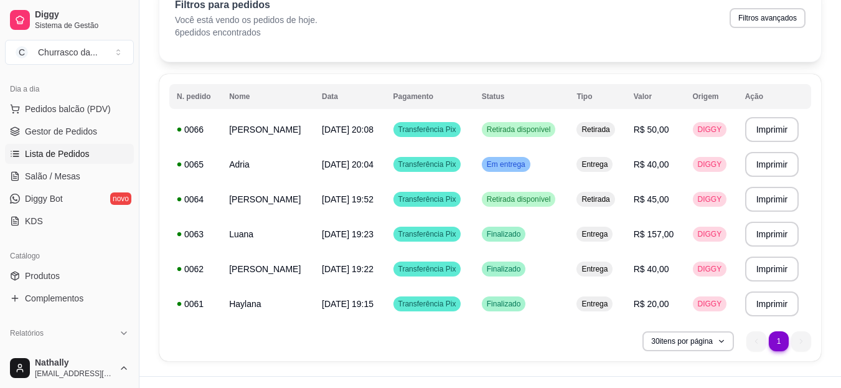
click at [73, 122] on link "Gestor de Pedidos" at bounding box center [69, 131] width 129 height 20
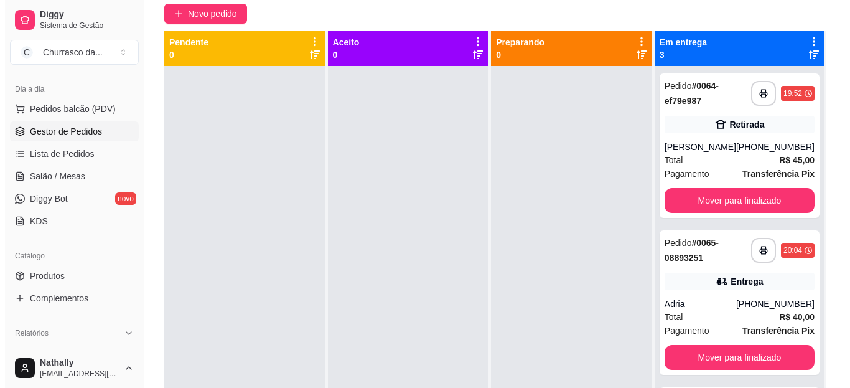
scroll to position [190, 0]
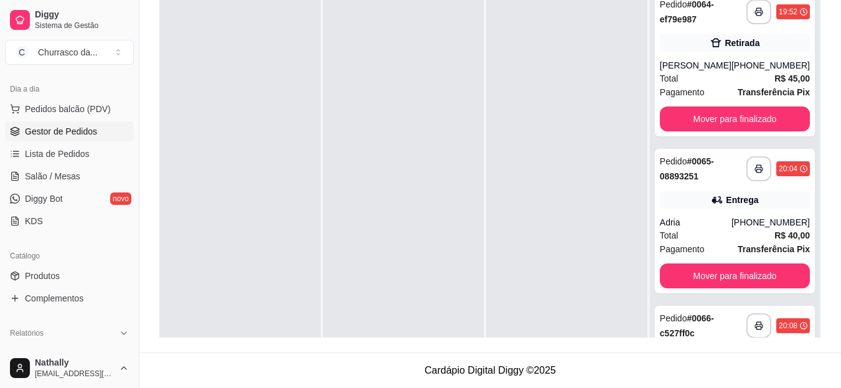
click at [693, 238] on div "Total R$ 40,00" at bounding box center [735, 235] width 150 height 14
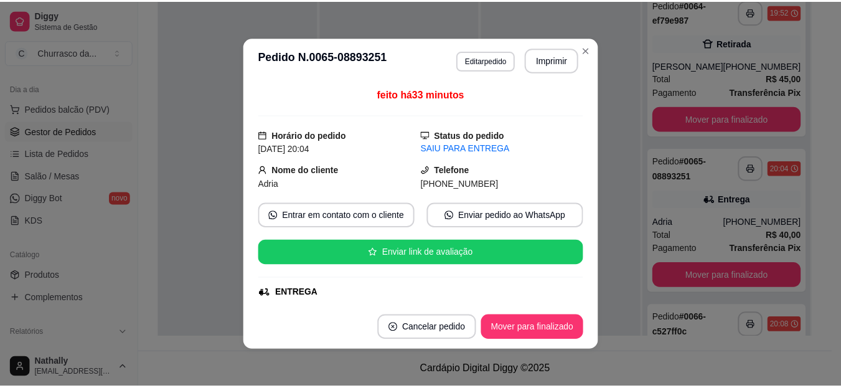
scroll to position [391, 0]
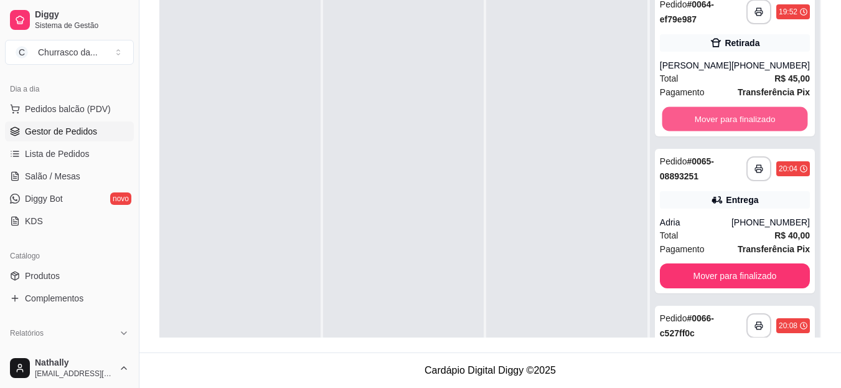
click at [688, 120] on button "Mover para finalizado" at bounding box center [735, 119] width 146 height 24
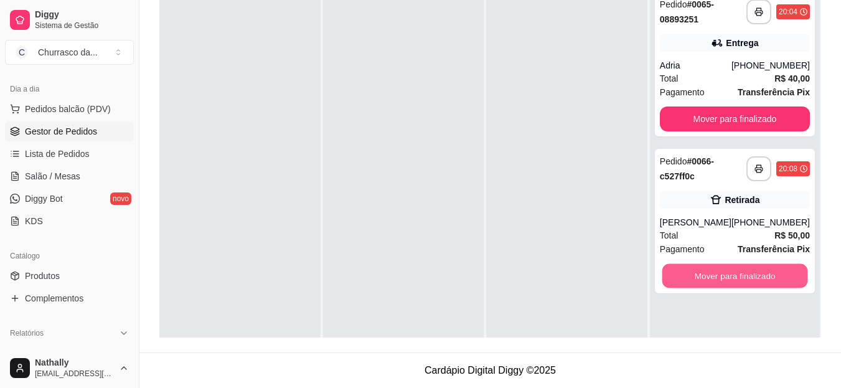
click at [711, 268] on button "Mover para finalizado" at bounding box center [735, 276] width 146 height 24
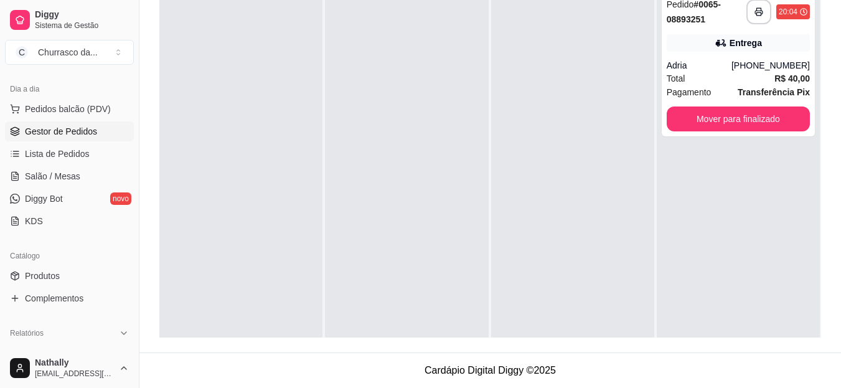
drag, startPoint x: 134, startPoint y: 135, endPoint x: 133, endPoint y: 157, distance: 22.4
click at [133, 157] on div "Diggy Sistema de Gestão C Churrasco da ... Loja aberta Plano Essencial + Mesas …" at bounding box center [69, 194] width 139 height 388
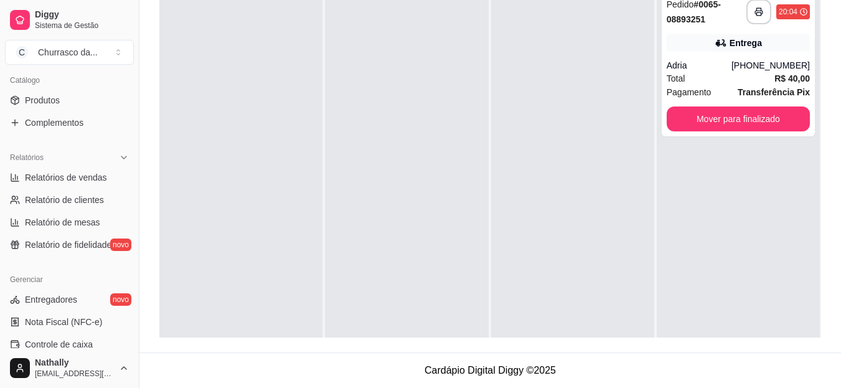
scroll to position [319, 0]
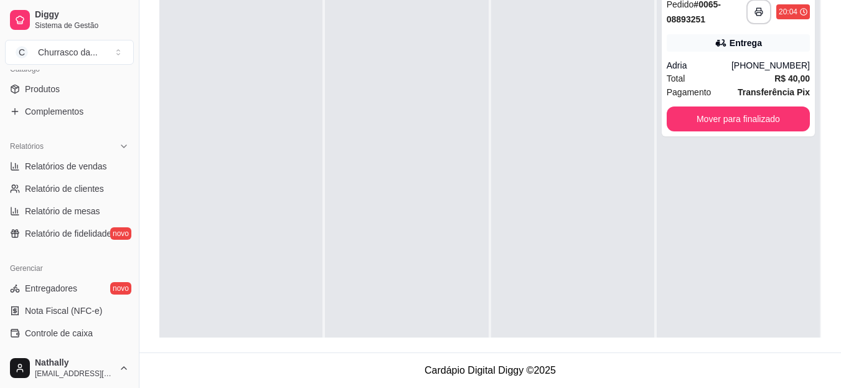
click at [89, 119] on link "Complementos" at bounding box center [69, 111] width 129 height 20
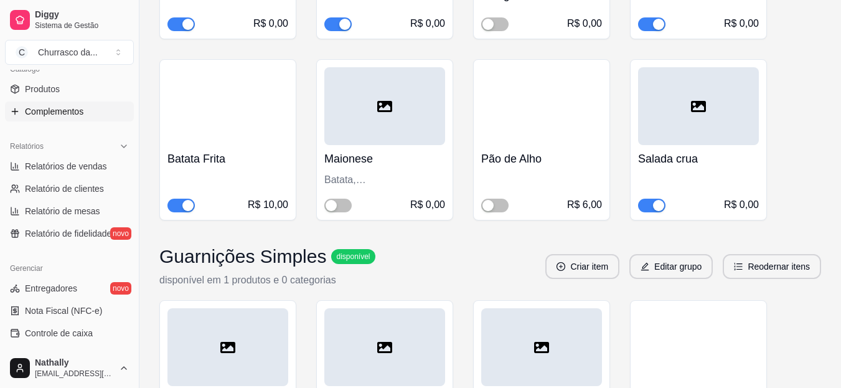
scroll to position [372, 0]
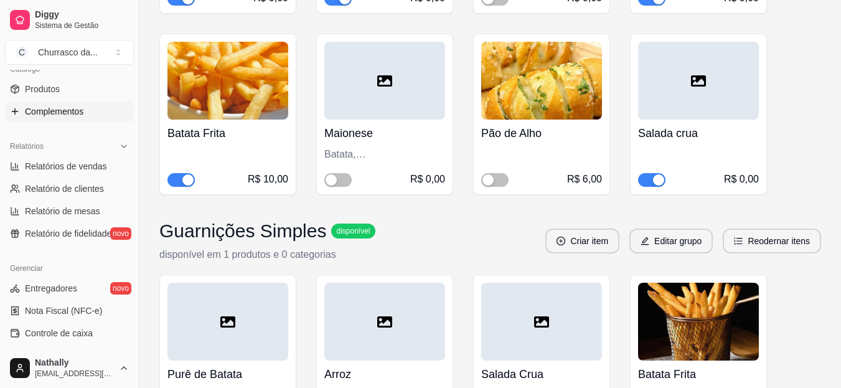
click at [180, 179] on button "button" at bounding box center [180, 180] width 27 height 14
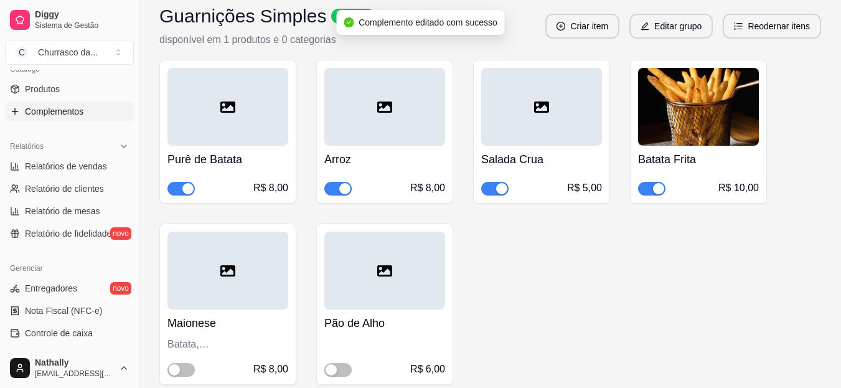
scroll to position [602, 0]
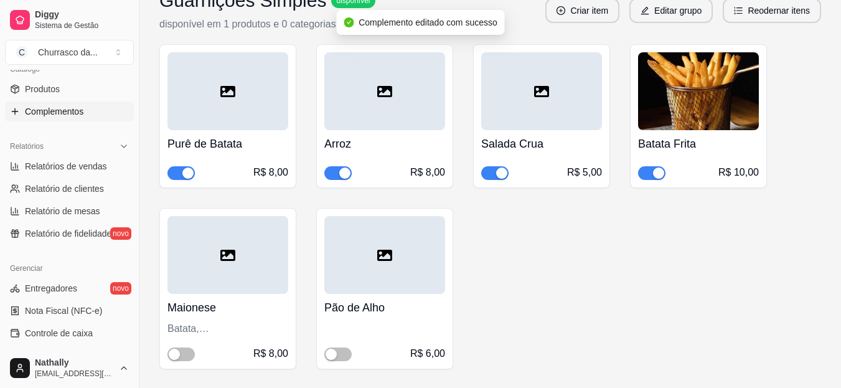
click at [656, 170] on div "button" at bounding box center [658, 172] width 11 height 11
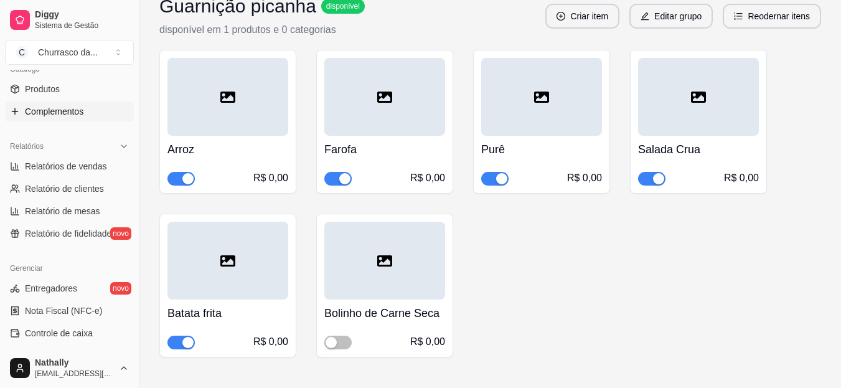
scroll to position [1493, 0]
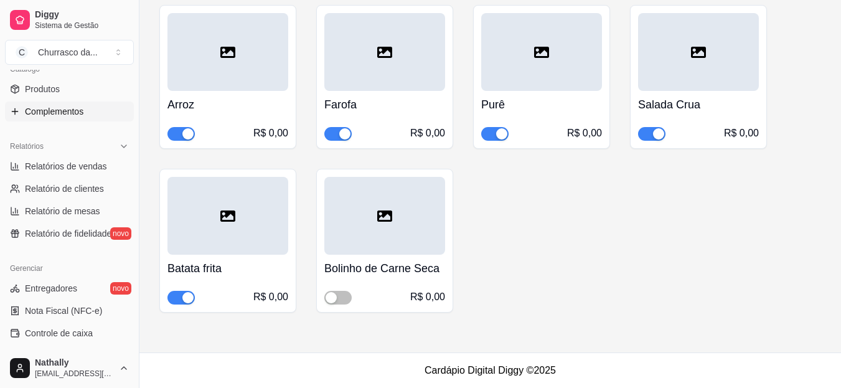
click at [187, 296] on div "button" at bounding box center [187, 297] width 11 height 11
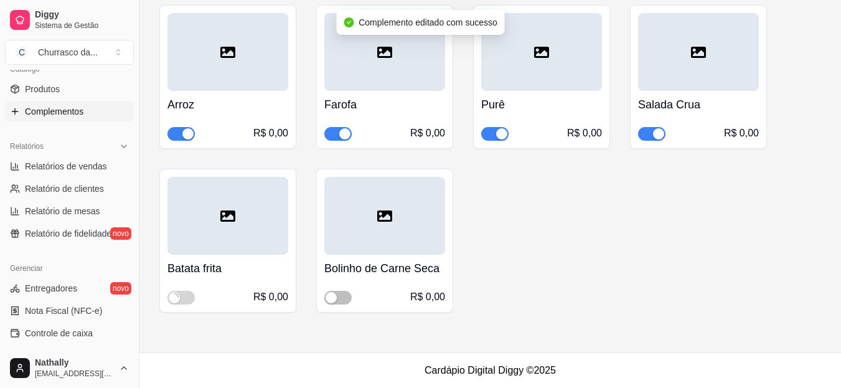
click at [70, 86] on link "Produtos" at bounding box center [69, 89] width 129 height 20
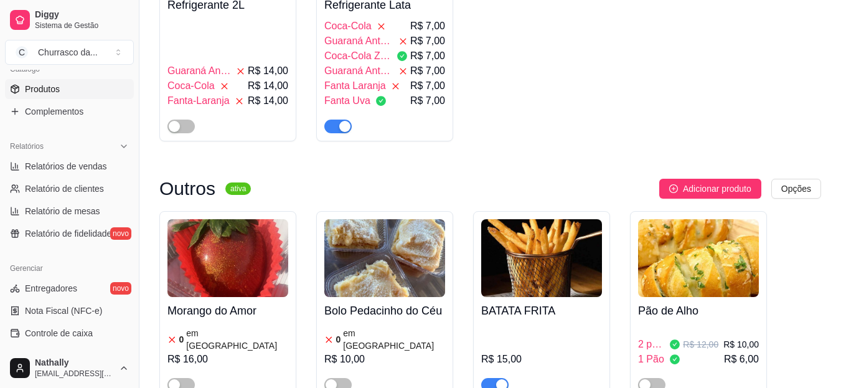
scroll to position [1300, 0]
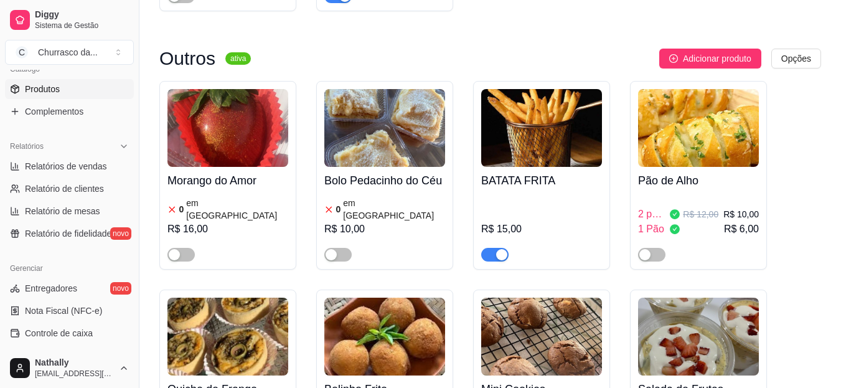
click at [502, 249] on div "button" at bounding box center [501, 254] width 11 height 11
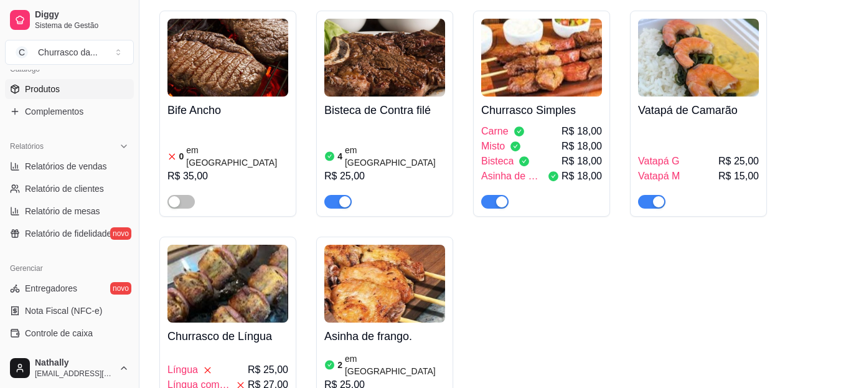
scroll to position [373, 0]
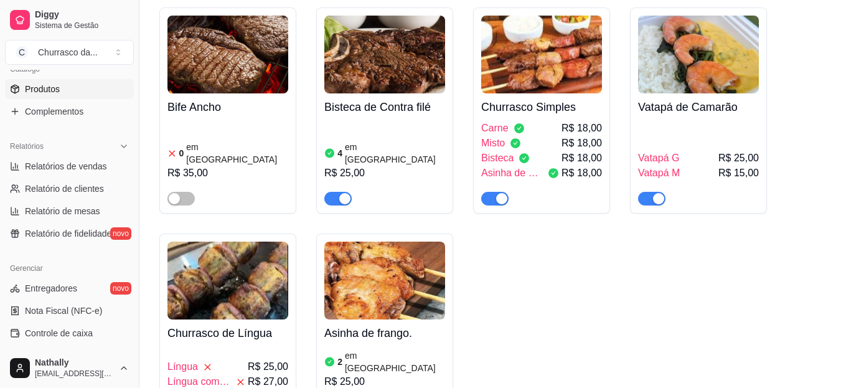
click at [87, 162] on span "Relatórios de vendas" at bounding box center [66, 166] width 82 height 12
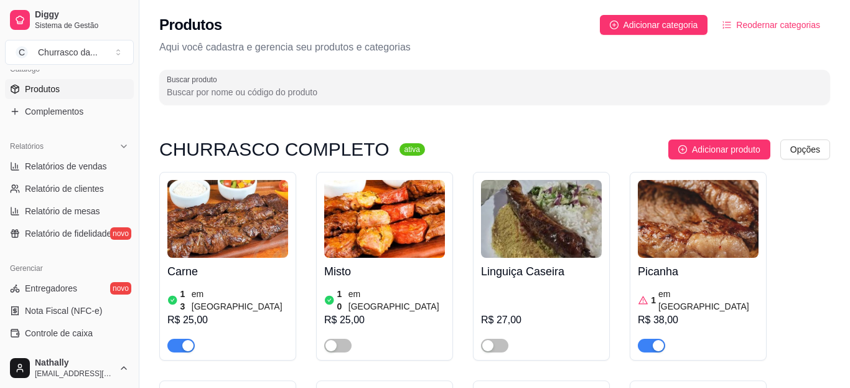
select select "ALL"
select select "0"
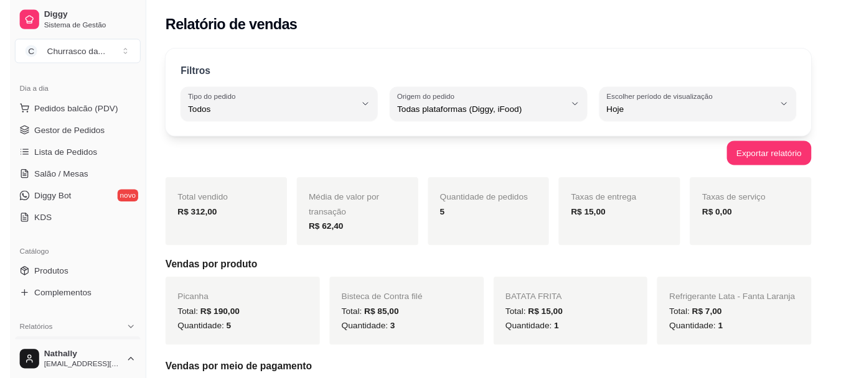
scroll to position [132, 0]
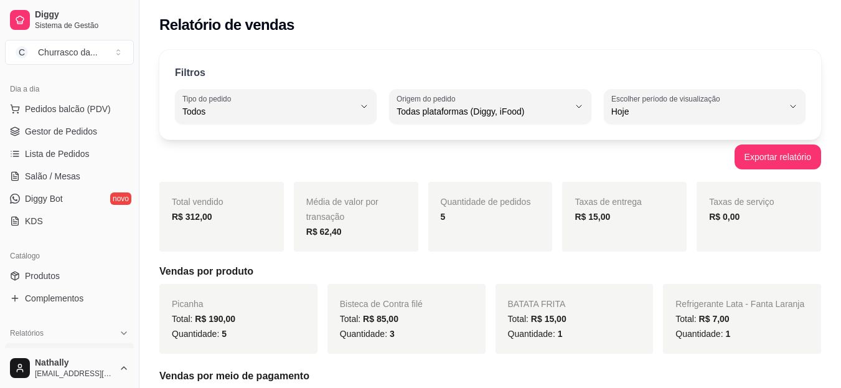
click at [77, 129] on span "Gestor de Pedidos" at bounding box center [61, 131] width 72 height 12
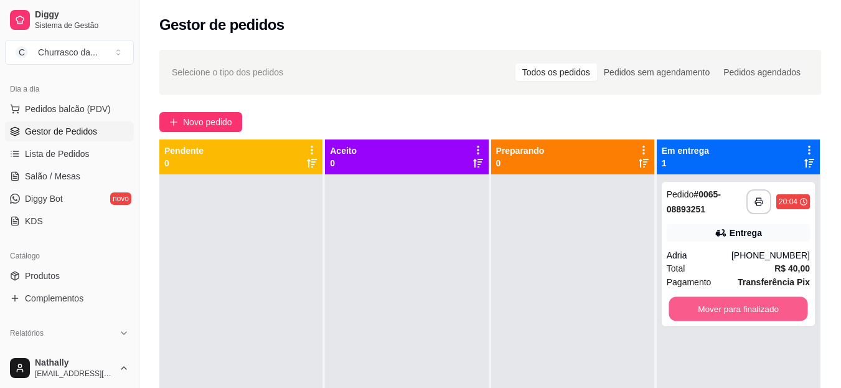
click at [677, 311] on button "Mover para finalizado" at bounding box center [738, 309] width 139 height 24
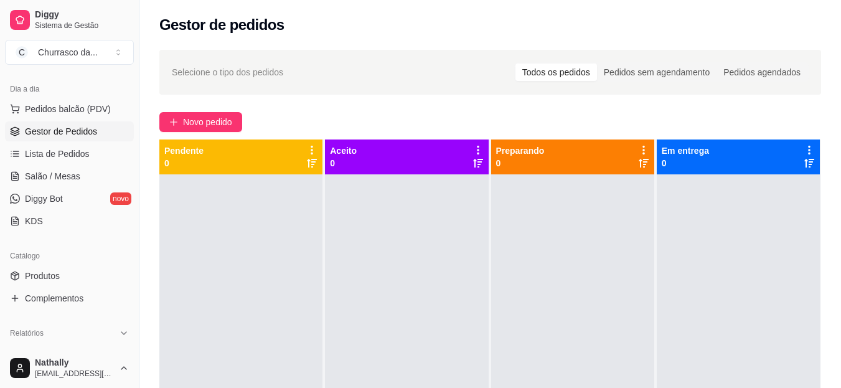
click at [56, 11] on span "Diggy" at bounding box center [82, 14] width 94 height 11
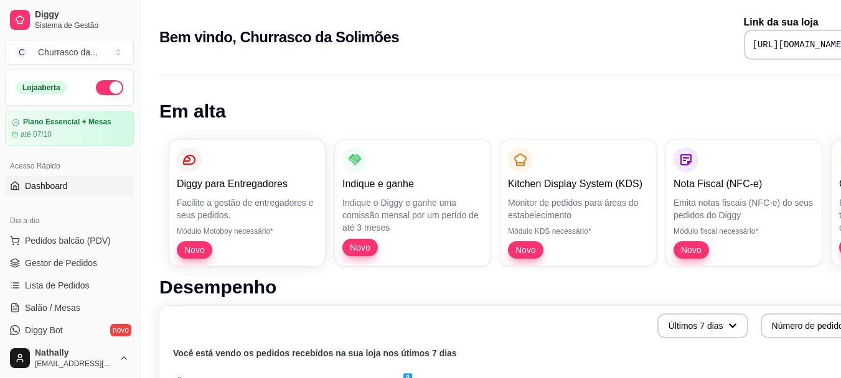
click at [111, 91] on button "button" at bounding box center [109, 87] width 27 height 15
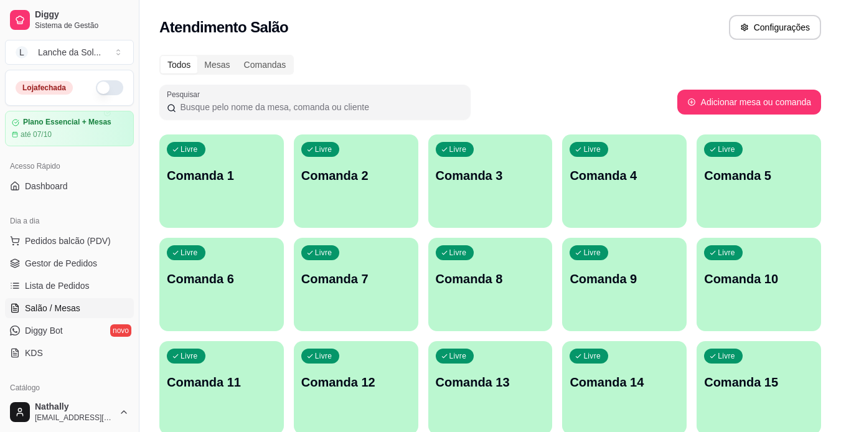
scroll to position [170, 0]
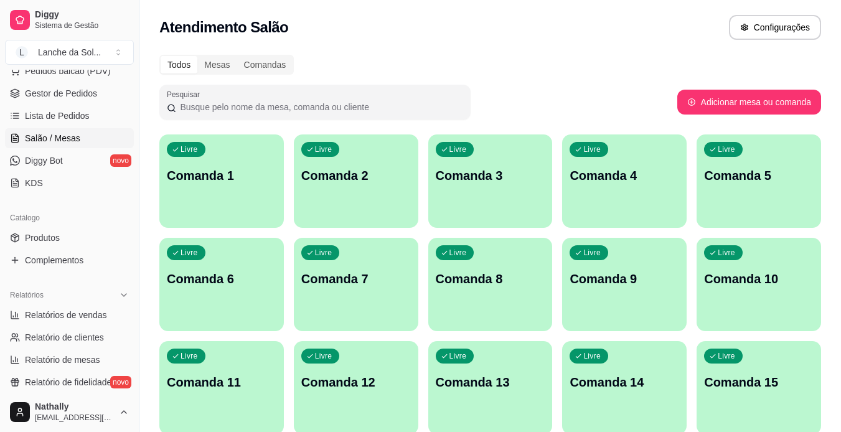
click at [87, 121] on span "Lista de Pedidos" at bounding box center [57, 116] width 65 height 12
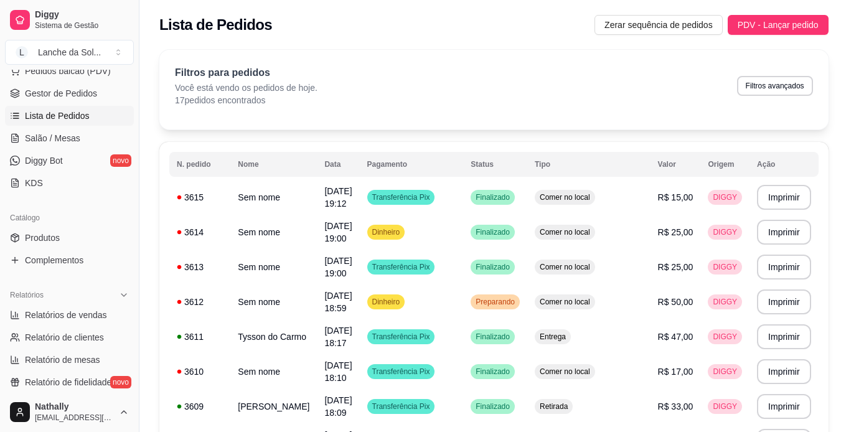
scroll to position [21, 0]
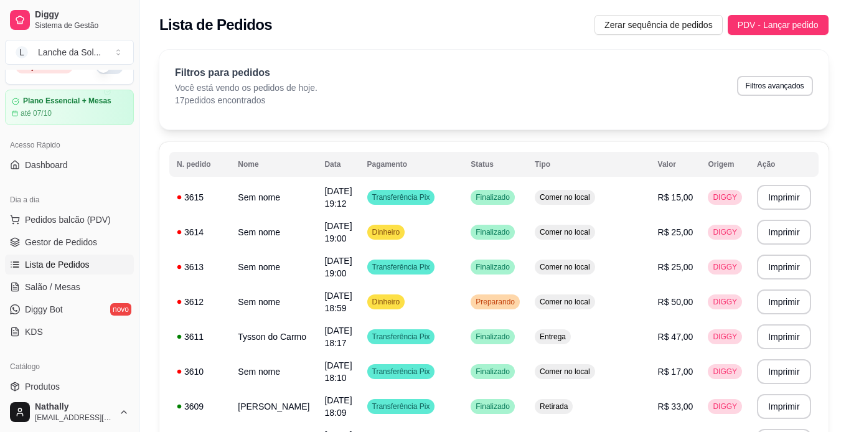
click at [77, 235] on link "Gestor de Pedidos" at bounding box center [69, 242] width 129 height 20
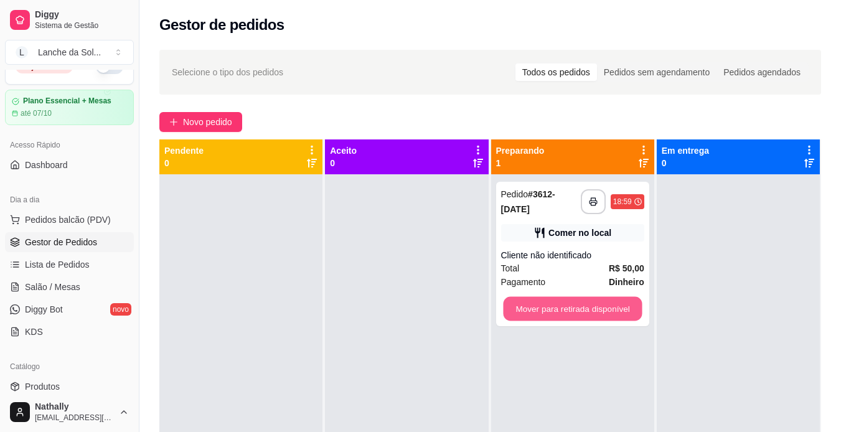
click at [547, 304] on button "Mover para retirada disponível" at bounding box center [572, 309] width 139 height 24
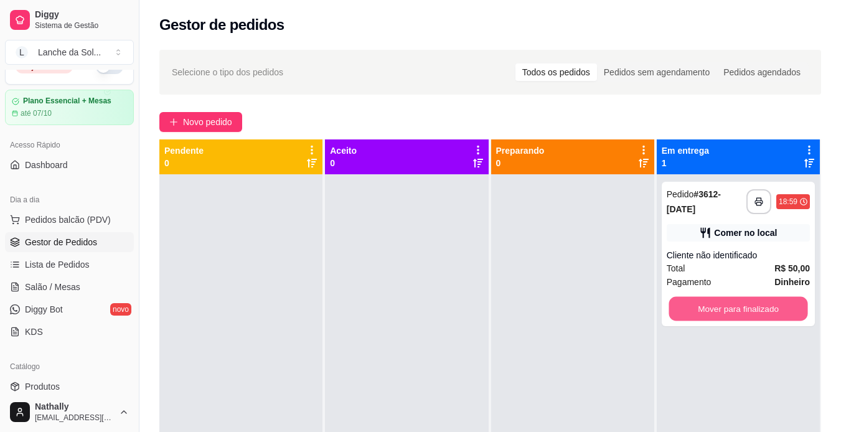
click at [734, 302] on button "Mover para finalizado" at bounding box center [738, 309] width 139 height 24
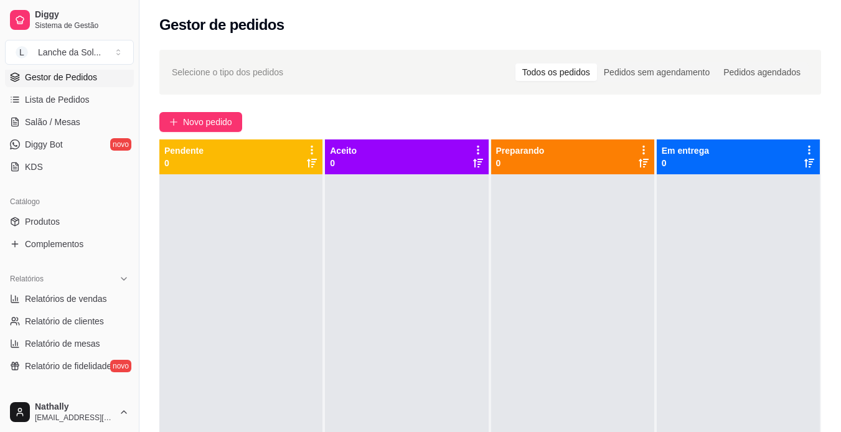
scroll to position [201, 0]
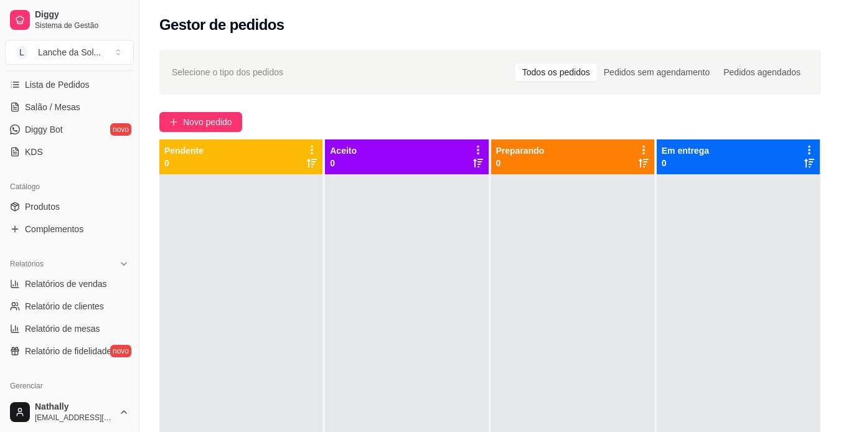
click at [75, 281] on span "Relatórios de vendas" at bounding box center [66, 284] width 82 height 12
select select "ALL"
select select "0"
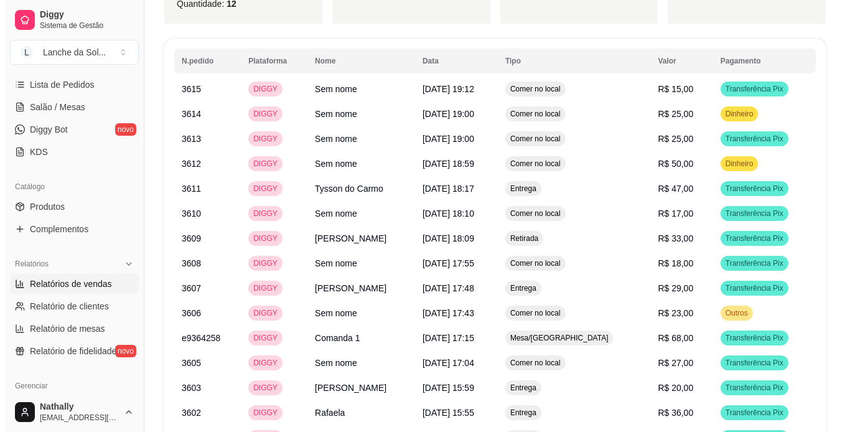
scroll to position [657, 0]
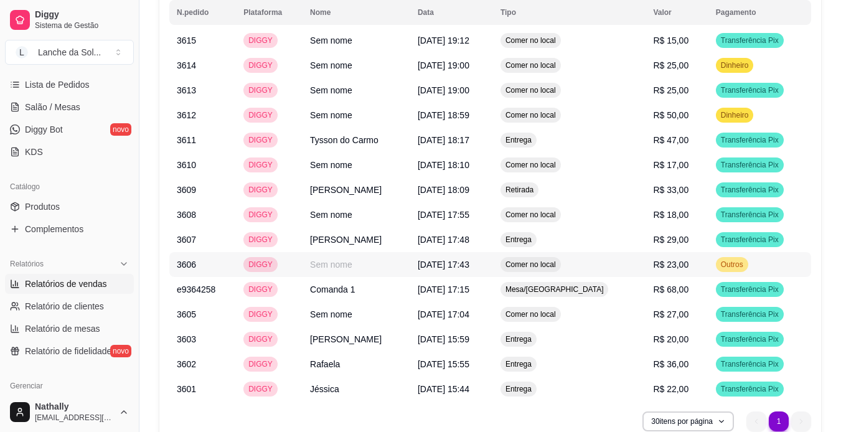
click at [618, 252] on td "Comer no local" at bounding box center [569, 264] width 153 height 25
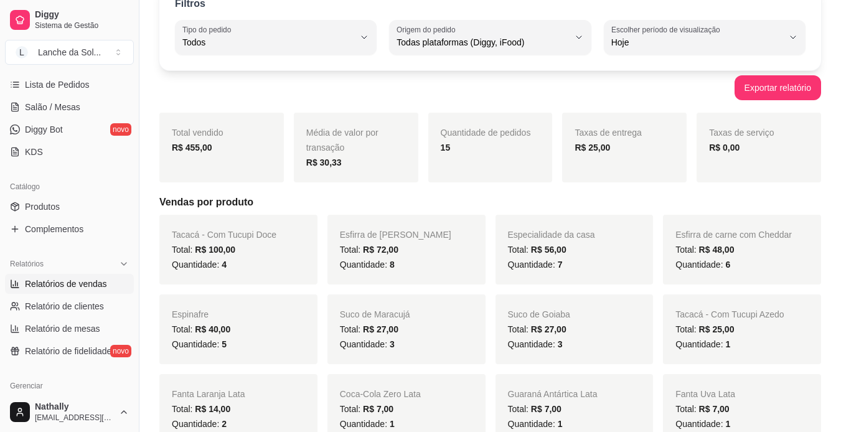
scroll to position [71, 0]
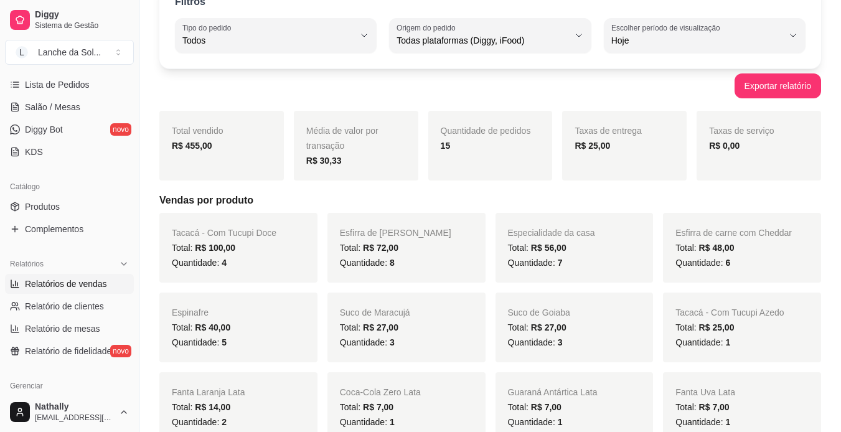
click at [70, 109] on span "Salão / Mesas" at bounding box center [52, 107] width 55 height 12
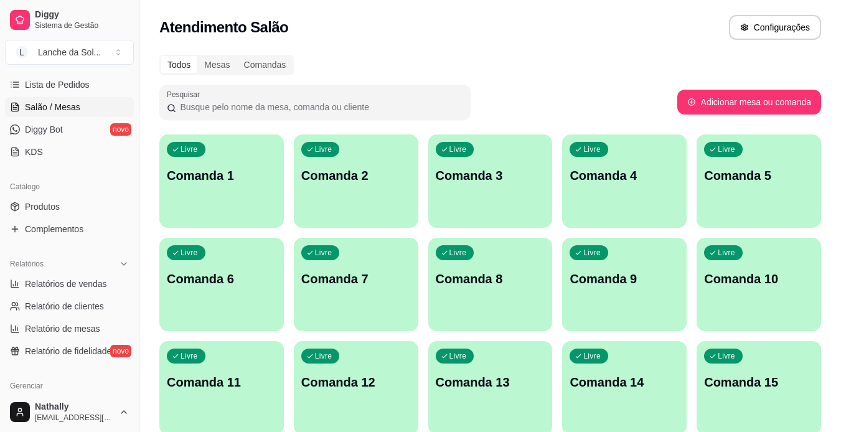
click at [84, 83] on span "Lista de Pedidos" at bounding box center [57, 84] width 65 height 12
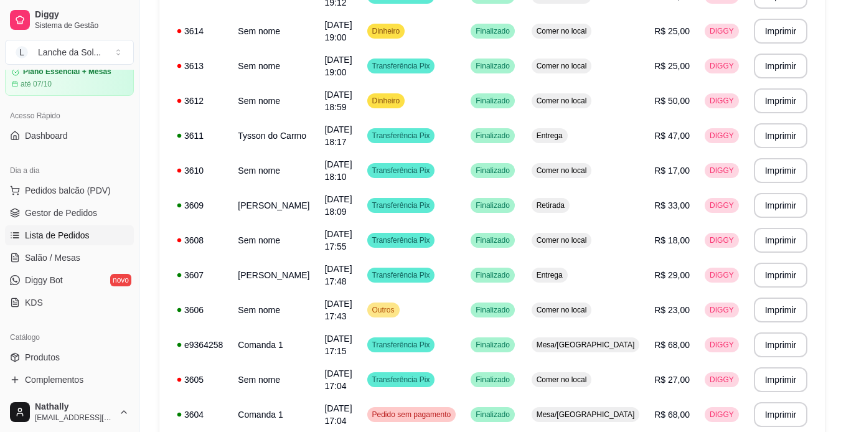
scroll to position [52, 0]
click at [75, 206] on span "Gestor de Pedidos" at bounding box center [61, 211] width 72 height 12
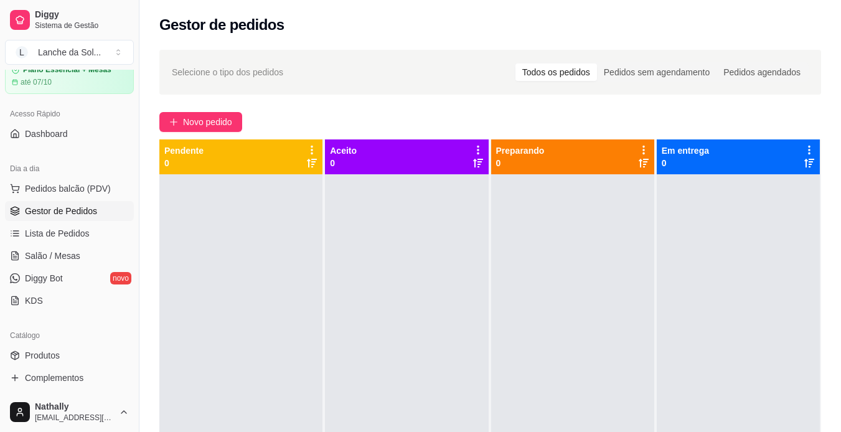
click at [88, 185] on span "Pedidos balcão (PDV)" at bounding box center [68, 188] width 86 height 12
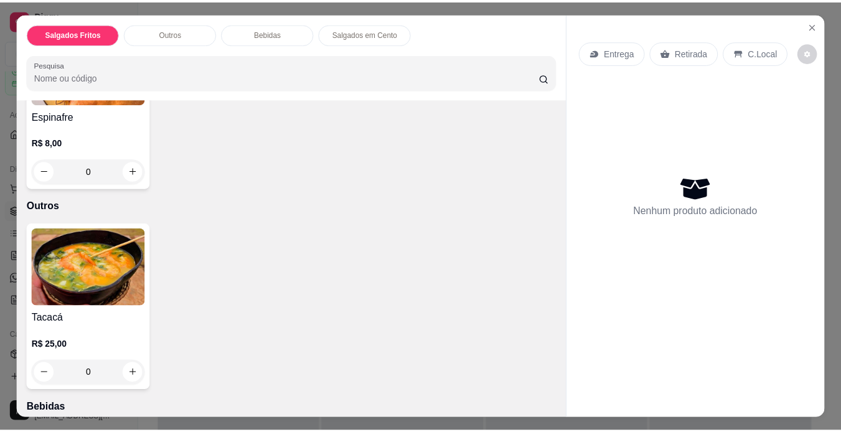
scroll to position [187, 0]
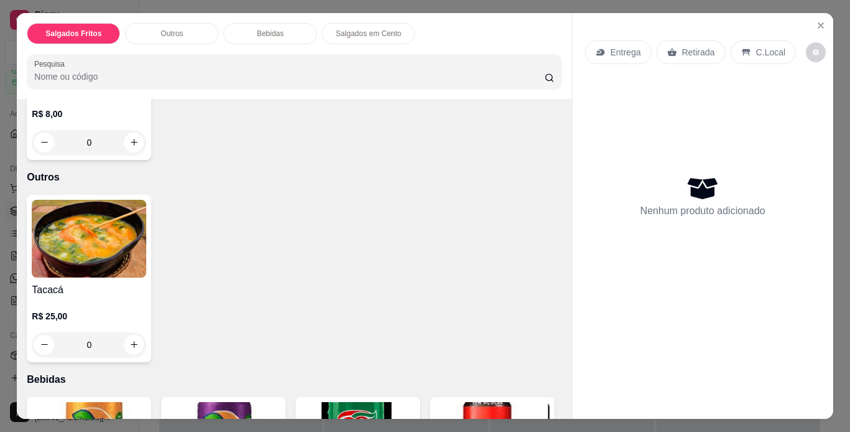
click at [551, 184] on div "Item avulso Salgados Fritos Espinafre R$ 8,00 0 Outros Tacacá R$ 25,00 0 Bebida…" at bounding box center [294, 259] width 555 height 320
click at [815, 16] on button "Close" at bounding box center [821, 26] width 20 height 20
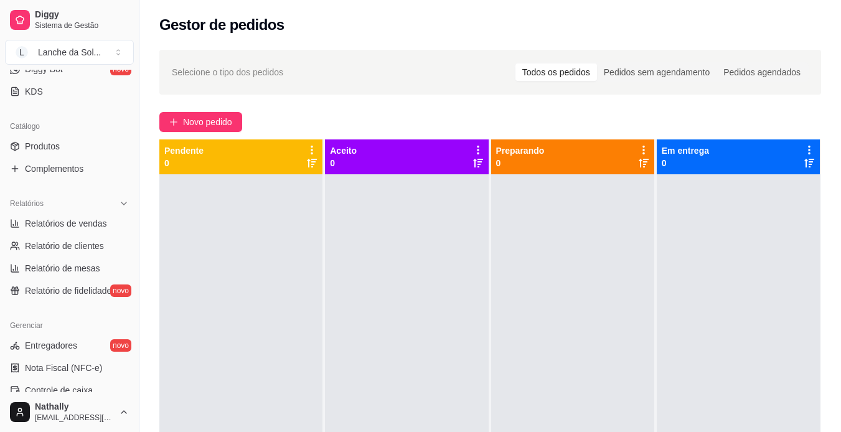
scroll to position [266, 0]
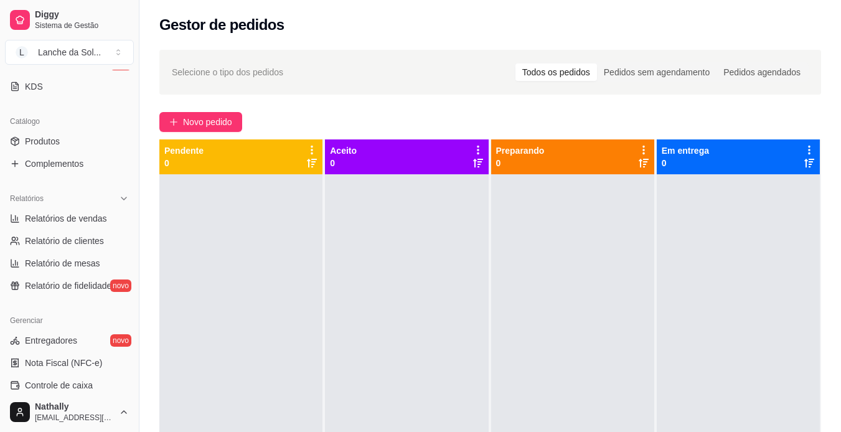
click at [73, 148] on link "Produtos" at bounding box center [69, 141] width 129 height 20
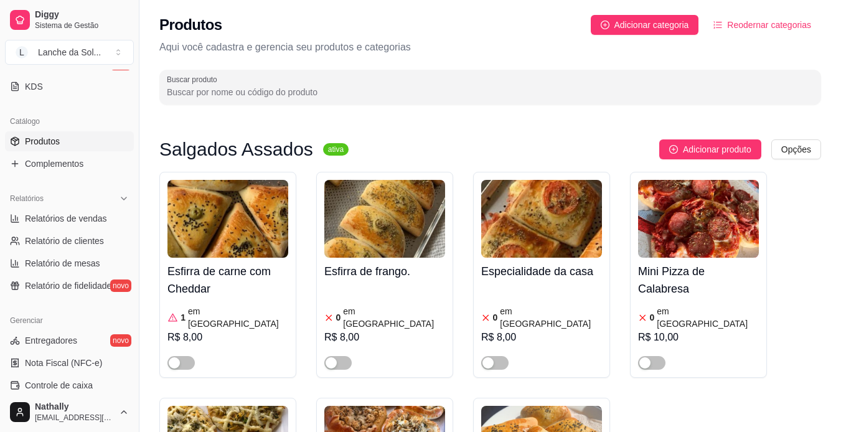
click at [184, 356] on span "button" at bounding box center [180, 363] width 27 height 14
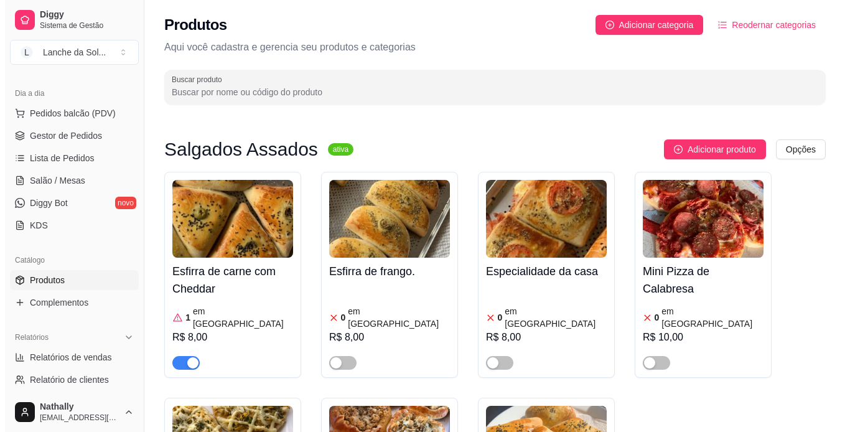
scroll to position [80, 0]
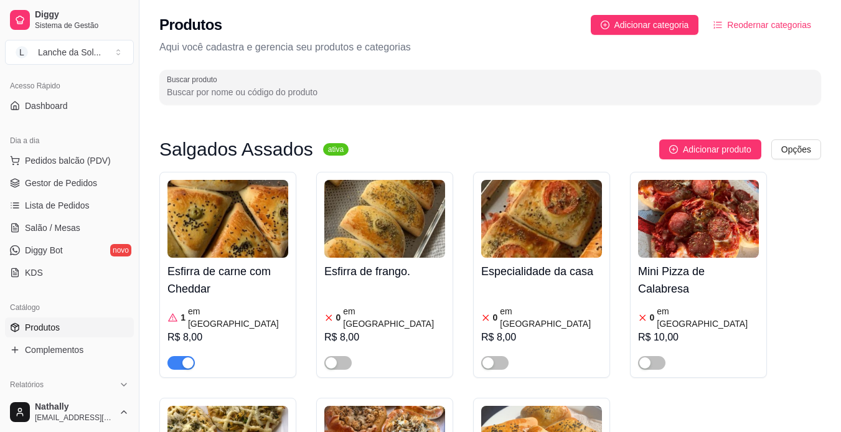
click at [94, 157] on span "Pedidos balcão (PDV)" at bounding box center [68, 160] width 86 height 12
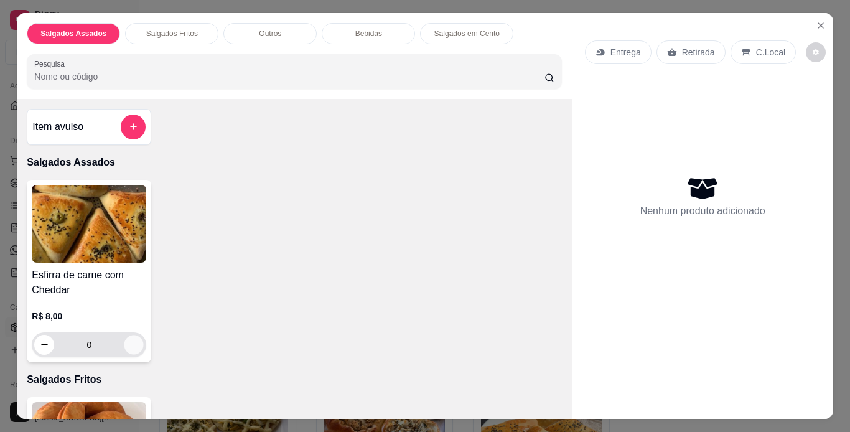
click at [133, 344] on icon "increase-product-quantity" at bounding box center [133, 344] width 9 height 9
type input "1"
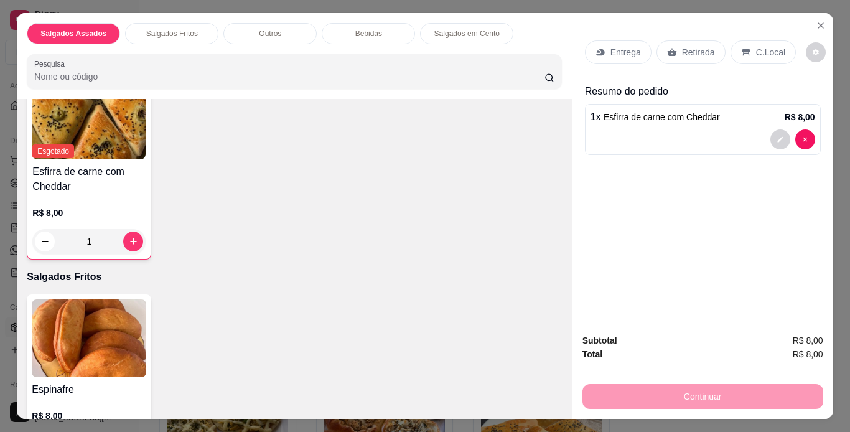
scroll to position [176, 0]
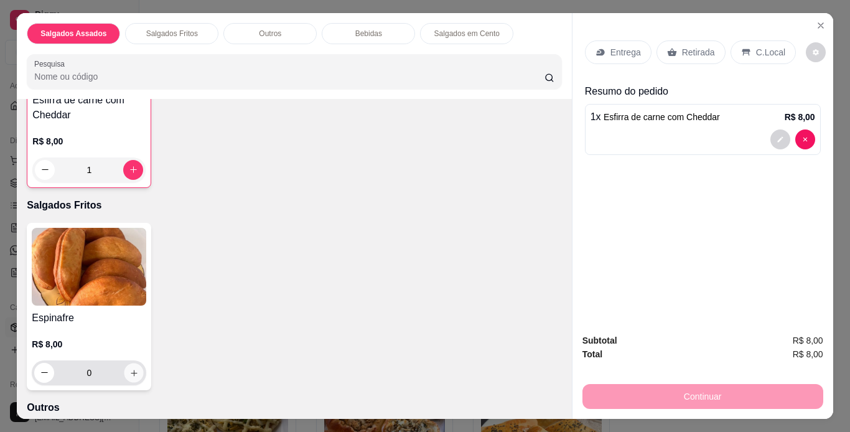
click at [131, 372] on icon "increase-product-quantity" at bounding box center [133, 373] width 9 height 9
type input "1"
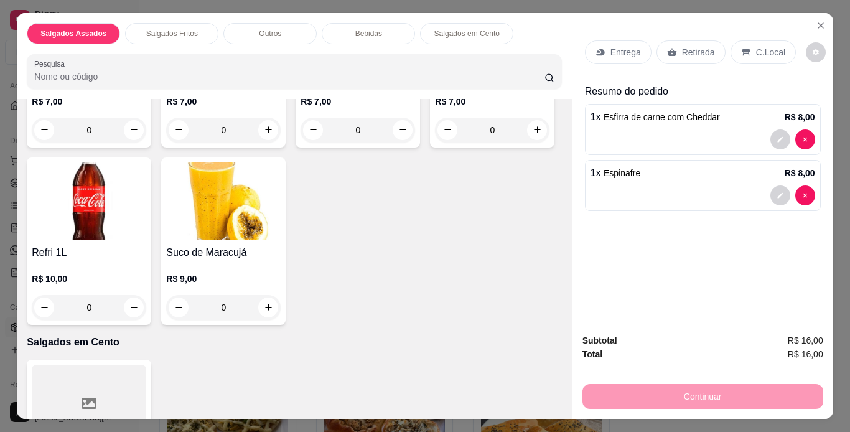
scroll to position [862, 0]
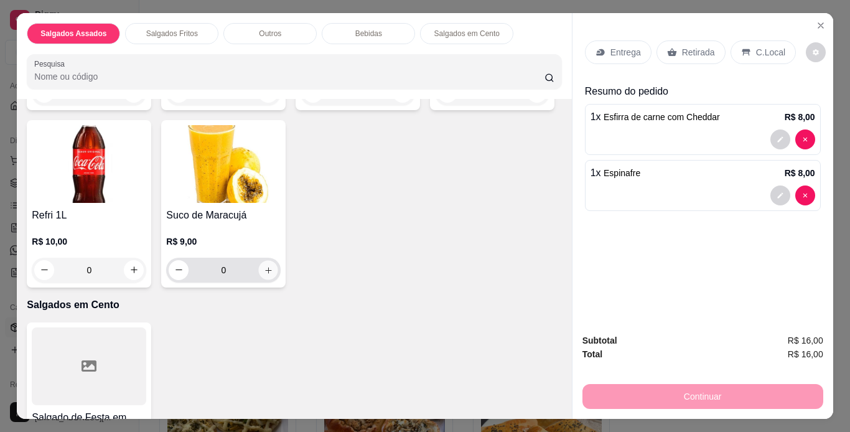
click at [271, 267] on icon "increase-product-quantity" at bounding box center [268, 270] width 6 height 6
type input "1"
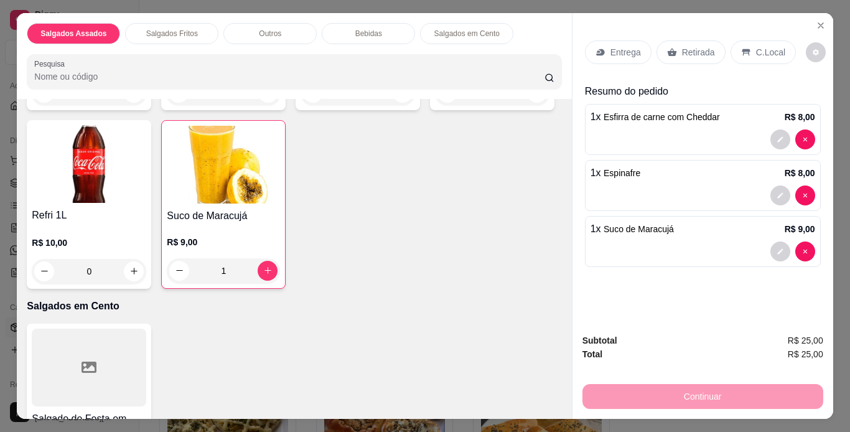
click at [743, 40] on div "C.Local" at bounding box center [763, 52] width 65 height 24
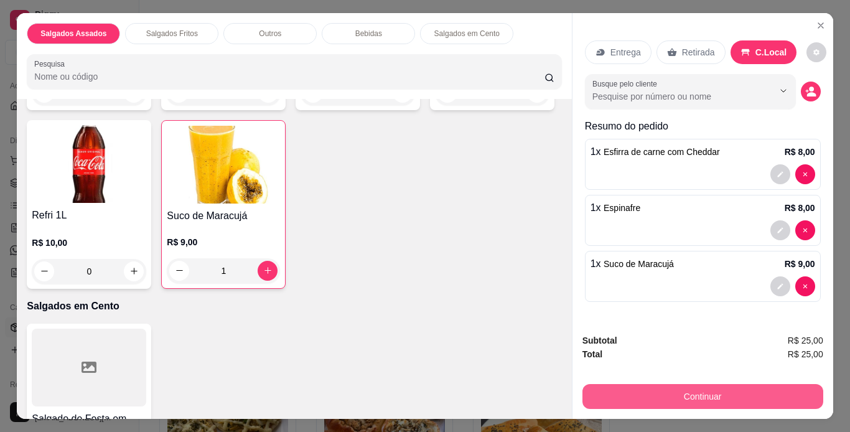
click at [601, 384] on button "Continuar" at bounding box center [703, 396] width 241 height 25
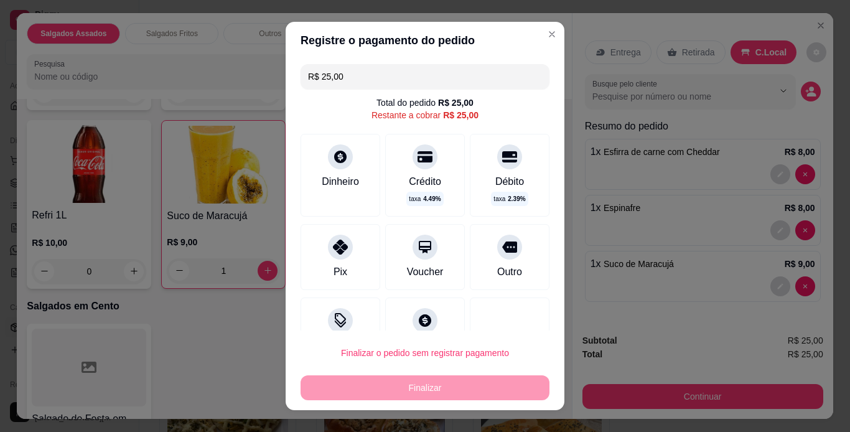
click at [334, 265] on div "Pix" at bounding box center [341, 272] width 14 height 15
type input "R$ 0,00"
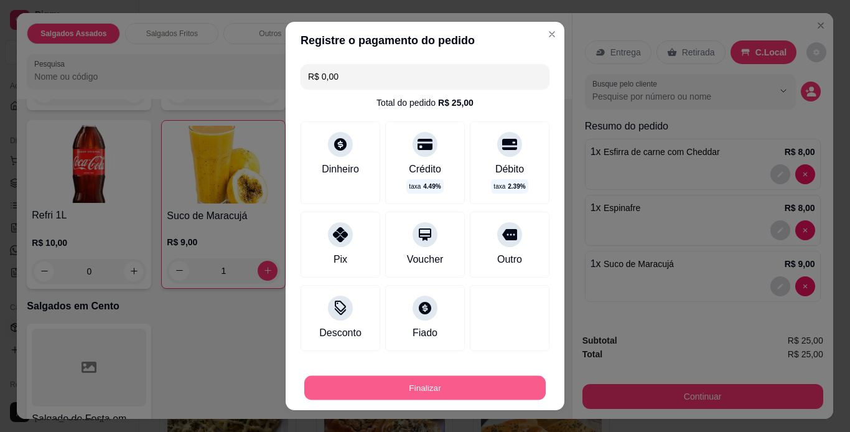
click at [347, 392] on button "Finalizar" at bounding box center [425, 388] width 242 height 24
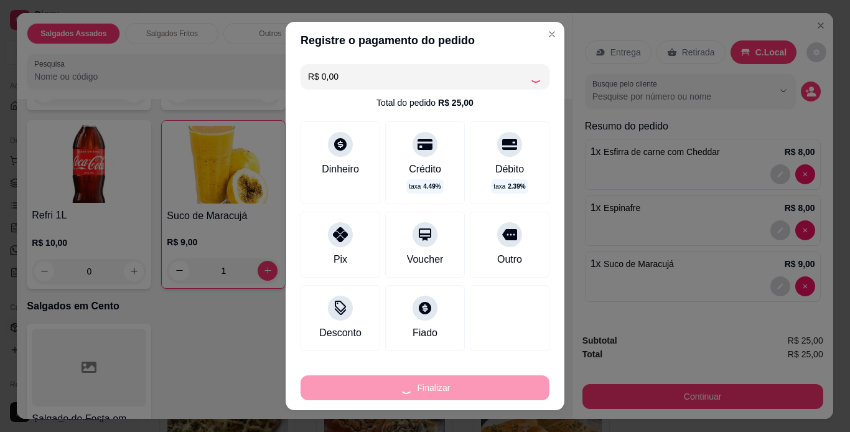
type input "0"
type input "-R$ 25,00"
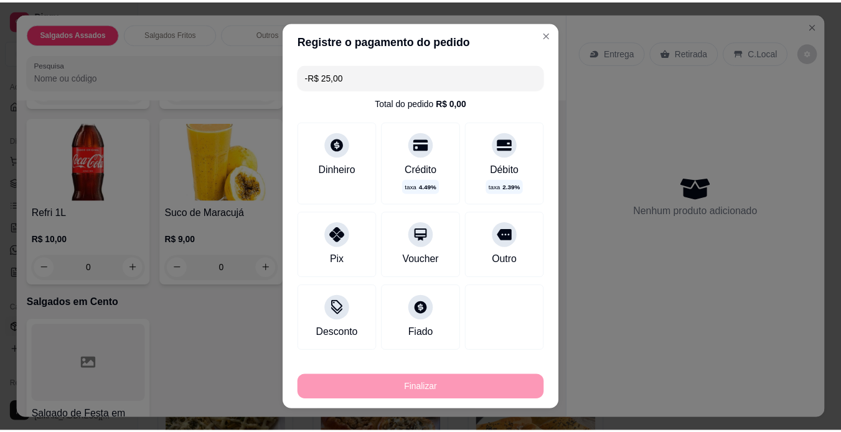
scroll to position [859, 0]
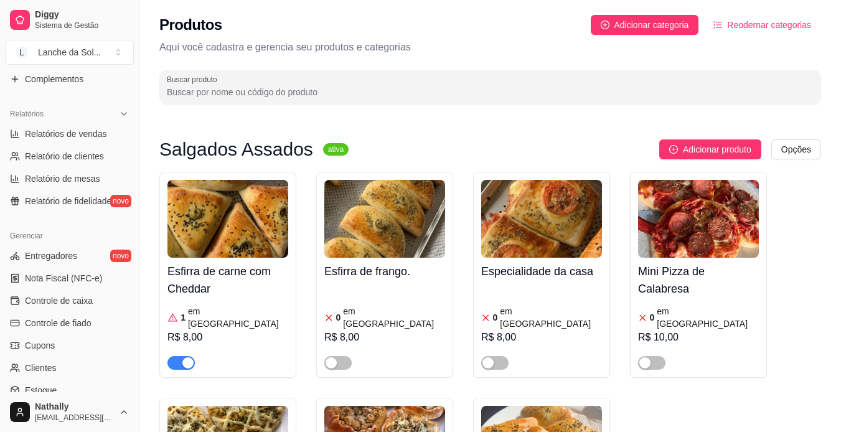
scroll to position [361, 0]
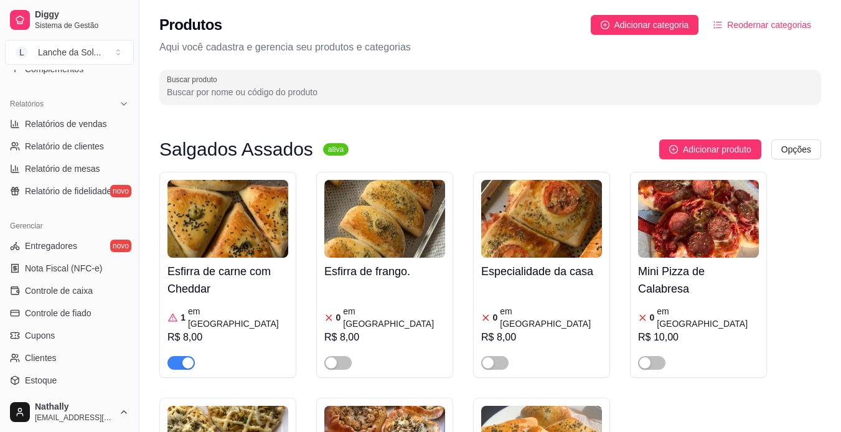
click at [78, 121] on span "Relatórios de vendas" at bounding box center [66, 124] width 82 height 12
select select "ALL"
select select "0"
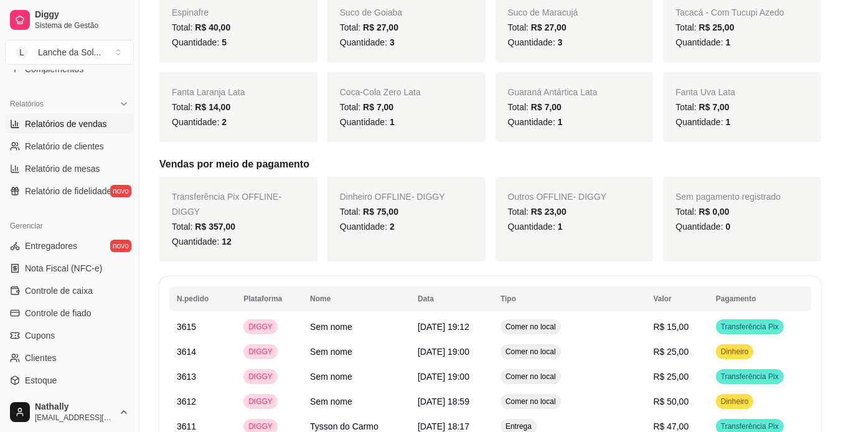
scroll to position [400, 0]
